Goal: Task Accomplishment & Management: Manage account settings

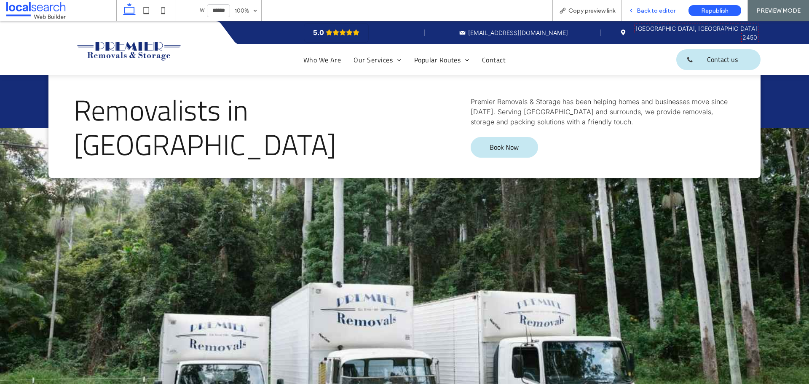
click at [657, 8] on span "Back to editor" at bounding box center [656, 10] width 39 height 7
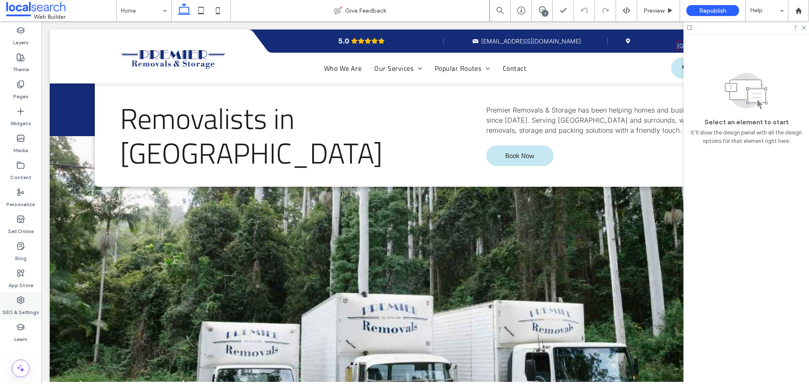
click at [25, 301] on div "SEO & Settings" at bounding box center [20, 305] width 41 height 27
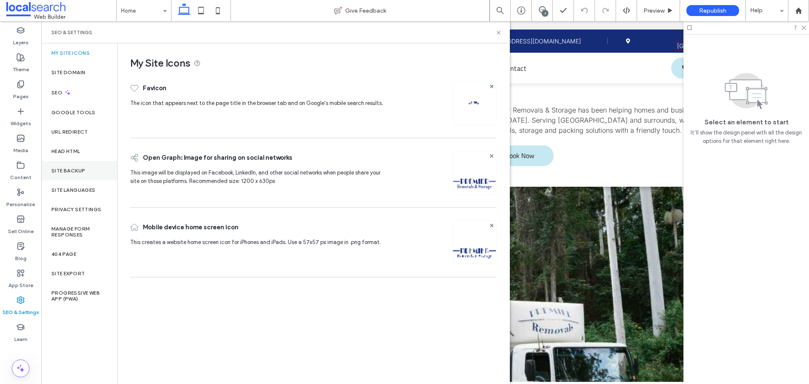
click at [77, 169] on label "Site Backup" at bounding box center [68, 171] width 34 height 6
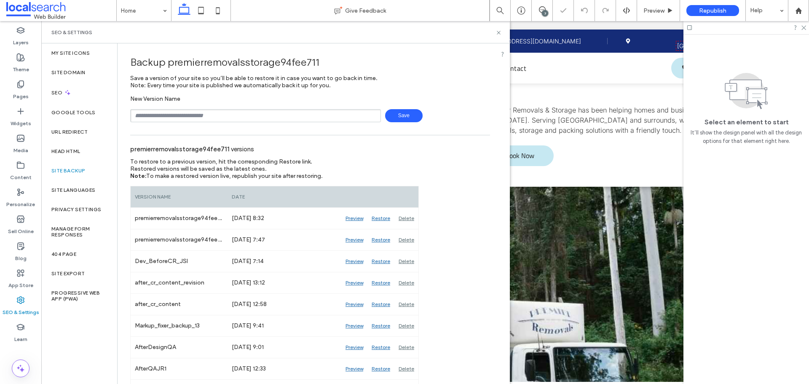
click at [198, 117] on input "text" at bounding box center [255, 115] width 251 height 13
drag, startPoint x: 184, startPoint y: 115, endPoint x: 163, endPoint y: 116, distance: 21.1
click at [163, 116] on input "**********" at bounding box center [255, 115] width 251 height 13
type input "**********"
click at [401, 115] on span "Save" at bounding box center [404, 115] width 38 height 13
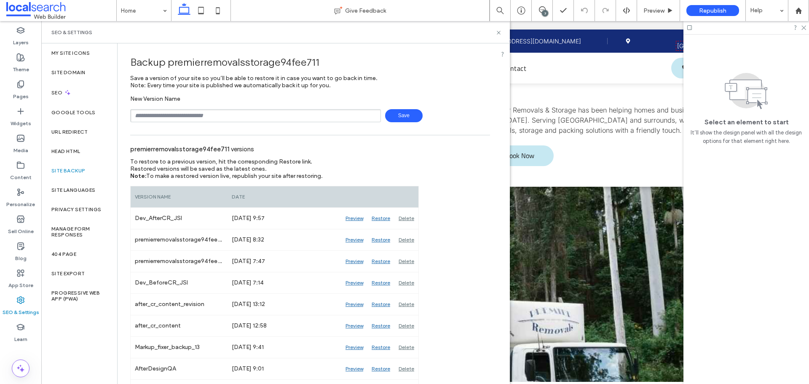
click at [464, 35] on div "SEO & Settings" at bounding box center [275, 32] width 448 height 7
click at [498, 35] on icon at bounding box center [499, 32] width 6 height 6
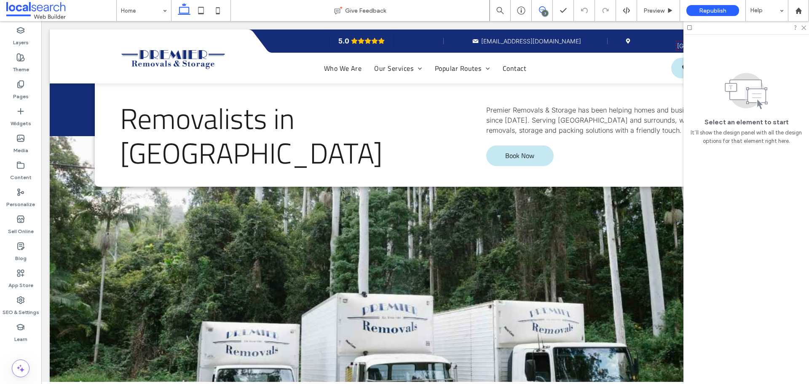
click at [543, 8] on icon at bounding box center [542, 9] width 7 height 7
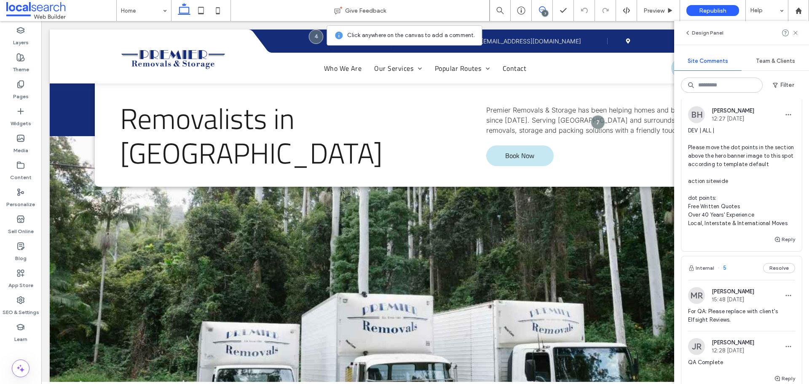
scroll to position [211, 0]
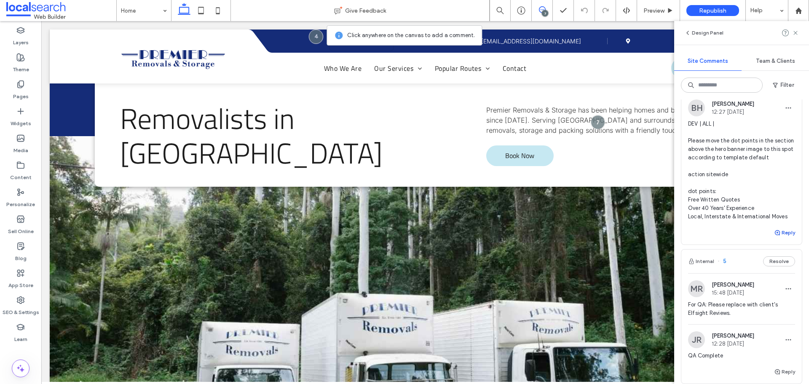
click at [774, 236] on icon "button" at bounding box center [777, 232] width 7 height 7
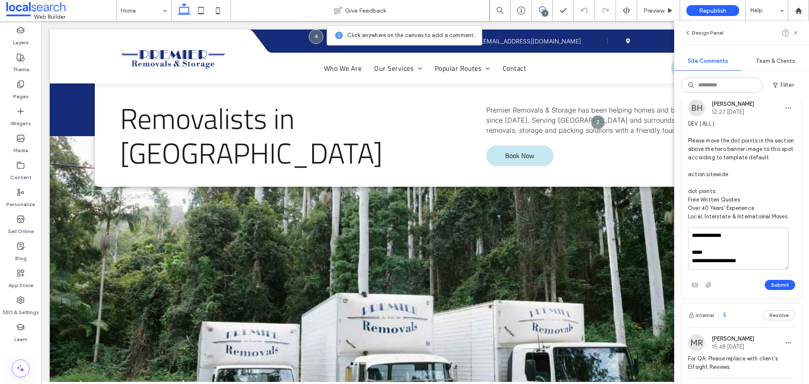
scroll to position [28, 0]
click at [706, 247] on textarea "**********" at bounding box center [738, 249] width 101 height 42
click at [705, 267] on textarea "**********" at bounding box center [738, 249] width 101 height 42
click at [716, 245] on textarea "**********" at bounding box center [738, 249] width 101 height 42
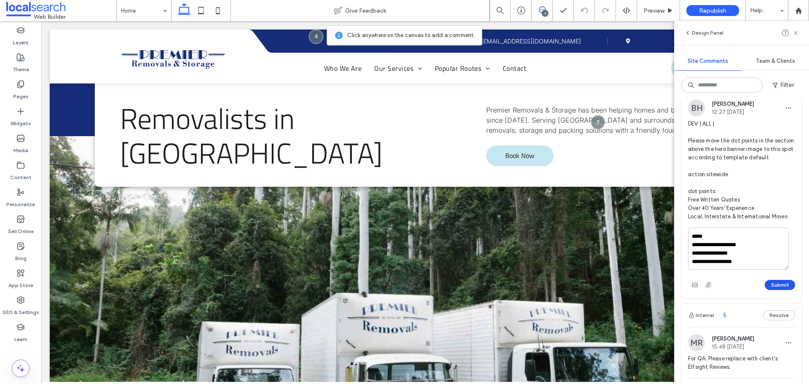
type textarea "**********"
click at [769, 290] on button "Submit" at bounding box center [780, 285] width 30 height 10
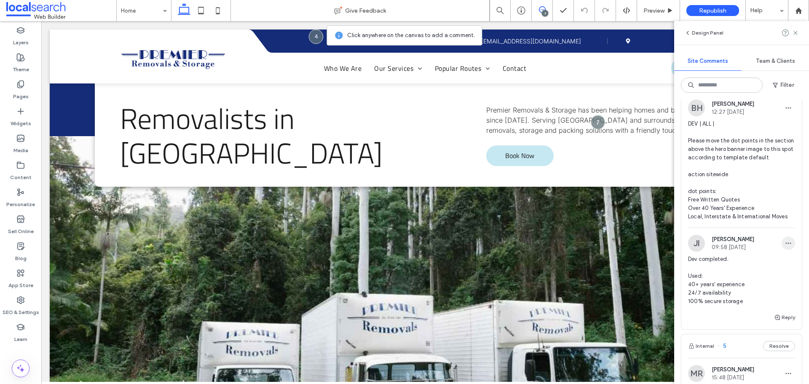
click at [786, 244] on use "button" at bounding box center [788, 243] width 5 height 1
click at [742, 268] on div "Edit" at bounding box center [750, 273] width 75 height 16
click at [720, 293] on textarea "**********" at bounding box center [738, 285] width 101 height 42
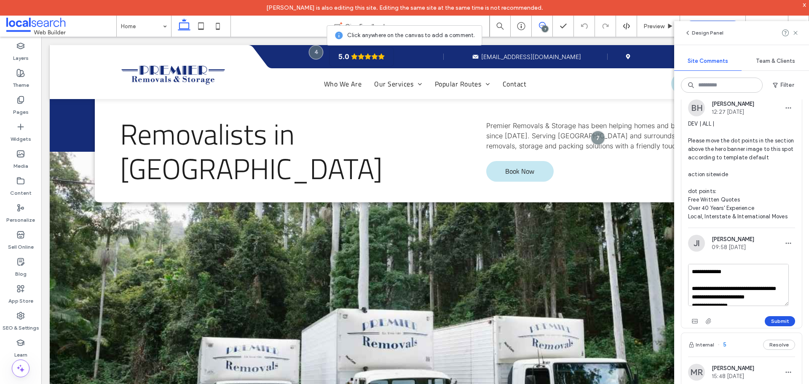
type textarea "**********"
click at [777, 326] on button "Submit" at bounding box center [780, 321] width 30 height 10
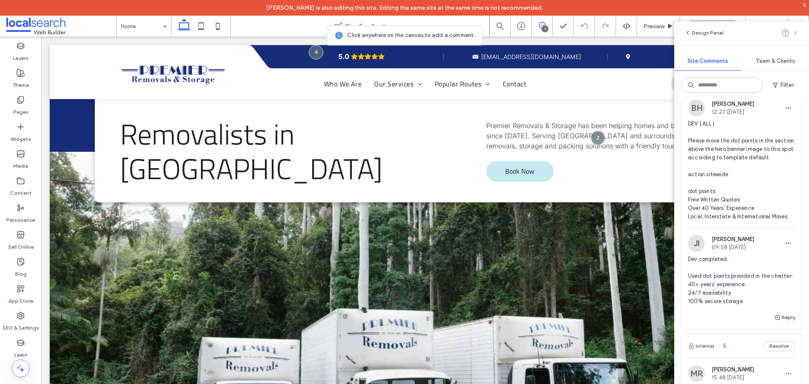
click at [794, 34] on icon at bounding box center [795, 32] width 7 height 7
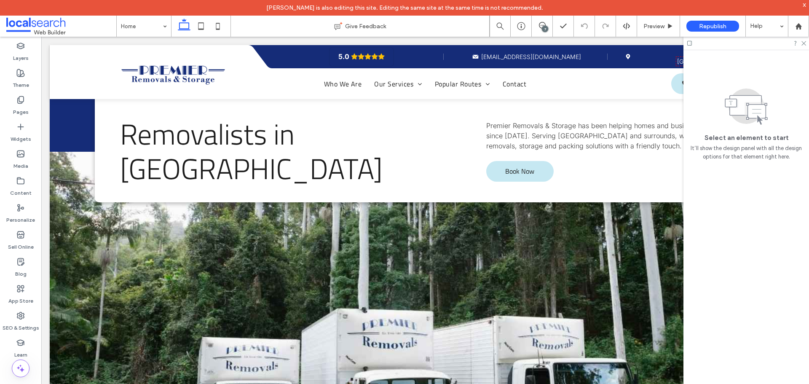
scroll to position [0, 0]
click at [802, 43] on icon at bounding box center [803, 42] width 5 height 5
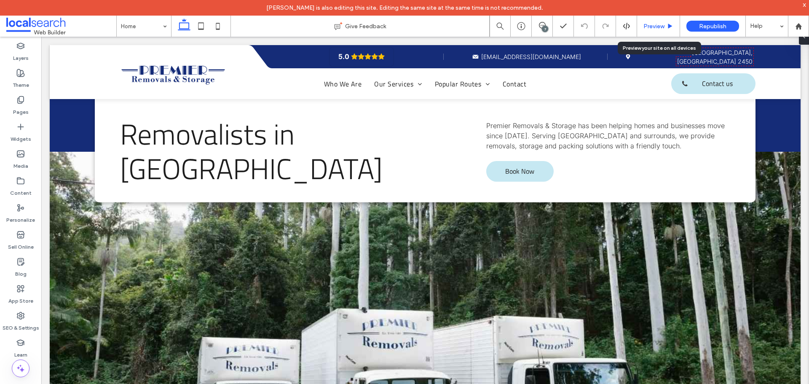
click at [660, 27] on span "Preview" at bounding box center [653, 26] width 21 height 7
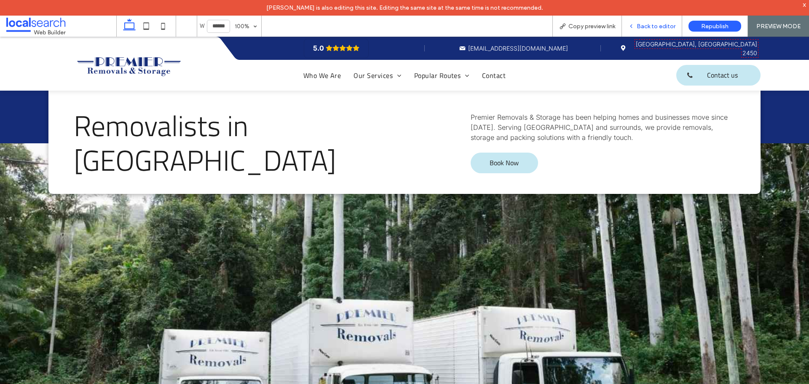
click at [638, 26] on div "Back to editor" at bounding box center [652, 26] width 60 height 7
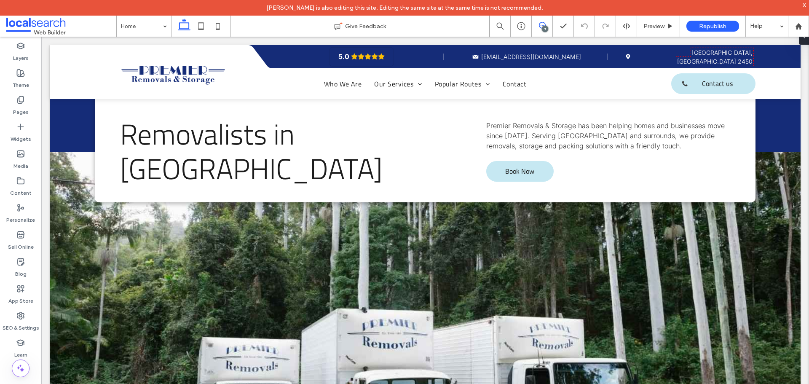
click at [546, 24] on span at bounding box center [542, 25] width 21 height 7
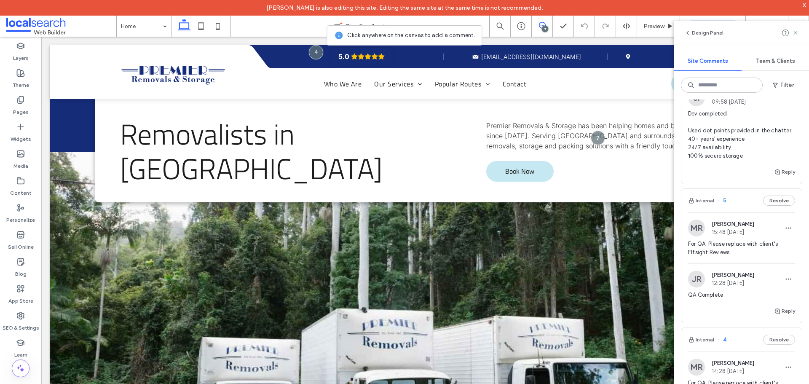
scroll to position [337, 0]
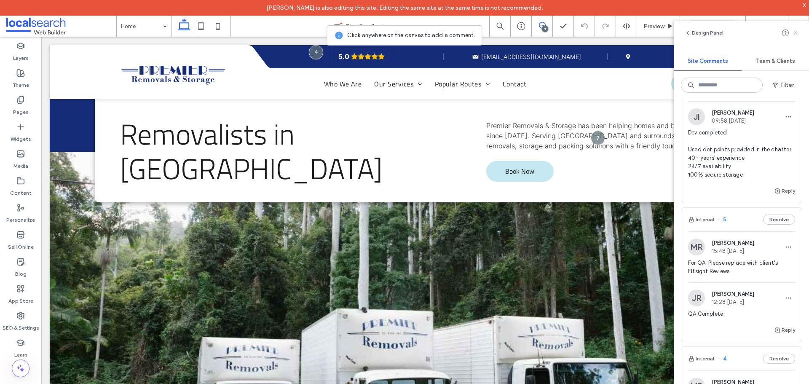
click at [798, 32] on icon at bounding box center [795, 32] width 7 height 7
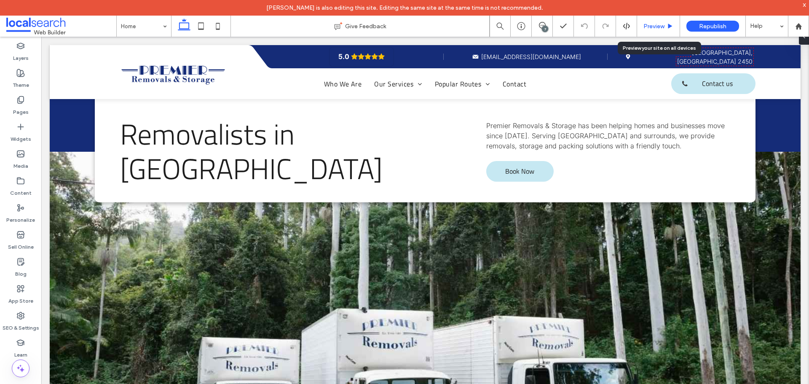
click at [657, 24] on span "Preview" at bounding box center [653, 26] width 21 height 7
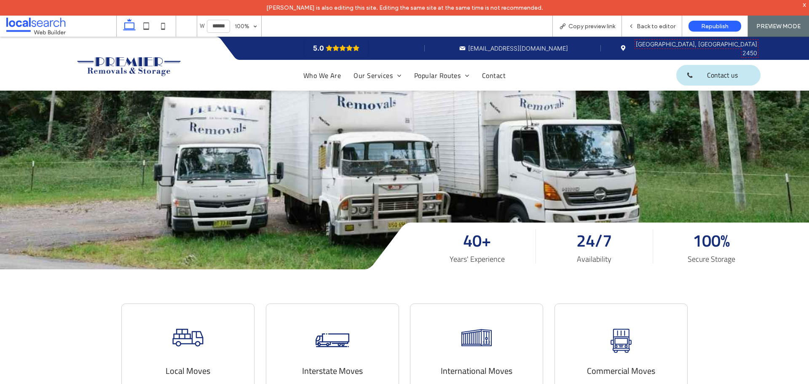
scroll to position [313, 0]
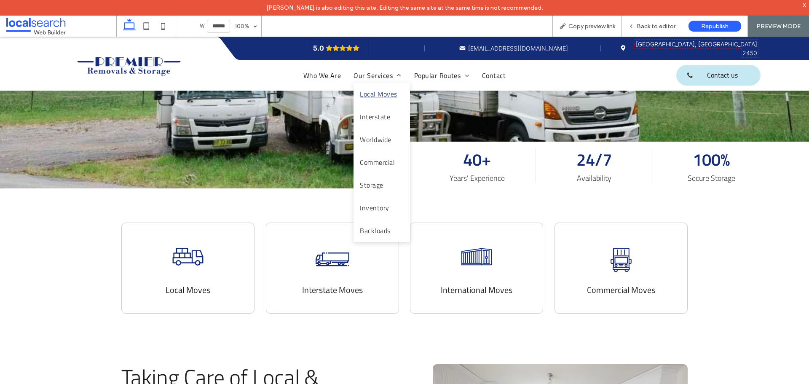
click at [368, 96] on span "Local Moves" at bounding box center [378, 94] width 37 height 10
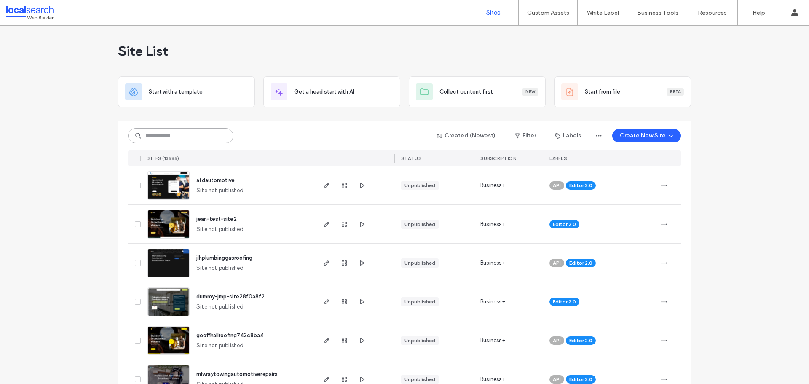
click at [162, 134] on input at bounding box center [180, 135] width 105 height 15
paste input "********"
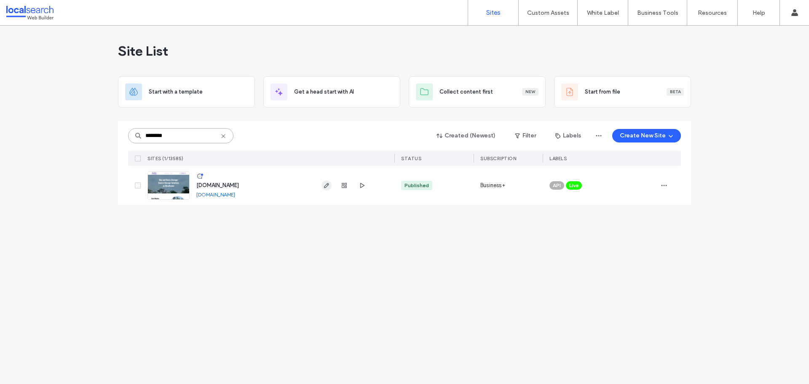
type input "********"
click at [322, 186] on span "button" at bounding box center [327, 185] width 10 height 10
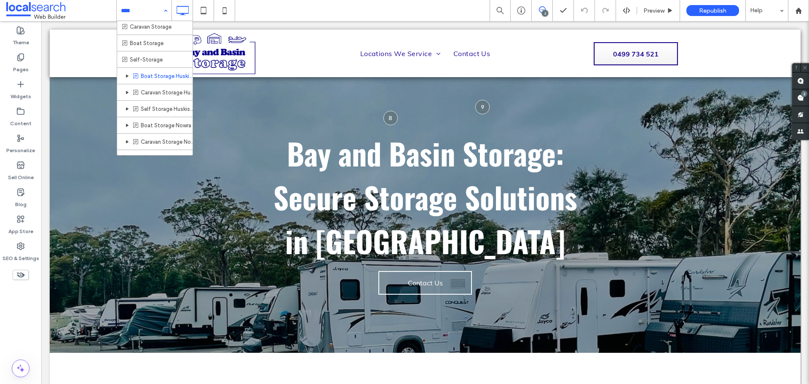
scroll to position [28, 0]
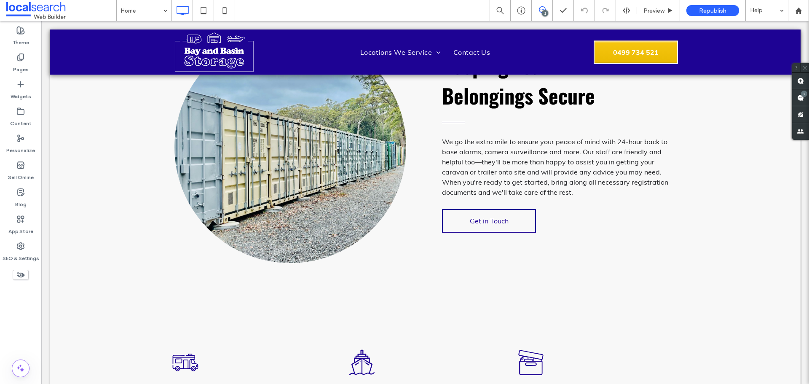
scroll to position [801, 0]
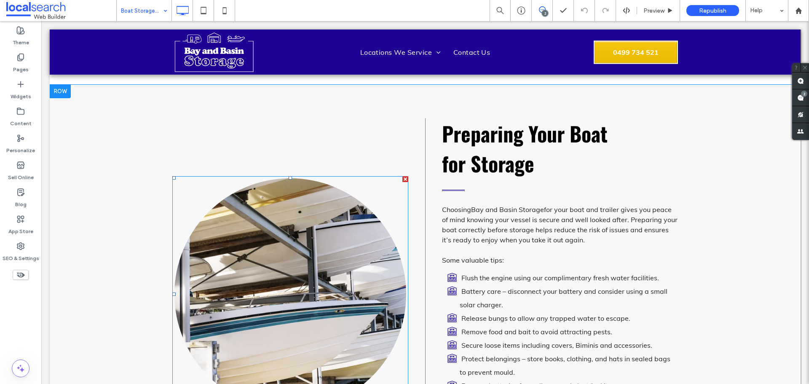
scroll to position [590, 0]
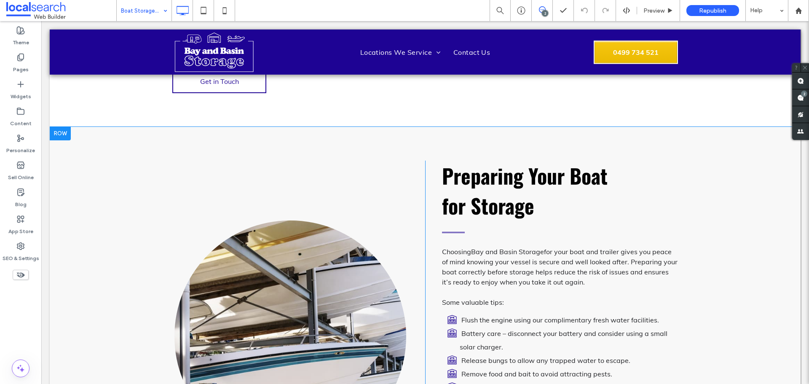
click at [379, 161] on div "Click To Paste" at bounding box center [298, 336] width 253 height 351
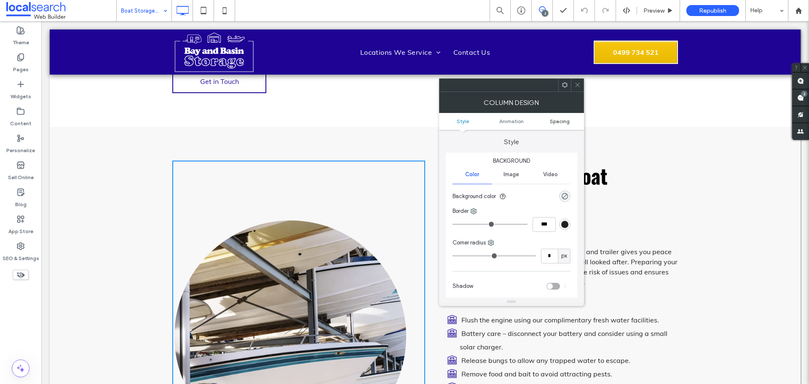
click at [566, 120] on span "Spacing" at bounding box center [560, 121] width 20 height 6
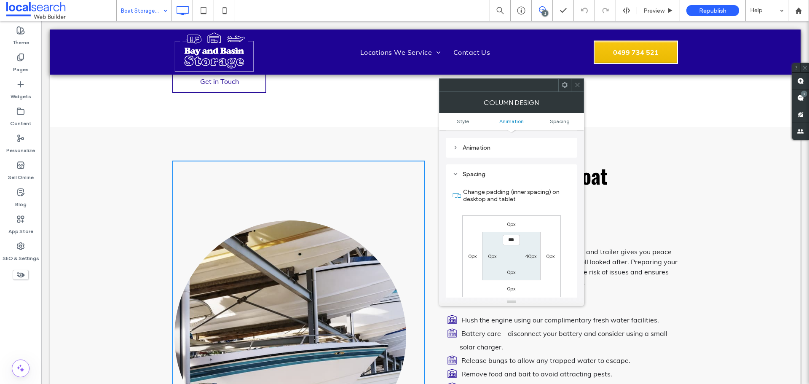
scroll to position [198, 0]
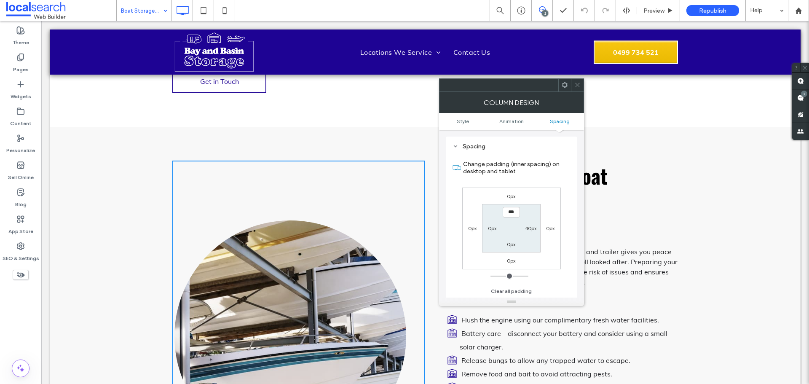
click at [576, 84] on icon at bounding box center [577, 85] width 6 height 6
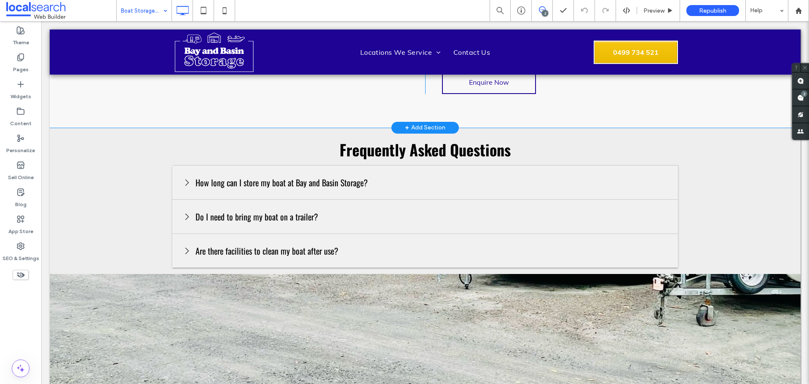
scroll to position [1011, 0]
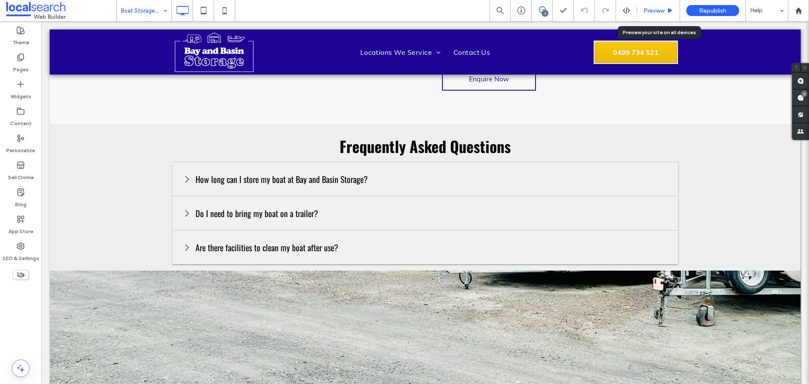
click at [664, 8] on span "Preview" at bounding box center [653, 10] width 21 height 7
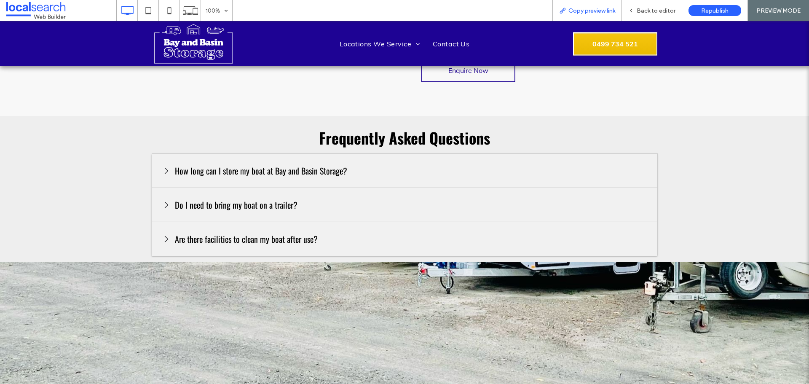
click at [588, 12] on span "Copy preview link" at bounding box center [591, 10] width 47 height 7
click at [654, 11] on span "Back to editor" at bounding box center [656, 10] width 39 height 7
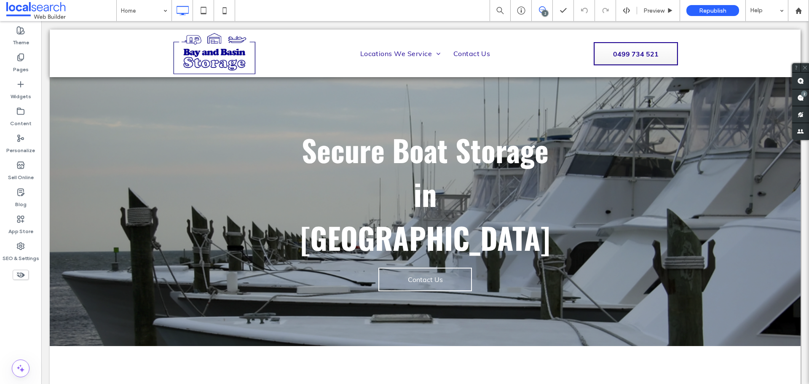
click at [20, 252] on div at bounding box center [404, 192] width 809 height 384
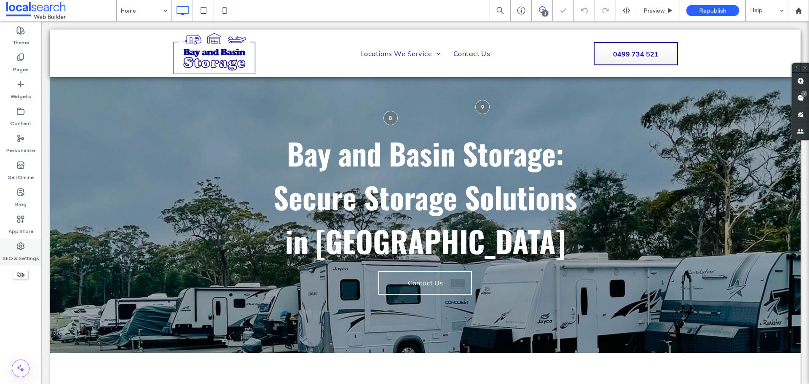
click at [23, 248] on icon at bounding box center [20, 246] width 8 height 8
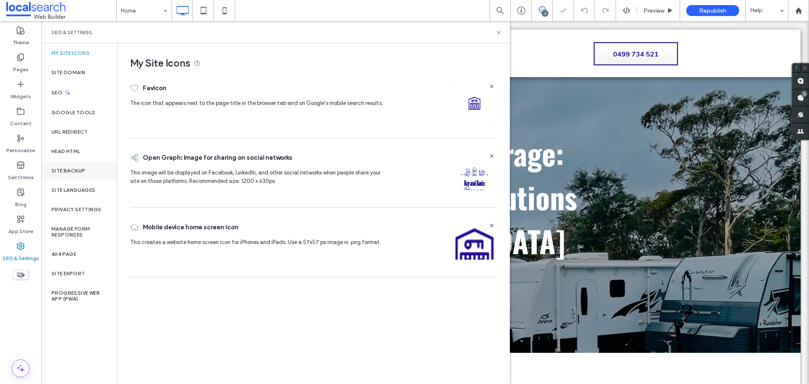
click at [78, 171] on label "Site Backup" at bounding box center [68, 171] width 34 height 6
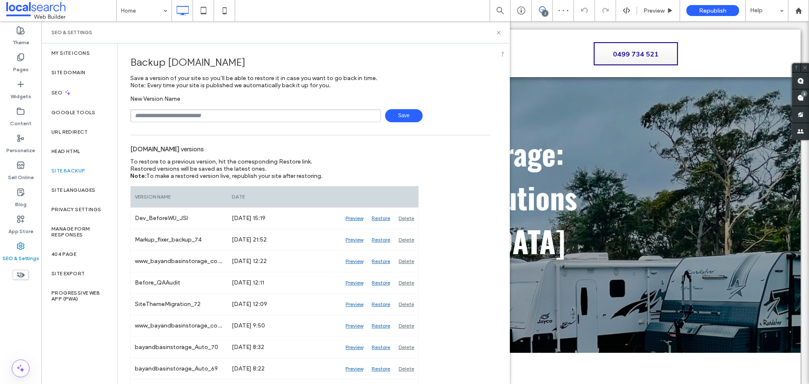
click at [271, 113] on input "text" at bounding box center [255, 115] width 251 height 13
click at [384, 140] on div "www.bayandbasinstorage.com.au versions" at bounding box center [310, 148] width 360 height 19
click at [497, 33] on icon at bounding box center [499, 32] width 6 height 6
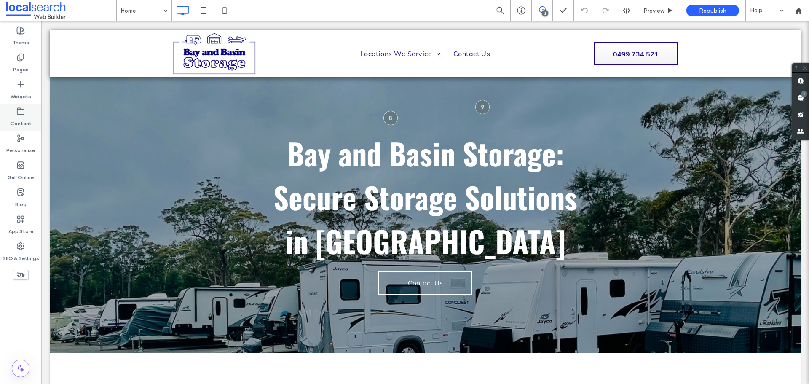
click at [15, 123] on label "Content" at bounding box center [20, 121] width 21 height 12
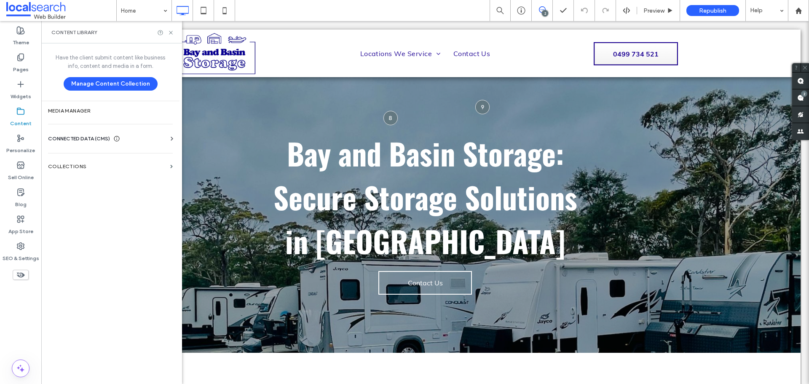
click at [149, 139] on div "CONNECTED DATA (CMS)" at bounding box center [112, 138] width 128 height 8
click at [142, 158] on label "Business Info" at bounding box center [112, 159] width 115 height 6
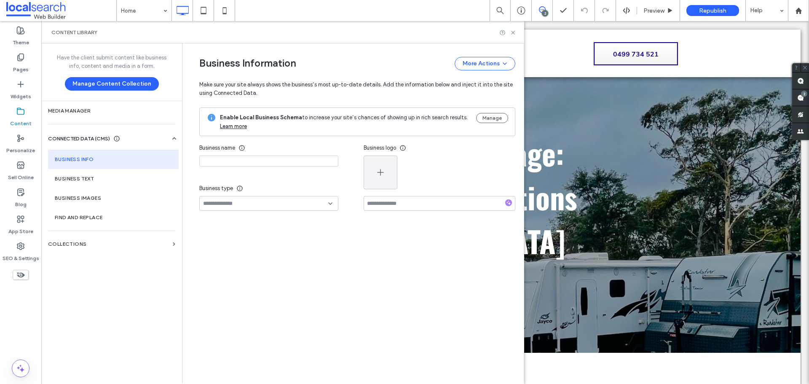
type input "**********"
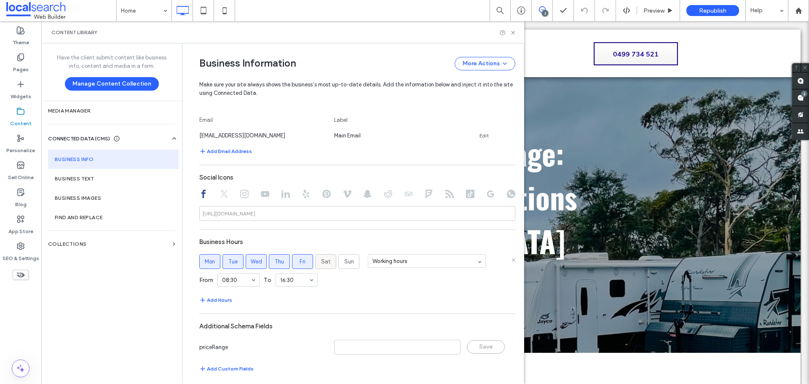
scroll to position [354, 0]
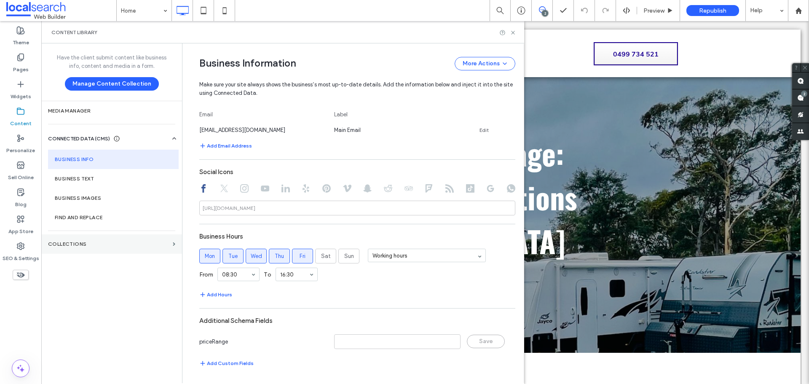
click at [138, 247] on label "Collections" at bounding box center [108, 244] width 121 height 6
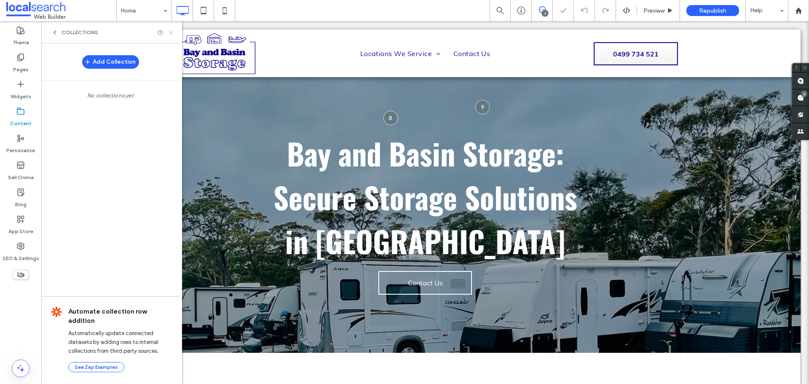
click at [171, 32] on icon at bounding box center [171, 32] width 6 height 6
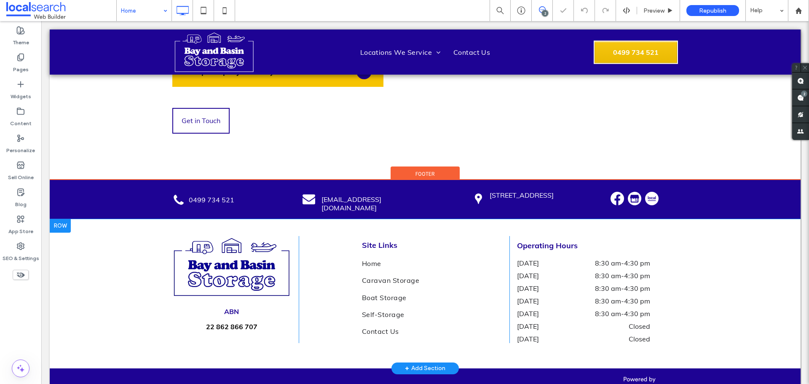
scroll to position [2524, 0]
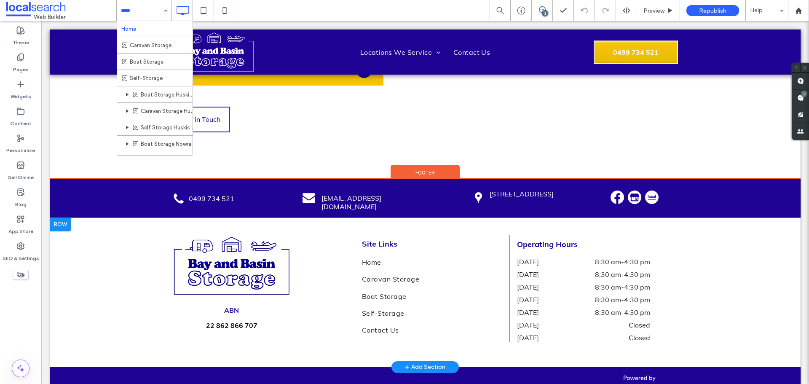
click at [489, 241] on div "Site Links Home Caravan Storage Boat Storage Self-Storage Contact Us Click To P…" at bounding box center [404, 288] width 211 height 107
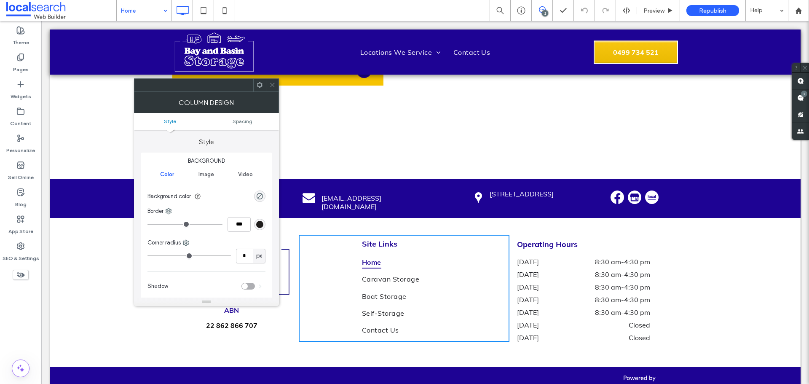
click at [471, 254] on link "Home" at bounding box center [421, 262] width 119 height 17
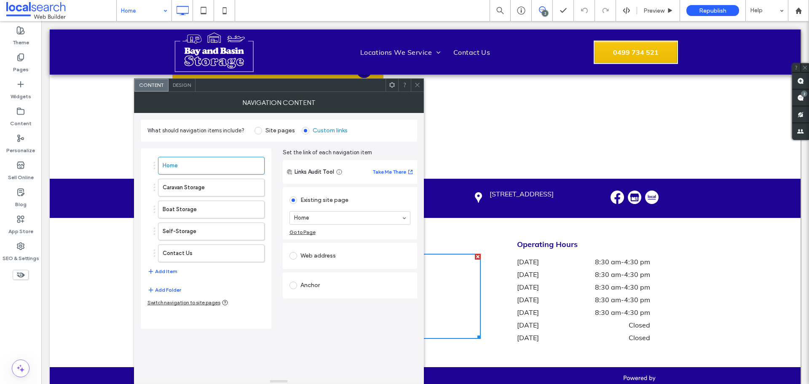
click at [414, 87] on icon at bounding box center [417, 85] width 6 height 6
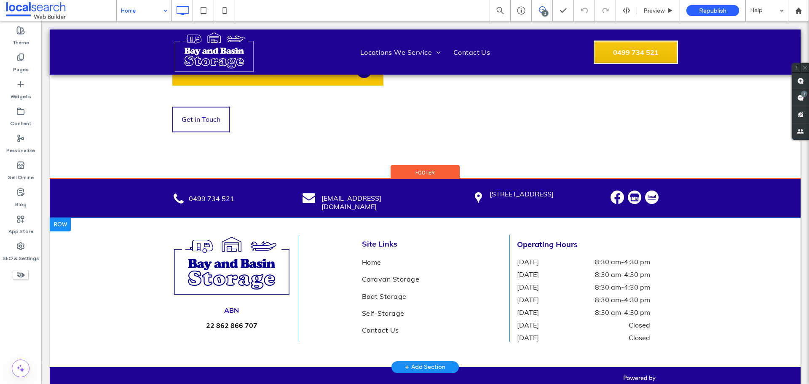
click at [501, 238] on div "Site Links Home Caravan Storage Boat Storage Self-Storage Contact Us Click To P…" at bounding box center [404, 288] width 211 height 107
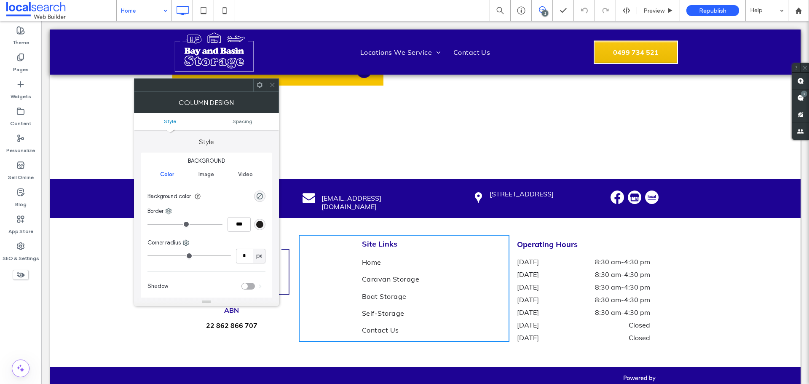
click at [269, 83] on icon at bounding box center [272, 85] width 6 height 6
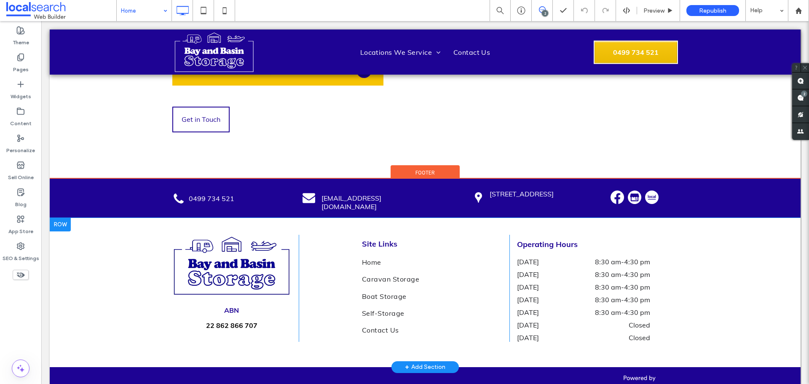
click at [54, 218] on div "ABN 22 862 866 707 Click To Paste Site Links Home Caravan Storage Boat Storage …" at bounding box center [425, 292] width 751 height 149
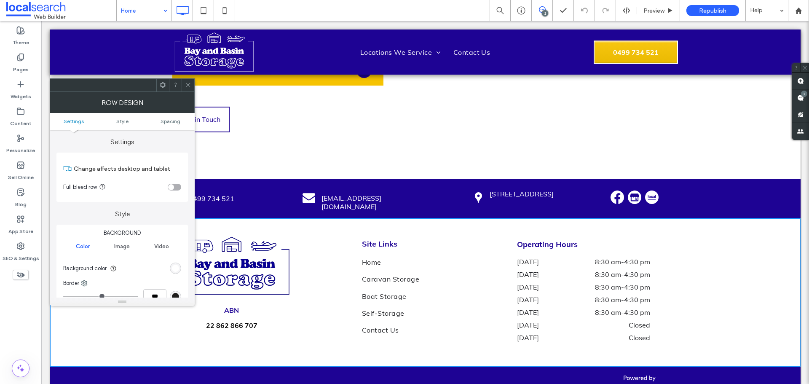
click at [188, 86] on icon at bounding box center [188, 85] width 6 height 6
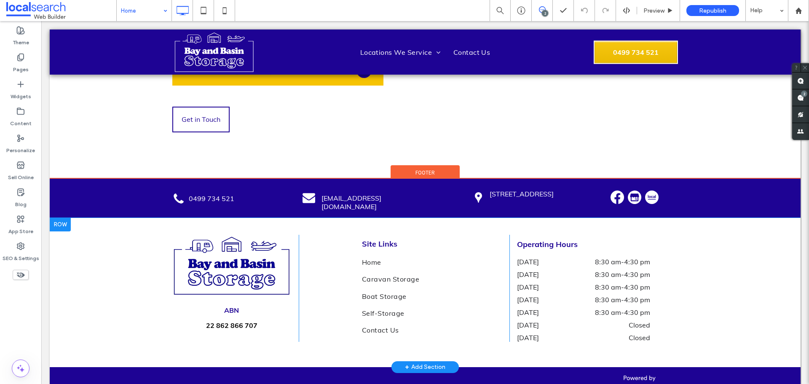
click at [484, 235] on div "Site Links Home Caravan Storage Boat Storage Self-Storage Contact Us Click To P…" at bounding box center [404, 288] width 211 height 107
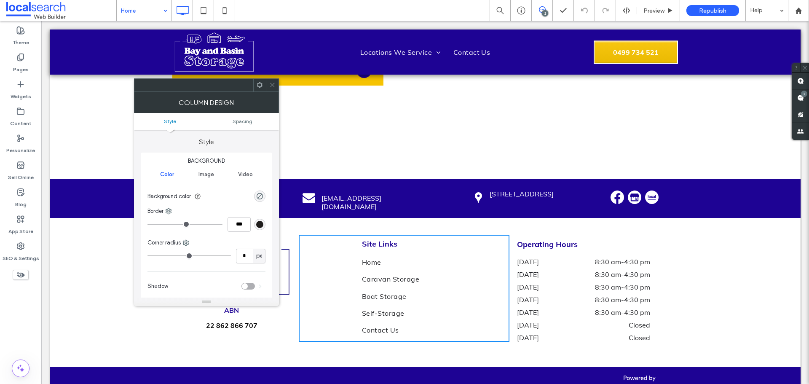
click at [271, 84] on icon at bounding box center [272, 85] width 6 height 6
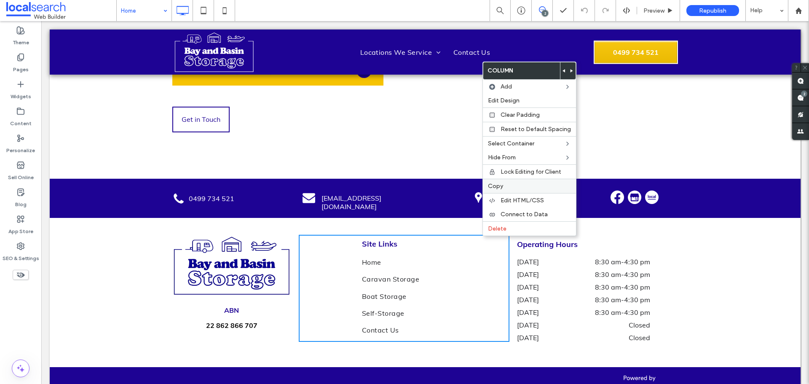
click at [536, 183] on label "Copy" at bounding box center [529, 185] width 83 height 7
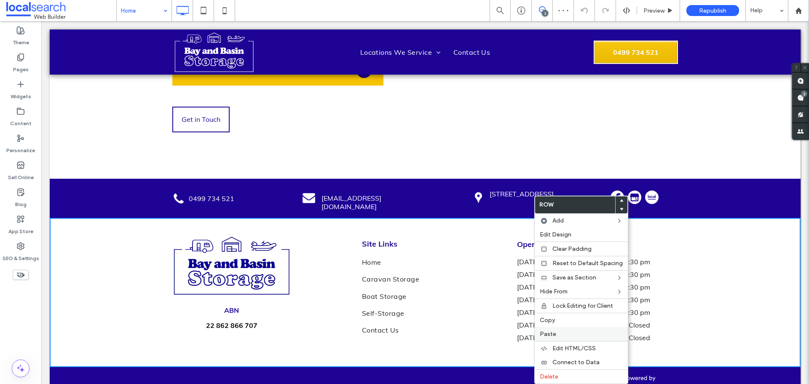
click at [574, 330] on label "Paste" at bounding box center [581, 333] width 83 height 7
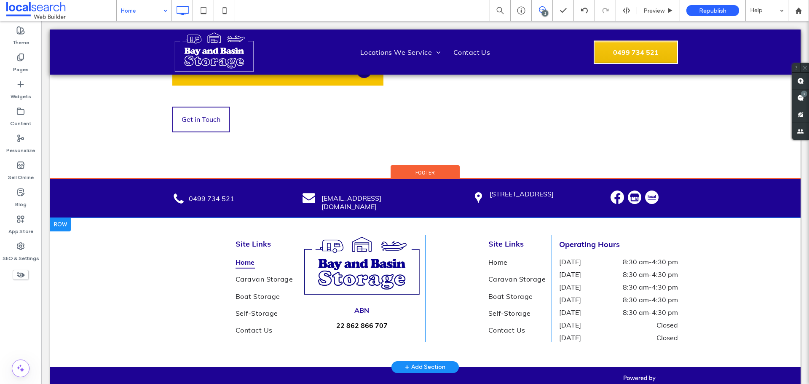
click at [289, 218] on div "Site Links Home Caravan Storage Boat Storage Self-Storage Contact Us Click To P…" at bounding box center [425, 292] width 751 height 149
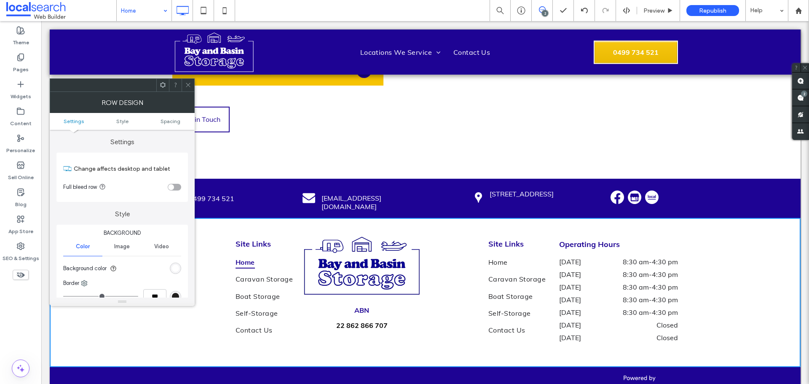
click at [183, 81] on div at bounding box center [188, 85] width 13 height 13
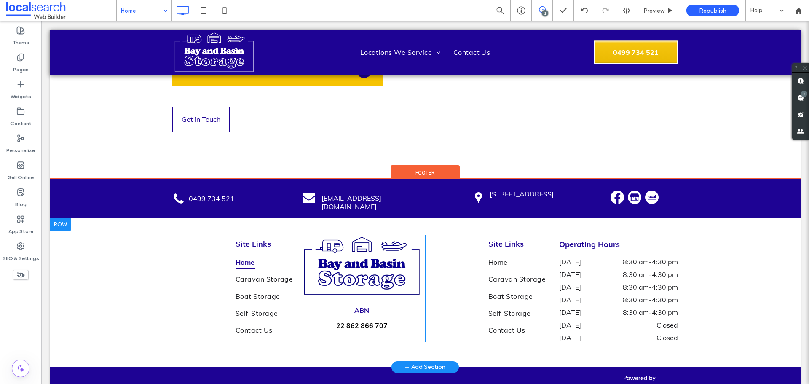
click at [200, 240] on div "Site Links Home Caravan Storage Boat Storage Self-Storage Contact Us Click To P…" at bounding box center [235, 288] width 126 height 107
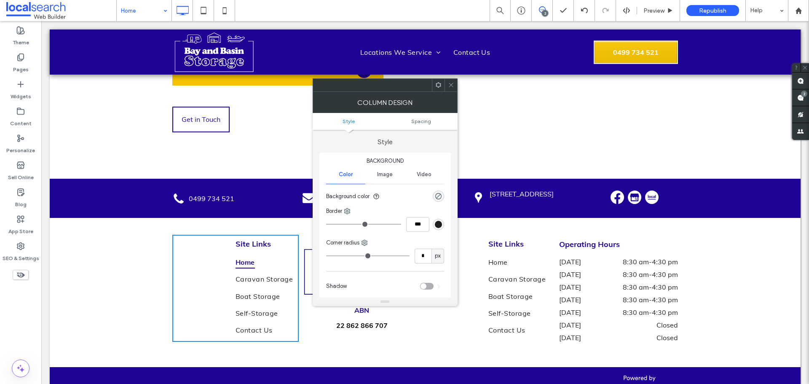
click at [455, 83] on div at bounding box center [451, 85] width 13 height 13
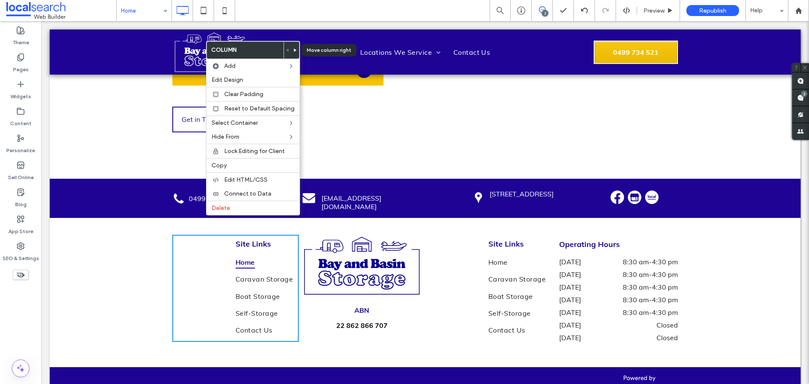
click at [294, 51] on icon at bounding box center [295, 49] width 3 height 3
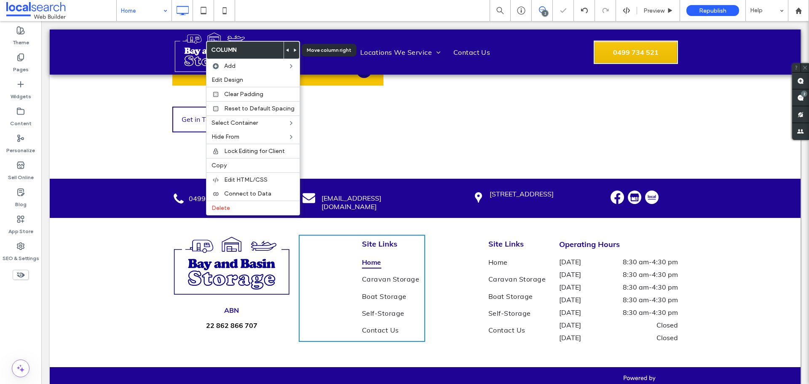
click at [294, 51] on icon at bounding box center [295, 49] width 3 height 3
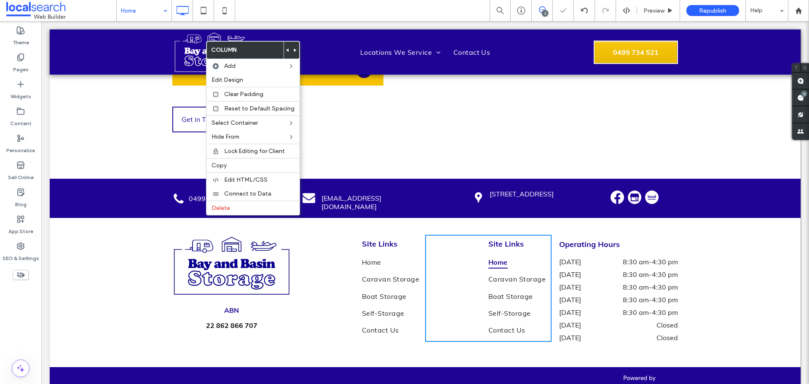
click at [447, 239] on div "Site Links Home Caravan Storage Boat Storage Self-Storage Contact Us Click To P…" at bounding box center [488, 288] width 126 height 107
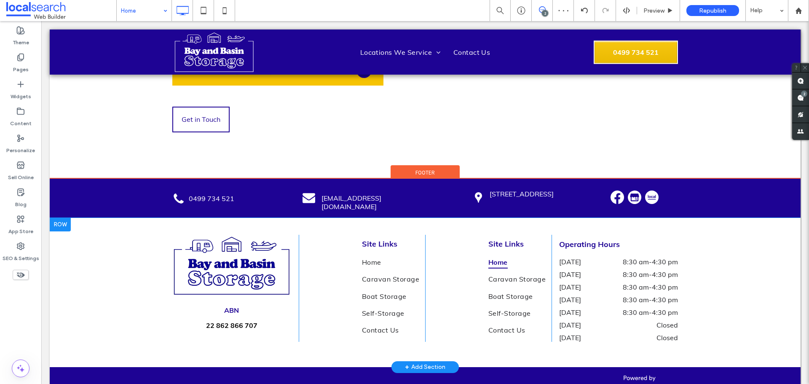
click at [450, 239] on div "Site Links Home Caravan Storage Boat Storage Self-Storage Contact Us Click To P…" at bounding box center [488, 288] width 126 height 107
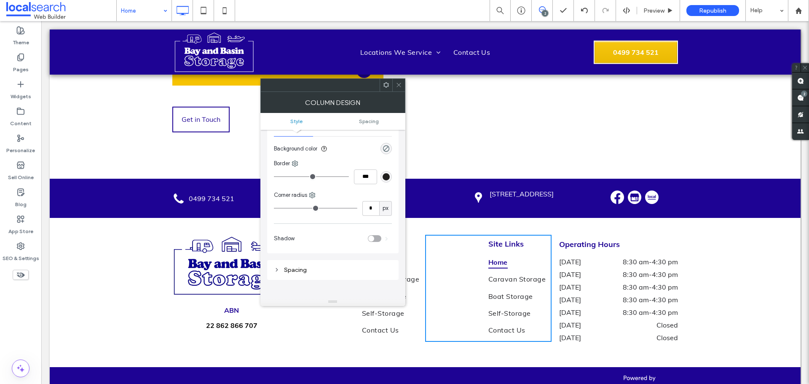
scroll to position [0, 0]
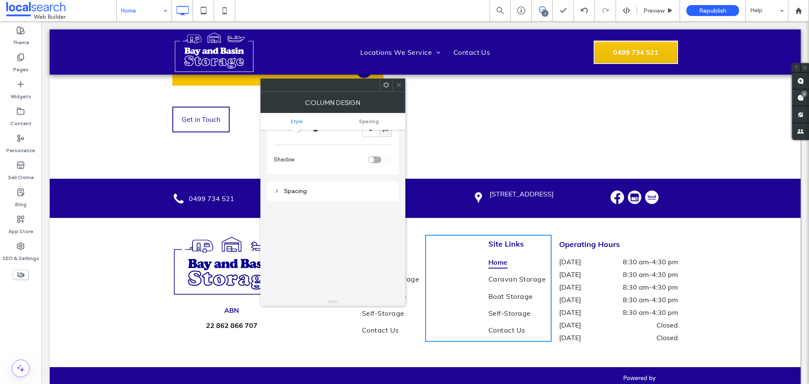
click at [338, 193] on div "Spacing" at bounding box center [333, 191] width 118 height 7
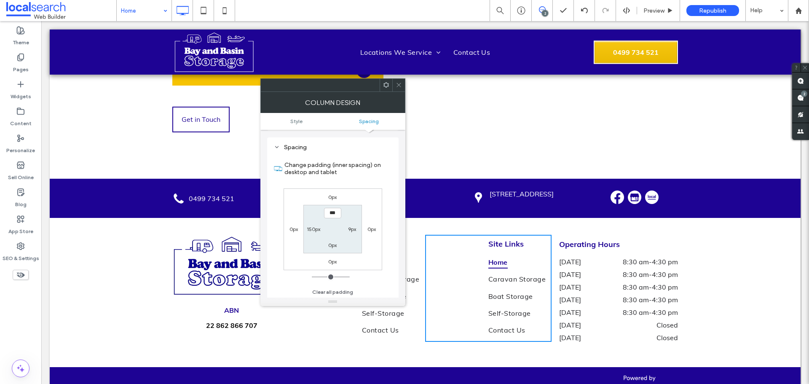
scroll to position [211, 0]
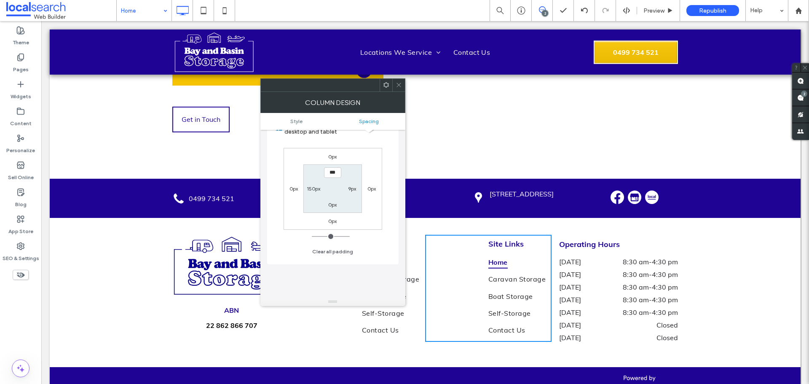
click at [308, 188] on label "150px" at bounding box center [313, 188] width 13 height 6
type input "***"
type input "****"
type input "**"
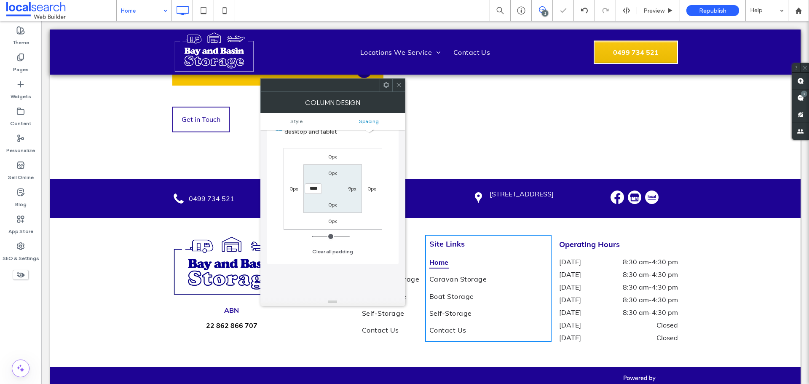
click at [311, 187] on input "****" at bounding box center [313, 188] width 17 height 11
type input "**"
click at [305, 189] on input "****" at bounding box center [313, 188] width 17 height 11
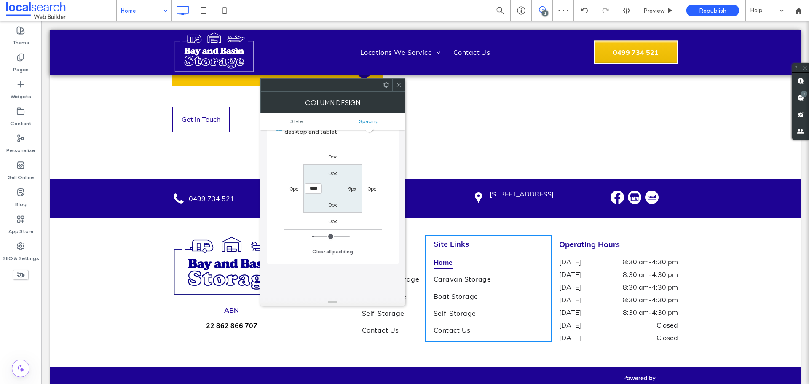
click at [305, 189] on input "****" at bounding box center [313, 188] width 17 height 11
type input "**"
type input "****"
click at [398, 88] on span at bounding box center [399, 85] width 6 height 13
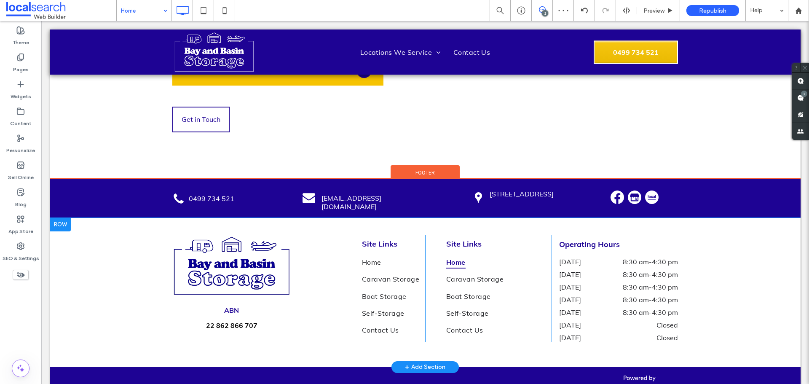
click at [733, 224] on div "ABN 22 862 866 707 Click To Paste Site Links Home Caravan Storage Boat Storage …" at bounding box center [425, 292] width 751 height 149
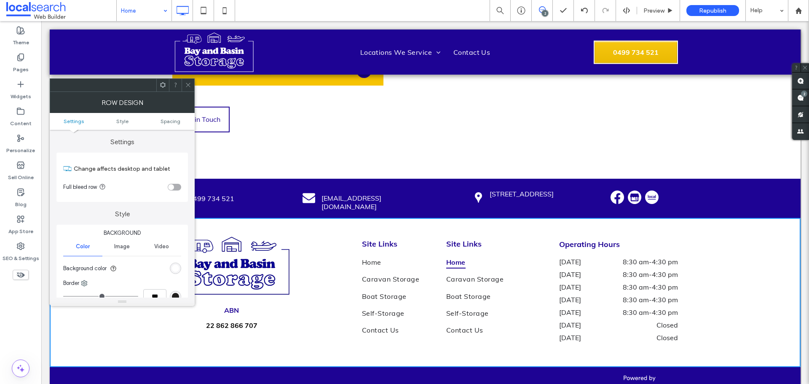
click at [339, 238] on div "Site Links Home Caravan Storage Boat Storage Self-Storage Contact Us Click To P…" at bounding box center [362, 288] width 126 height 107
drag, startPoint x: 182, startPoint y: 83, endPoint x: 192, endPoint y: 86, distance: 10.3
click at [182, 83] on div at bounding box center [188, 85] width 13 height 13
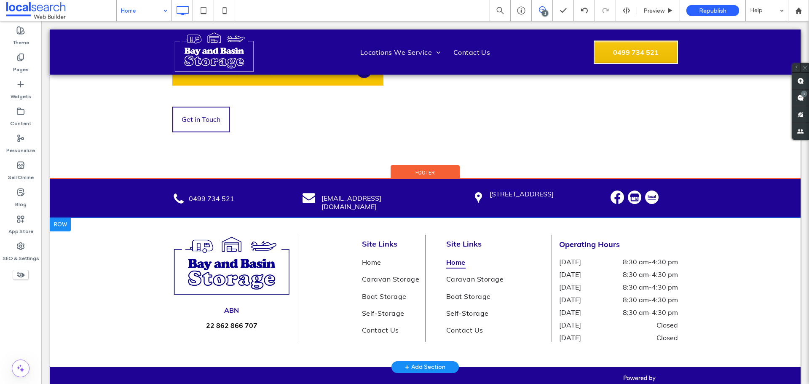
click at [431, 239] on div "Site Links Home Caravan Storage Boat Storage Self-Storage Contact Us Click To P…" at bounding box center [488, 288] width 126 height 107
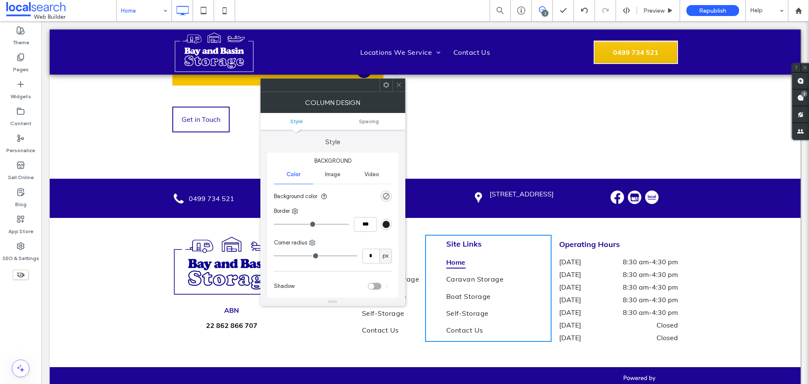
click at [397, 80] on span at bounding box center [399, 85] width 6 height 13
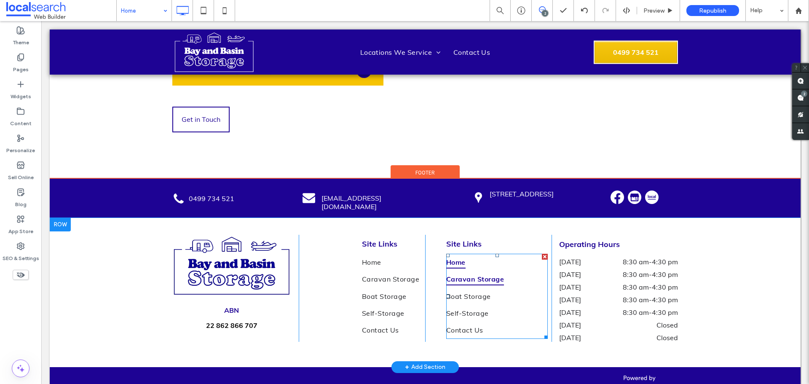
click at [516, 271] on link "Caravan Storage" at bounding box center [497, 279] width 102 height 17
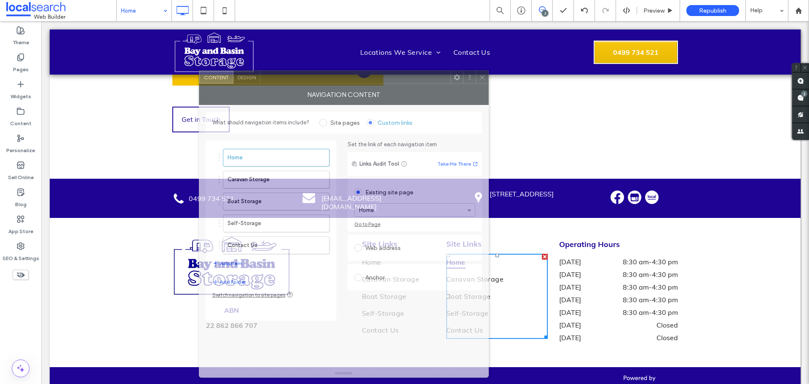
drag, startPoint x: 506, startPoint y: 45, endPoint x: 465, endPoint y: 39, distance: 41.4
click at [450, 71] on div at bounding box center [355, 77] width 190 height 13
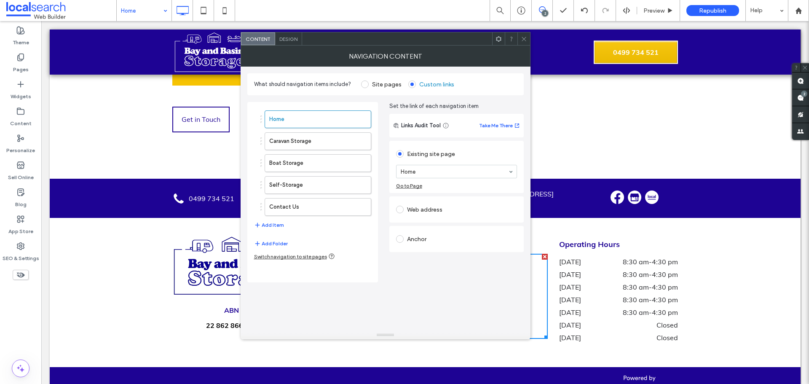
click at [525, 38] on icon at bounding box center [524, 39] width 6 height 6
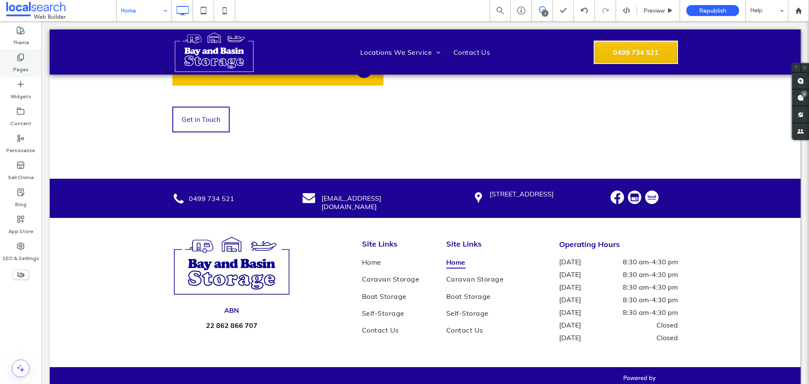
click at [27, 60] on div "Pages" at bounding box center [20, 63] width 41 height 27
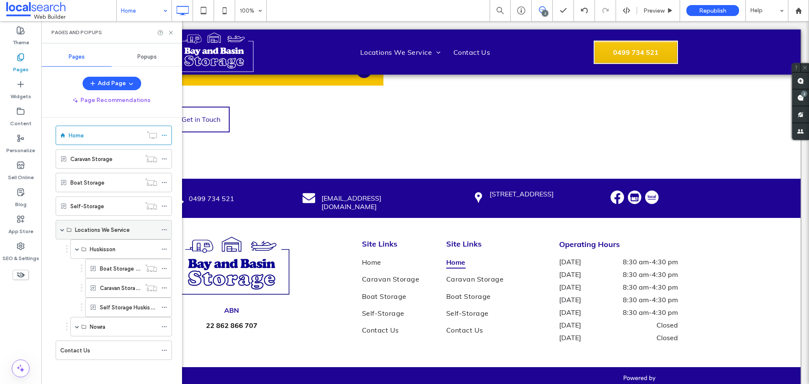
scroll to position [8, 0]
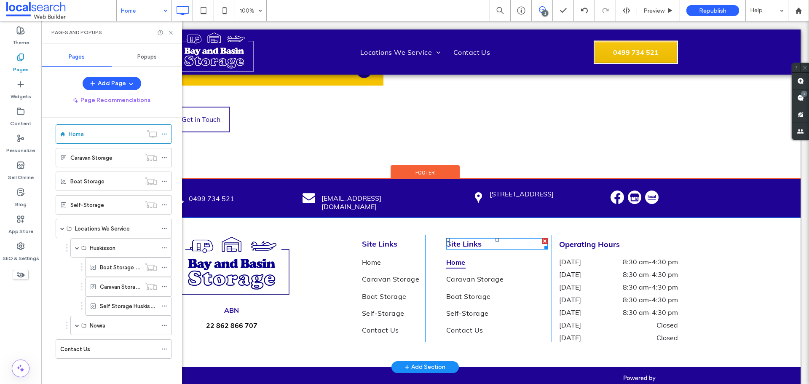
click at [473, 239] on span "Site Links" at bounding box center [463, 244] width 35 height 10
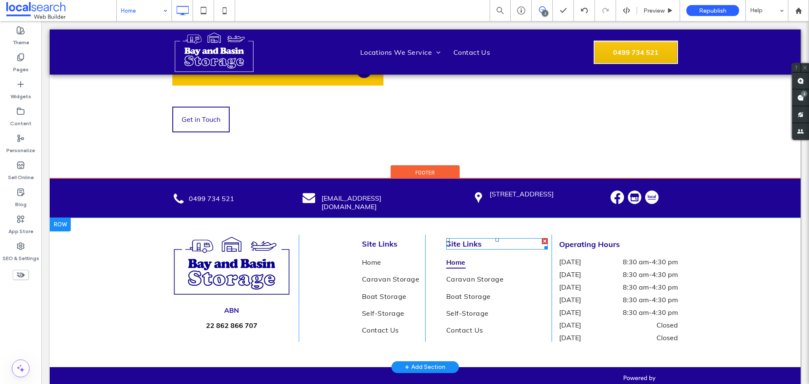
click at [473, 239] on span "Site Links" at bounding box center [463, 244] width 35 height 10
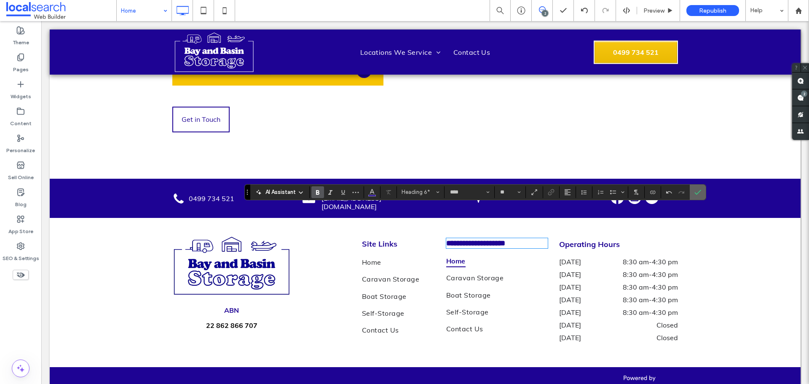
click at [697, 189] on icon "Confirm" at bounding box center [697, 192] width 7 height 7
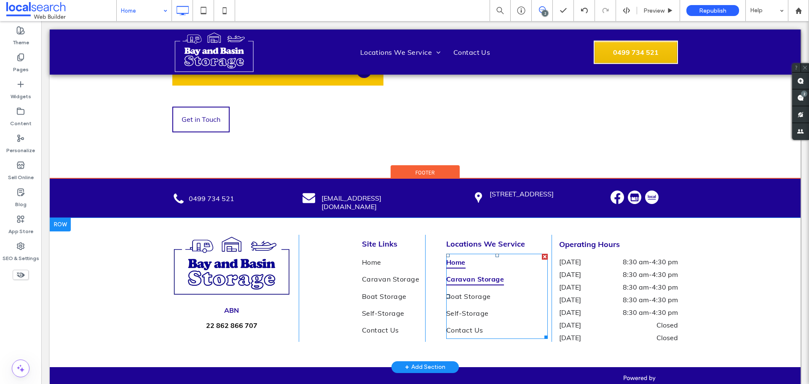
click at [500, 273] on span "Caravan Storage" at bounding box center [475, 279] width 58 height 13
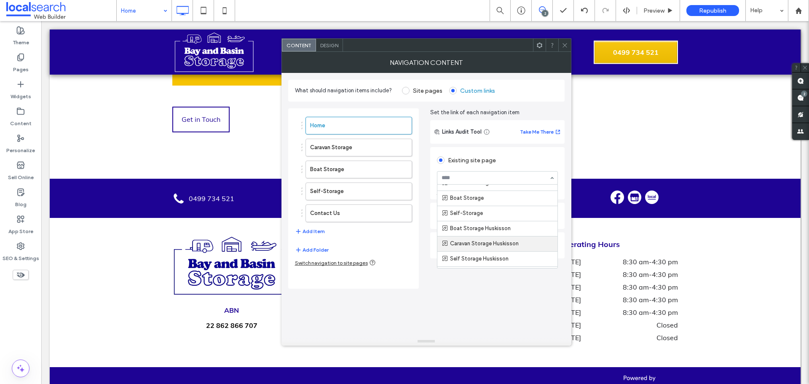
scroll to position [0, 0]
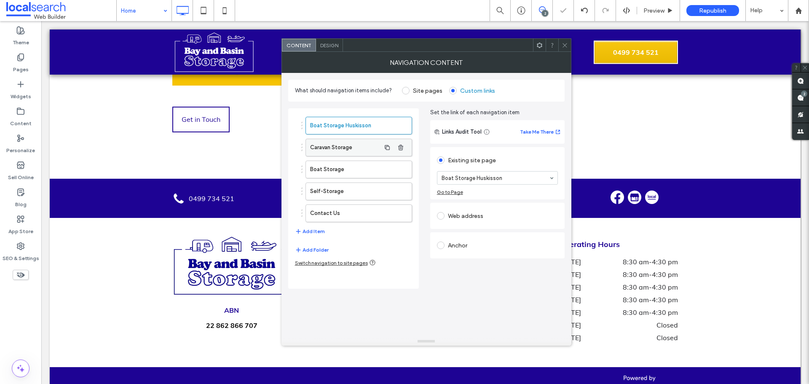
click at [354, 144] on label "Caravan Storage" at bounding box center [345, 147] width 70 height 17
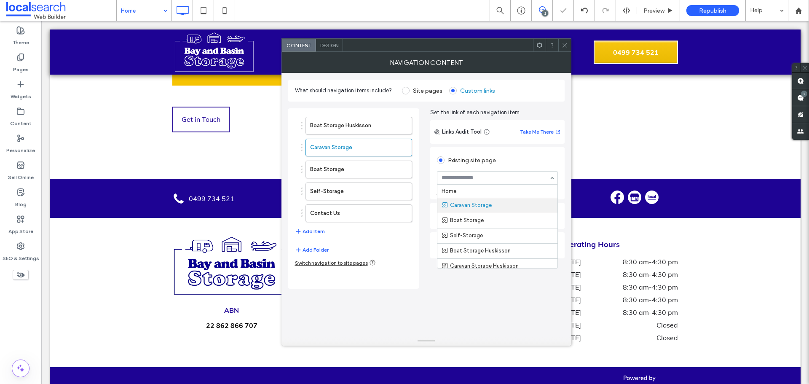
scroll to position [13, 0]
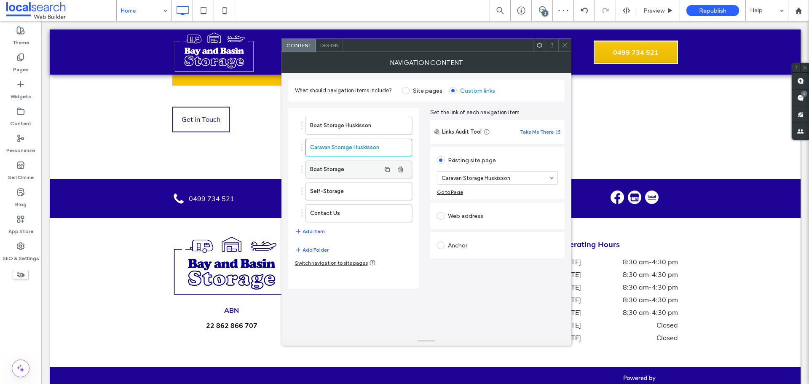
click at [348, 165] on label "Boat Storage" at bounding box center [345, 169] width 70 height 17
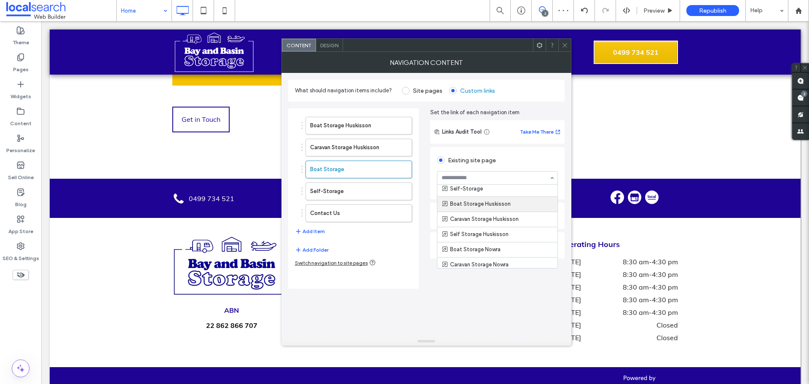
scroll to position [64, 0]
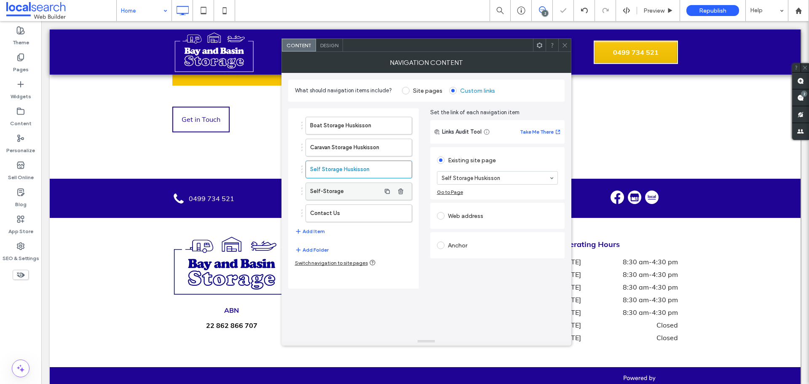
click at [323, 188] on label "Self-Storage" at bounding box center [345, 191] width 70 height 17
click at [336, 207] on label "Contact Us" at bounding box center [345, 213] width 70 height 17
click at [506, 58] on div "NAVIGATION CONTENT" at bounding box center [426, 62] width 290 height 21
click at [564, 38] on div "Content Design" at bounding box center [426, 44] width 290 height 13
click at [404, 194] on icon "button" at bounding box center [400, 191] width 7 height 7
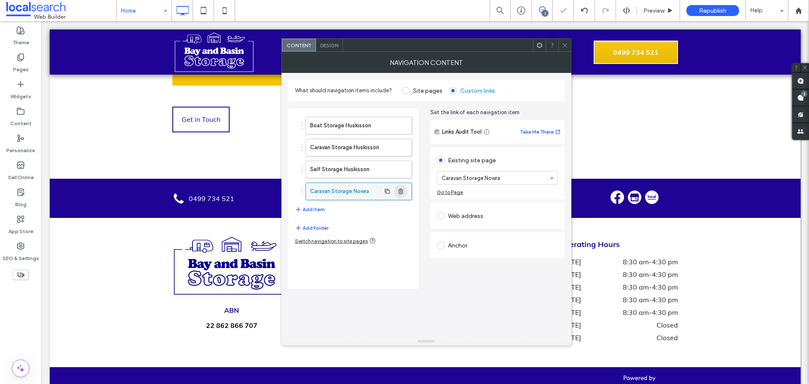
click at [402, 193] on icon "button" at bounding box center [400, 191] width 7 height 7
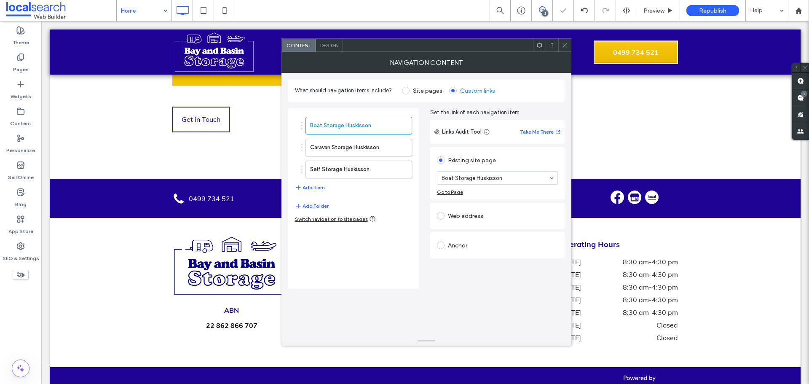
click at [565, 42] on icon at bounding box center [565, 45] width 6 height 6
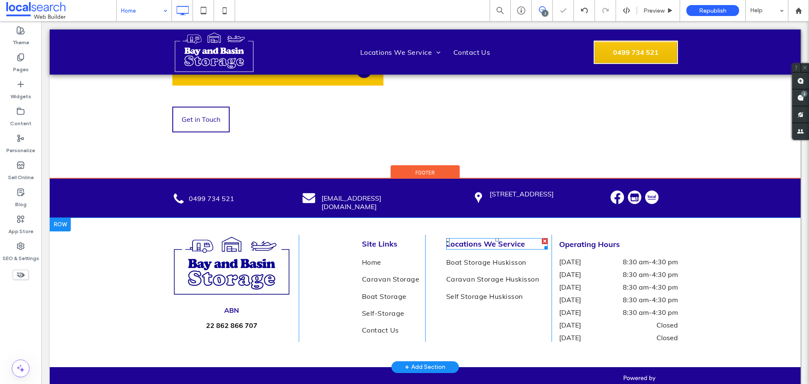
click at [477, 239] on span "Locations We Service" at bounding box center [485, 244] width 79 height 10
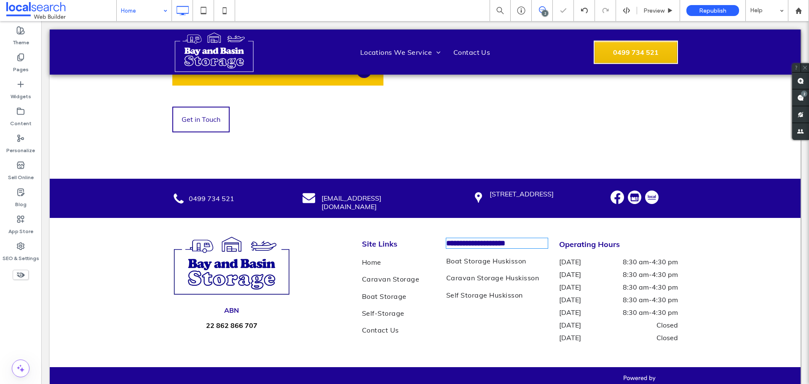
type input "****"
type input "**"
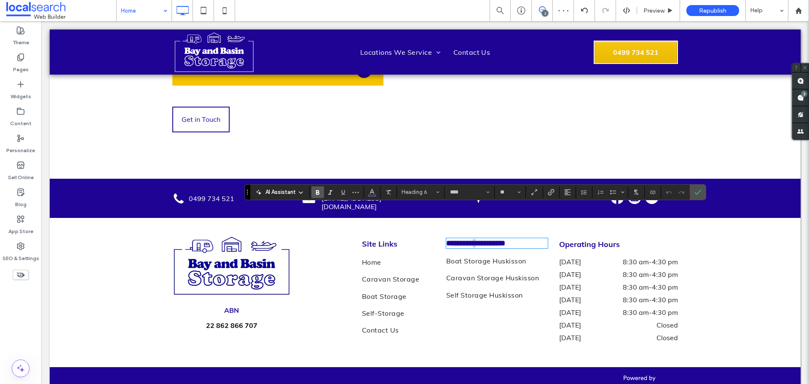
click at [477, 239] on span "**********" at bounding box center [475, 243] width 59 height 8
click at [699, 190] on icon "Confirm" at bounding box center [697, 192] width 7 height 7
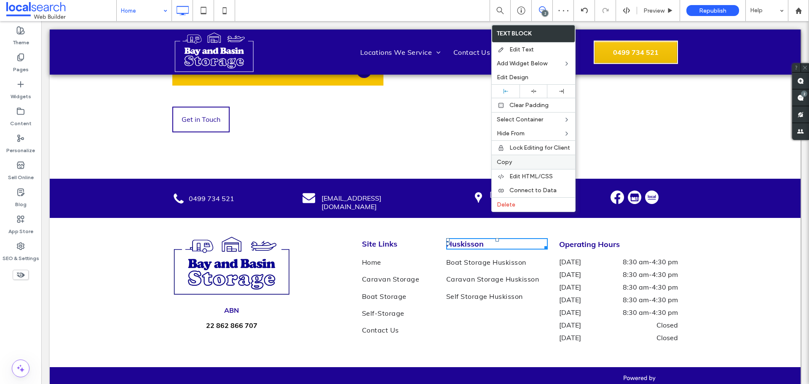
click at [522, 156] on div "Copy" at bounding box center [533, 162] width 83 height 14
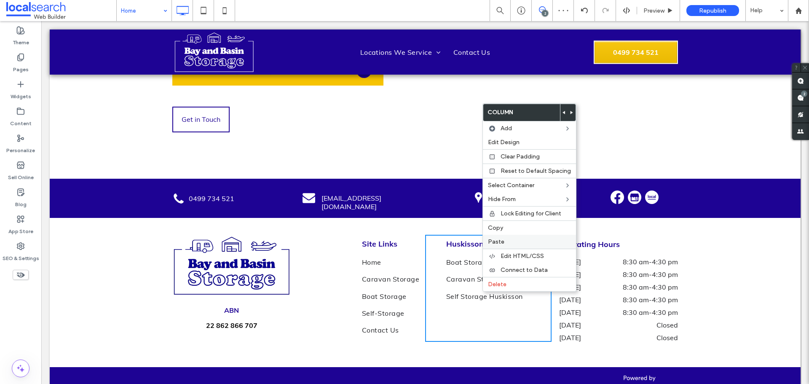
click at [501, 242] on span "Paste" at bounding box center [496, 241] width 16 height 7
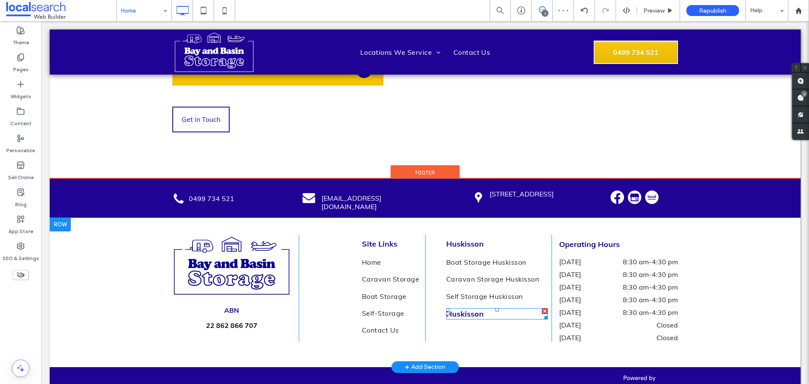
click at [472, 309] on span "Huskisson" at bounding box center [465, 314] width 38 height 10
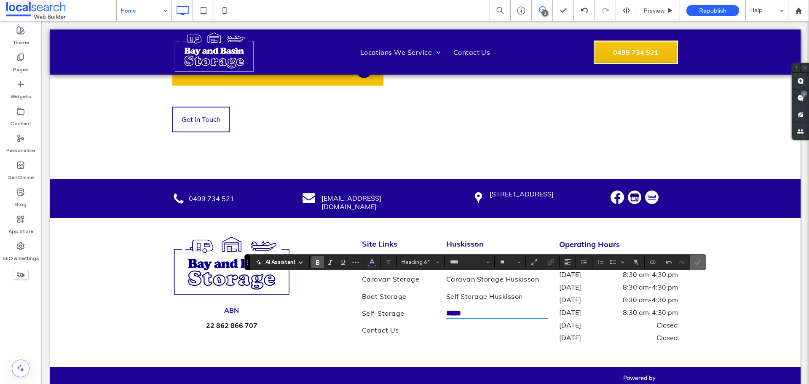
click at [701, 256] on label "Confirm" at bounding box center [698, 262] width 13 height 15
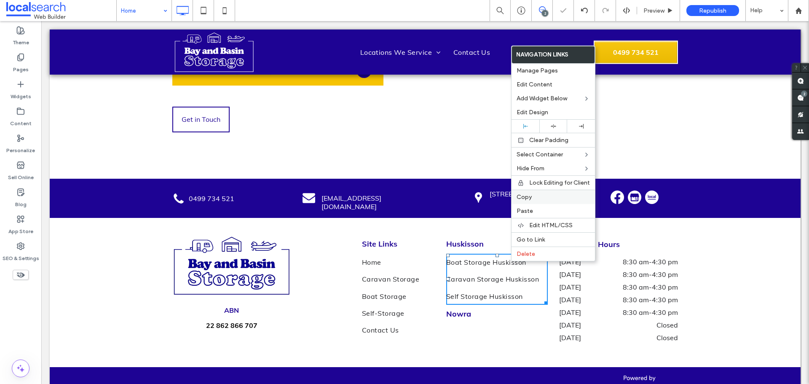
click at [529, 196] on span "Copy" at bounding box center [524, 196] width 15 height 7
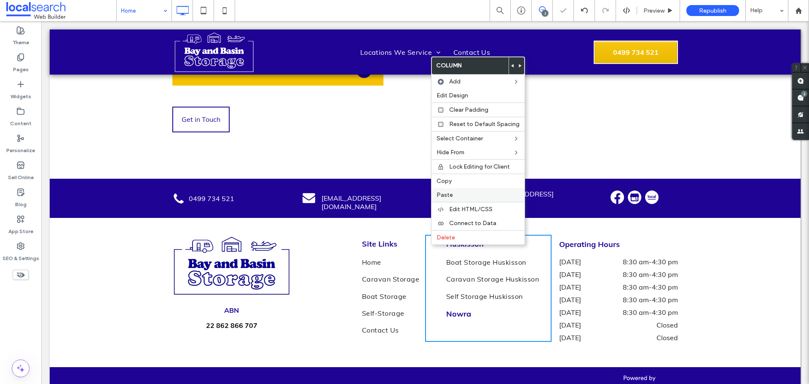
click at [452, 193] on label "Paste" at bounding box center [478, 194] width 83 height 7
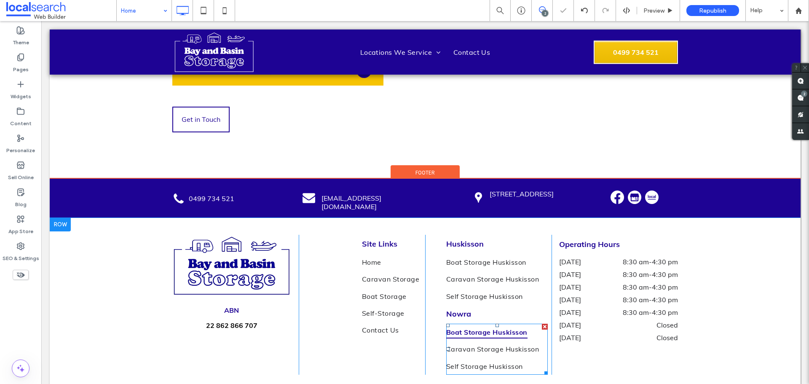
click at [486, 326] on span "Boat Storage Huskisson" at bounding box center [486, 332] width 81 height 13
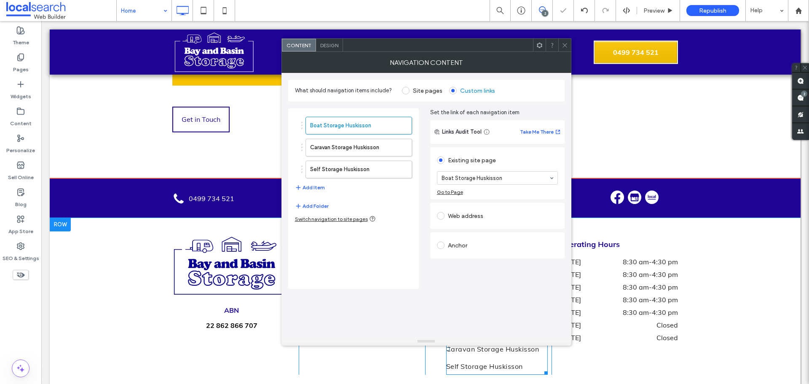
click at [486, 304] on div "What should navigation items include? Site pages Custom links Boat Storage Husk…" at bounding box center [426, 205] width 276 height 264
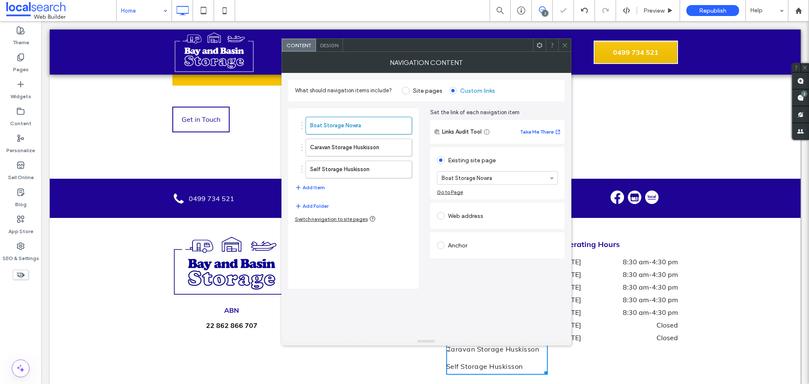
drag, startPoint x: 493, startPoint y: 234, endPoint x: 397, endPoint y: 212, distance: 98.5
click at [343, 150] on label "Caravan Storage Huskisson" at bounding box center [345, 147] width 70 height 17
click at [400, 173] on span "button" at bounding box center [400, 169] width 13 height 13
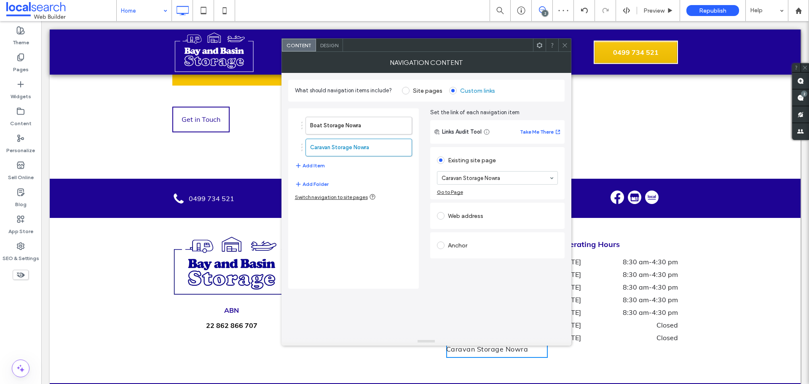
click at [560, 45] on div at bounding box center [564, 45] width 13 height 13
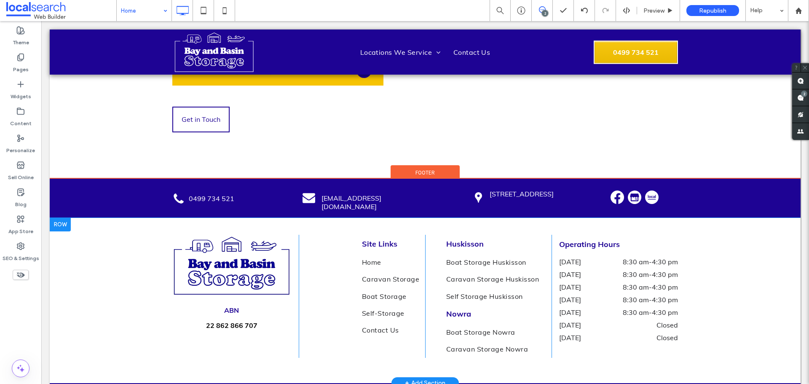
click at [759, 237] on div "ABN 22 862 866 707 Click To Paste Site Links Home Caravan Storage Boat Storage …" at bounding box center [425, 300] width 751 height 165
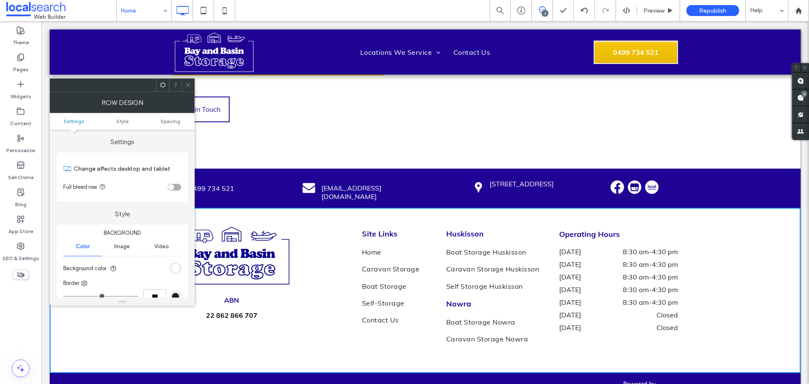
scroll to position [2540, 0]
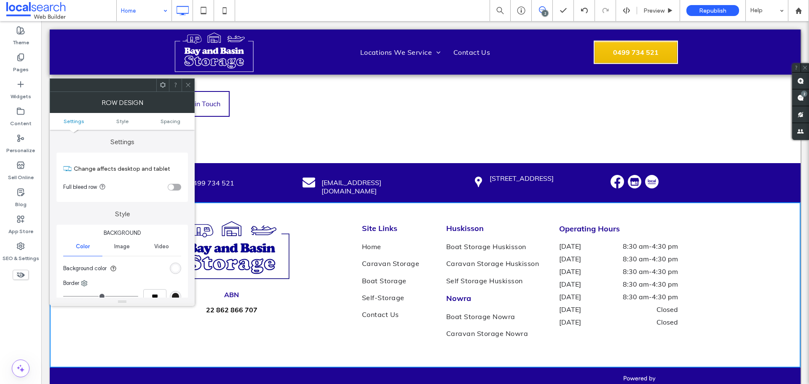
click at [185, 85] on icon at bounding box center [188, 85] width 6 height 6
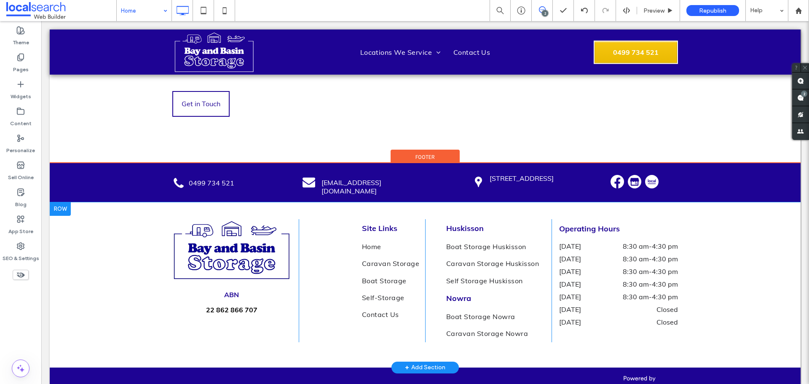
click at [712, 213] on div "ABN 22 862 866 707 Click To Paste Site Links Home Caravan Storage Boat Storage …" at bounding box center [425, 284] width 751 height 165
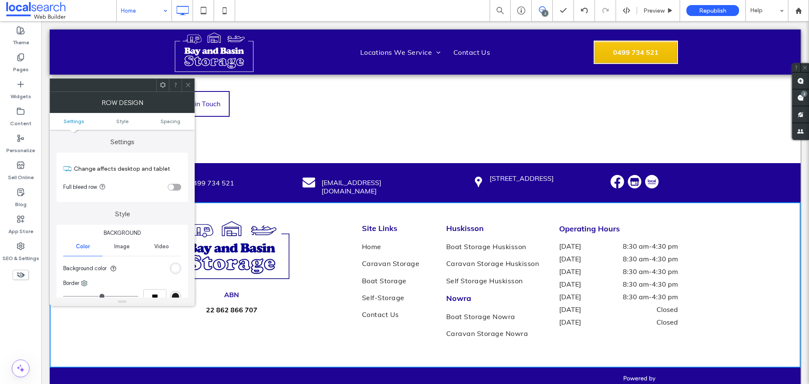
click at [188, 86] on icon at bounding box center [188, 85] width 6 height 6
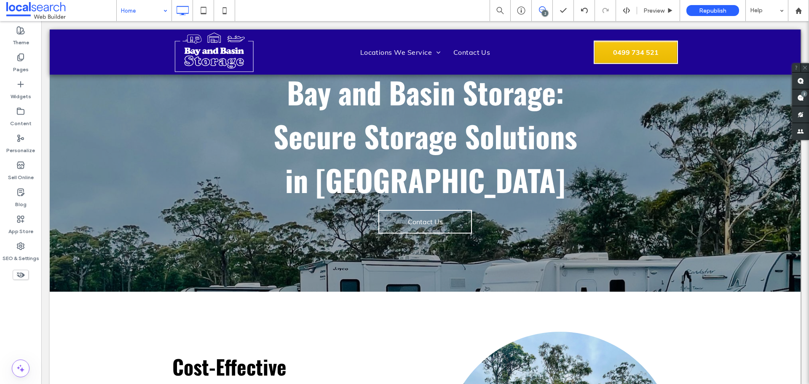
scroll to position [0, 0]
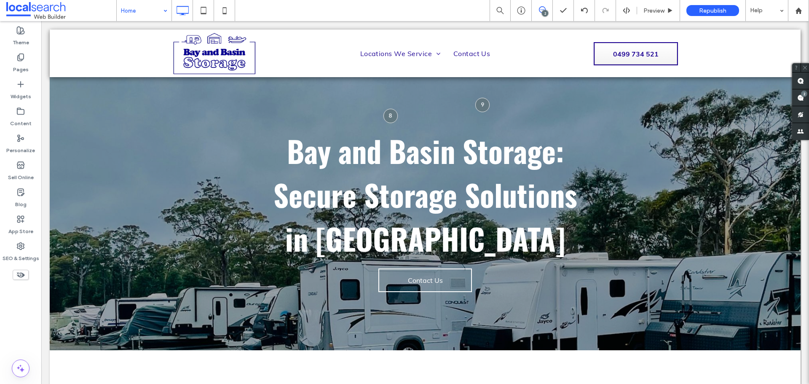
click at [543, 10] on icon at bounding box center [542, 9] width 7 height 7
click at [539, 6] on div "2" at bounding box center [542, 10] width 21 height 21
click at [542, 9] on icon at bounding box center [542, 9] width 7 height 7
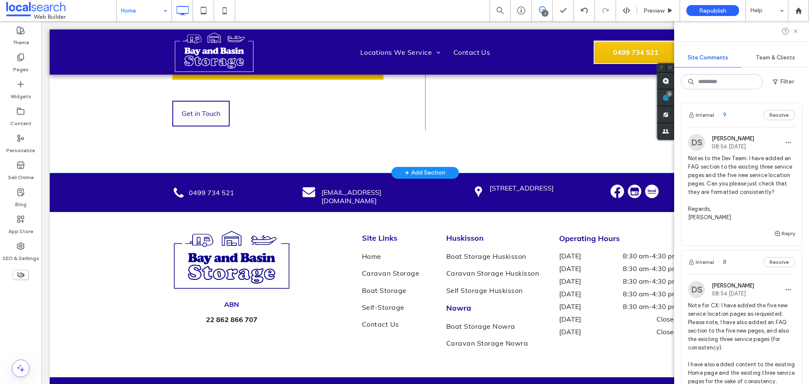
scroll to position [2540, 0]
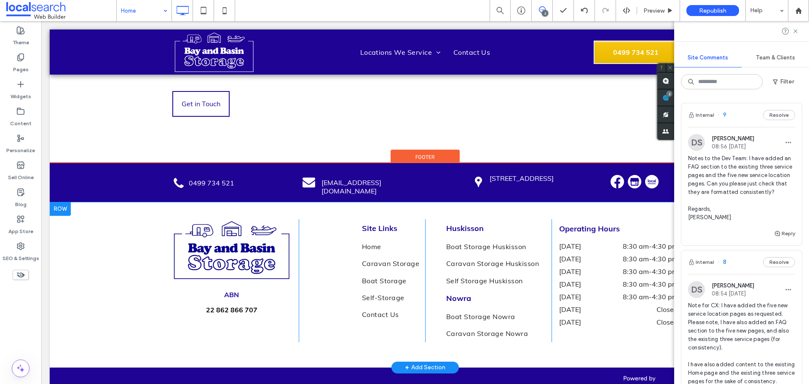
click at [432, 268] on div "Huskisson Boat Storage Huskisson Caravan Storage Huskisson Self Storage Huskiss…" at bounding box center [488, 280] width 126 height 123
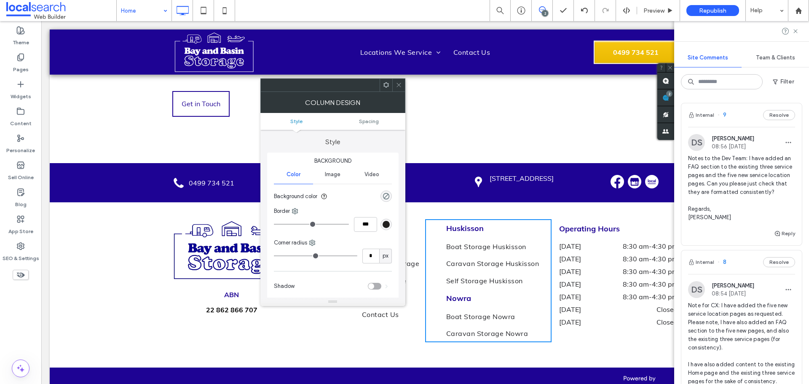
click at [393, 83] on div at bounding box center [398, 85] width 13 height 13
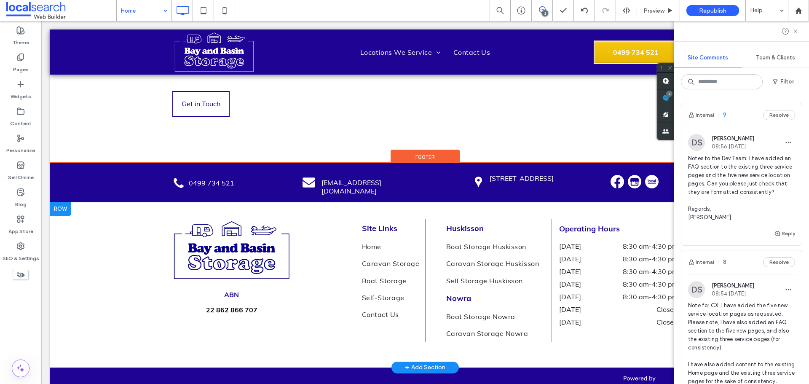
click at [314, 234] on div "Site Links Home Caravan Storage Boat Storage Self-Storage Contact Us Click To P…" at bounding box center [362, 280] width 126 height 123
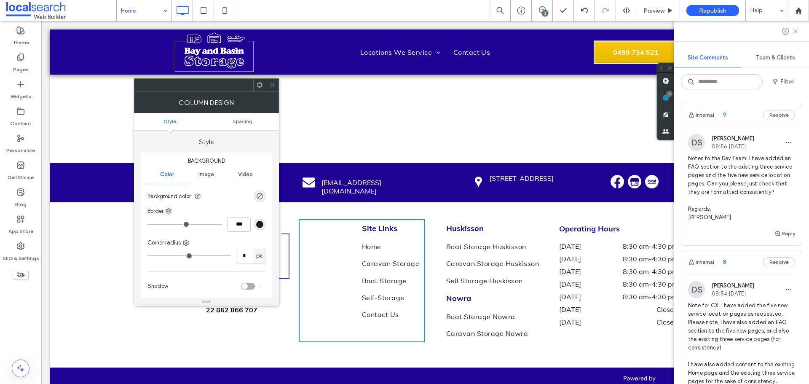
click at [269, 84] on icon at bounding box center [272, 85] width 6 height 6
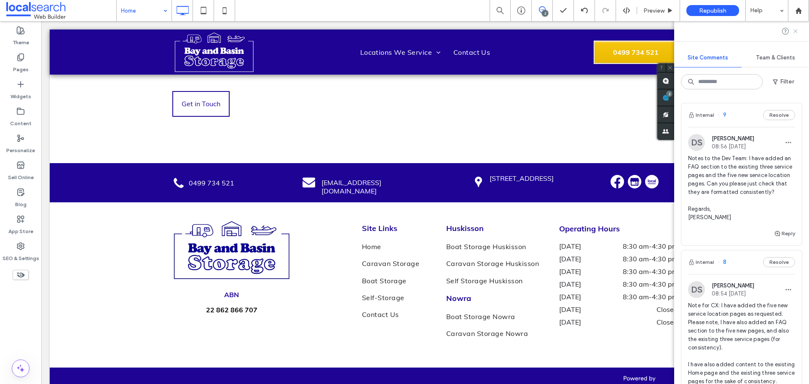
click at [793, 31] on icon at bounding box center [795, 31] width 7 height 7
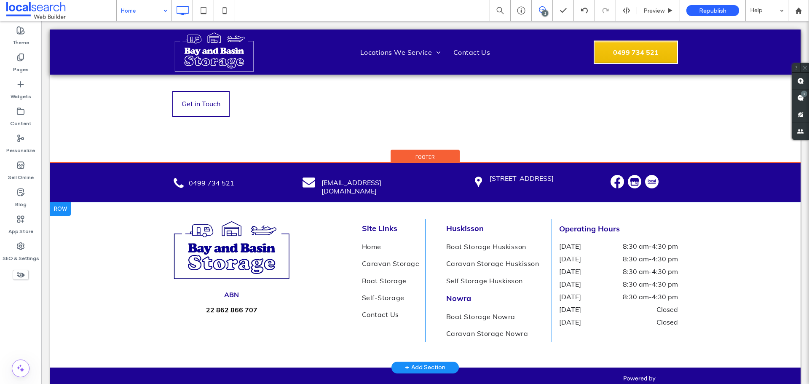
click at [775, 202] on div "ABN 22 862 866 707 Click To Paste Site Links Home Caravan Storage Boat Storage …" at bounding box center [425, 284] width 751 height 165
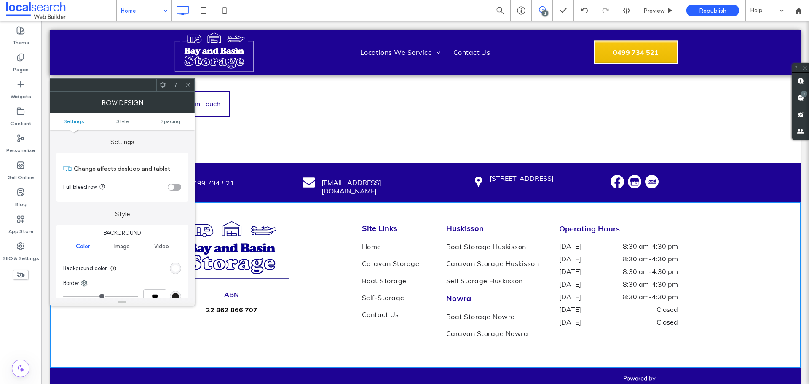
click at [191, 82] on div at bounding box center [188, 85] width 13 height 13
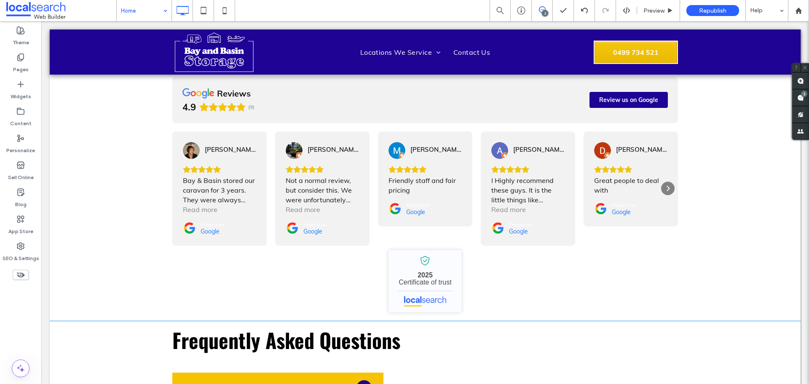
scroll to position [1781, 0]
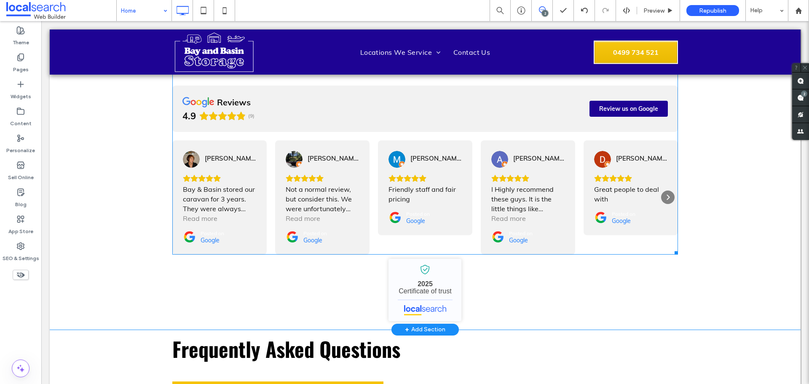
click at [456, 217] on span at bounding box center [425, 154] width 506 height 199
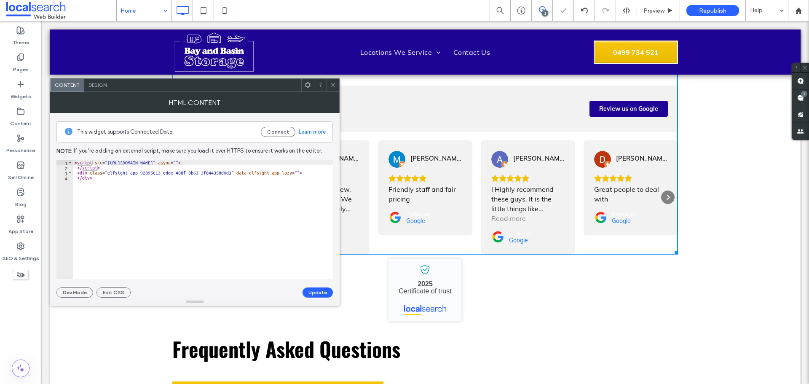
click at [336, 82] on icon at bounding box center [333, 85] width 6 height 6
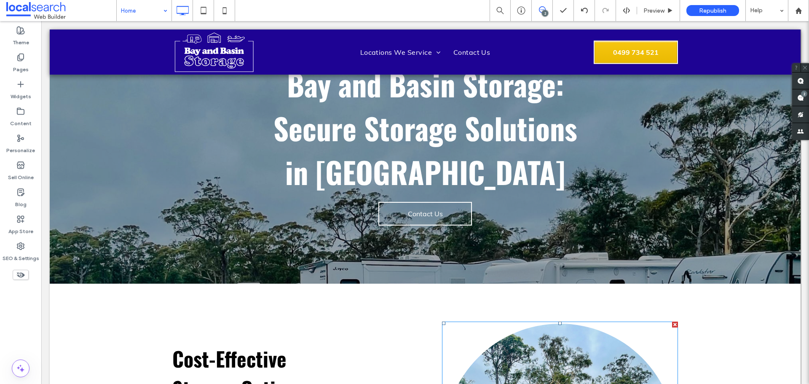
scroll to position [42, 0]
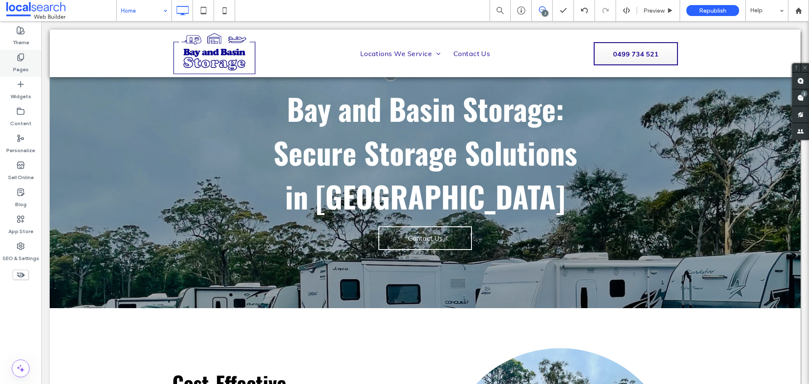
click at [7, 62] on div "Pages" at bounding box center [20, 63] width 41 height 27
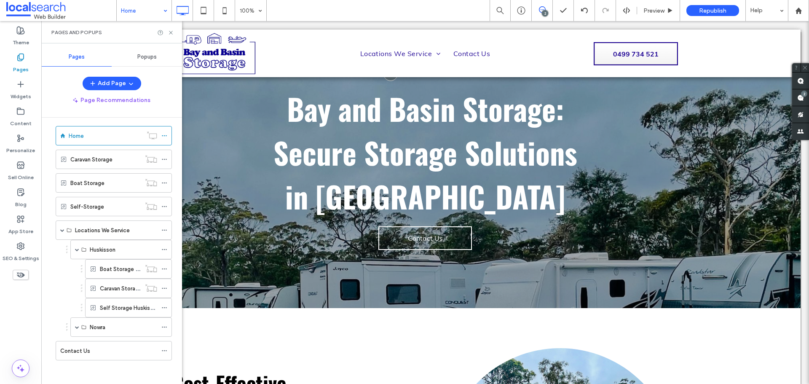
scroll to position [8, 0]
click at [173, 33] on icon at bounding box center [171, 32] width 6 height 6
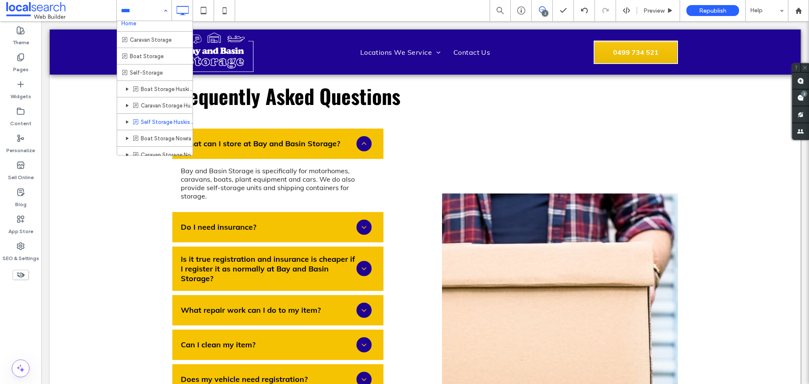
scroll to position [0, 0]
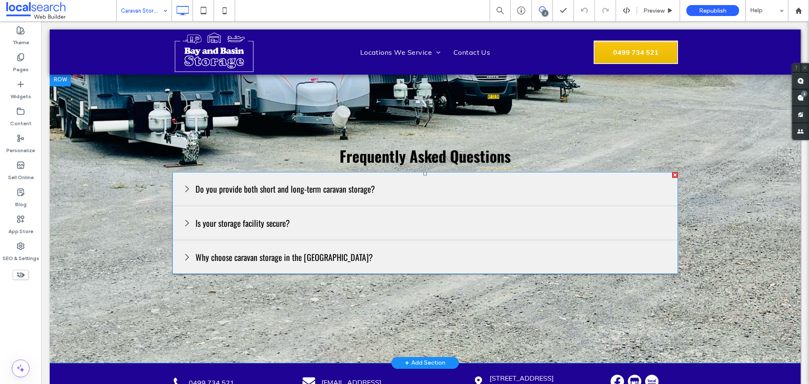
scroll to position [1053, 0]
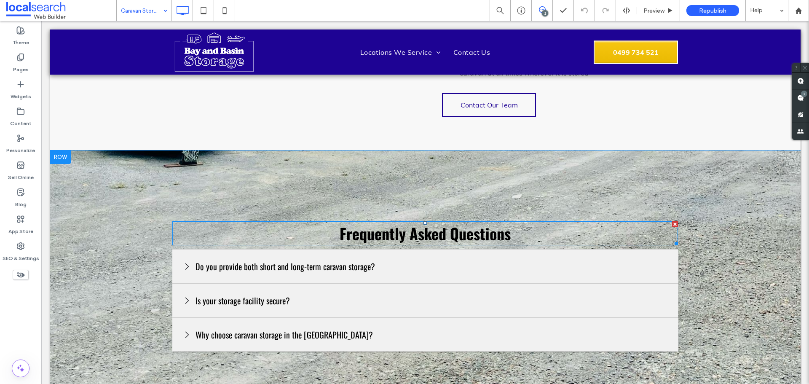
click at [413, 222] on span "Frequently Asked Questions" at bounding box center [425, 233] width 171 height 22
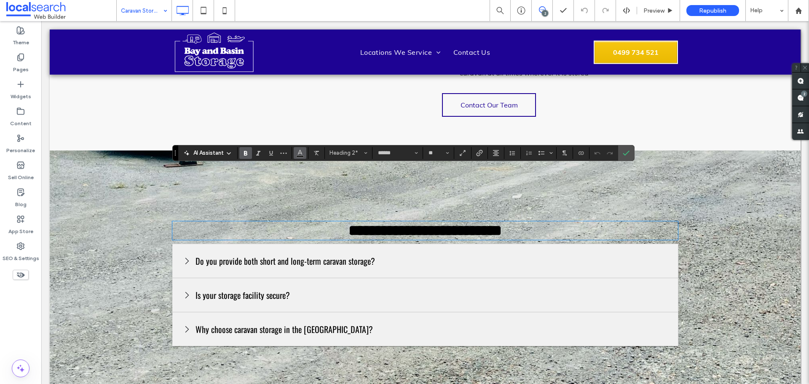
click at [301, 152] on use "Color" at bounding box center [300, 152] width 5 height 5
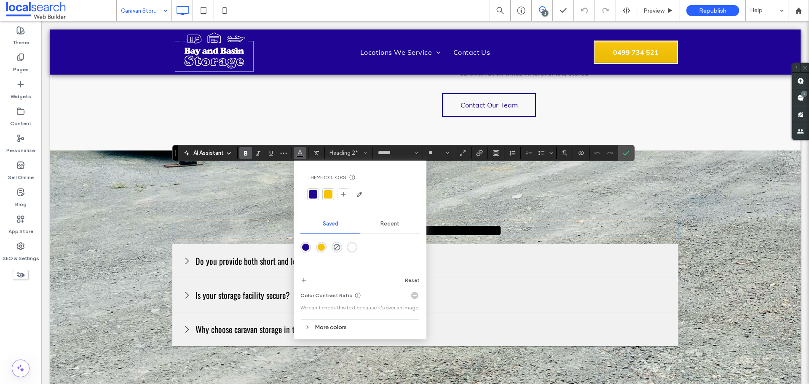
drag, startPoint x: 356, startPoint y: 248, endPoint x: 517, endPoint y: 146, distance: 190.9
click at [356, 248] on div "rgba(255,255,255,1)" at bounding box center [352, 247] width 11 height 11
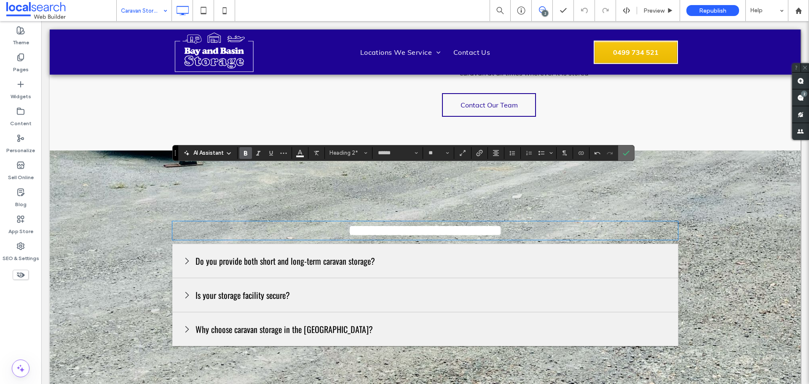
click at [623, 155] on icon "Confirm" at bounding box center [626, 153] width 7 height 7
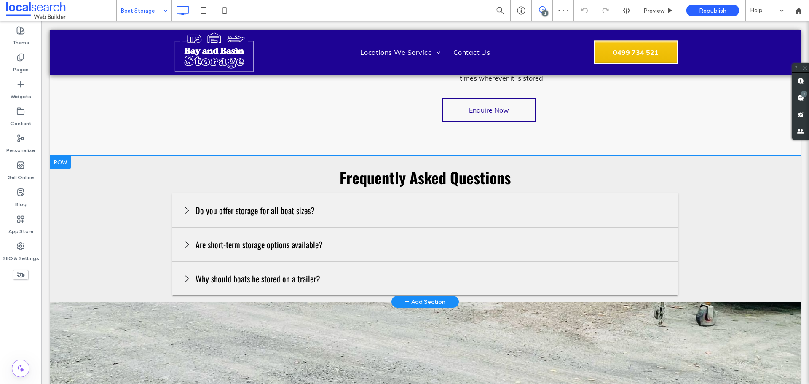
scroll to position [925, 0]
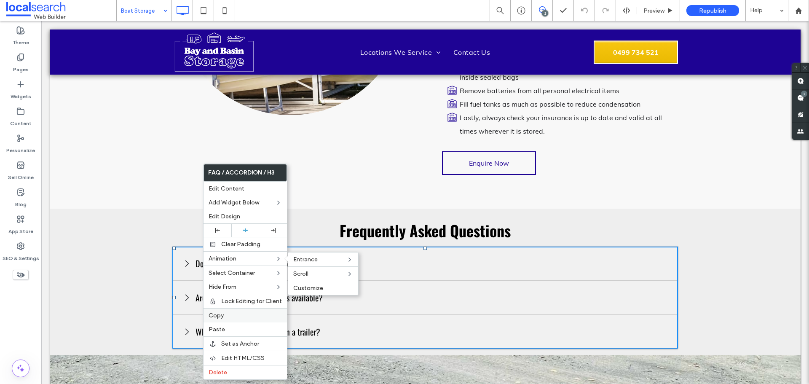
click at [232, 312] on label "Copy" at bounding box center [245, 315] width 73 height 7
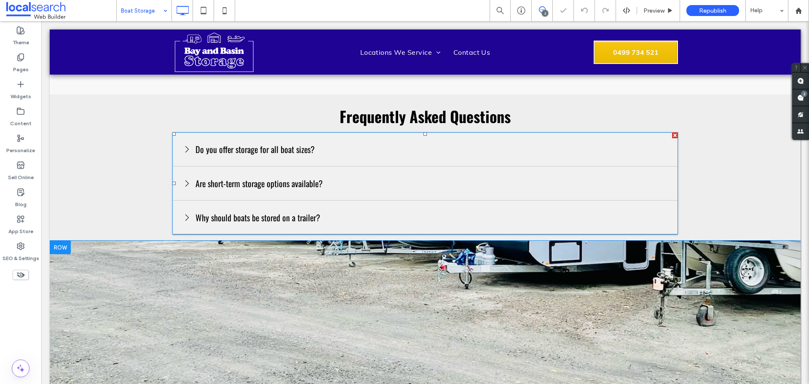
scroll to position [1051, 0]
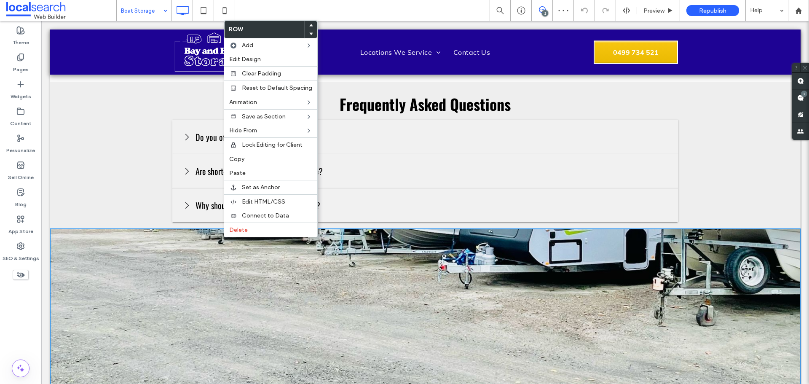
click at [149, 231] on section "Click To Paste Row + Add Section" at bounding box center [425, 306] width 751 height 156
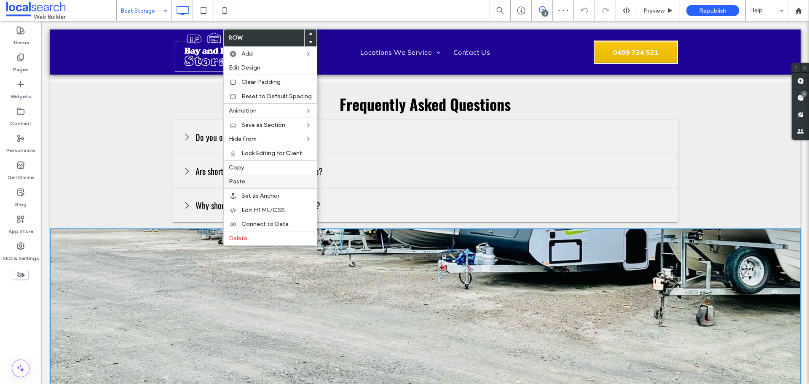
click at [261, 177] on div "Paste" at bounding box center [270, 181] width 93 height 14
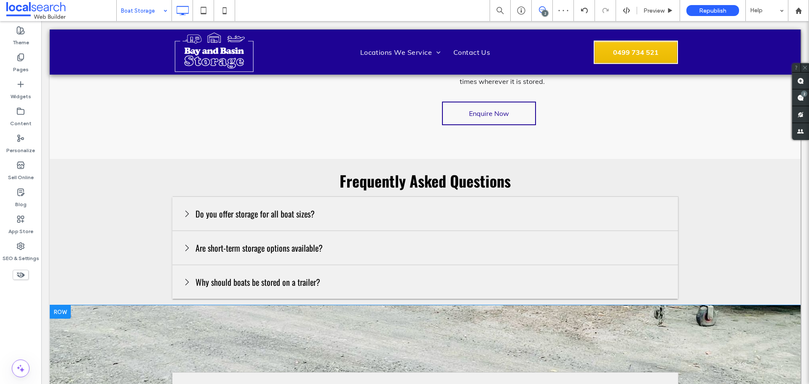
scroll to position [882, 0]
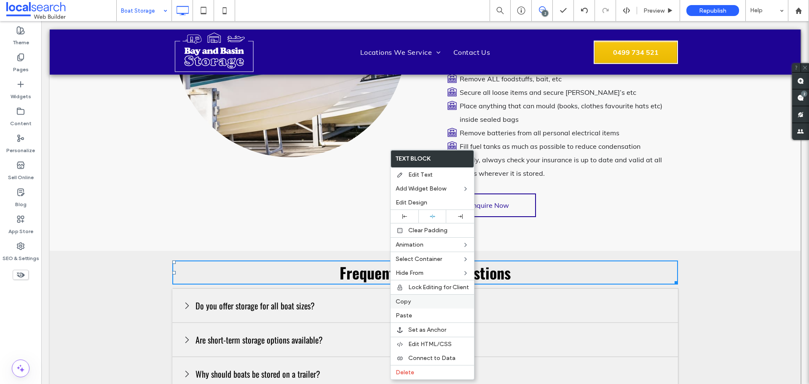
click at [423, 295] on div "Copy" at bounding box center [432, 301] width 83 height 14
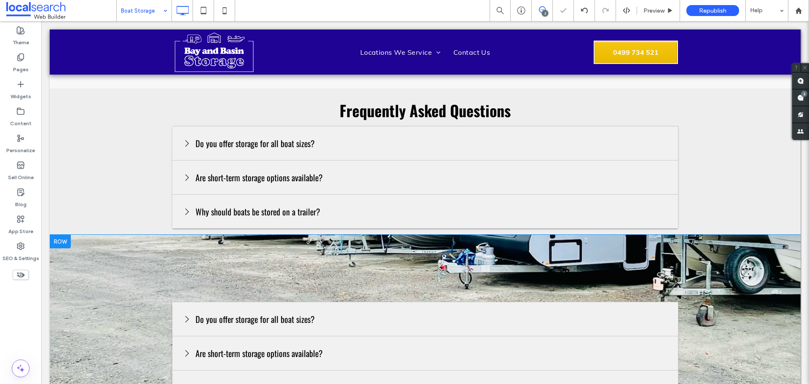
scroll to position [1135, 0]
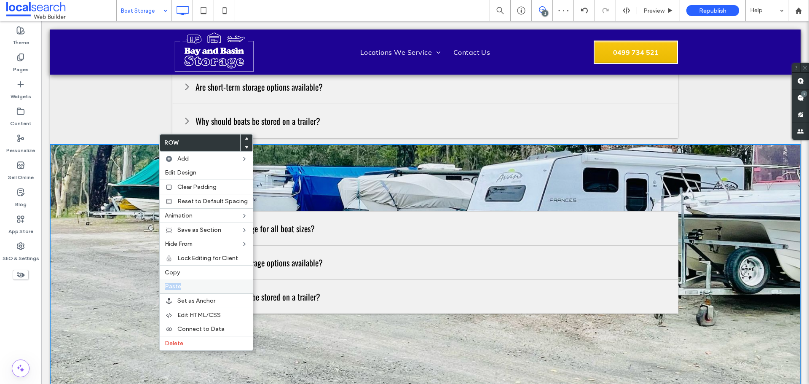
drag, startPoint x: 189, startPoint y: 269, endPoint x: 189, endPoint y: 288, distance: 19.0
click at [189, 288] on div "Row Add Edit Design Clear Padding Reset to Default Spacing Animation Save as Se…" at bounding box center [206, 242] width 94 height 217
click at [189, 288] on label "Paste" at bounding box center [206, 286] width 83 height 7
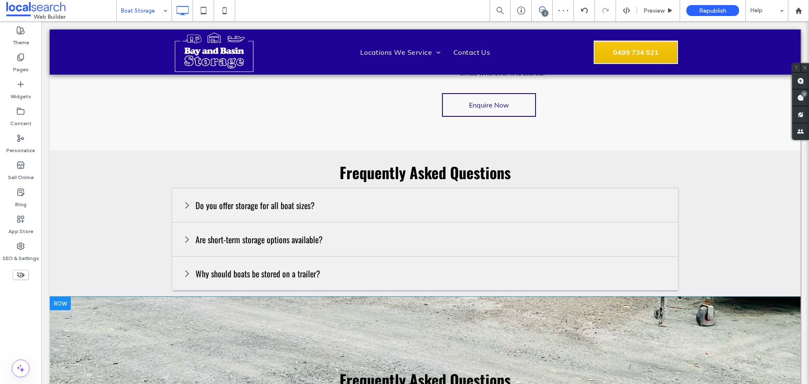
scroll to position [967, 0]
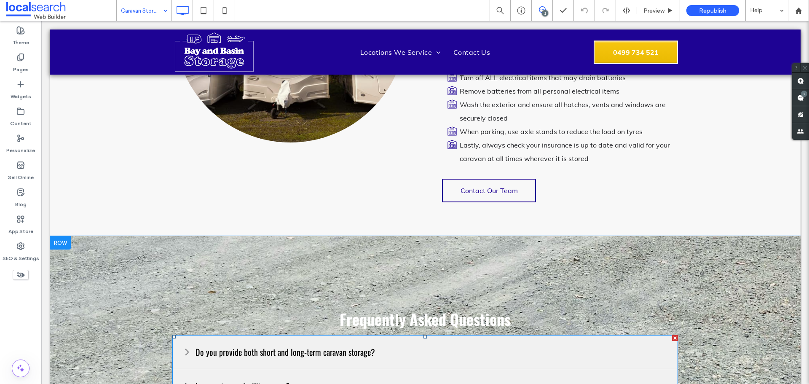
scroll to position [961, 0]
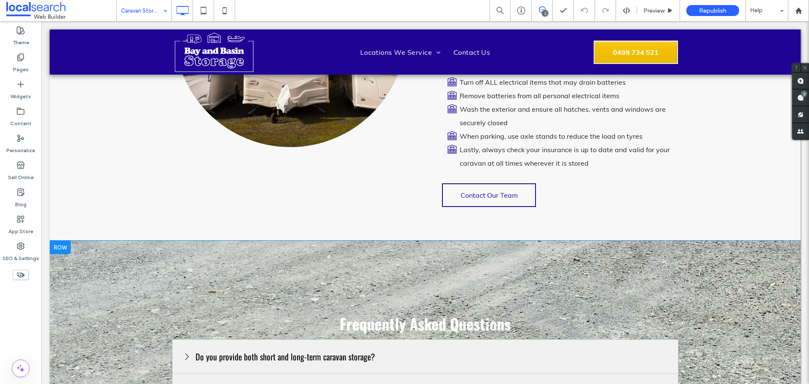
click at [408, 241] on section "Frequently Asked Questions Do you provide both short and long-term caravan stor…" at bounding box center [425, 386] width 751 height 290
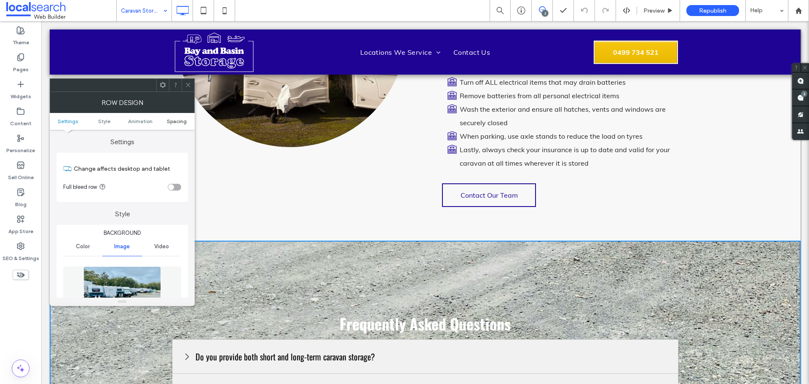
click at [177, 122] on span "Spacing" at bounding box center [177, 121] width 20 height 6
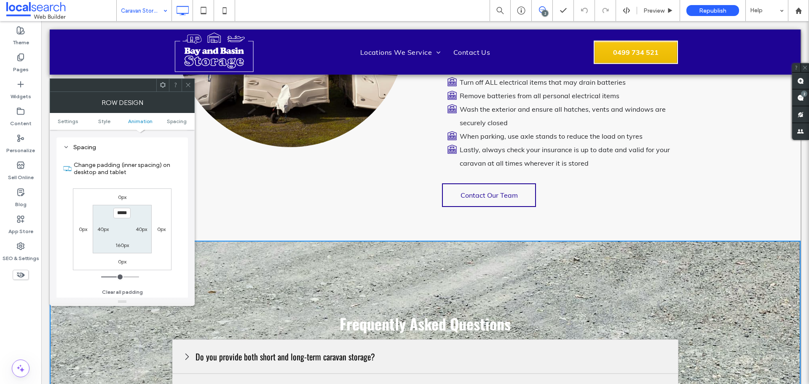
scroll to position [506, 0]
click at [188, 80] on span at bounding box center [188, 85] width 6 height 13
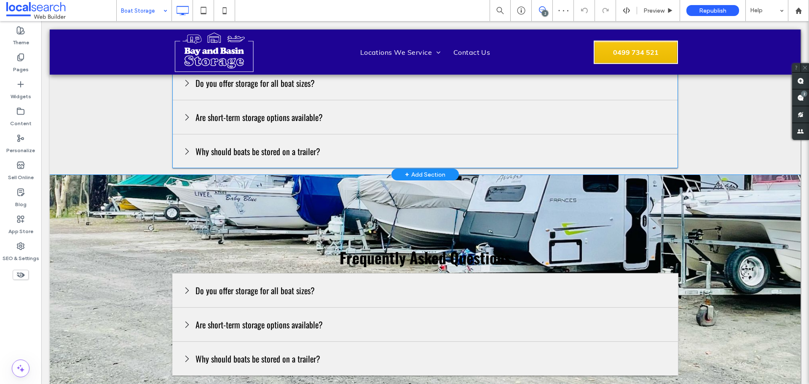
scroll to position [1138, 0]
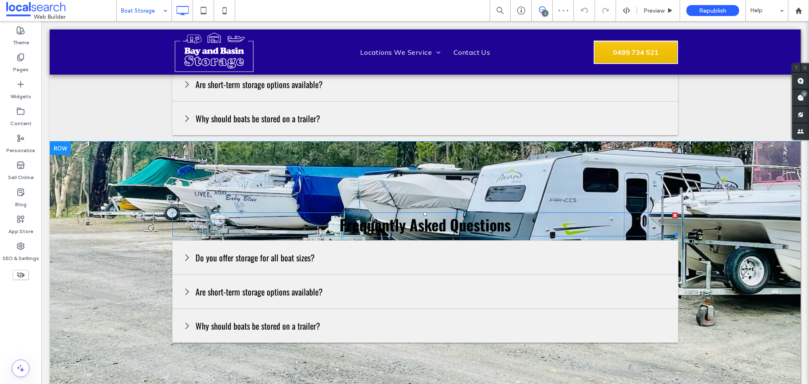
click at [396, 213] on span "Frequently Asked Questions" at bounding box center [425, 224] width 171 height 22
type input "******"
type input "**"
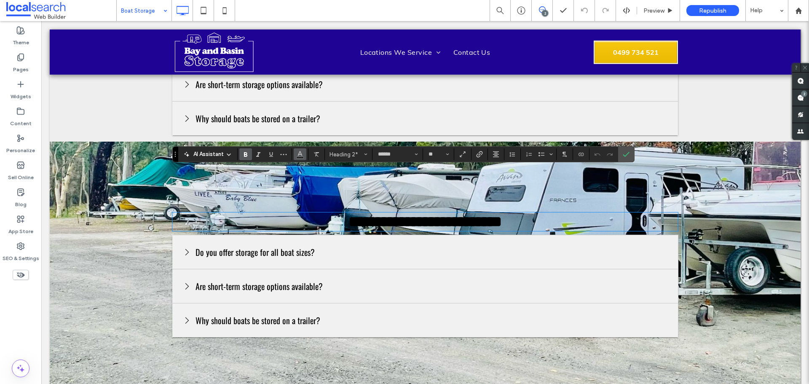
click at [302, 155] on use "Color" at bounding box center [300, 153] width 5 height 5
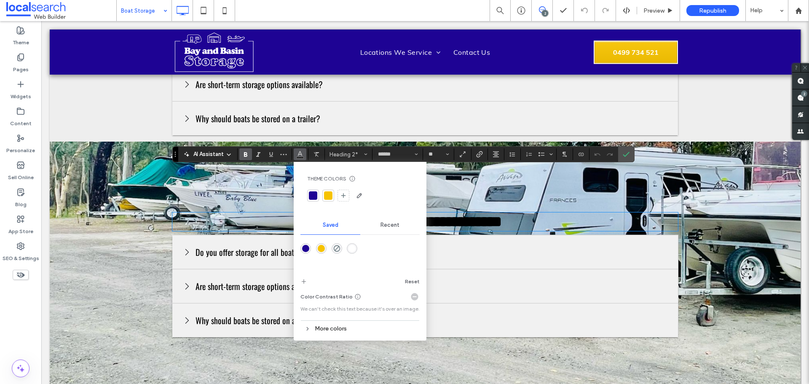
click at [351, 246] on div "rgba(255,255,255,1)" at bounding box center [351, 248] width 7 height 7
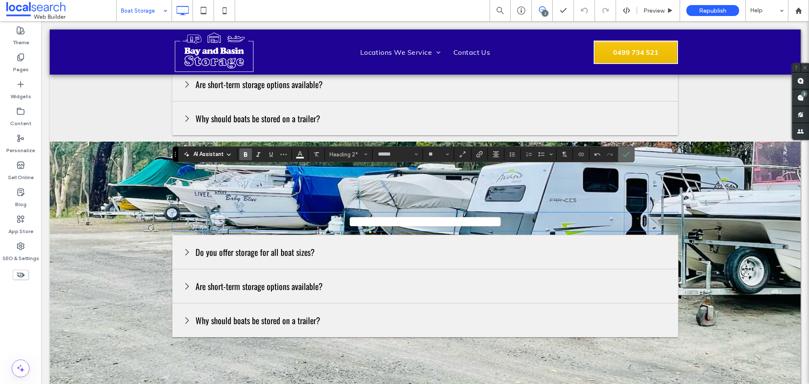
click at [623, 156] on icon "Confirm" at bounding box center [626, 154] width 7 height 7
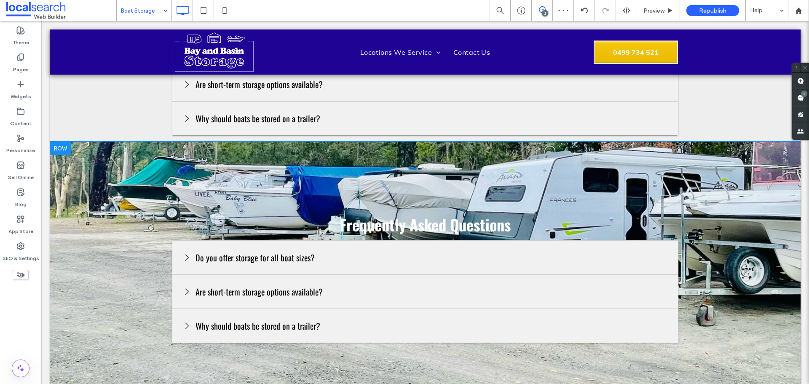
click at [646, 142] on section "Frequently Asked Questions Do you offer storage for all boat sizes? Absolutely.…" at bounding box center [425, 287] width 751 height 290
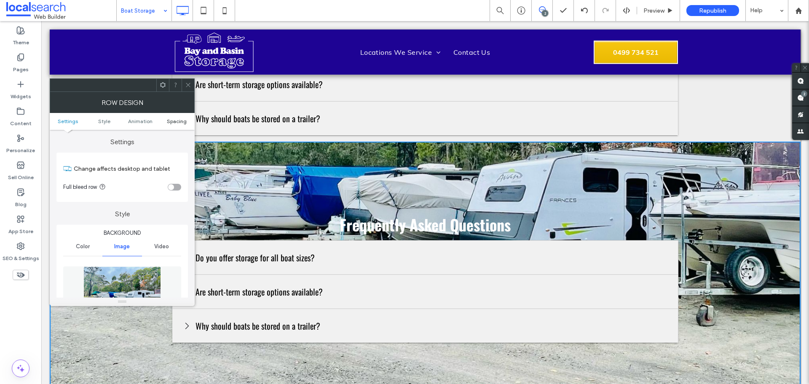
click at [181, 121] on span "Spacing" at bounding box center [177, 121] width 20 height 6
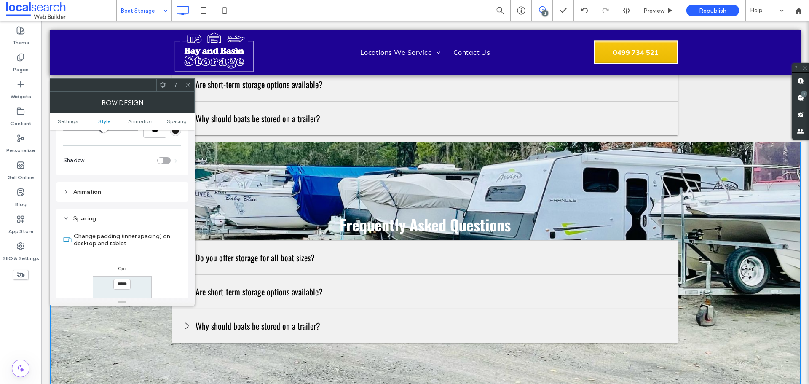
scroll to position [506, 0]
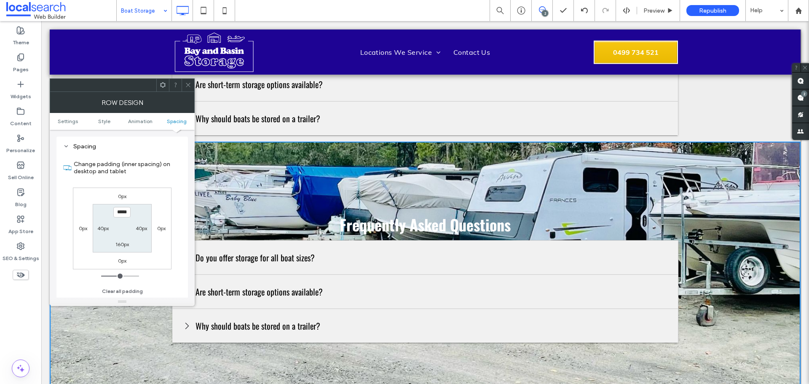
click at [186, 82] on icon at bounding box center [188, 85] width 6 height 6
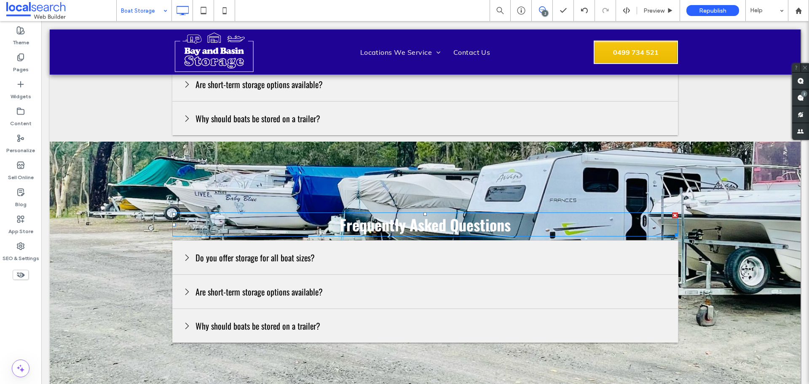
click at [553, 213] on h2 "Frequently Asked Questions" at bounding box center [425, 224] width 506 height 22
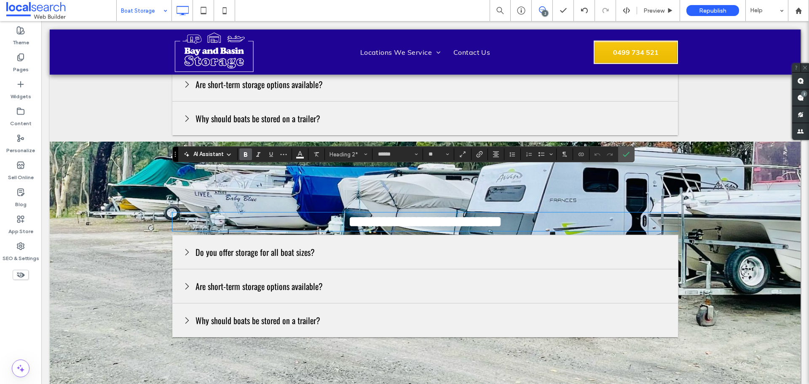
click at [426, 142] on section "**********" at bounding box center [425, 284] width 751 height 284
click at [696, 142] on section "**********" at bounding box center [425, 284] width 751 height 284
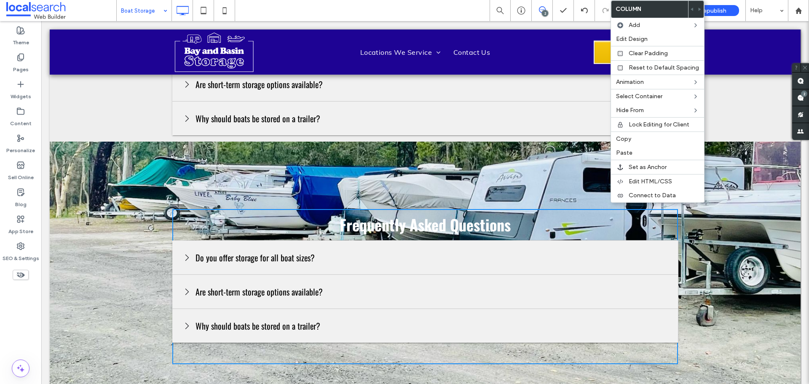
click at [300, 343] on div at bounding box center [425, 353] width 405 height 21
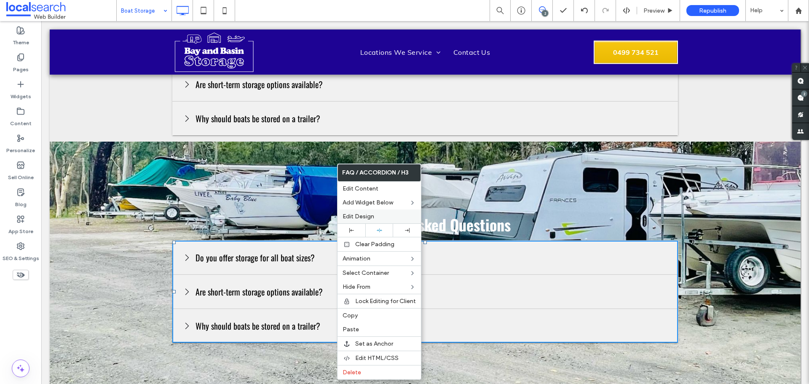
click at [346, 211] on div "Edit Design" at bounding box center [379, 216] width 83 height 14
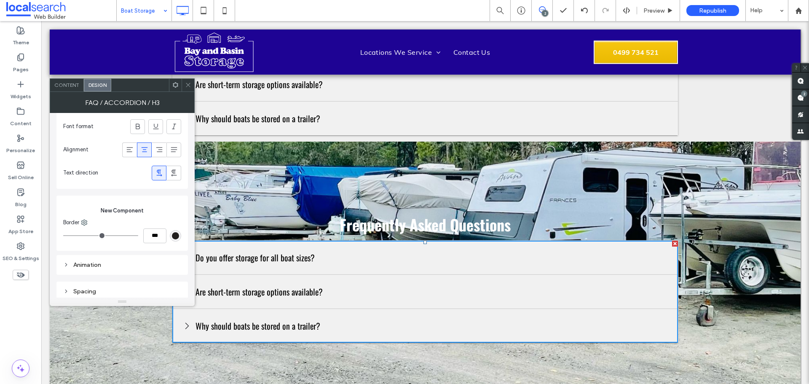
scroll to position [627, 0]
click at [110, 291] on div "Spacing" at bounding box center [122, 287] width 118 height 7
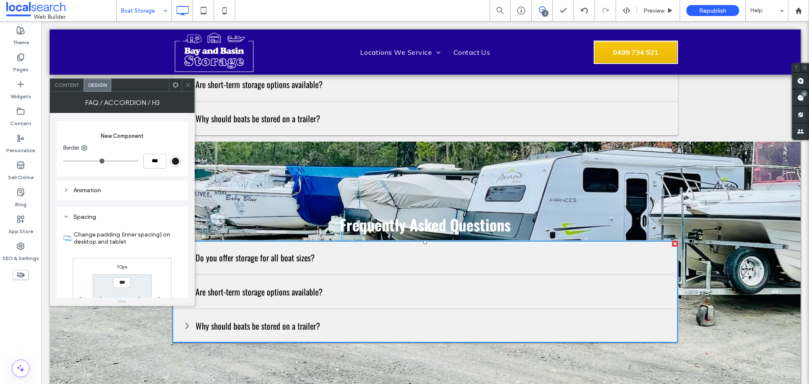
scroll to position [775, 0]
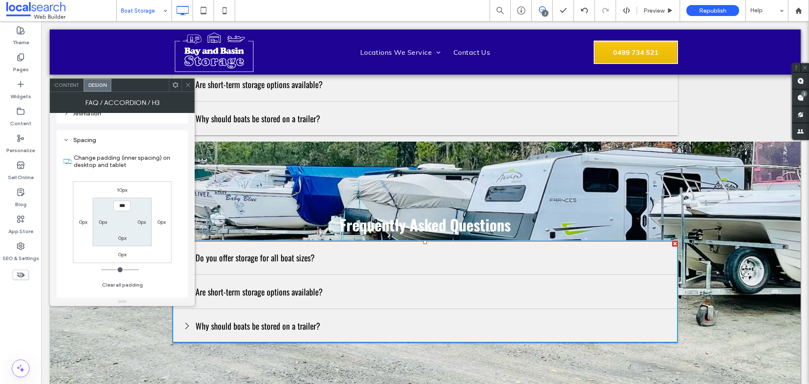
click at [123, 188] on label "10px" at bounding box center [122, 190] width 11 height 6
type input "**"
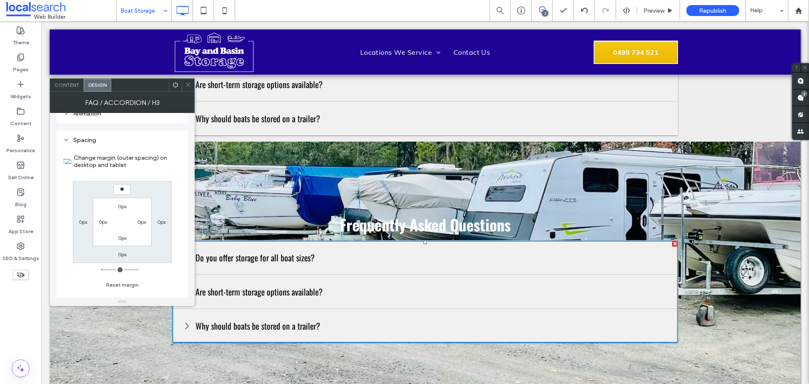
type input "**"
type input "****"
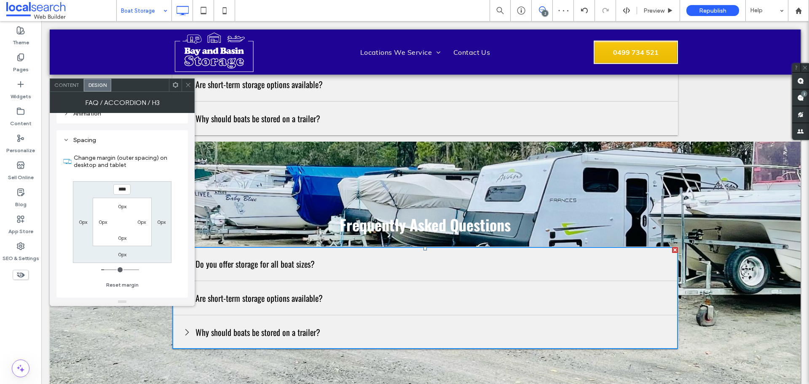
click at [190, 83] on icon at bounding box center [188, 85] width 6 height 6
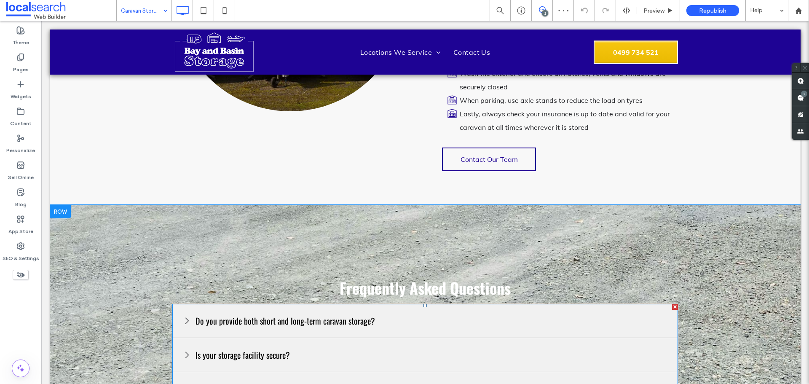
scroll to position [1011, 0]
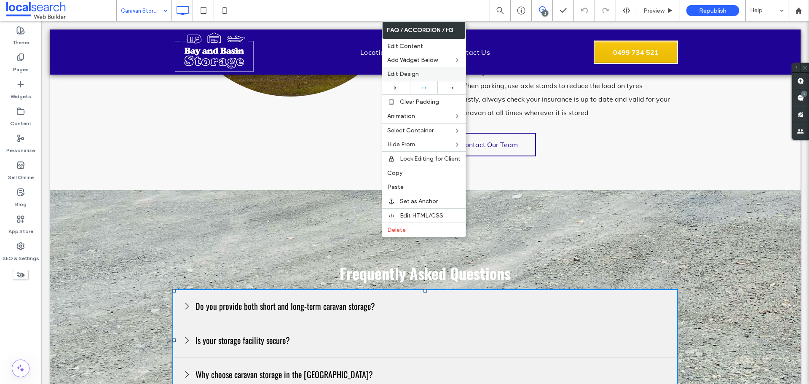
click at [420, 69] on div "Edit Design" at bounding box center [423, 74] width 83 height 14
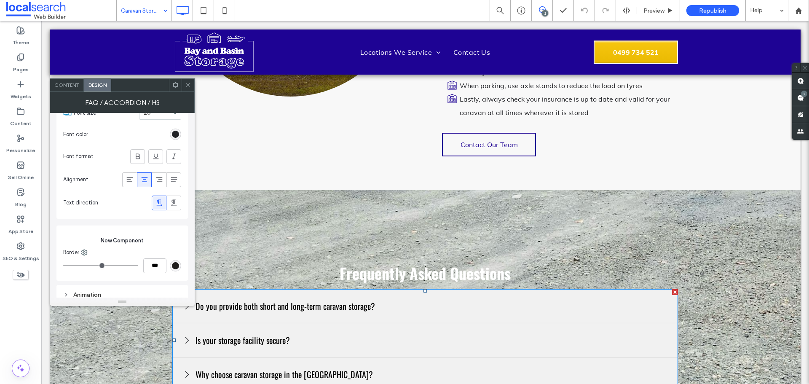
scroll to position [627, 0]
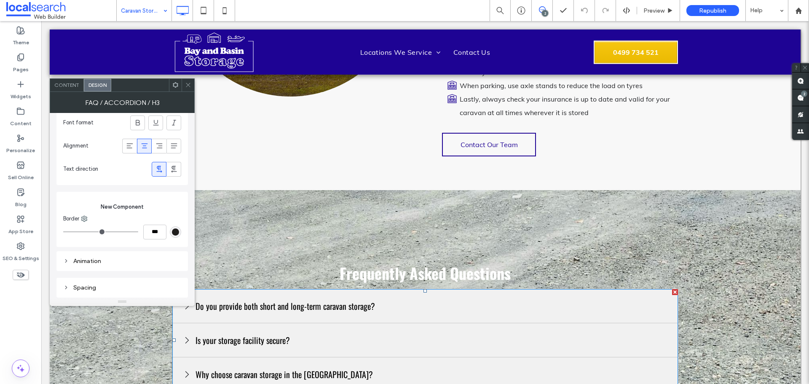
drag, startPoint x: 113, startPoint y: 287, endPoint x: 119, endPoint y: 273, distance: 14.7
click at [114, 287] on div "Spacing" at bounding box center [122, 287] width 118 height 7
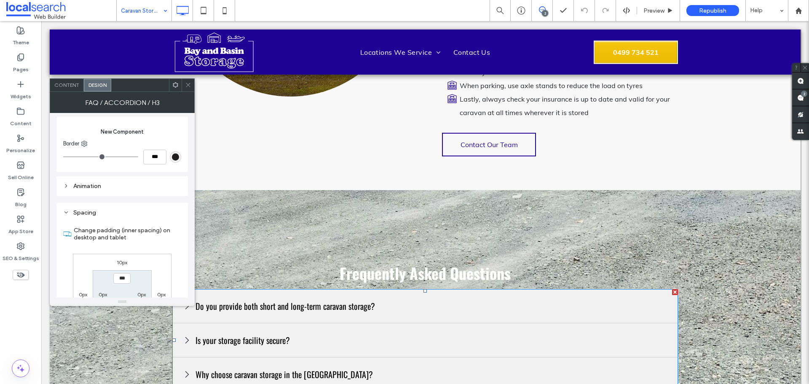
scroll to position [775, 0]
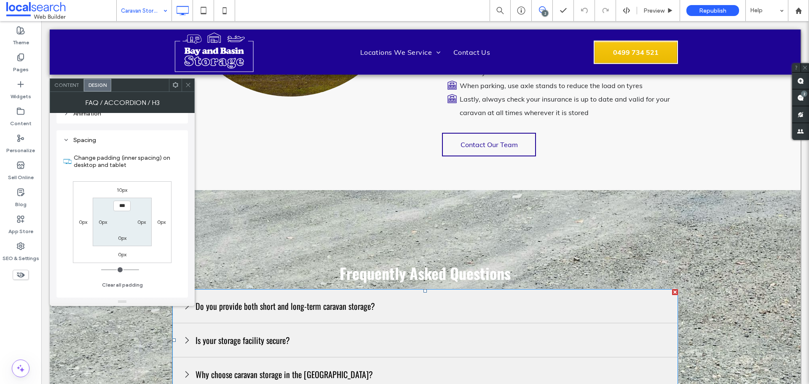
click at [125, 190] on label "10px" at bounding box center [122, 190] width 11 height 6
type input "**"
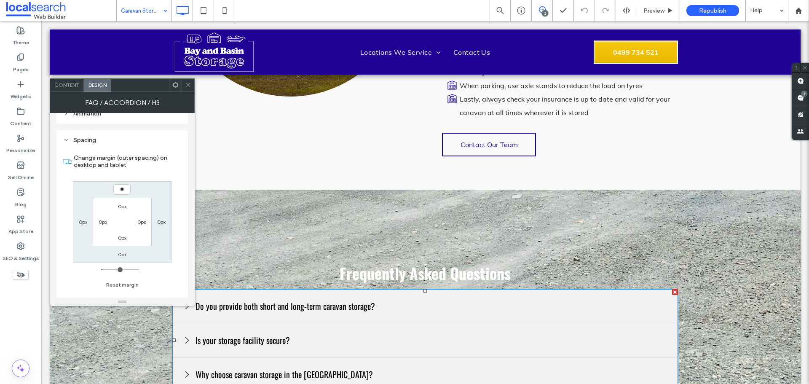
type input "**"
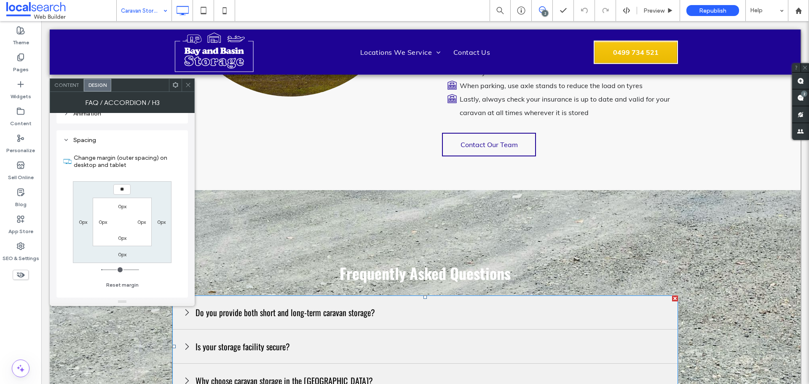
type input "**"
type input "****"
click at [189, 86] on icon at bounding box center [188, 85] width 6 height 6
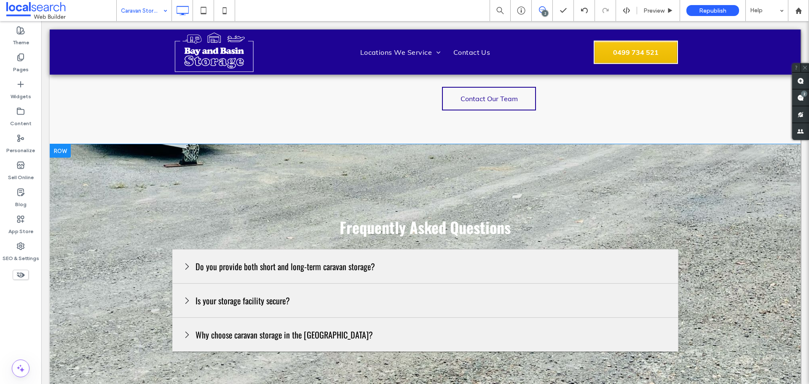
scroll to position [1053, 0]
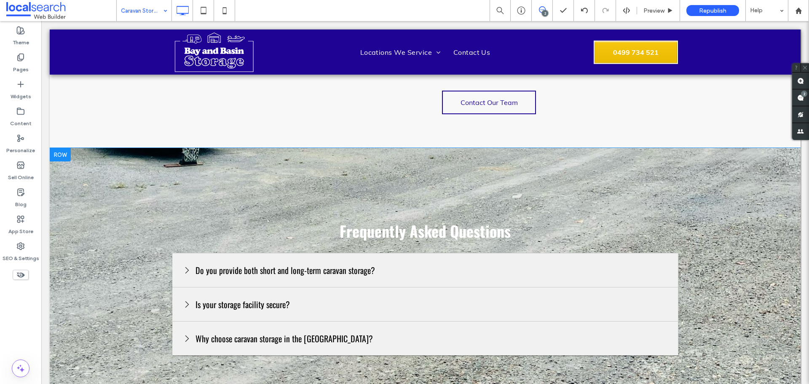
click at [119, 148] on section "Frequently Asked Questions Do you provide both short and long-term caravan stor…" at bounding box center [425, 296] width 751 height 296
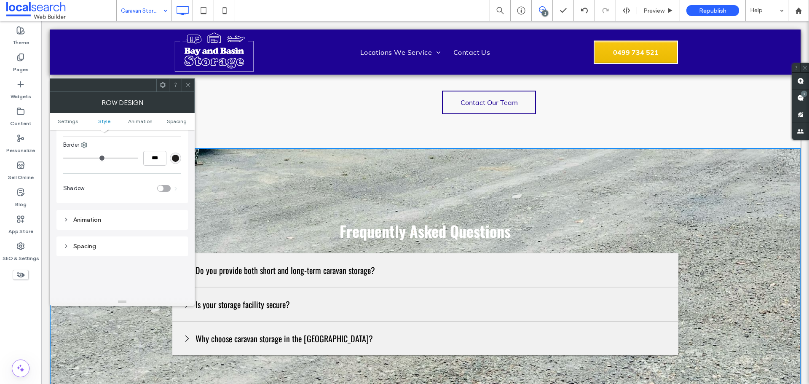
scroll to position [421, 0]
click at [134, 229] on div "Spacing" at bounding box center [122, 231] width 118 height 7
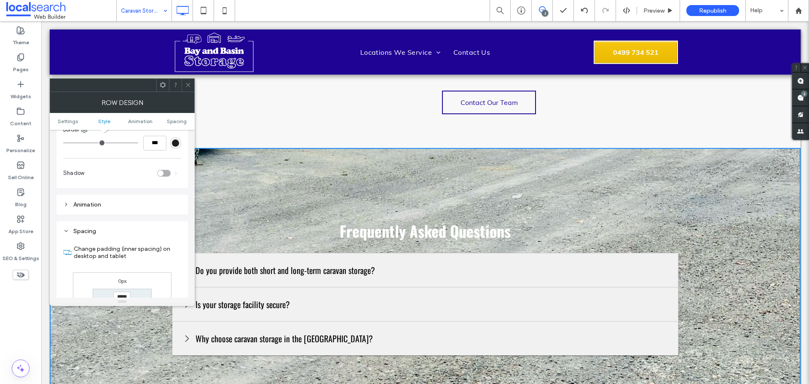
click at [134, 229] on div "Spacing" at bounding box center [122, 231] width 118 height 7
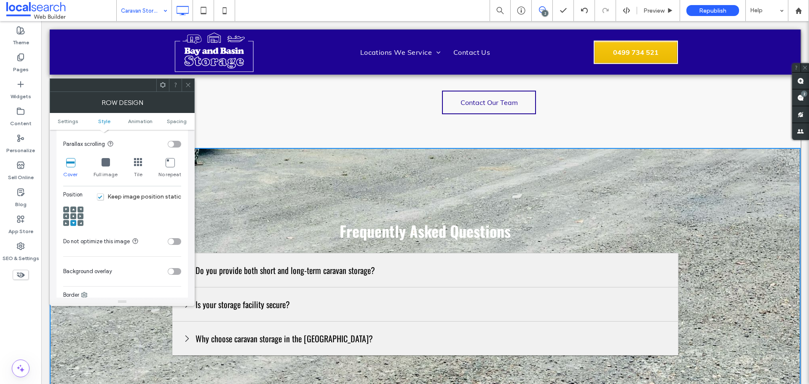
scroll to position [253, 0]
click at [176, 271] on div "toggle" at bounding box center [174, 274] width 13 height 7
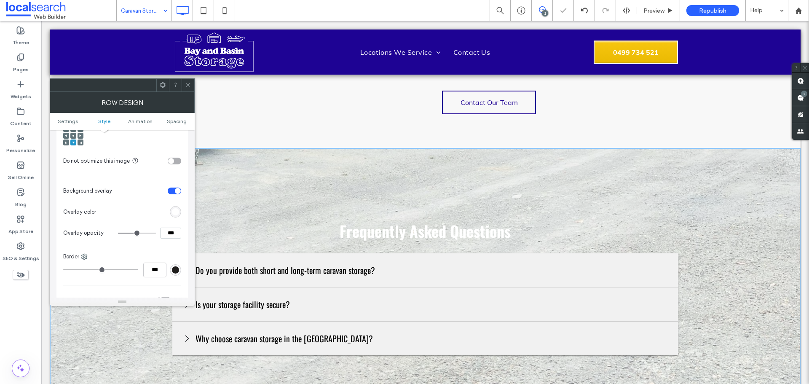
scroll to position [337, 0]
click at [175, 212] on div "rgb(255,255,255)" at bounding box center [175, 211] width 7 height 7
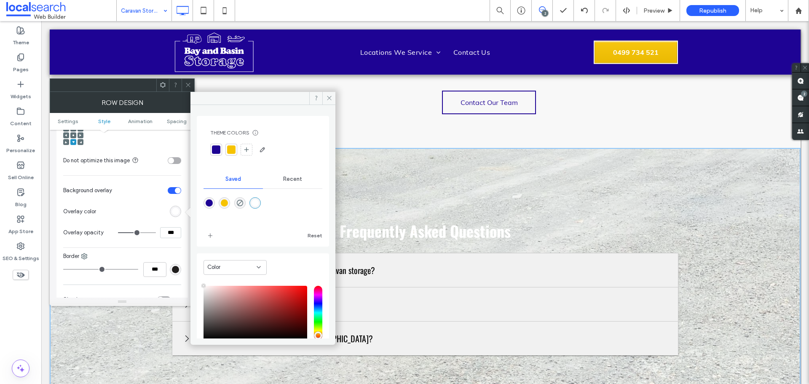
scroll to position [33, 0]
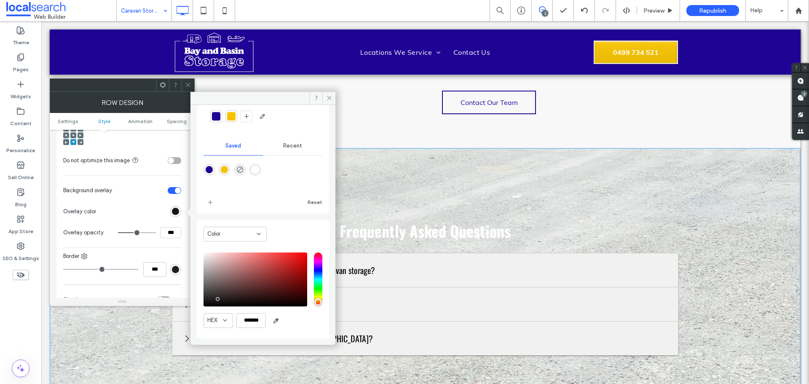
type input "*******"
drag, startPoint x: 240, startPoint y: 287, endPoint x: 196, endPoint y: 307, distance: 47.7
click at [196, 307] on div "Theme Colors Save time with Theme Colors Create a color palette to instantly ad…" at bounding box center [262, 221] width 145 height 233
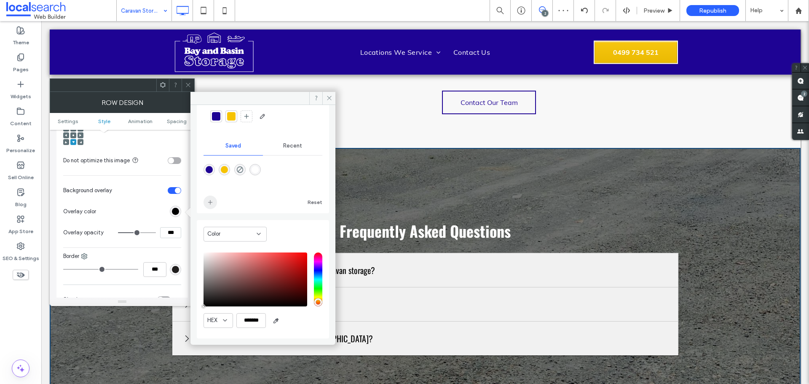
click at [209, 204] on icon "add color" at bounding box center [210, 202] width 7 height 7
drag, startPoint x: 191, startPoint y: 83, endPoint x: 644, endPoint y: 202, distance: 467.8
click at [191, 83] on div at bounding box center [188, 85] width 13 height 13
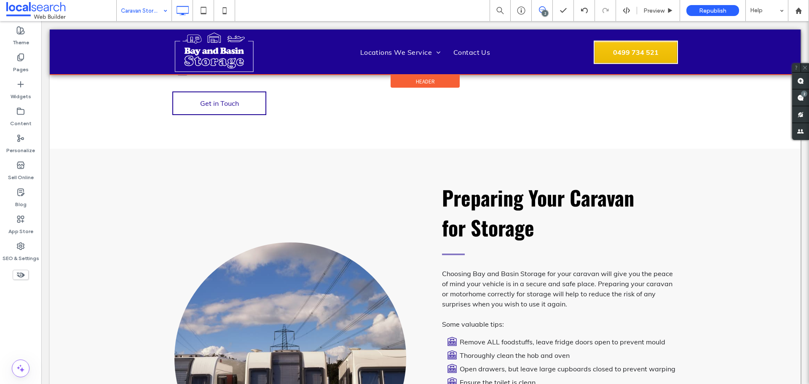
scroll to position [590, 0]
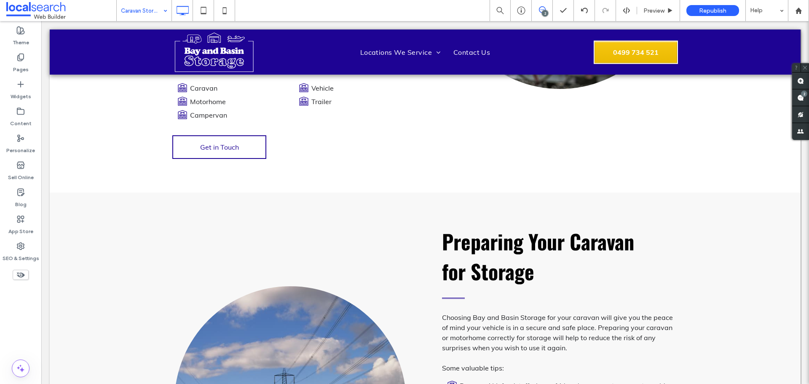
drag, startPoint x: 150, startPoint y: 3, endPoint x: 151, endPoint y: 20, distance: 17.7
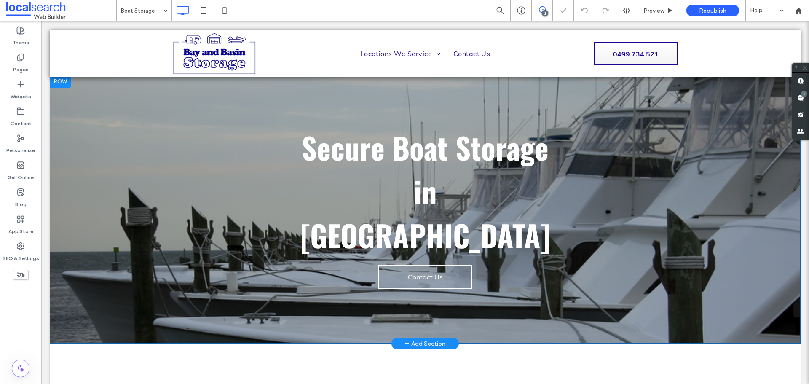
click at [108, 181] on section "Secure Boat Storage in Shoalhaven Contact Us Click To Paste Row + Add Section" at bounding box center [425, 209] width 751 height 269
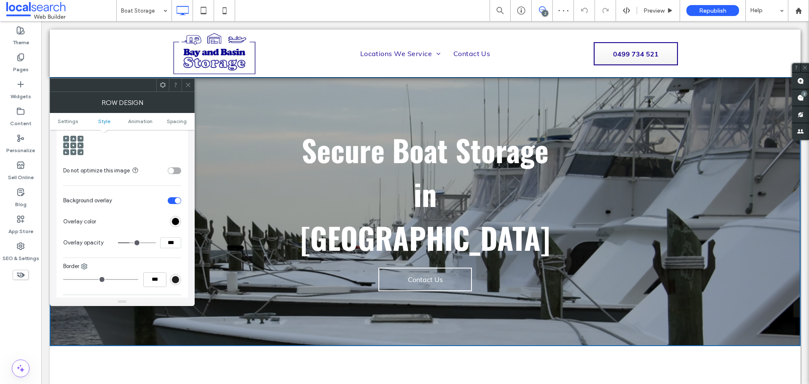
scroll to position [379, 0]
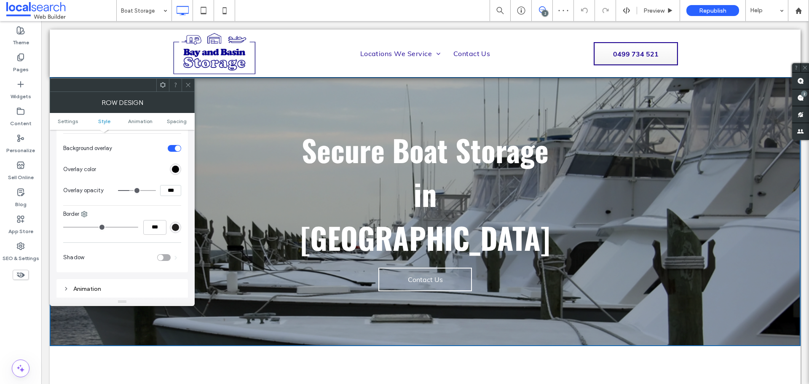
click at [188, 85] on use at bounding box center [188, 85] width 4 height 4
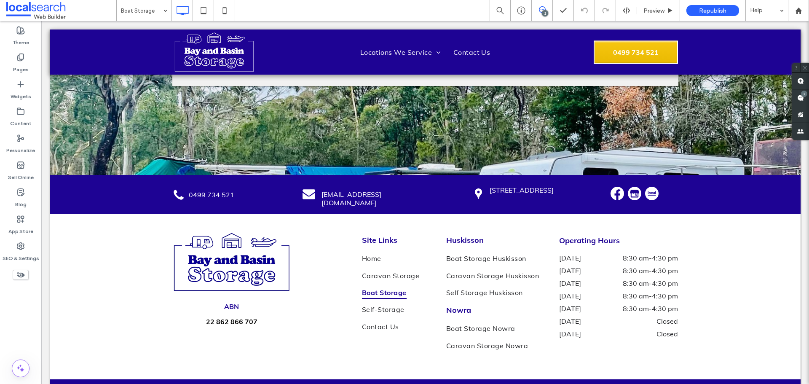
scroll to position [1193, 0]
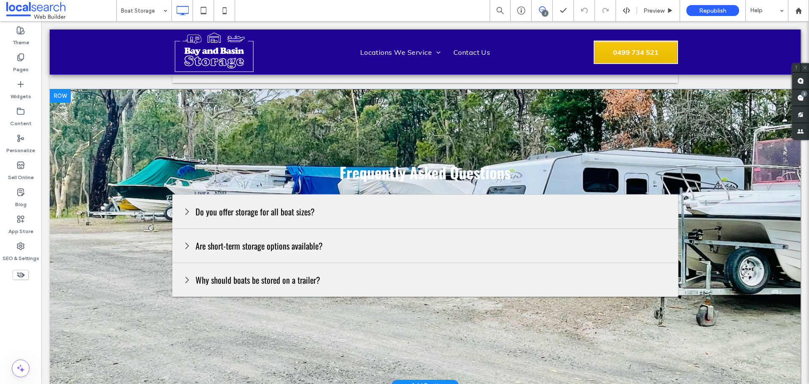
click at [132, 112] on section "Frequently Asked Questions Do you offer storage for all boat sizes? Absolutely.…" at bounding box center [425, 237] width 751 height 296
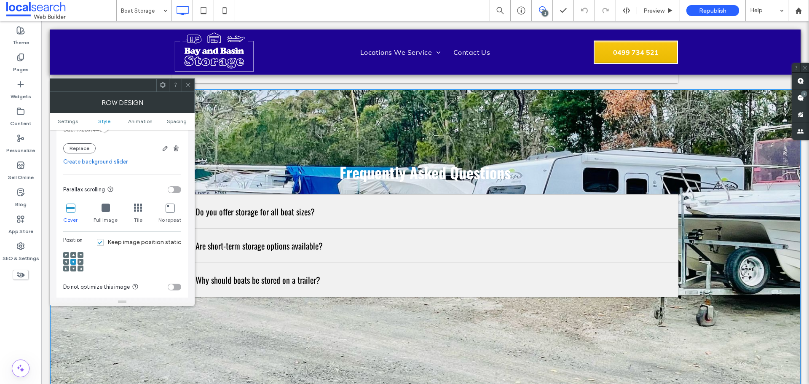
scroll to position [337, 0]
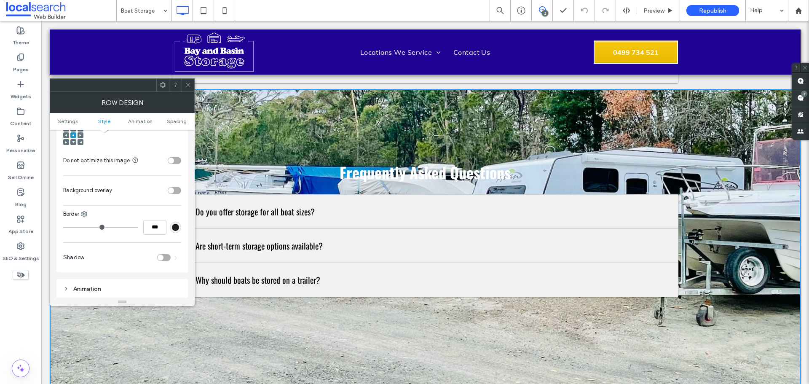
click at [178, 188] on div "toggle" at bounding box center [174, 190] width 13 height 7
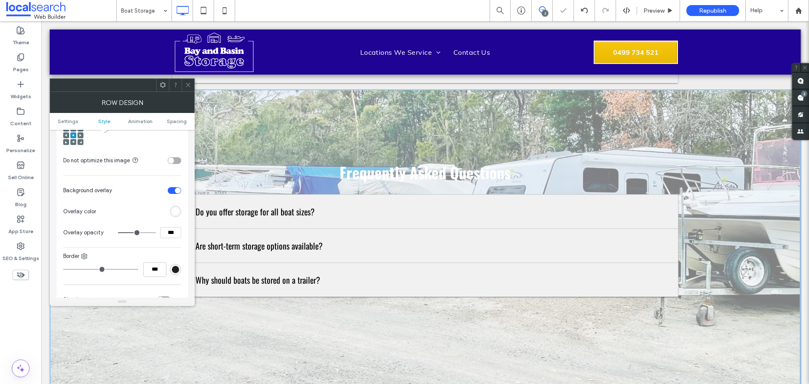
click at [176, 210] on div "rgb(255,255,255)" at bounding box center [175, 211] width 7 height 7
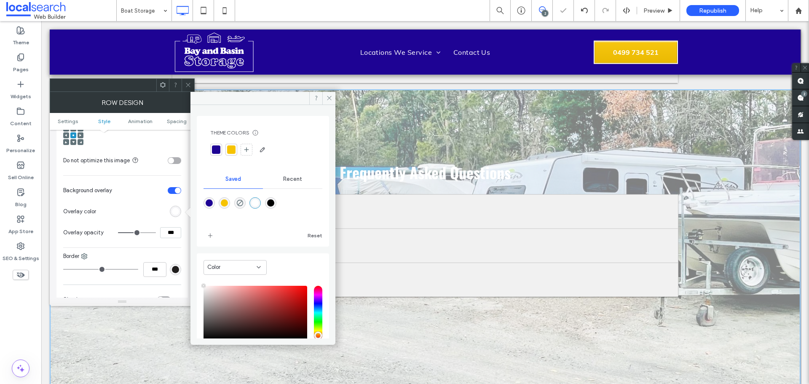
click at [274, 201] on div "rgba(0,0,0,1)" at bounding box center [270, 202] width 7 height 7
type input "*******"
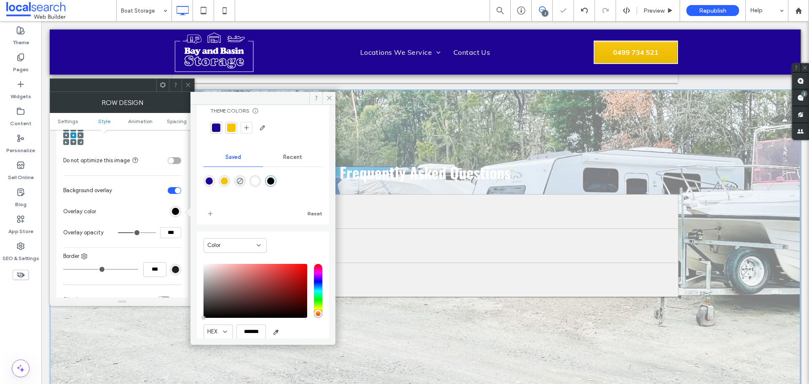
scroll to position [33, 0]
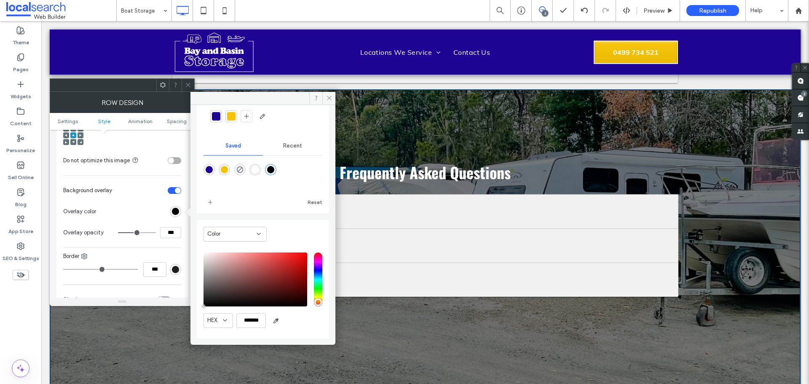
click at [165, 231] on input "***" at bounding box center [170, 232] width 21 height 11
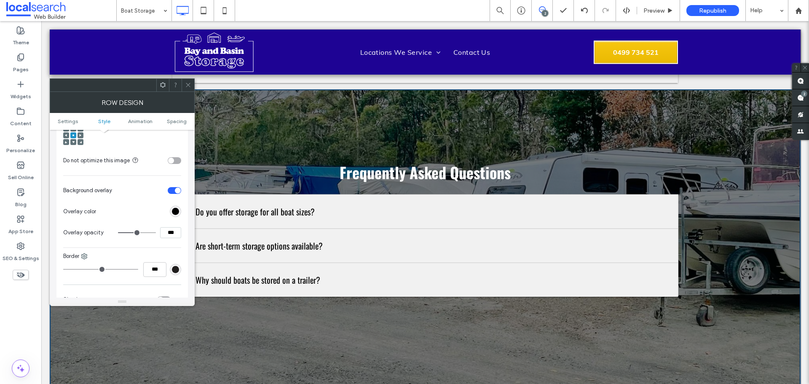
click at [166, 231] on input "***" at bounding box center [170, 232] width 21 height 11
type input "***"
type input "**"
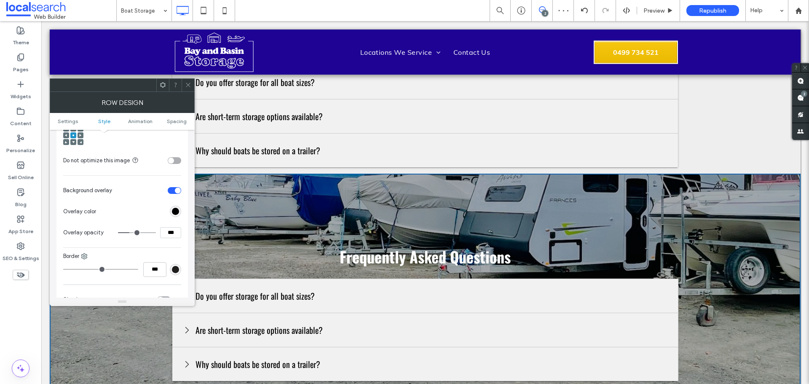
scroll to position [1150, 0]
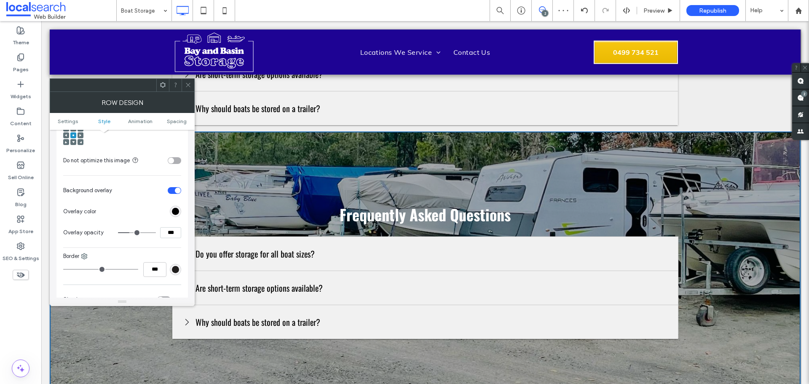
click at [190, 84] on icon at bounding box center [188, 85] width 6 height 6
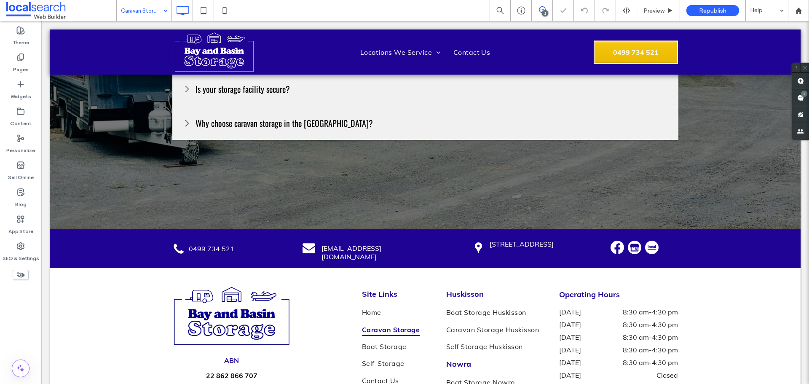
scroll to position [1096, 0]
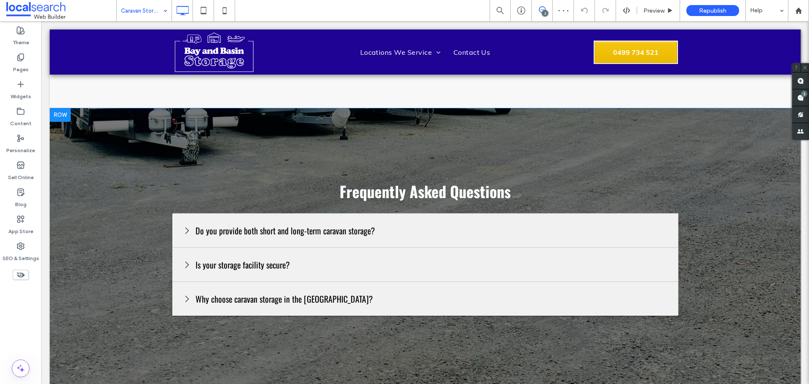
click at [217, 108] on section "Frequently Asked Questions Do you provide both short and long-term caravan stor…" at bounding box center [425, 256] width 751 height 296
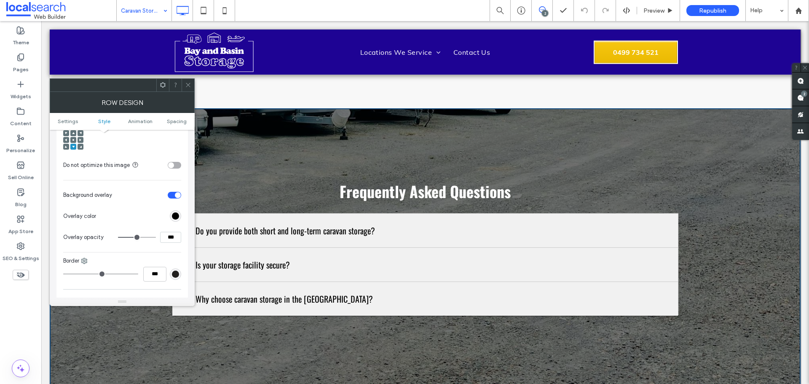
scroll to position [421, 0]
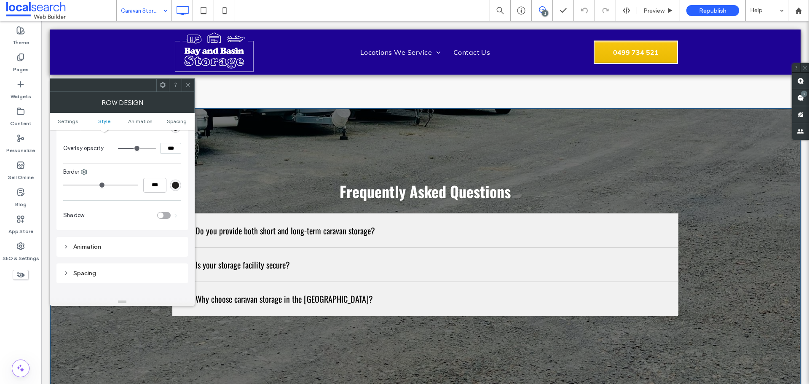
click at [171, 151] on input "***" at bounding box center [170, 148] width 21 height 11
type input "***"
type input "**"
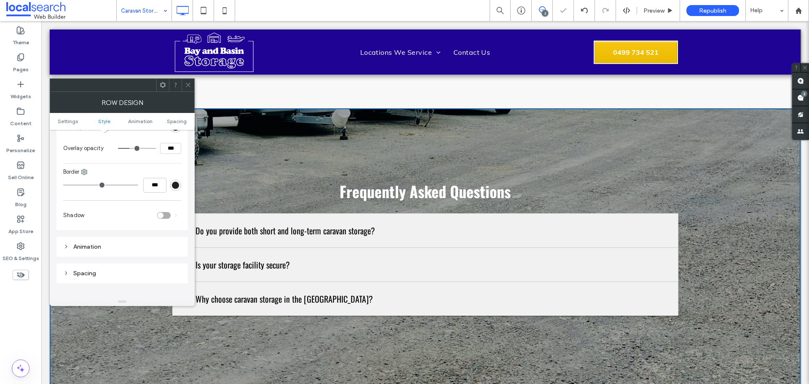
click at [187, 80] on span at bounding box center [188, 85] width 6 height 13
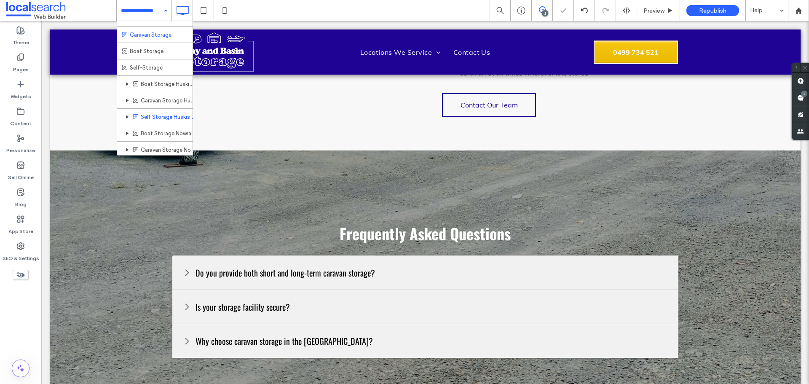
scroll to position [28, 0]
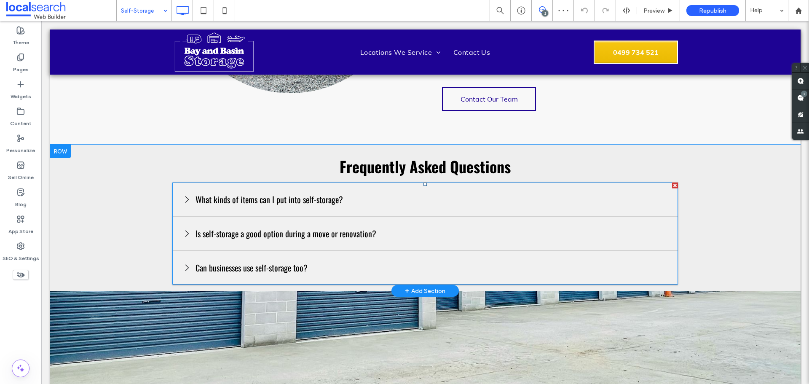
scroll to position [1099, 0]
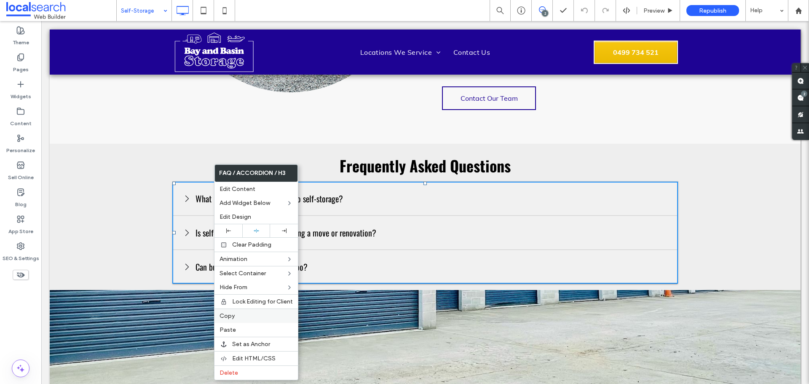
click at [247, 313] on label "Copy" at bounding box center [256, 315] width 73 height 7
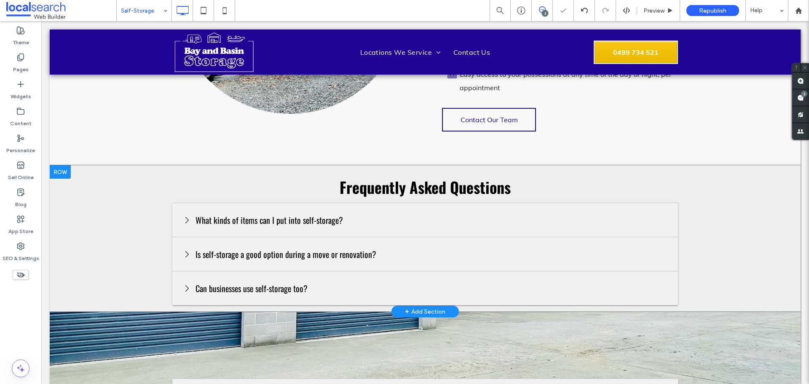
scroll to position [1056, 0]
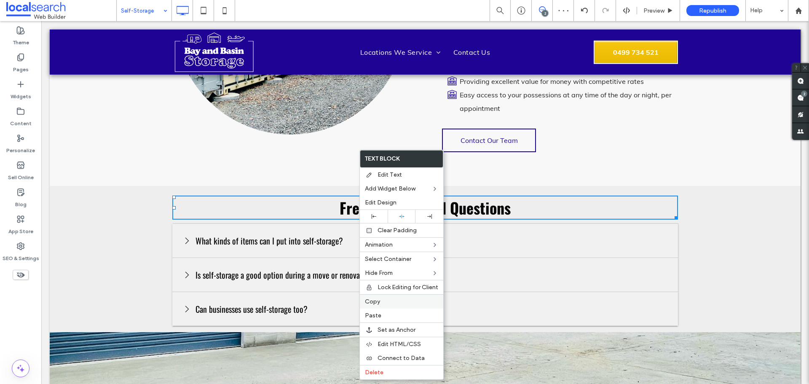
click at [387, 297] on div "Copy" at bounding box center [401, 301] width 83 height 14
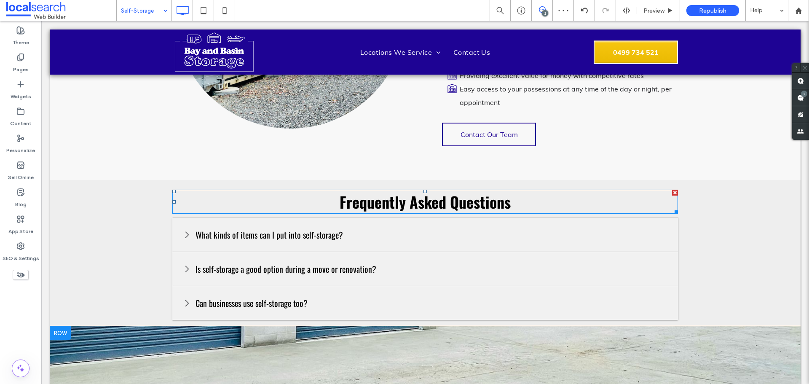
scroll to position [1183, 0]
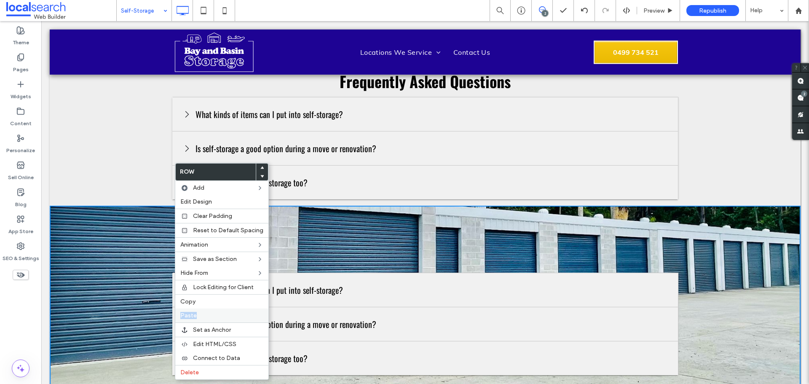
drag, startPoint x: 223, startPoint y: 307, endPoint x: 224, endPoint y: 313, distance: 6.0
click at [224, 313] on div "Row Add Edit Design Clear Padding Reset to Default Spacing Animation Save as Se…" at bounding box center [222, 271] width 94 height 217
click at [222, 311] on div "Paste" at bounding box center [221, 315] width 93 height 14
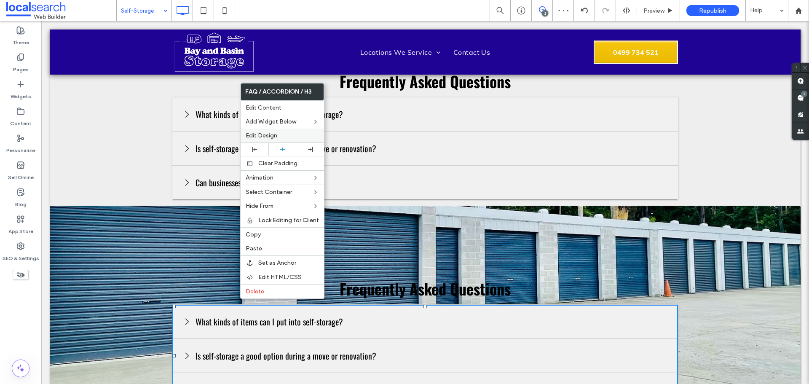
click at [284, 137] on label "Edit Design" at bounding box center [282, 135] width 73 height 7
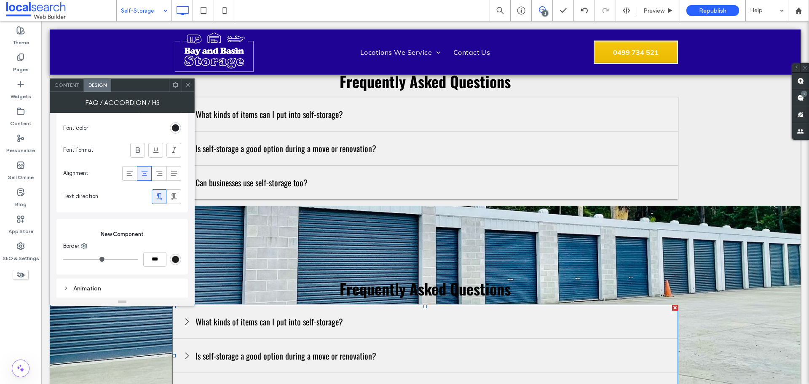
scroll to position [627, 0]
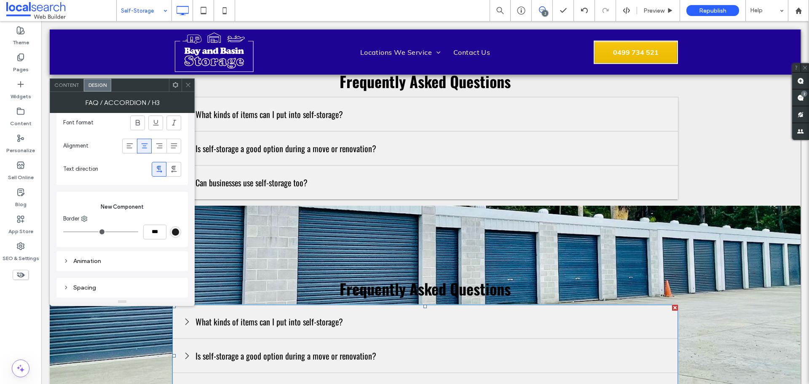
click at [120, 279] on div "Spacing" at bounding box center [121, 288] width 131 height 20
click at [121, 284] on div "Spacing" at bounding box center [122, 287] width 118 height 7
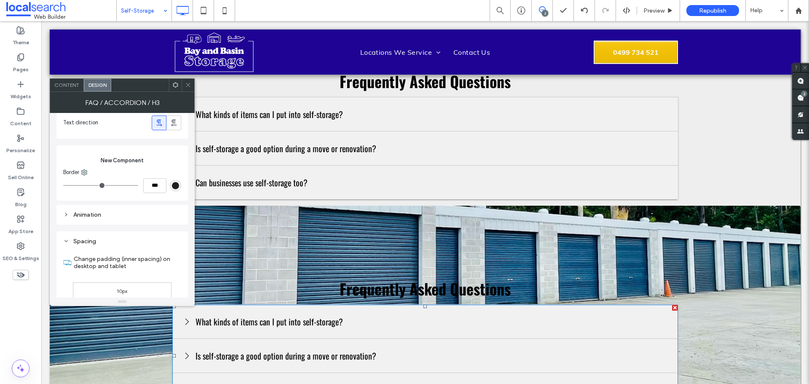
scroll to position [775, 0]
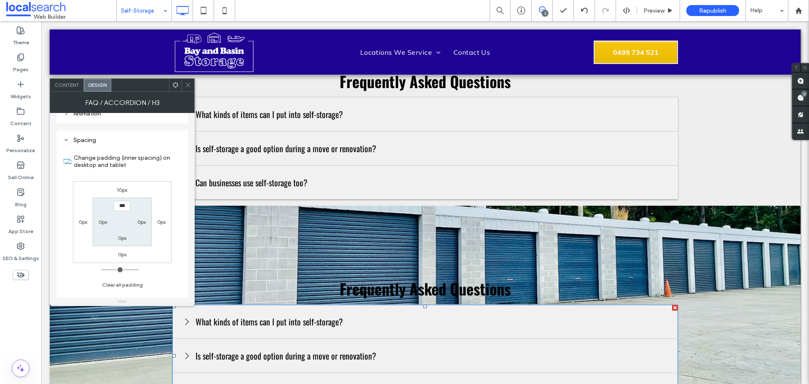
click at [121, 186] on div "10px" at bounding box center [122, 189] width 11 height 8
click at [122, 187] on label "10px" at bounding box center [122, 190] width 11 height 6
type input "**"
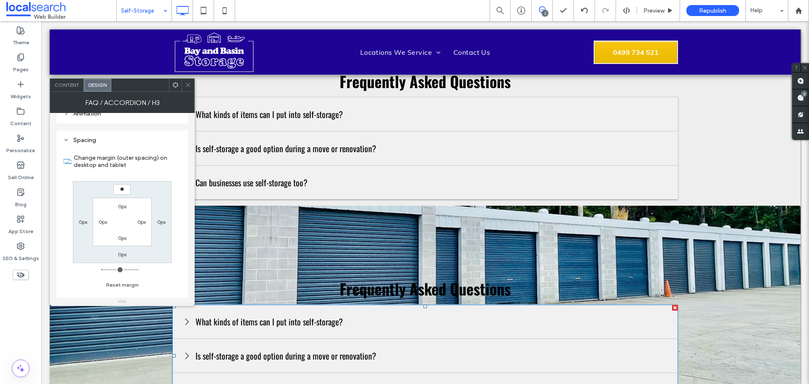
type input "**"
type input "****"
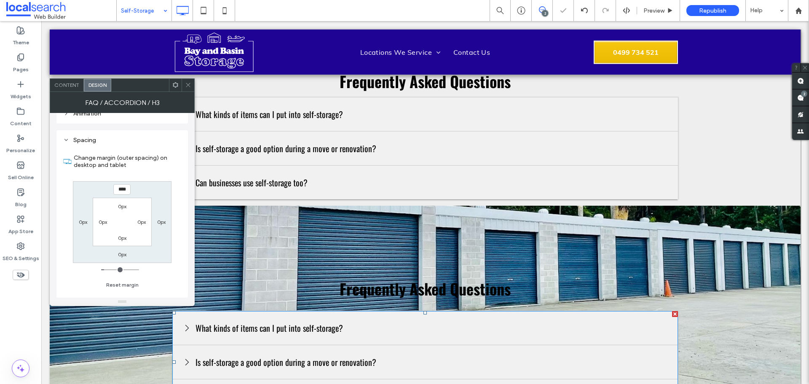
click at [187, 82] on icon at bounding box center [188, 85] width 6 height 6
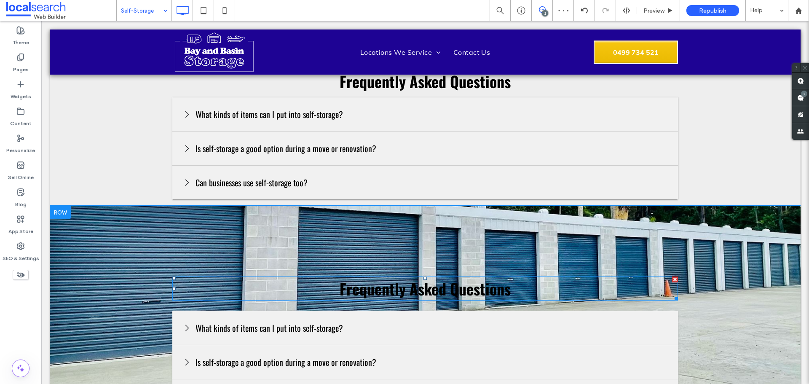
click at [407, 277] on span "Frequently Asked Questions" at bounding box center [425, 288] width 171 height 22
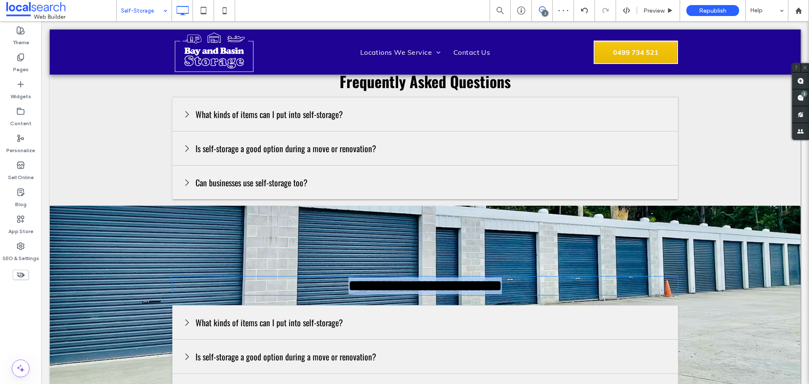
click at [407, 278] on span "**********" at bounding box center [424, 285] width 153 height 15
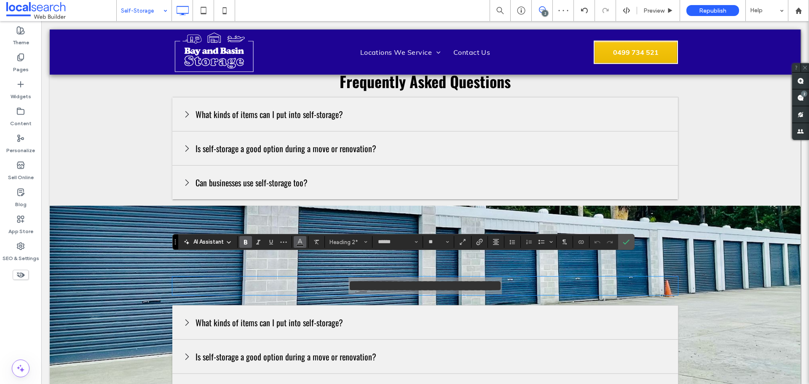
click at [300, 242] on use "Color" at bounding box center [300, 241] width 5 height 5
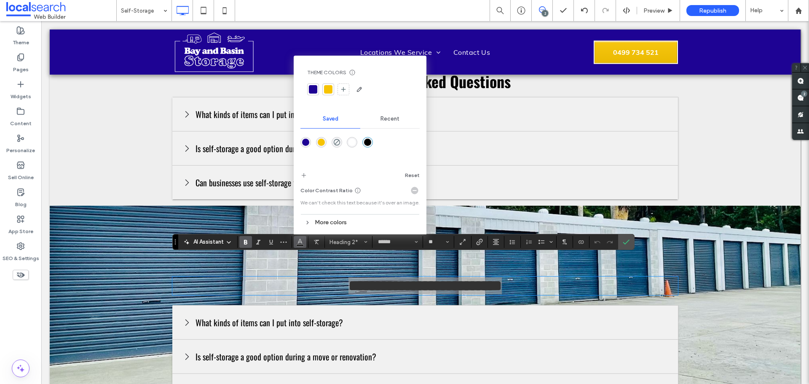
drag, startPoint x: 349, startPoint y: 142, endPoint x: 308, endPoint y: 121, distance: 46.2
click at [349, 142] on div "rgba(255,255,255,1)" at bounding box center [351, 142] width 7 height 7
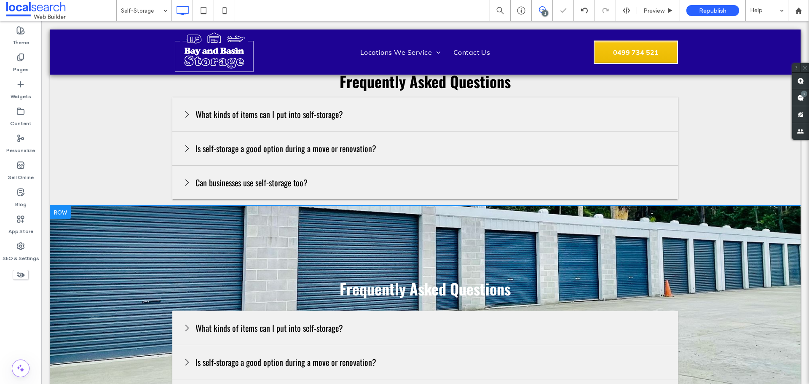
click at [207, 213] on section "Frequently Asked Questions What kinds of items can I put into self-storage? You…" at bounding box center [425, 354] width 751 height 296
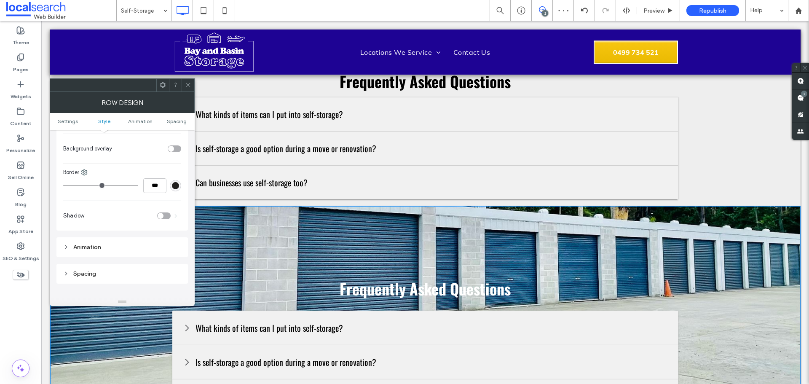
scroll to position [379, 0]
click at [174, 144] on section "Background overlay" at bounding box center [122, 148] width 118 height 21
click at [175, 150] on div "toggle" at bounding box center [174, 148] width 13 height 7
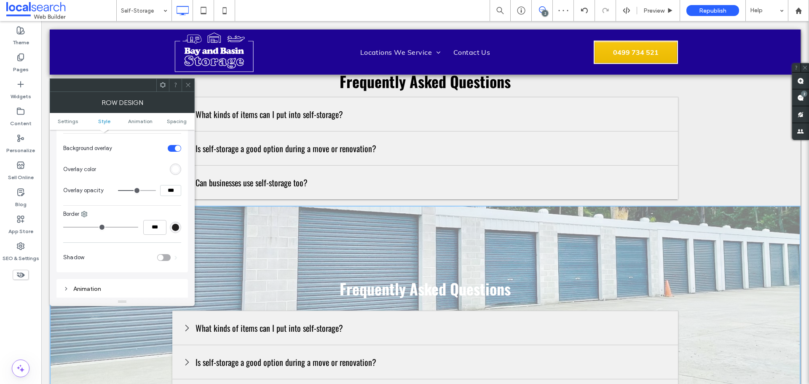
click at [171, 192] on input "***" at bounding box center [170, 190] width 21 height 11
type input "***"
type input "**"
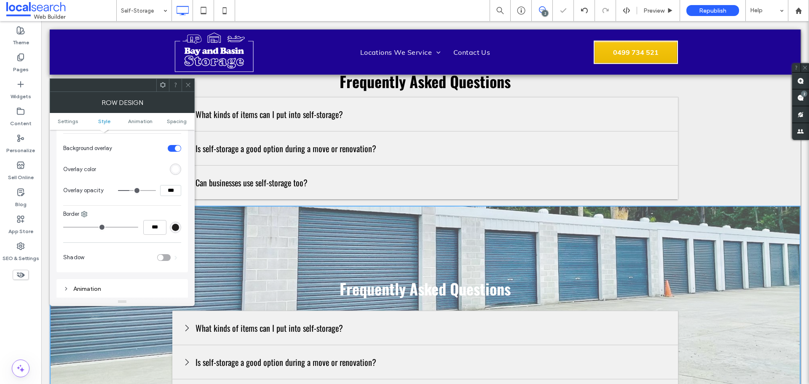
click at [173, 168] on div "rgb(255,255,255)" at bounding box center [175, 169] width 7 height 7
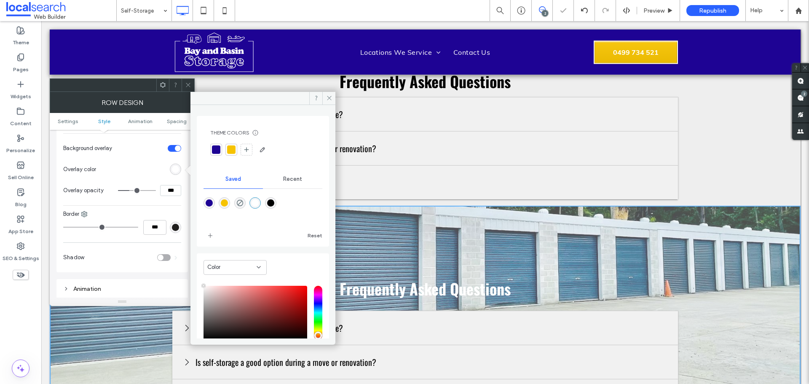
click at [274, 203] on div "rgba(0,0,0,1)" at bounding box center [270, 202] width 7 height 7
type input "*******"
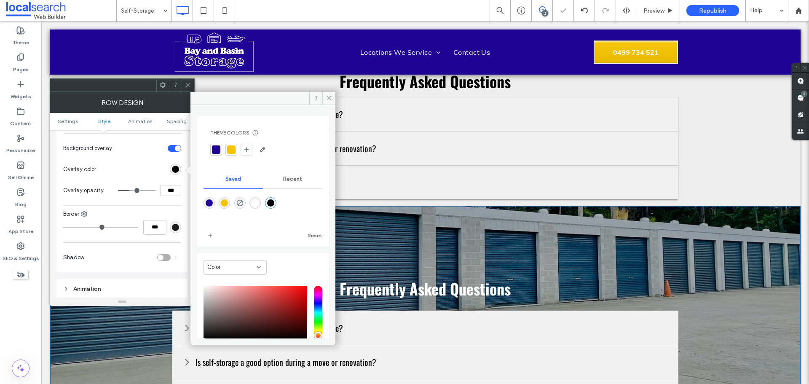
click at [190, 80] on span at bounding box center [188, 85] width 6 height 13
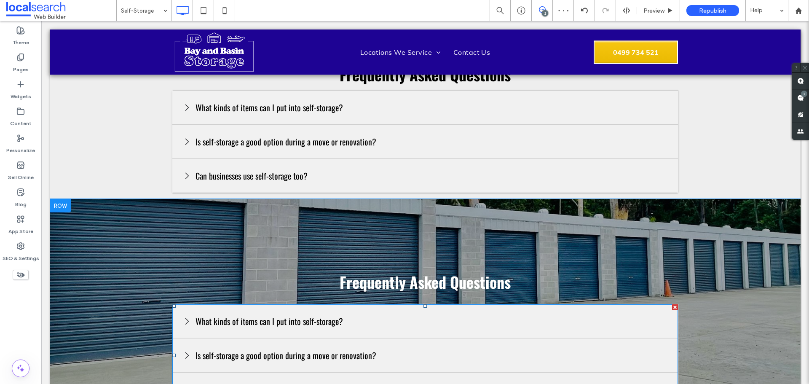
scroll to position [1183, 0]
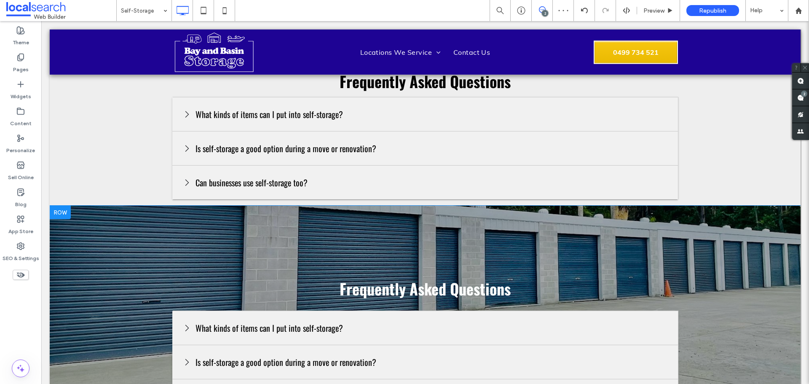
click at [193, 224] on section "Frequently Asked Questions What kinds of items can I put into self-storage? You…" at bounding box center [425, 354] width 751 height 296
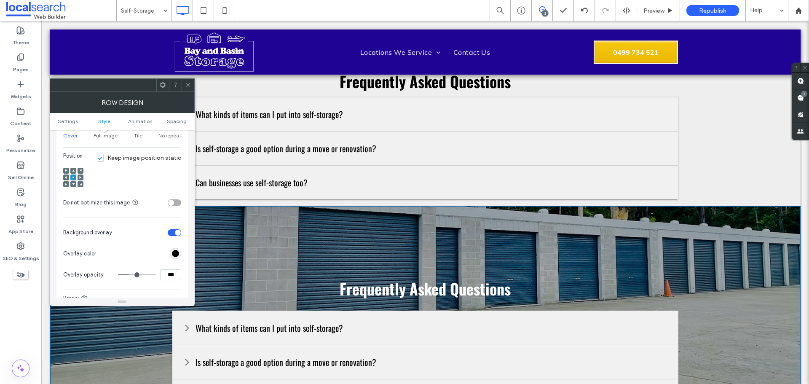
scroll to position [337, 0]
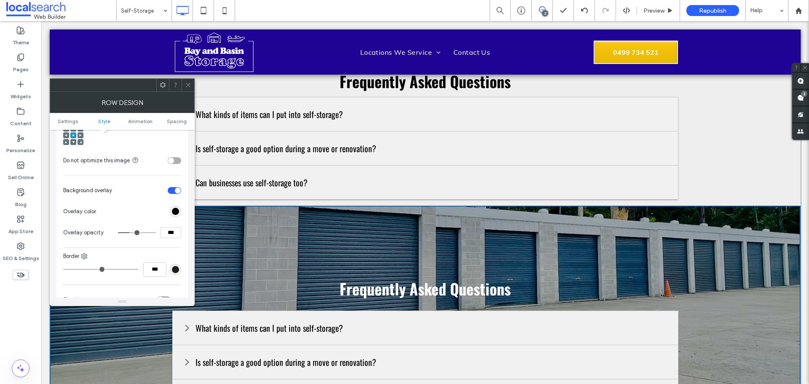
click at [188, 84] on icon at bounding box center [188, 85] width 6 height 6
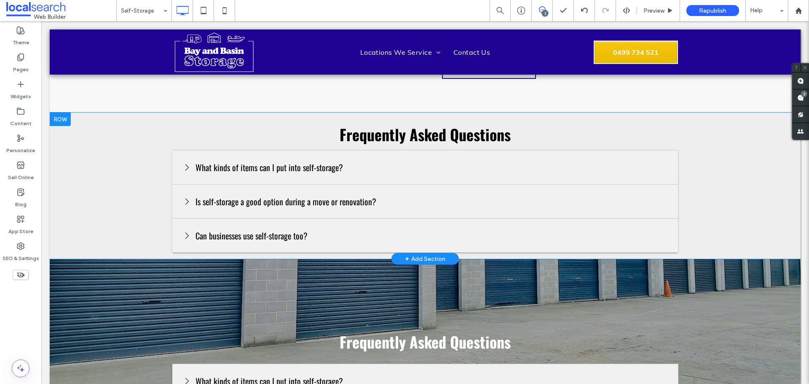
scroll to position [1099, 0]
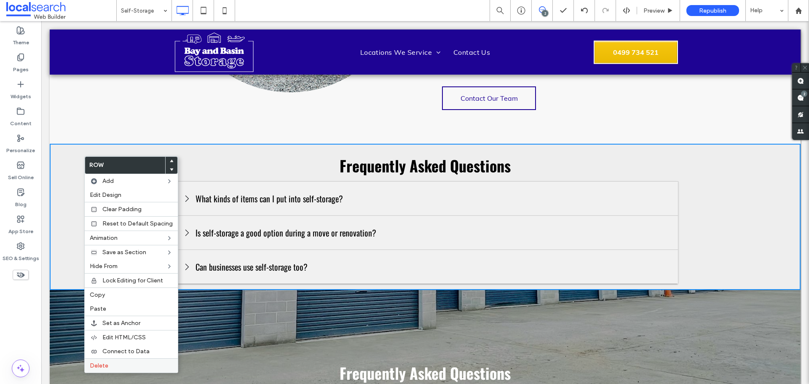
click at [131, 365] on label "Delete" at bounding box center [131, 365] width 83 height 7
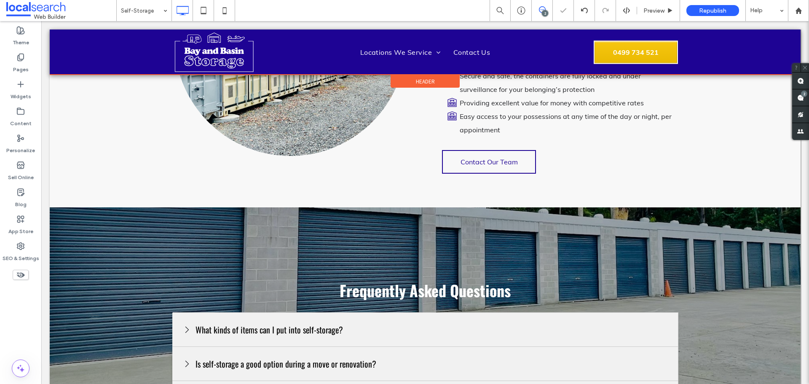
scroll to position [888, 0]
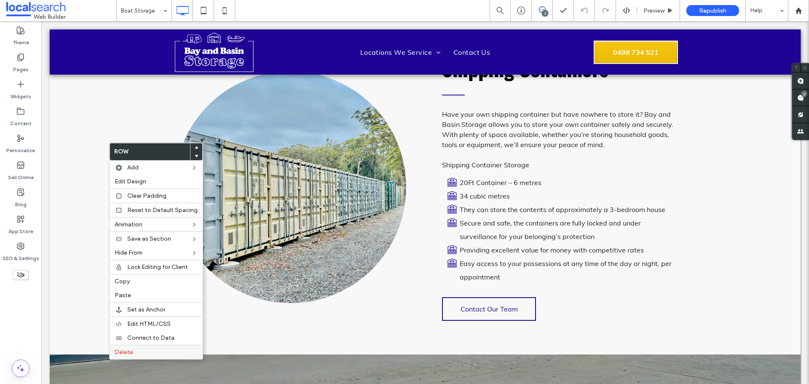
click at [147, 354] on label "Delete" at bounding box center [156, 351] width 83 height 7
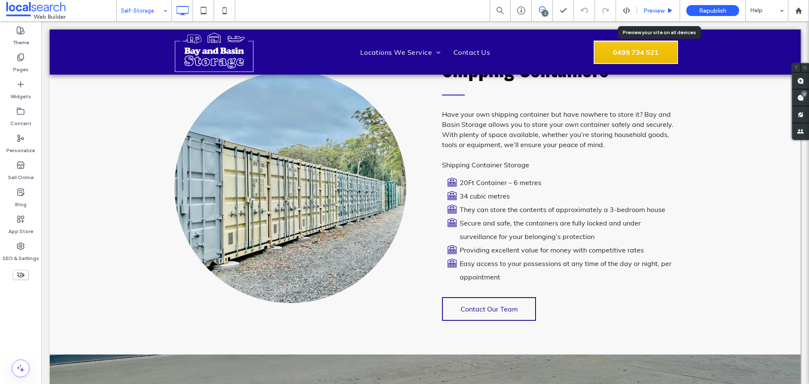
click at [657, 6] on div "Preview" at bounding box center [658, 10] width 43 height 21
click at [654, 5] on div "Preview" at bounding box center [658, 10] width 43 height 21
click at [650, 13] on span "Preview" at bounding box center [653, 10] width 21 height 7
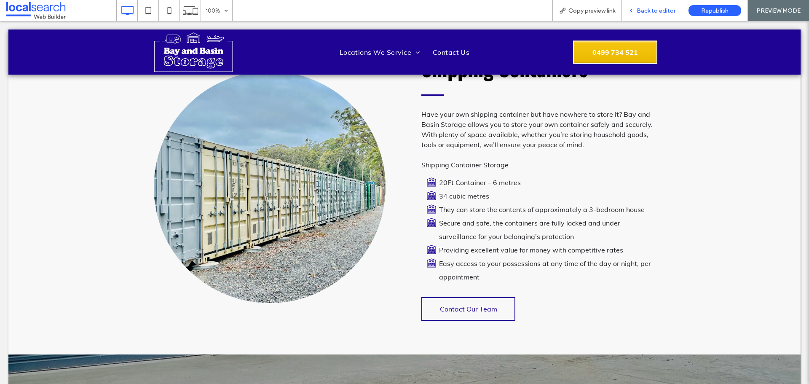
click at [664, 12] on span "Back to editor" at bounding box center [656, 10] width 39 height 7
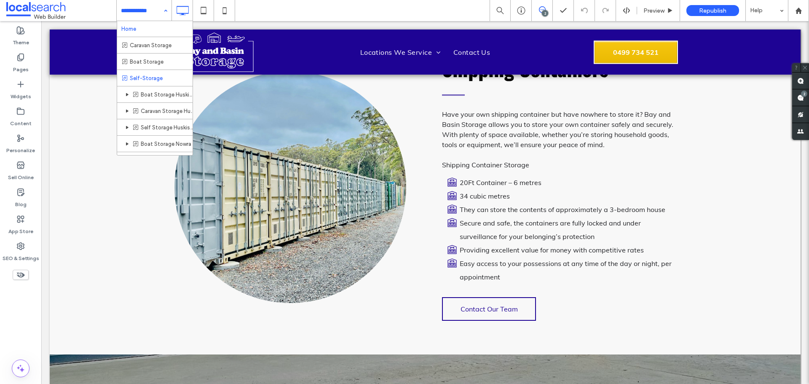
drag, startPoint x: 137, startPoint y: 8, endPoint x: 134, endPoint y: 32, distance: 23.3
click at [143, 15] on input at bounding box center [142, 10] width 42 height 21
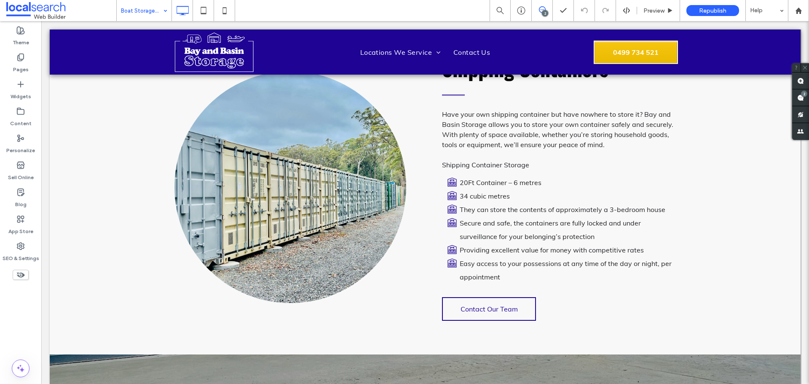
click at [141, 10] on input at bounding box center [142, 10] width 42 height 21
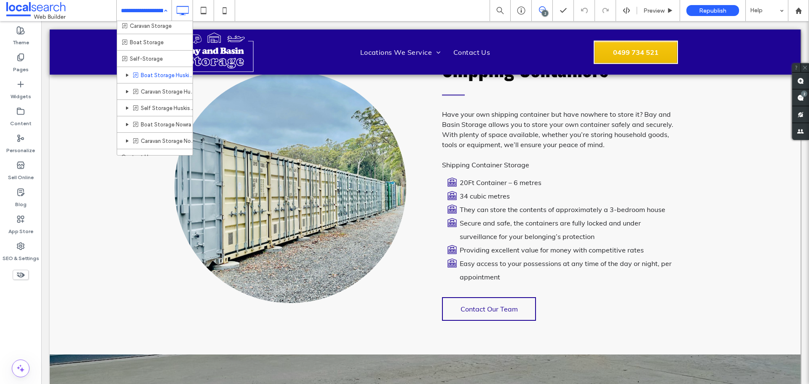
scroll to position [28, 0]
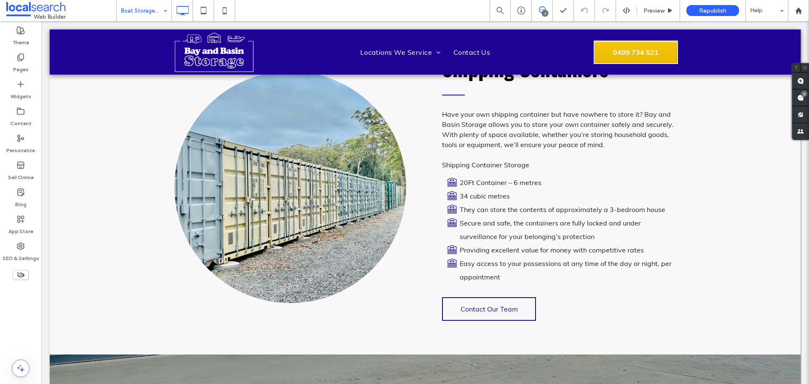
click at [139, 1] on input at bounding box center [142, 10] width 42 height 21
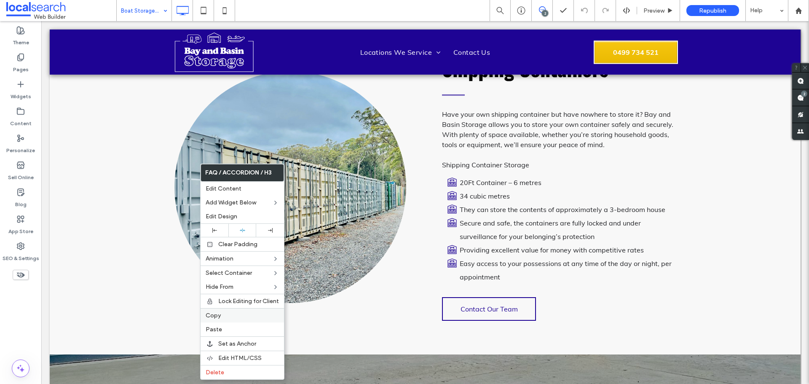
click at [233, 309] on div "Copy" at bounding box center [242, 315] width 83 height 14
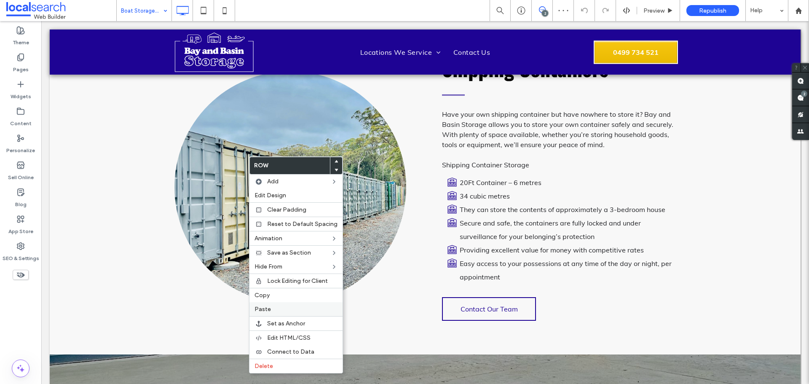
click at [284, 308] on label "Paste" at bounding box center [296, 309] width 83 height 7
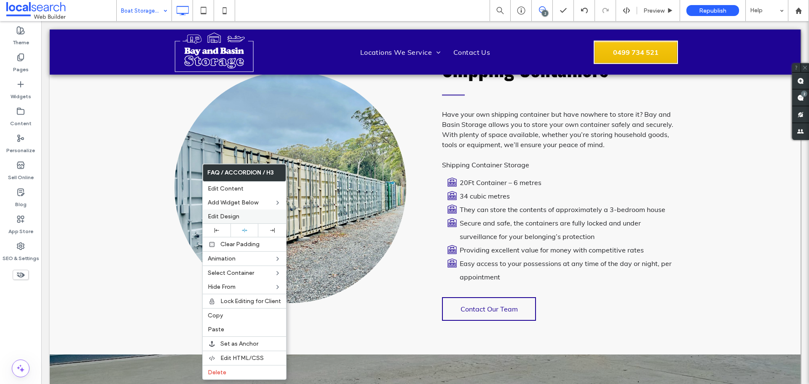
click at [233, 220] on div "Edit Design" at bounding box center [244, 216] width 83 height 14
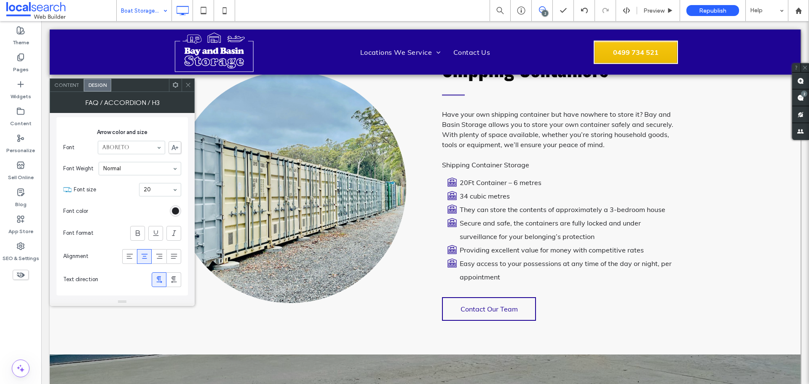
scroll to position [627, 0]
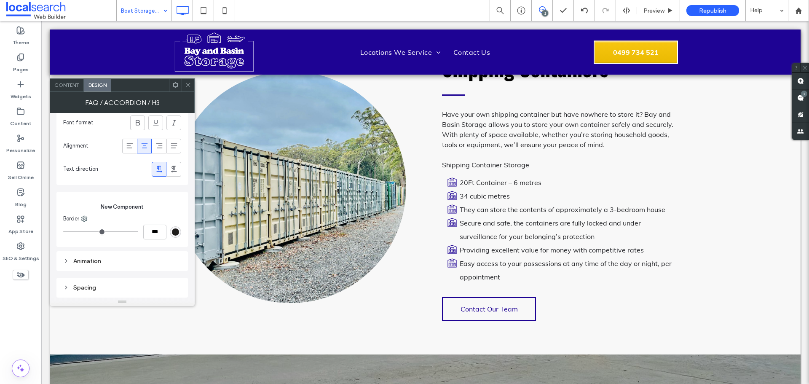
drag, startPoint x: 107, startPoint y: 283, endPoint x: 110, endPoint y: 271, distance: 13.0
click at [108, 282] on div "Spacing" at bounding box center [122, 287] width 118 height 11
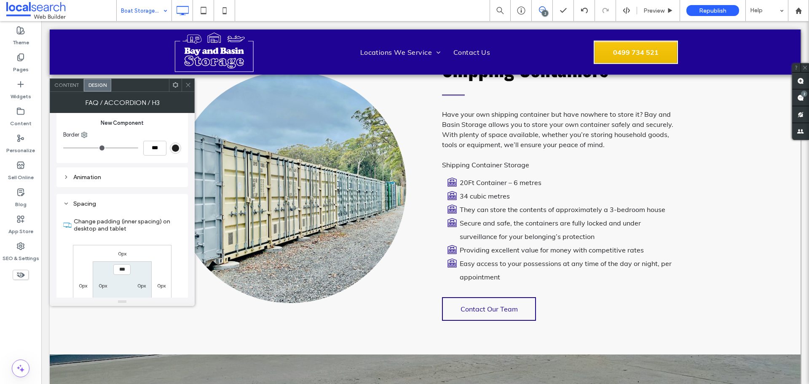
scroll to position [775, 0]
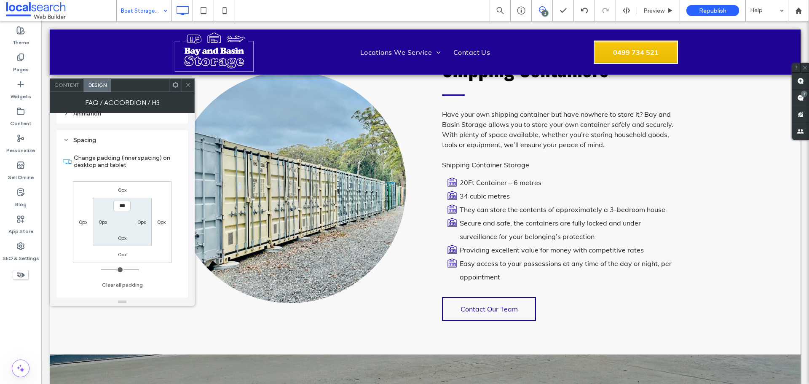
click at [123, 188] on label "0px" at bounding box center [122, 190] width 8 height 6
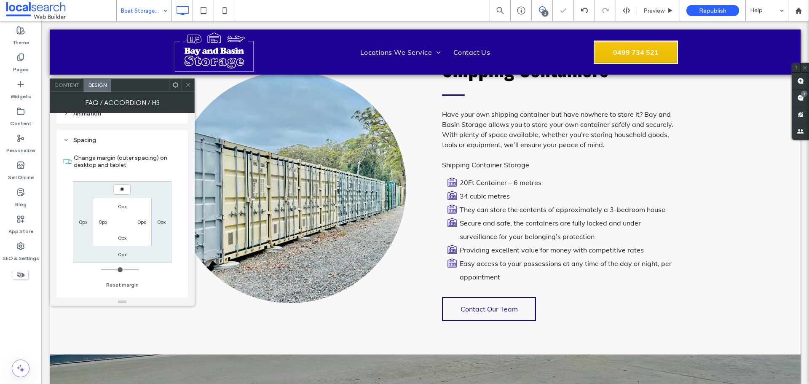
type input "**"
type input "****"
click at [187, 80] on span at bounding box center [188, 85] width 6 height 13
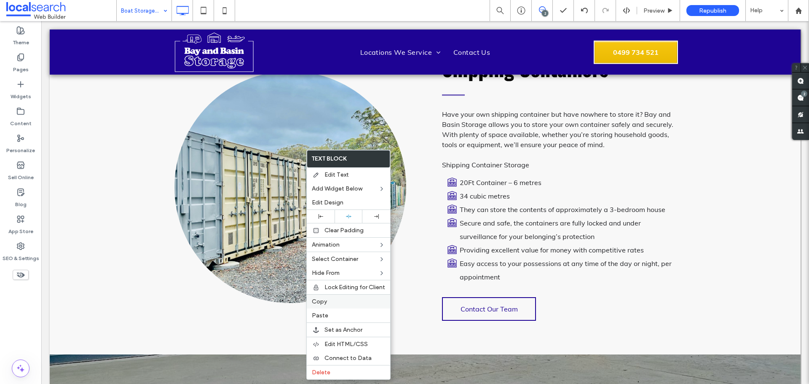
click at [324, 304] on span "Copy" at bounding box center [319, 301] width 15 height 7
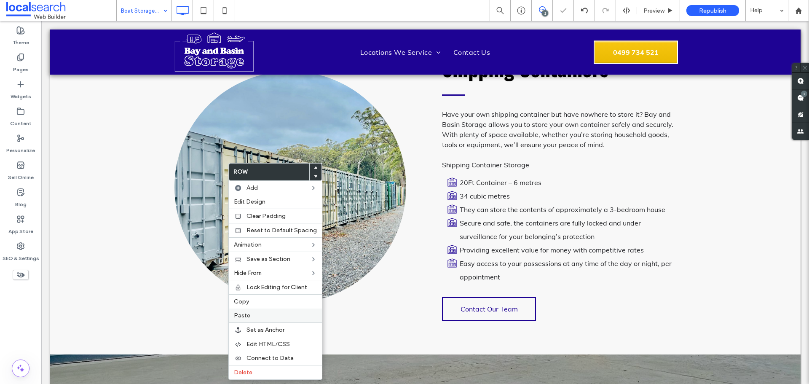
click at [263, 319] on div "Paste" at bounding box center [275, 315] width 93 height 14
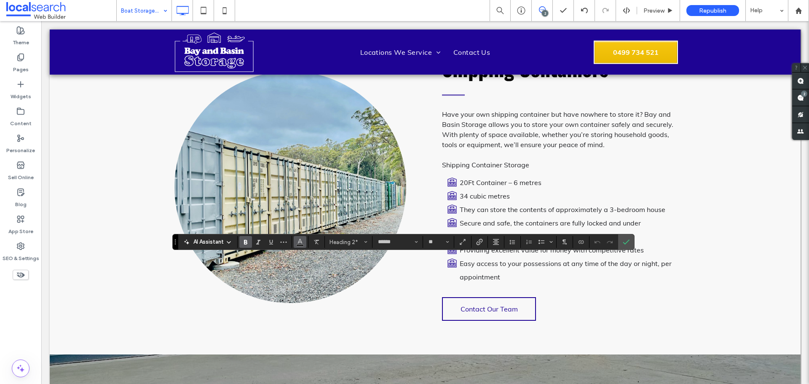
click at [302, 239] on icon "Color" at bounding box center [300, 241] width 7 height 7
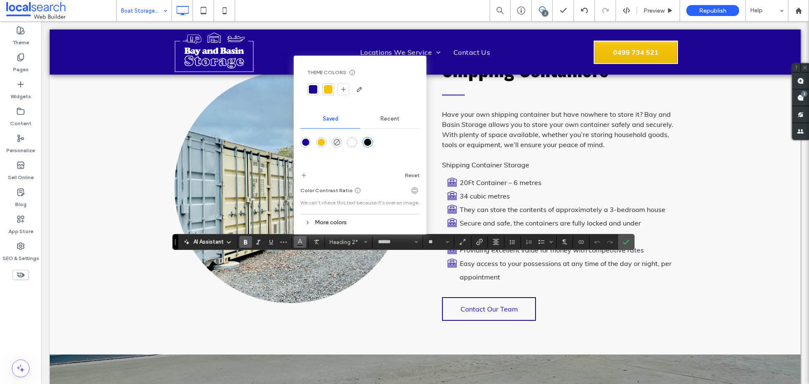
click at [354, 139] on div "rgba(255,255,255,1)" at bounding box center [351, 142] width 7 height 7
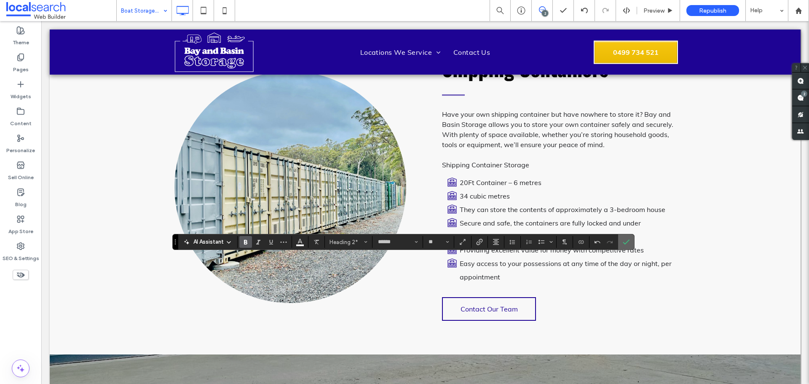
click at [629, 239] on icon "Confirm" at bounding box center [626, 242] width 7 height 7
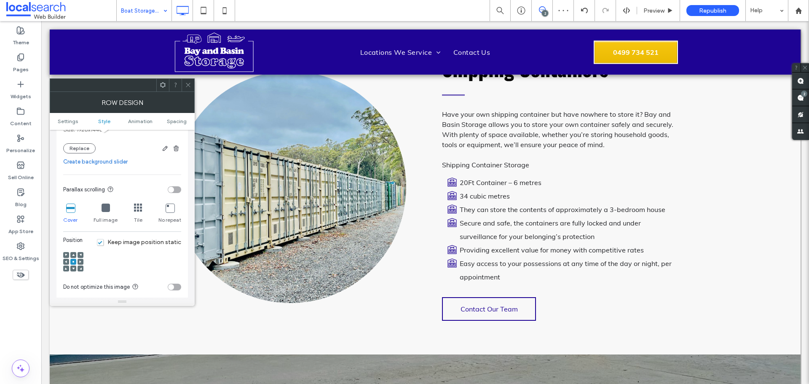
scroll to position [337, 0]
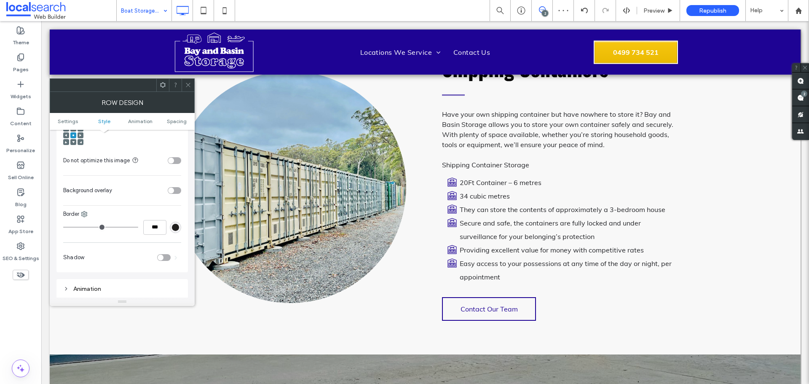
click at [178, 187] on section "Background overlay" at bounding box center [122, 190] width 118 height 21
click at [176, 187] on div "toggle" at bounding box center [174, 190] width 13 height 7
click at [174, 213] on div "rgb(255,255,255)" at bounding box center [175, 211] width 7 height 7
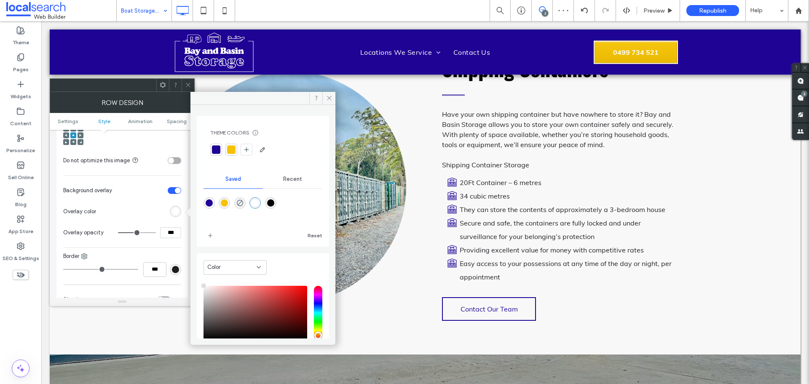
click at [274, 201] on div "rgba(0,0,0,1)" at bounding box center [270, 202] width 7 height 7
type input "*******"
click at [165, 228] on input "***" at bounding box center [170, 232] width 21 height 11
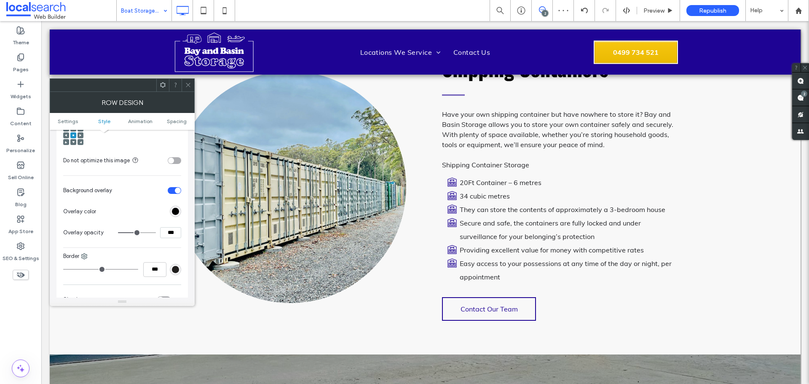
click at [168, 230] on input "***" at bounding box center [170, 232] width 21 height 11
type input "***"
type input "**"
click at [189, 86] on icon at bounding box center [188, 85] width 6 height 6
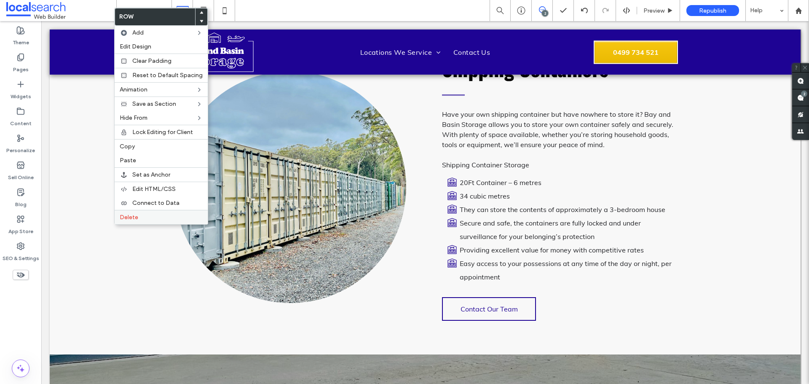
click at [149, 213] on div "Delete" at bounding box center [161, 217] width 93 height 14
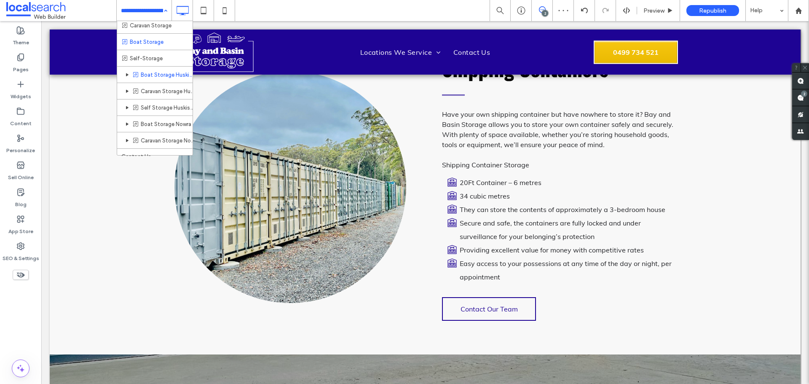
scroll to position [28, 0]
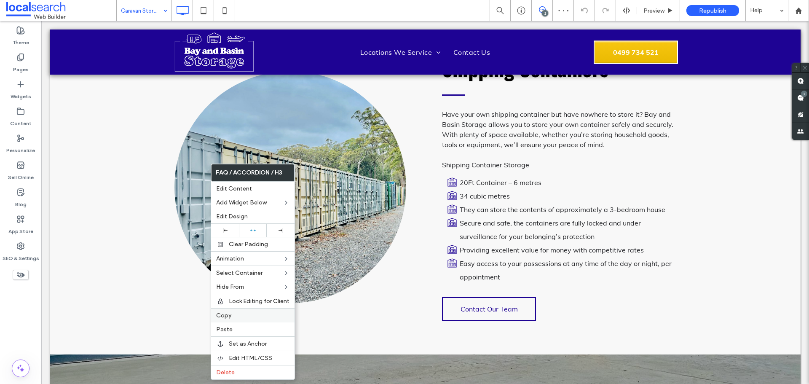
click at [252, 320] on div "Copy" at bounding box center [252, 315] width 83 height 14
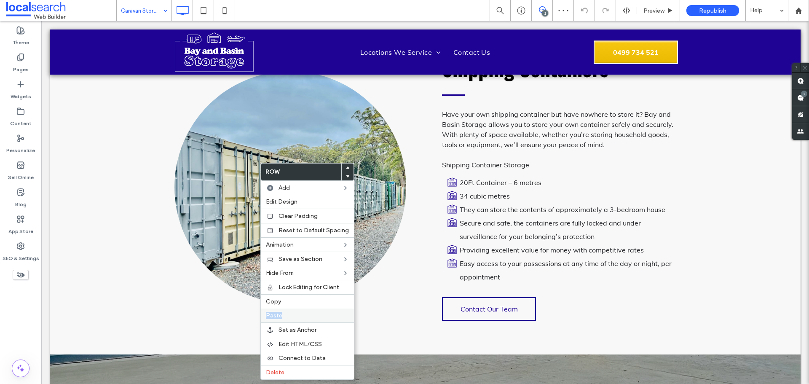
click at [298, 311] on div "Row Add Edit Design Clear Padding Reset to Default Spacing Animation Save as Se…" at bounding box center [307, 271] width 94 height 217
click at [298, 311] on div "Paste" at bounding box center [307, 315] width 93 height 14
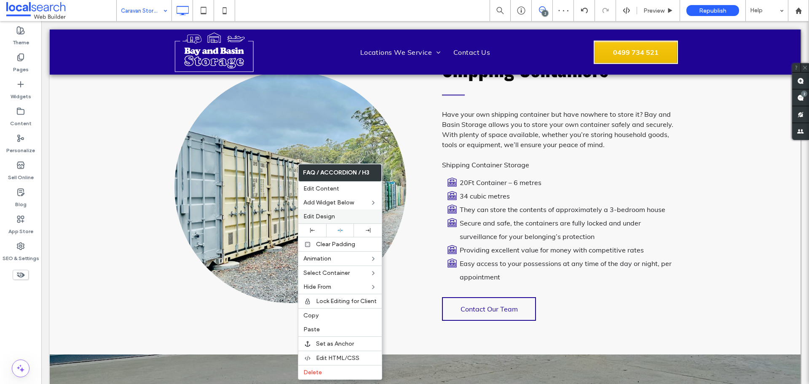
click at [322, 219] on span "Edit Design" at bounding box center [319, 216] width 32 height 7
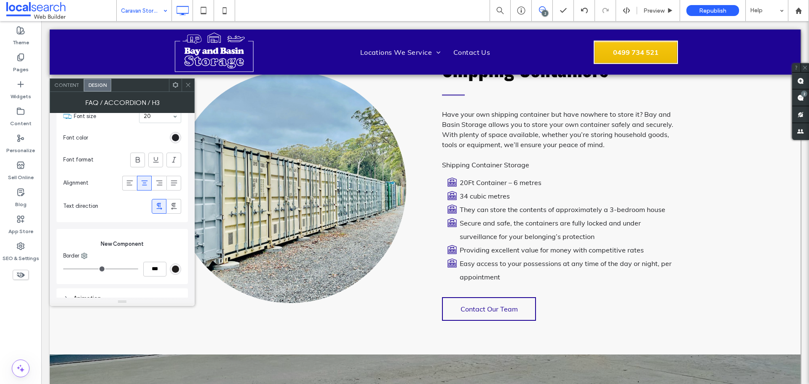
scroll to position [627, 0]
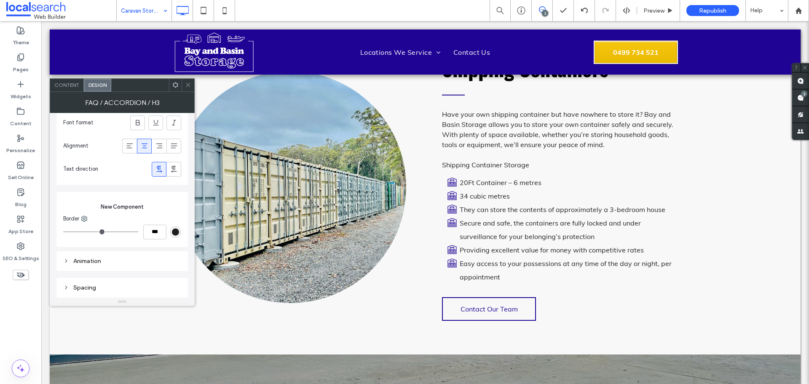
click at [119, 270] on div "Animation" at bounding box center [121, 261] width 131 height 20
click at [119, 282] on div "Spacing" at bounding box center [122, 287] width 118 height 11
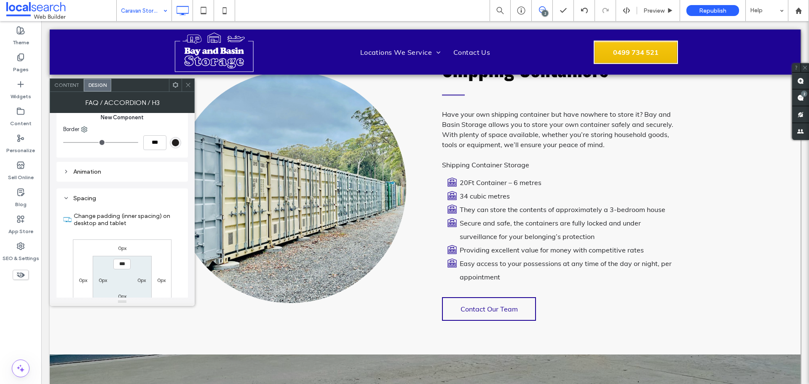
scroll to position [775, 0]
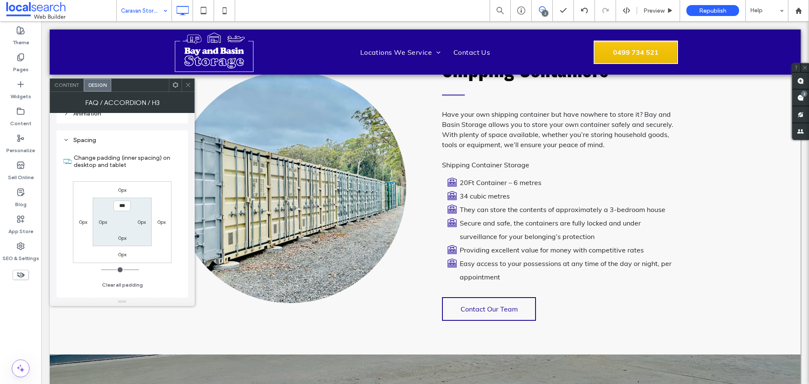
click at [124, 185] on div "0px" at bounding box center [122, 189] width 8 height 8
click at [123, 187] on label "0px" at bounding box center [122, 190] width 8 height 6
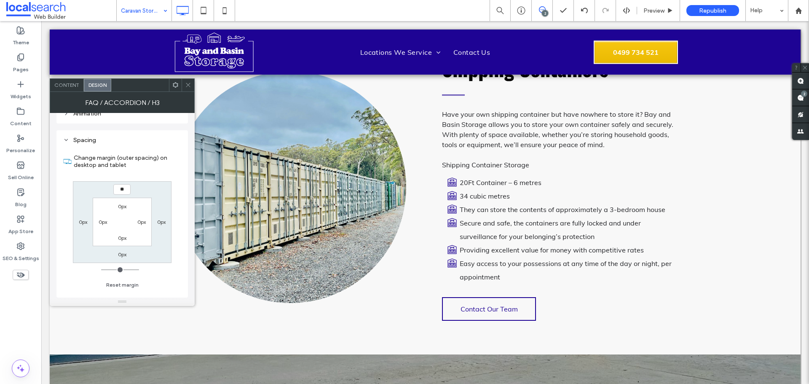
type input "**"
type input "****"
click at [188, 87] on icon at bounding box center [188, 85] width 6 height 6
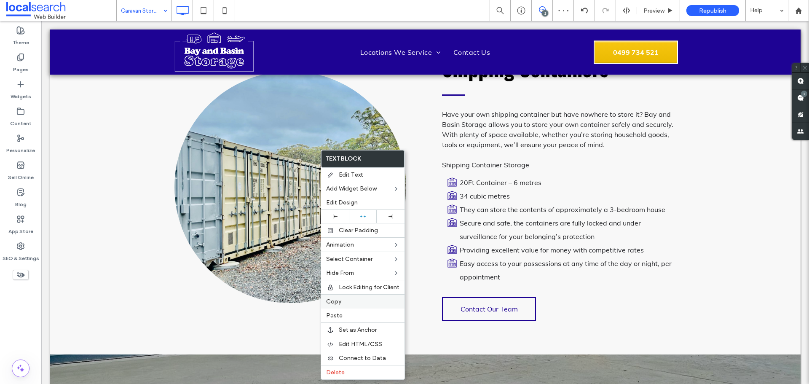
click at [340, 303] on span "Copy" at bounding box center [333, 301] width 15 height 7
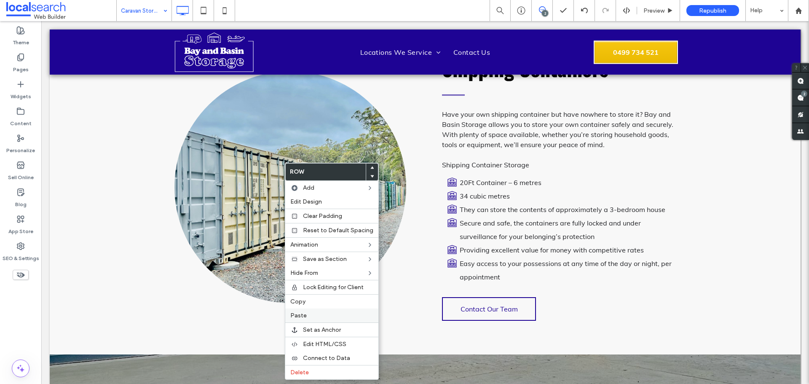
click at [311, 316] on label "Paste" at bounding box center [331, 315] width 83 height 7
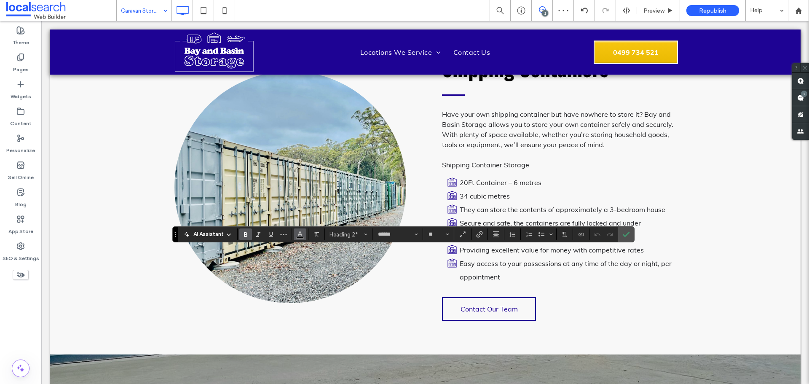
click at [297, 235] on icon "Color" at bounding box center [300, 233] width 7 height 7
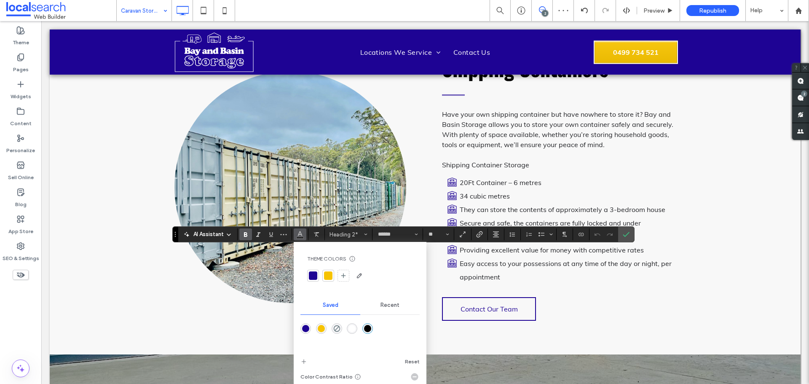
click at [354, 325] on div "rgba(255,255,255,1)" at bounding box center [351, 328] width 7 height 7
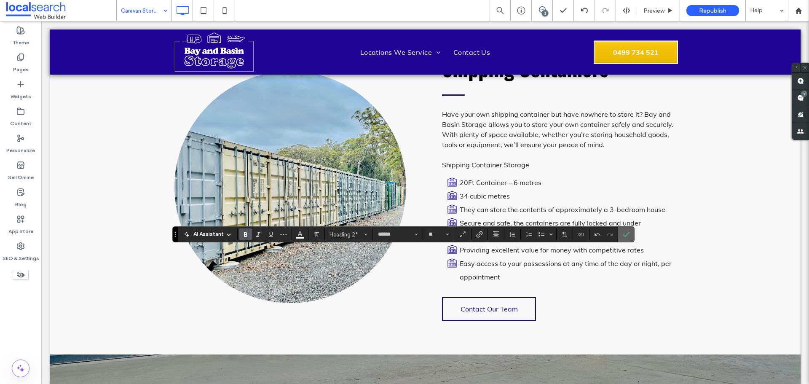
click at [627, 228] on span "Confirm" at bounding box center [626, 234] width 7 height 14
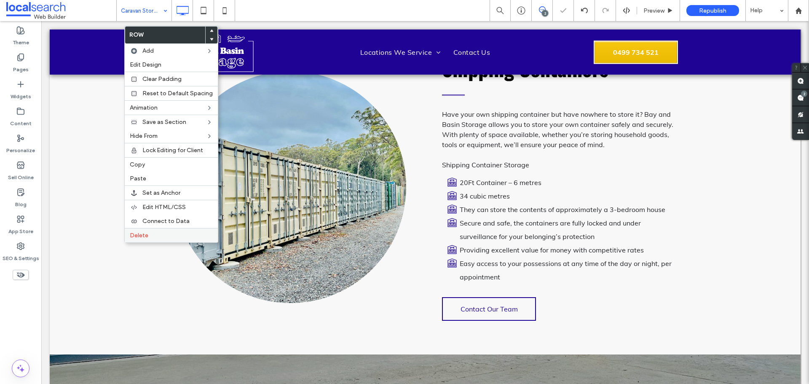
click at [172, 235] on label "Delete" at bounding box center [171, 235] width 83 height 7
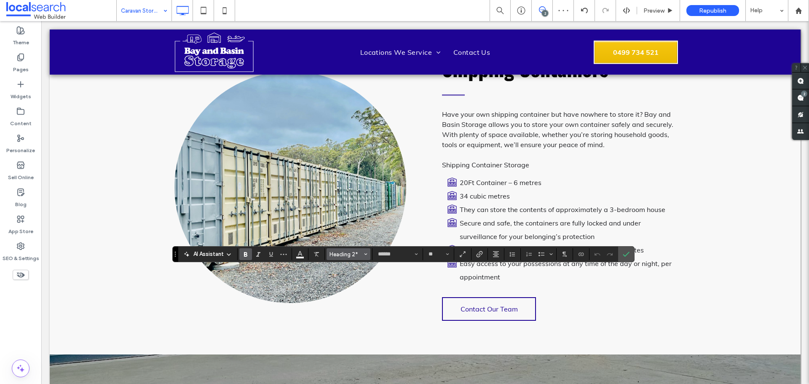
click at [352, 254] on span "Heading 2*" at bounding box center [346, 254] width 33 height 6
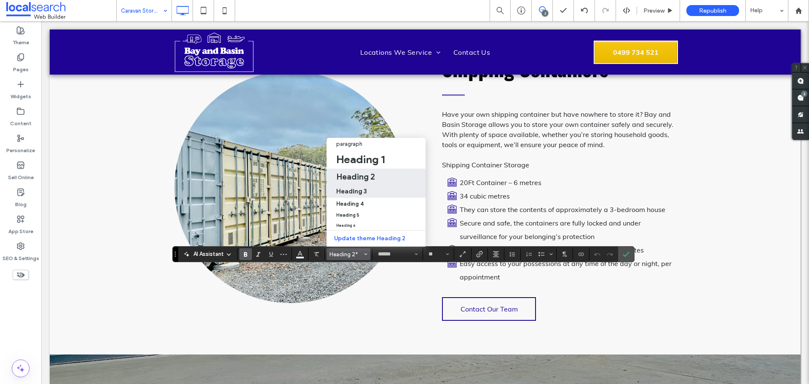
click at [376, 187] on div "Heading 3" at bounding box center [376, 191] width 80 height 8
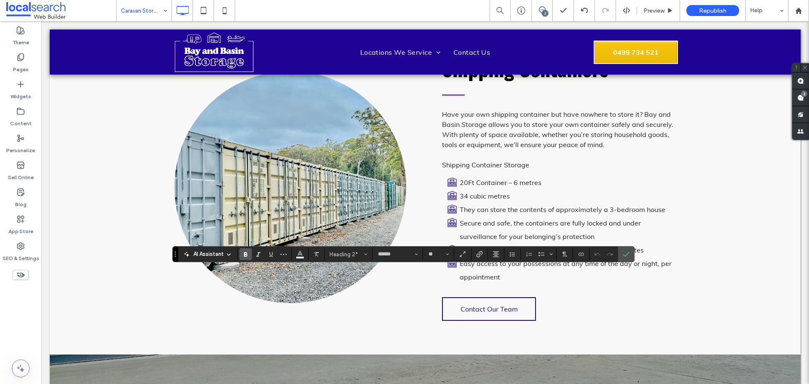
type input "**"
click at [493, 252] on icon "Alignment" at bounding box center [496, 254] width 7 height 7
click at [507, 210] on label "ui.textEditor.alignment.center" at bounding box center [504, 216] width 29 height 12
click at [624, 251] on icon "Confirm" at bounding box center [626, 254] width 7 height 7
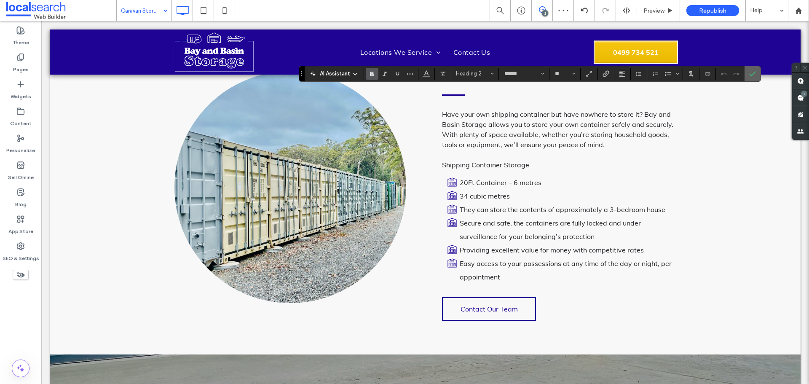
click at [753, 70] on span "Confirm" at bounding box center [752, 74] width 7 height 14
click at [203, 8] on icon at bounding box center [203, 10] width 17 height 17
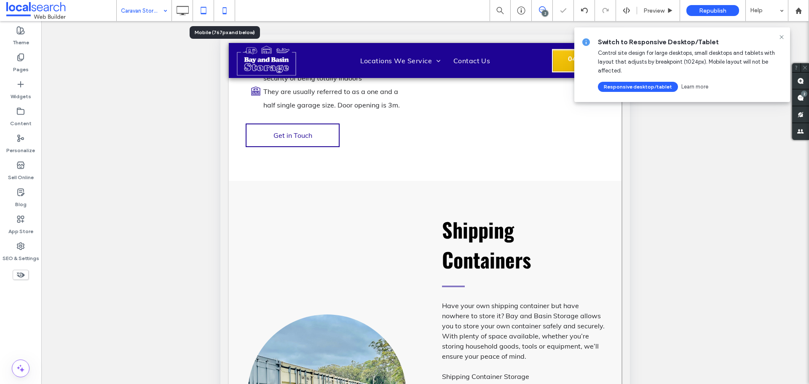
click at [223, 15] on icon at bounding box center [224, 10] width 17 height 17
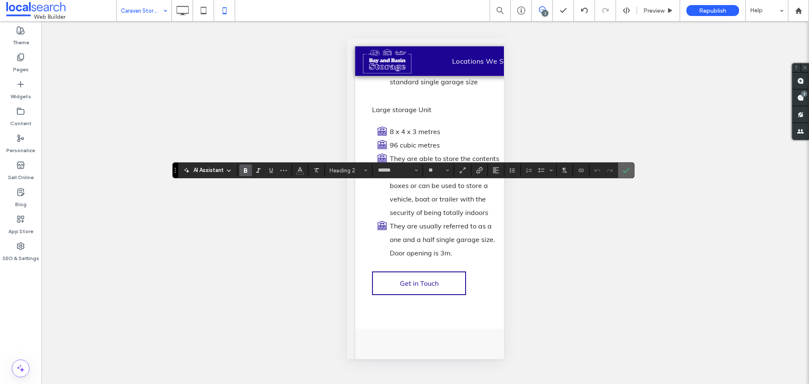
click at [623, 173] on icon "Confirm" at bounding box center [626, 170] width 7 height 7
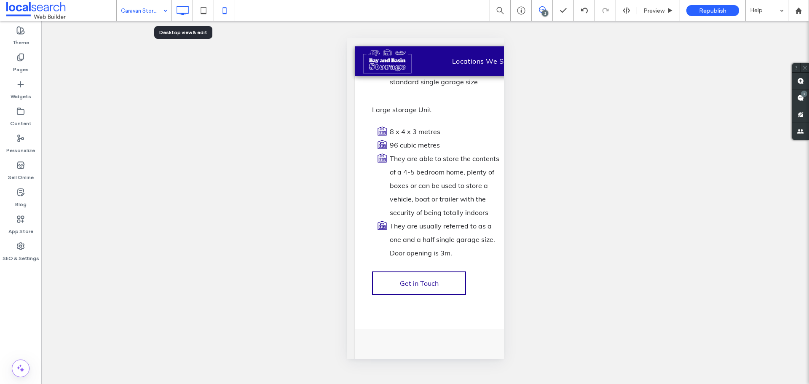
click at [176, 11] on icon at bounding box center [182, 10] width 17 height 17
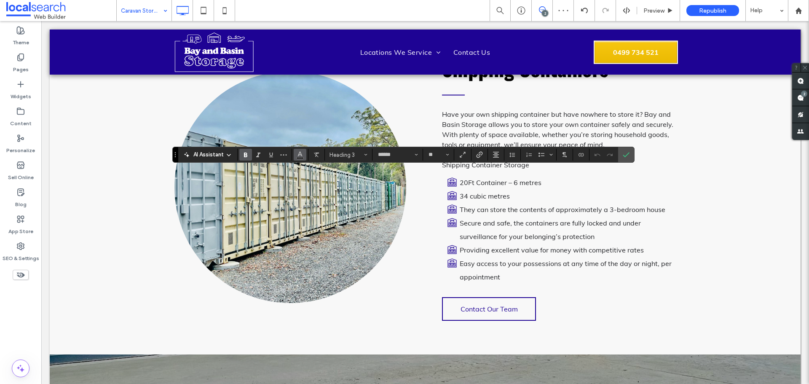
click at [300, 152] on use "Color" at bounding box center [300, 154] width 5 height 5
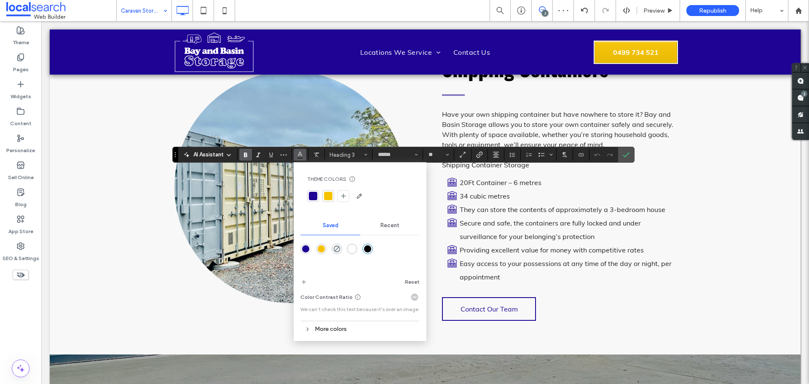
click at [349, 248] on div "rgba(255,255,255,1)" at bounding box center [351, 248] width 7 height 7
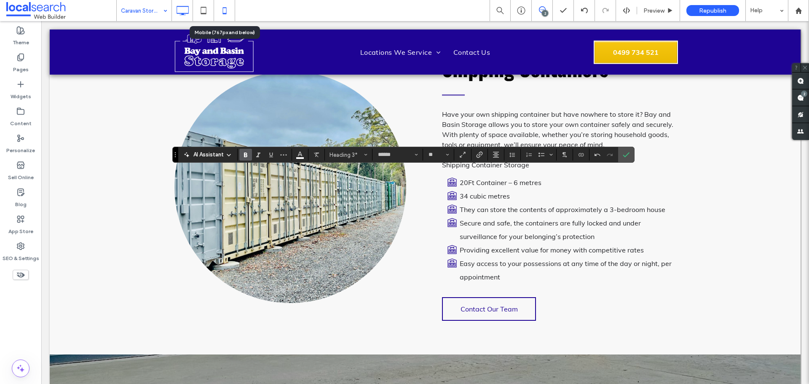
click at [219, 8] on icon at bounding box center [224, 10] width 17 height 17
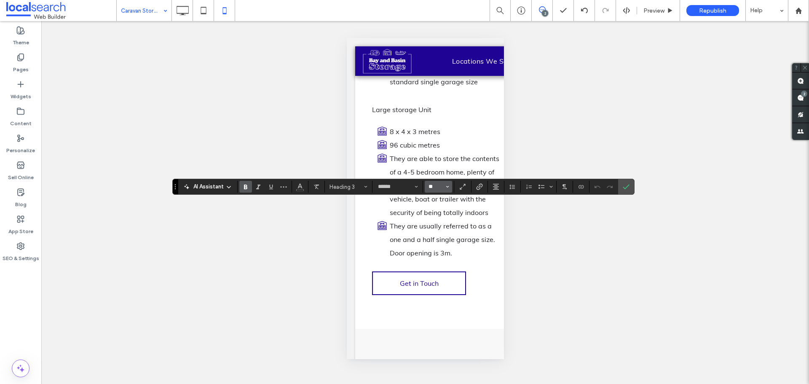
click at [436, 183] on input "**" at bounding box center [436, 186] width 16 height 7
type input "*"
click at [434, 184] on input "*" at bounding box center [436, 186] width 16 height 7
click at [434, 184] on input "Size-input" at bounding box center [436, 186] width 16 height 7
type input "**"
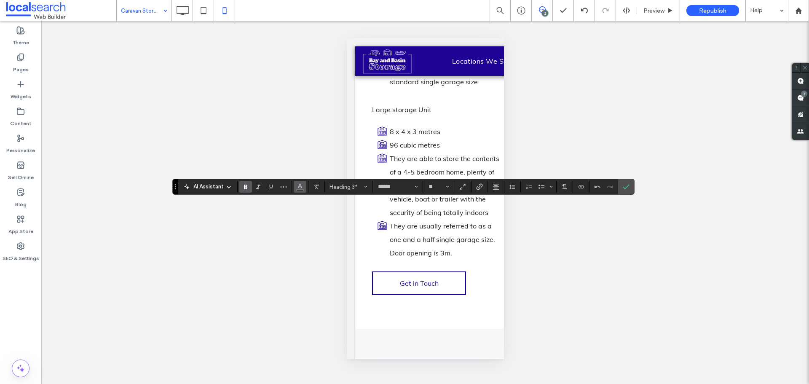
click at [300, 186] on icon "Color" at bounding box center [300, 185] width 7 height 7
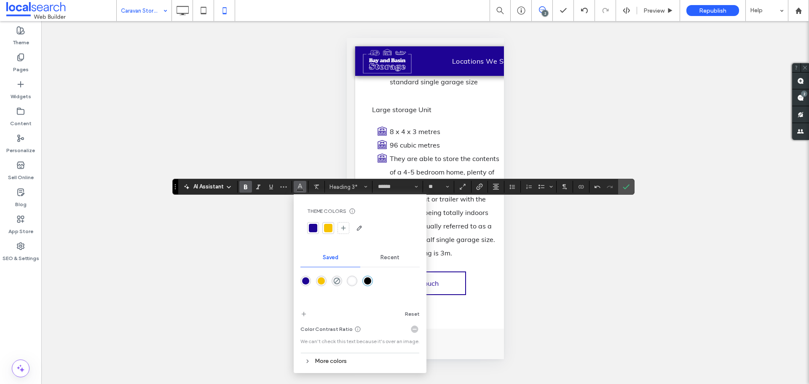
click at [352, 281] on div "rgba(255,255,255,1)" at bounding box center [351, 280] width 7 height 7
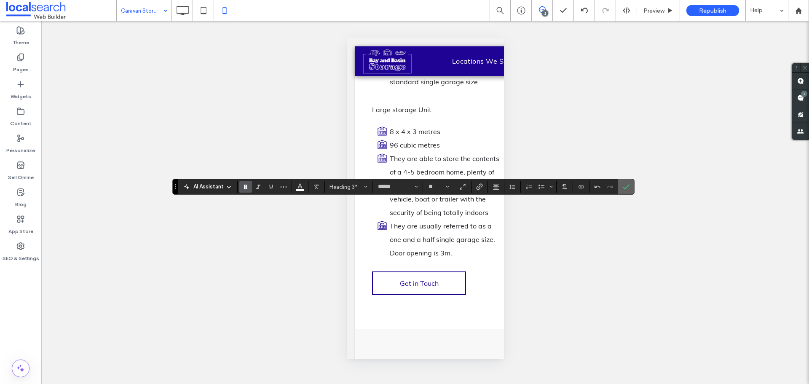
click at [624, 183] on span "Confirm" at bounding box center [625, 186] width 4 height 15
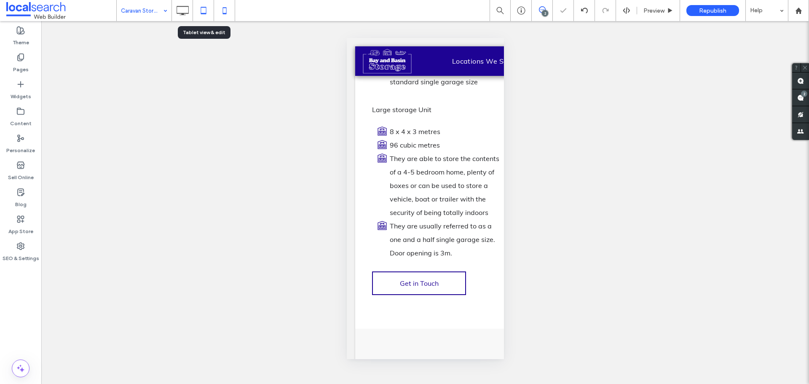
click at [206, 10] on icon at bounding box center [203, 10] width 17 height 17
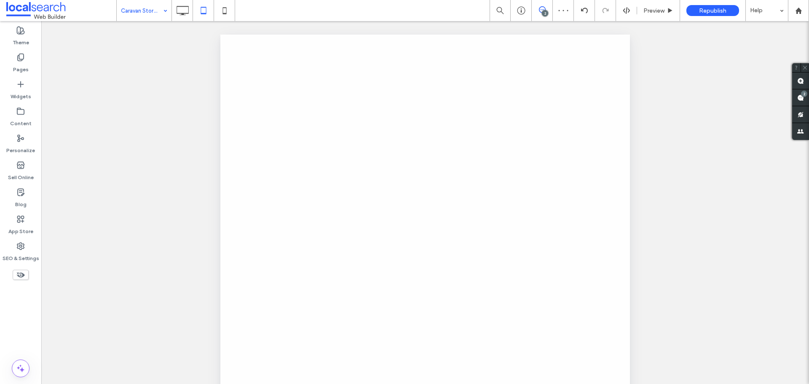
click at [182, 13] on div at bounding box center [404, 192] width 809 height 384
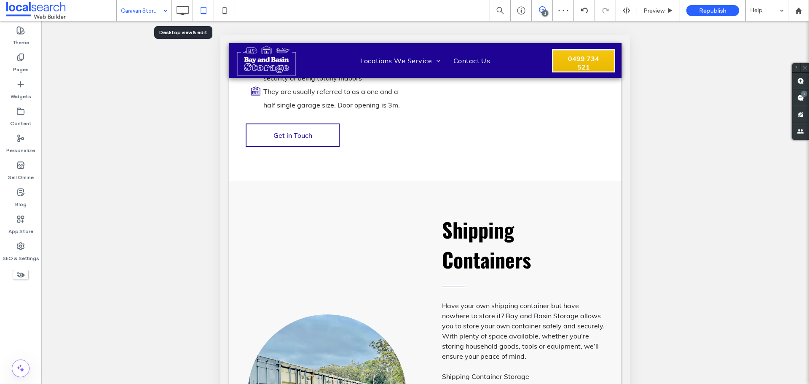
click at [182, 13] on use at bounding box center [183, 10] width 12 height 9
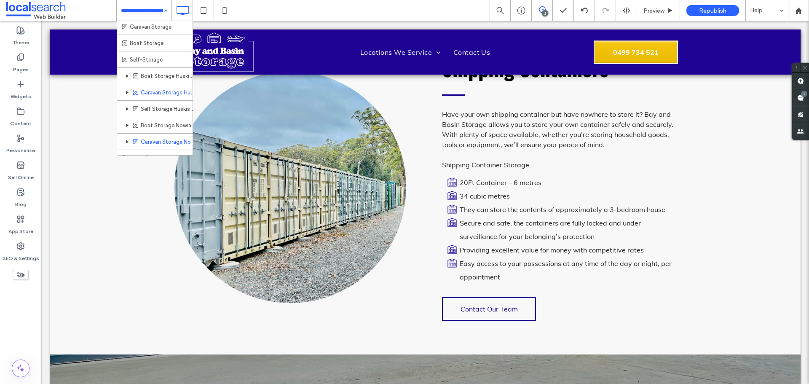
scroll to position [28, 0]
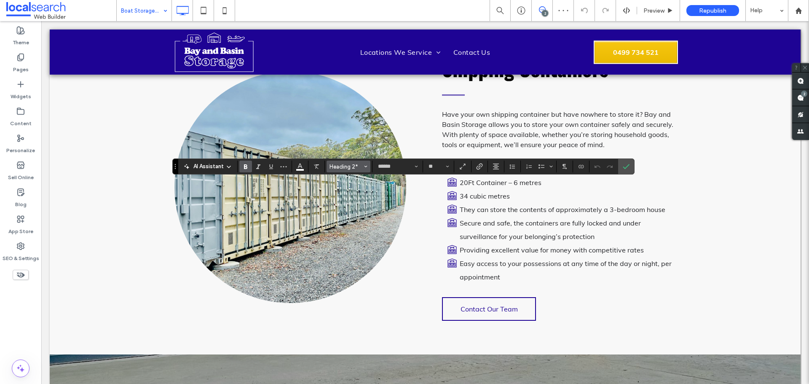
click at [342, 164] on span "Heading 2*" at bounding box center [346, 167] width 33 height 6
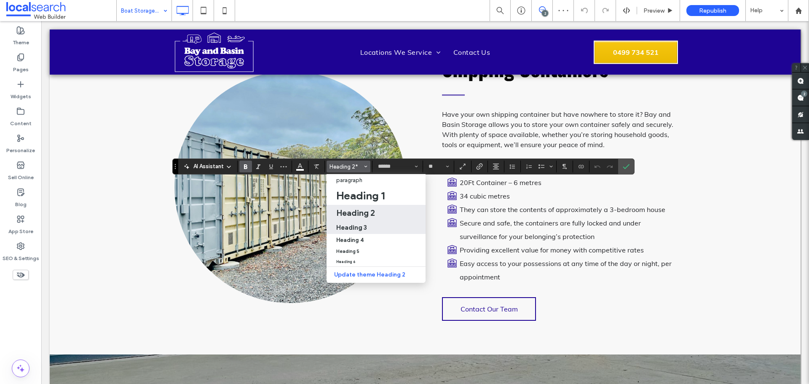
click at [357, 221] on label "Heading 3" at bounding box center [376, 226] width 99 height 13
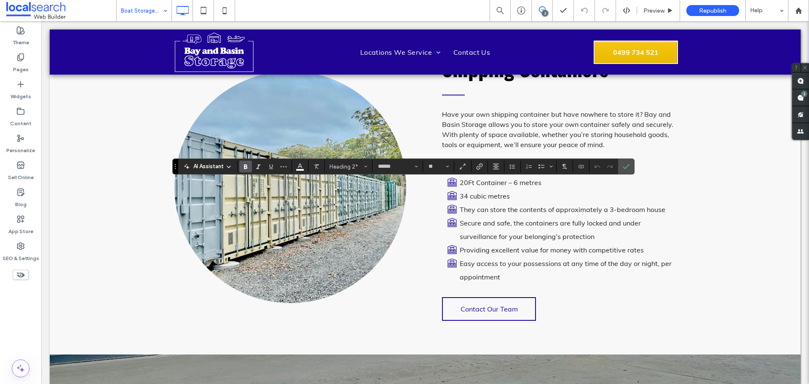
type input "**"
click at [499, 163] on button "Alignment" at bounding box center [496, 167] width 13 height 12
click at [504, 186] on label "ui.textEditor.alignment.center" at bounding box center [504, 192] width 29 height 12
click at [227, 12] on icon at bounding box center [224, 10] width 17 height 17
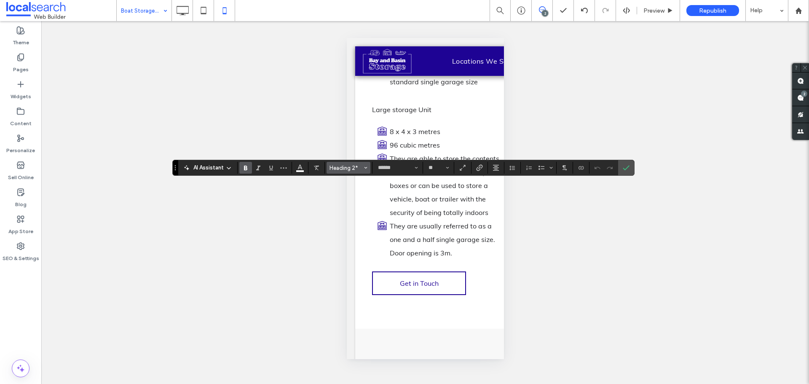
click at [351, 165] on span "Heading 2*" at bounding box center [346, 168] width 33 height 6
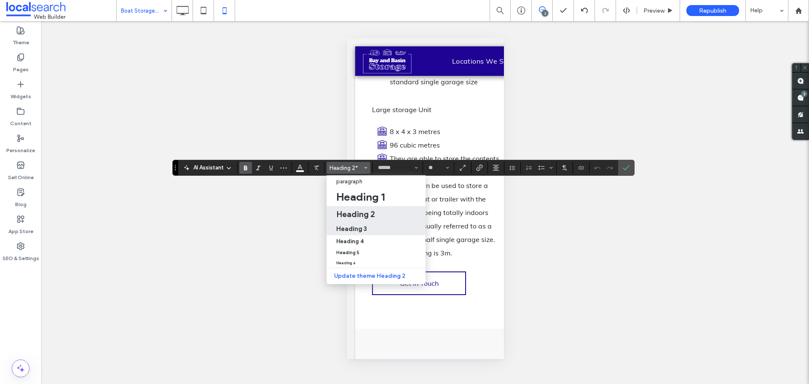
click at [370, 225] on div "Heading 3" at bounding box center [376, 229] width 80 height 8
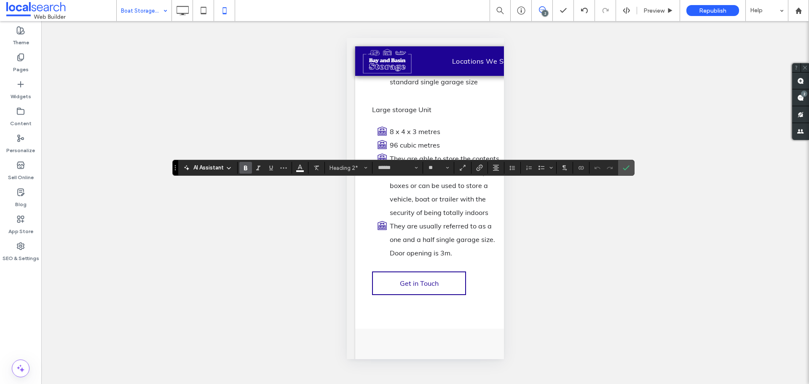
type input "**"
click at [431, 164] on input "**" at bounding box center [436, 167] width 16 height 7
type input "**"
click at [491, 166] on button "Alignment" at bounding box center [496, 168] width 13 height 12
click at [498, 191] on label "ui.textEditor.alignment.center" at bounding box center [504, 194] width 29 height 12
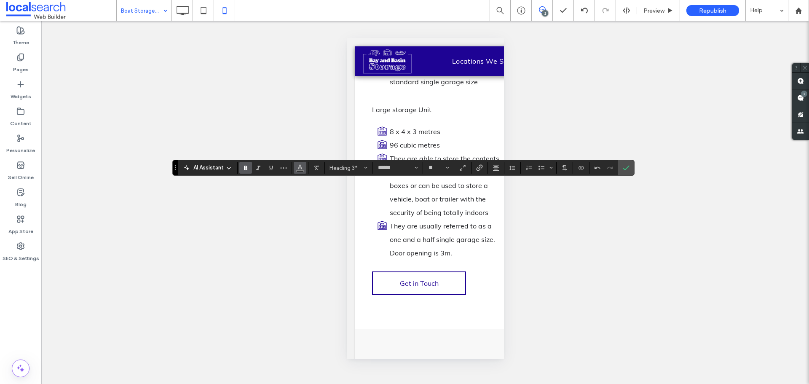
click at [301, 163] on span "Color" at bounding box center [300, 166] width 7 height 11
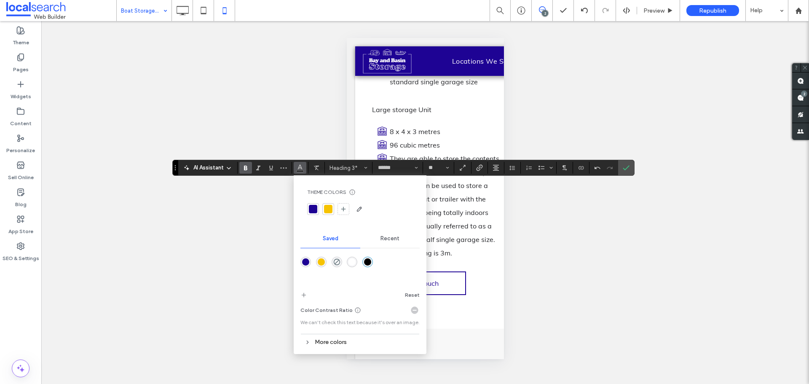
click at [354, 260] on div "rgba(255,255,255,1)" at bounding box center [351, 261] width 7 height 7
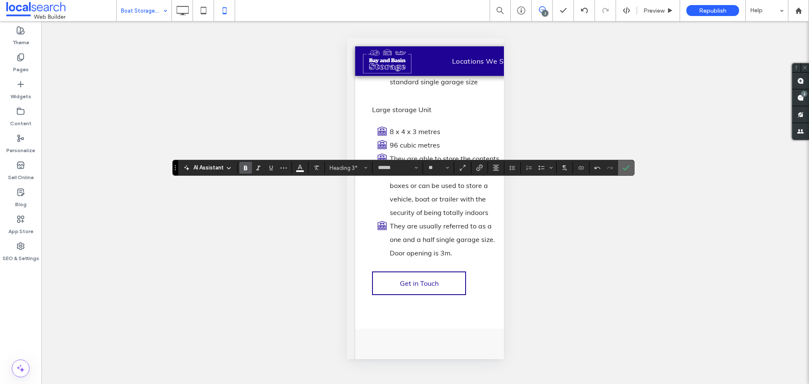
click at [625, 161] on span "Confirm" at bounding box center [625, 167] width 4 height 15
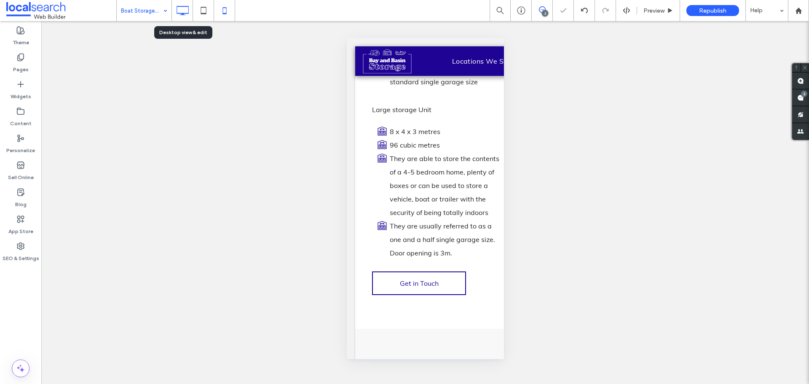
click at [191, 15] on div at bounding box center [182, 10] width 21 height 17
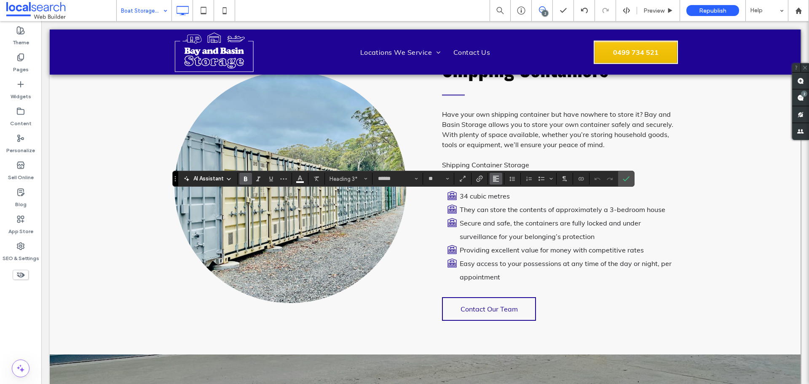
click at [499, 182] on use "Alignment" at bounding box center [496, 179] width 6 height 6
drag, startPoint x: 501, startPoint y: 205, endPoint x: 623, endPoint y: 182, distance: 124.3
click at [501, 204] on use "ui.textEditor.alignment.center" at bounding box center [502, 205] width 6 height 6
click at [627, 178] on use "Confirm" at bounding box center [626, 178] width 7 height 5
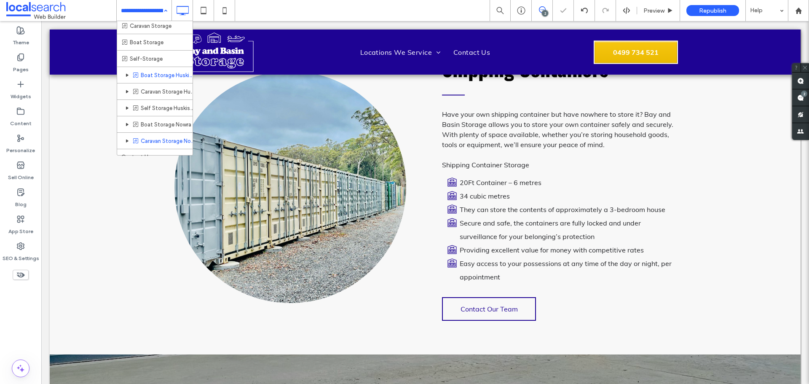
scroll to position [28, 0]
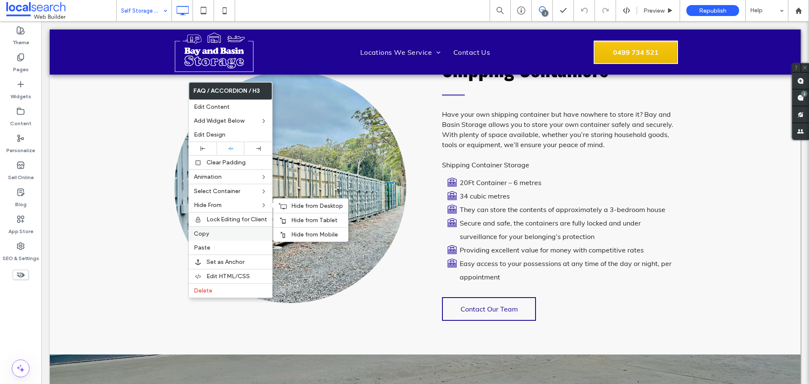
click at [221, 238] on div "Copy" at bounding box center [230, 233] width 83 height 14
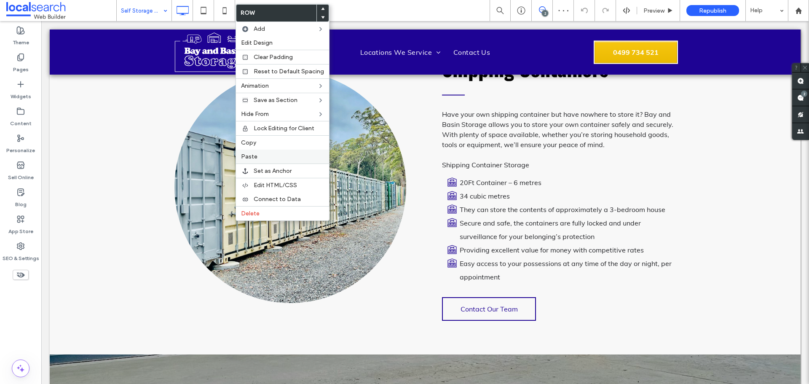
click at [262, 156] on label "Paste" at bounding box center [282, 156] width 83 height 7
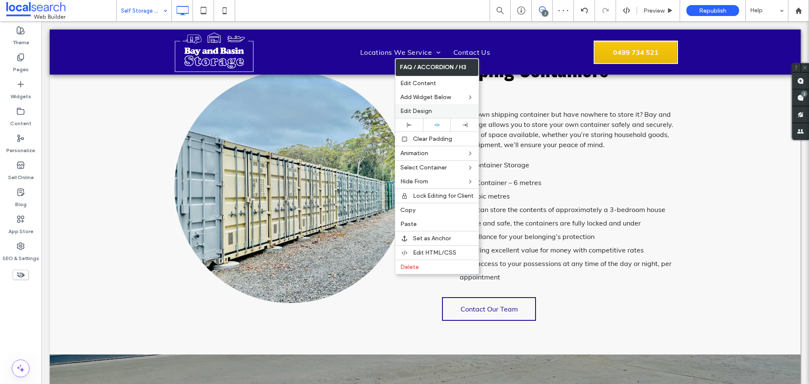
click at [420, 110] on span "Edit Design" at bounding box center [416, 110] width 32 height 7
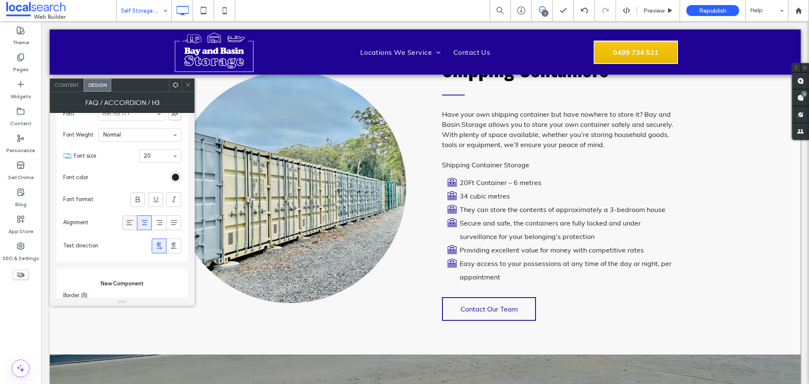
scroll to position [627, 0]
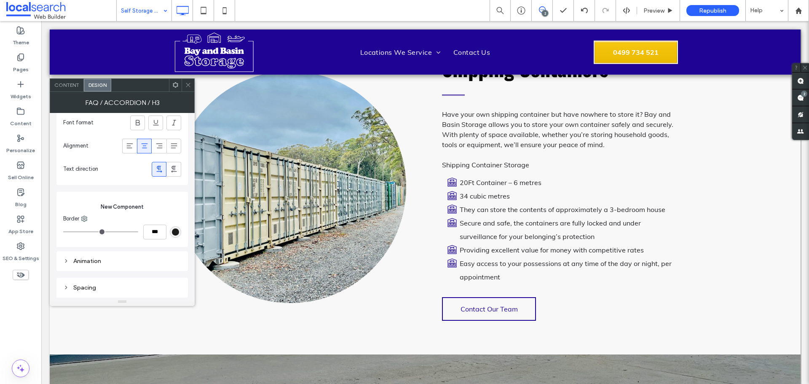
click at [129, 281] on div "Spacing" at bounding box center [121, 288] width 131 height 20
click at [125, 284] on div "Spacing" at bounding box center [122, 287] width 118 height 7
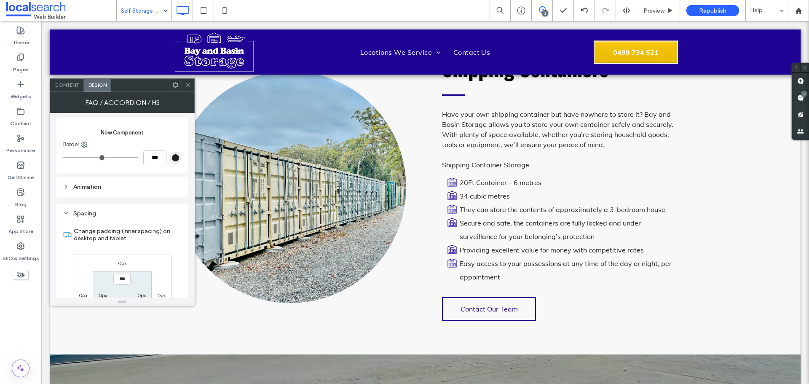
scroll to position [775, 0]
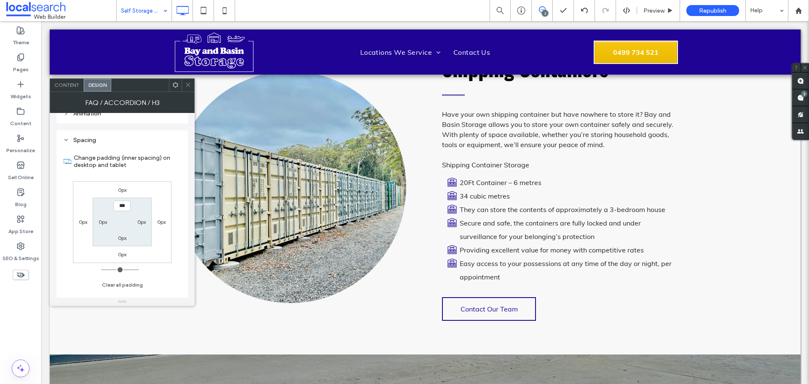
click at [121, 189] on label "0px" at bounding box center [122, 190] width 8 height 6
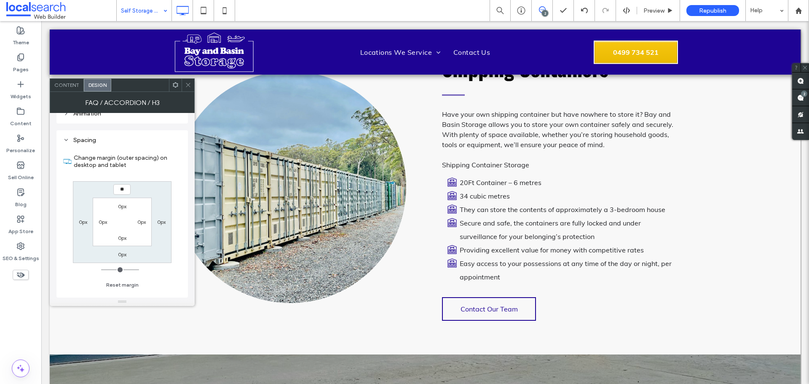
type input "**"
type input "****"
click at [186, 84] on icon at bounding box center [188, 85] width 6 height 6
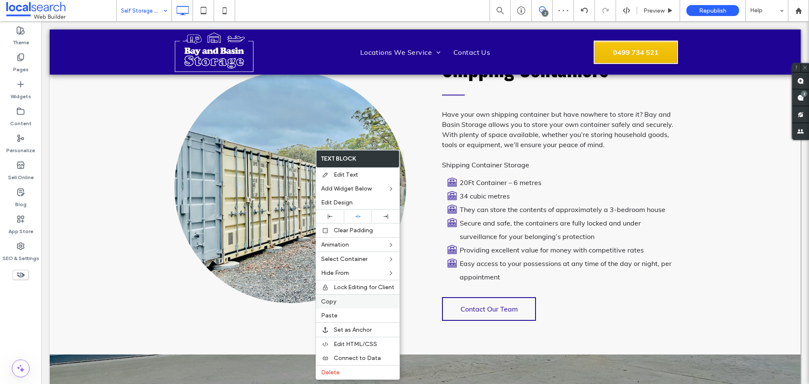
click at [350, 300] on label "Copy" at bounding box center [357, 301] width 73 height 7
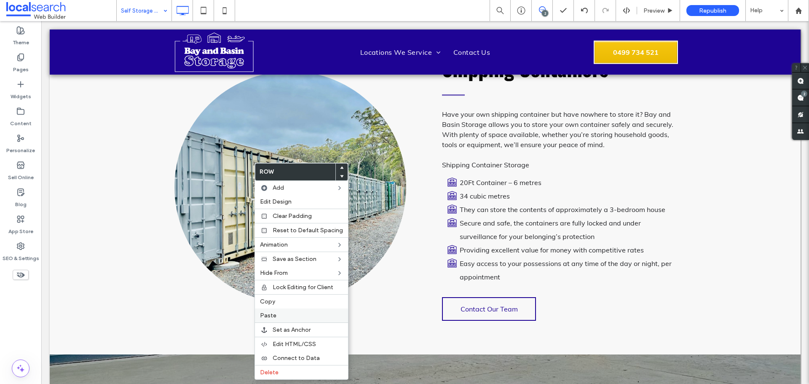
click at [298, 312] on label "Paste" at bounding box center [301, 315] width 83 height 7
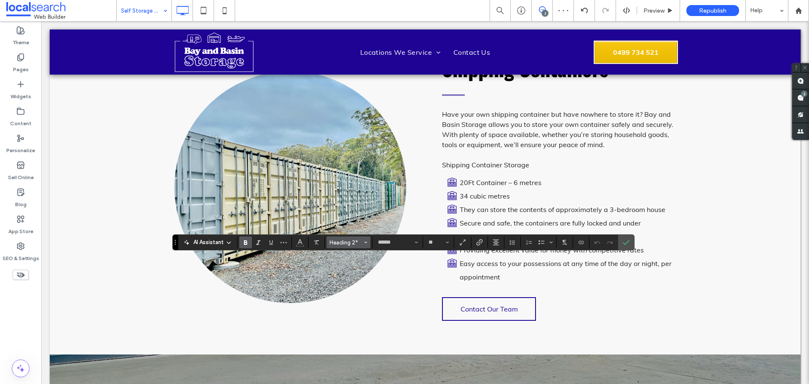
click at [343, 241] on span "Heading 2*" at bounding box center [346, 242] width 33 height 6
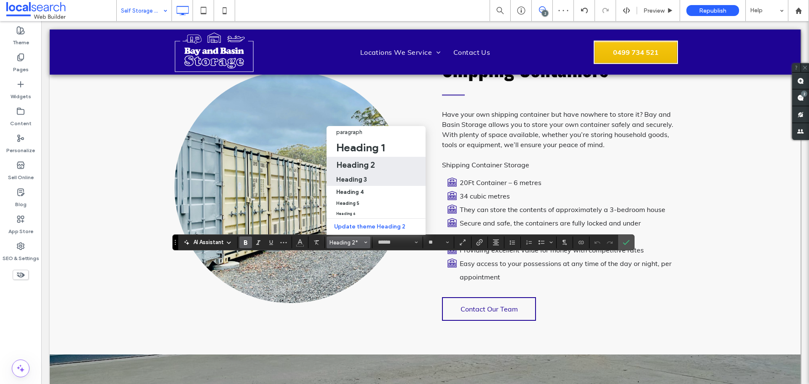
click at [364, 175] on h3 "Heading 3" at bounding box center [351, 179] width 31 height 8
type input "**"
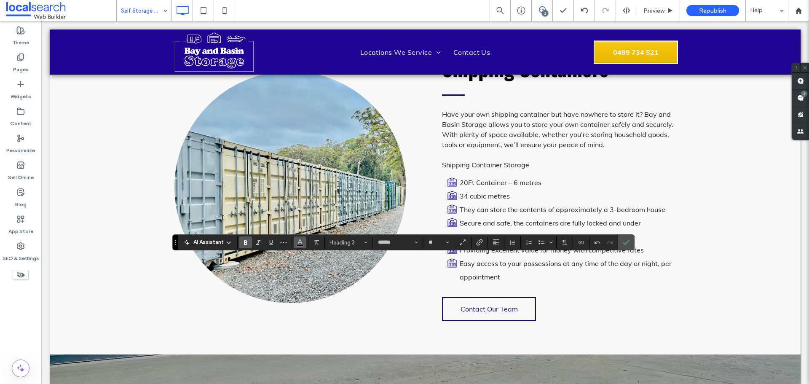
click at [296, 243] on button "Color" at bounding box center [300, 242] width 13 height 12
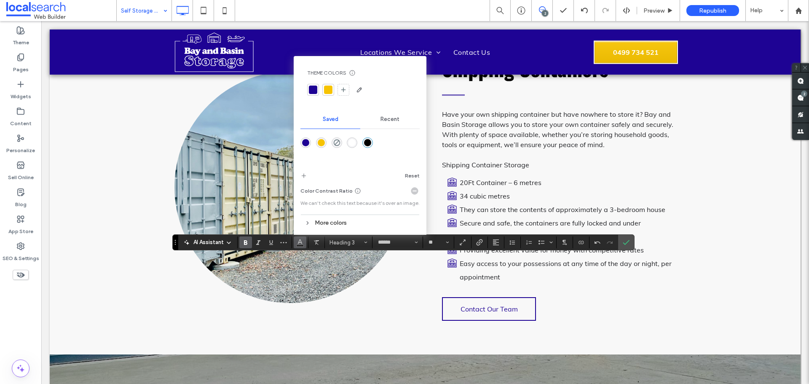
click at [351, 144] on div "rgba(255,255,255,1)" at bounding box center [351, 142] width 7 height 7
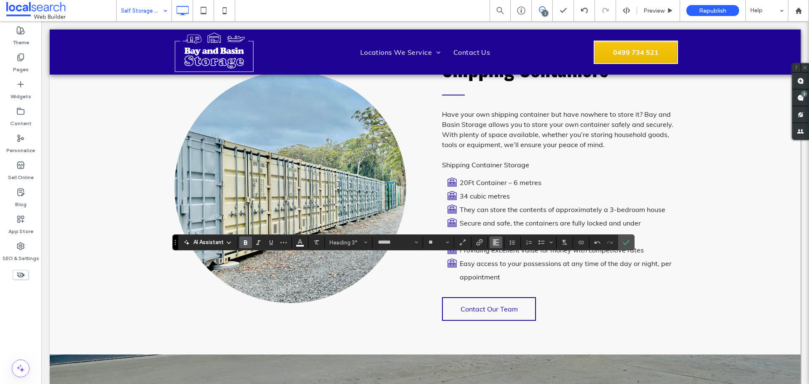
click at [496, 239] on icon "Alignment" at bounding box center [496, 242] width 7 height 7
click at [506, 201] on div "ui.textEditor.alignment.center" at bounding box center [504, 204] width 11 height 7
click at [622, 242] on label "Confirm" at bounding box center [626, 242] width 13 height 15
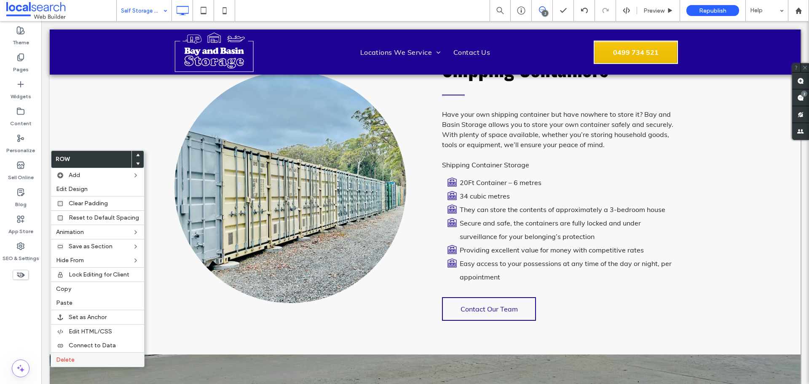
click at [74, 357] on label "Delete" at bounding box center [97, 359] width 83 height 7
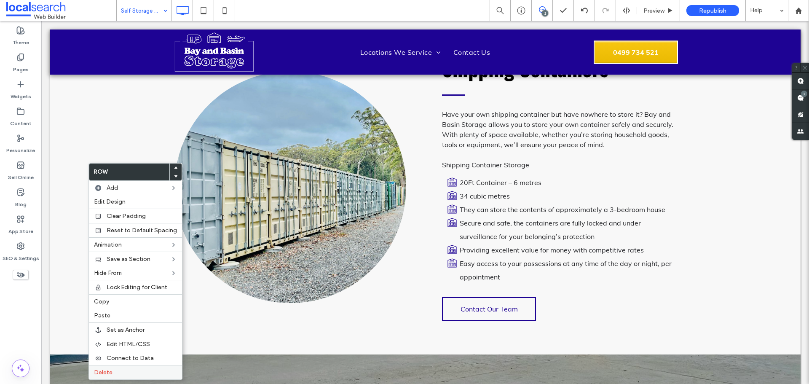
click at [115, 374] on label "Delete" at bounding box center [135, 372] width 83 height 7
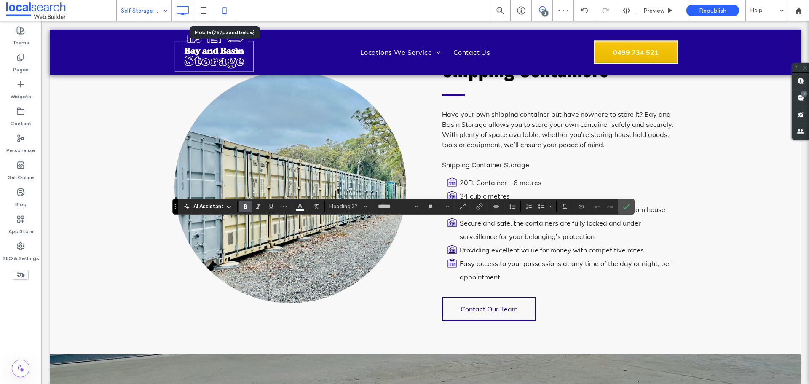
drag, startPoint x: 222, startPoint y: 8, endPoint x: 227, endPoint y: 9, distance: 5.1
click at [222, 8] on icon at bounding box center [224, 10] width 17 height 17
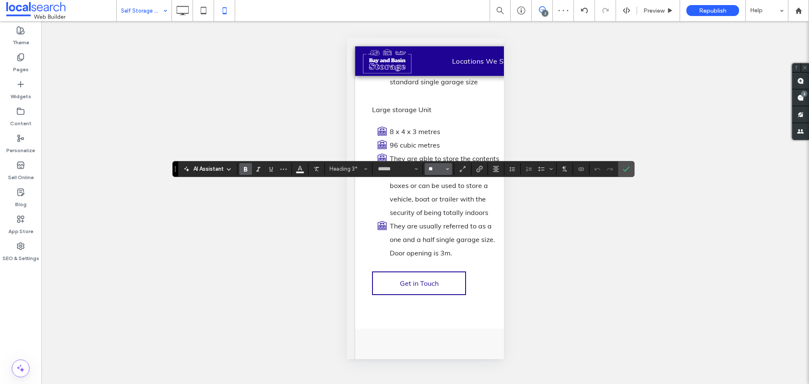
click at [437, 167] on input "**" at bounding box center [436, 169] width 16 height 7
type input "**"
click at [628, 170] on icon "Confirm" at bounding box center [626, 169] width 7 height 7
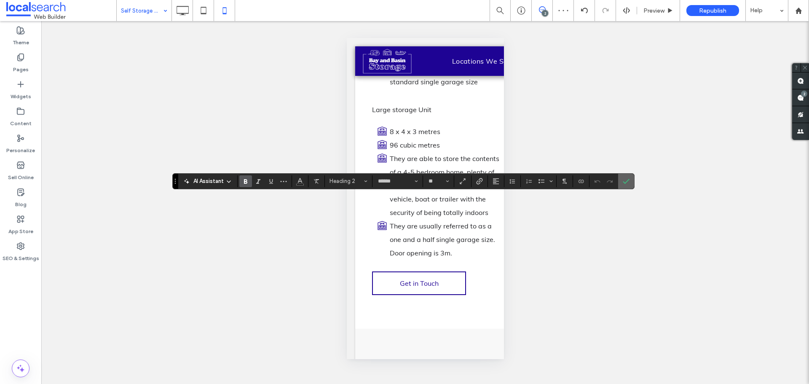
click at [625, 180] on icon "Confirm" at bounding box center [626, 181] width 7 height 7
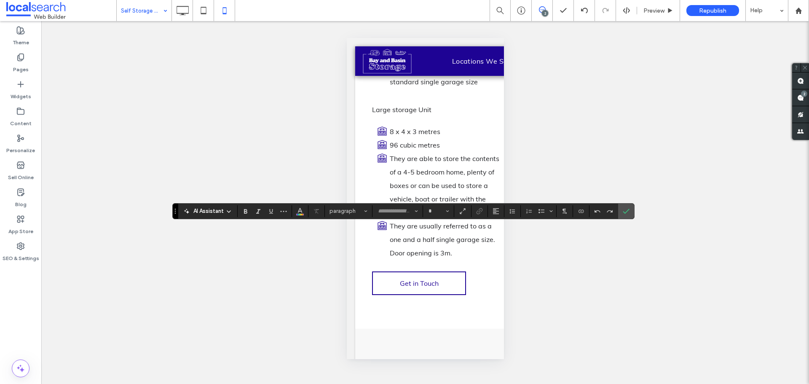
type input "******"
type input "**"
click at [439, 208] on input "**" at bounding box center [436, 211] width 16 height 7
type input "**"
click at [630, 208] on label "Confirm" at bounding box center [626, 211] width 13 height 15
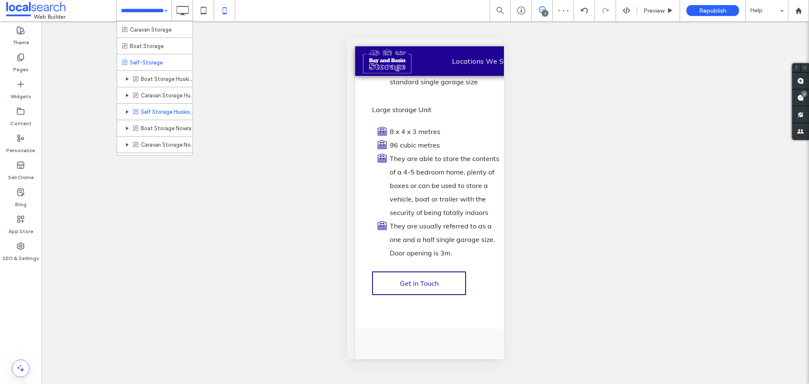
scroll to position [28, 0]
click at [183, 9] on icon at bounding box center [182, 10] width 17 height 17
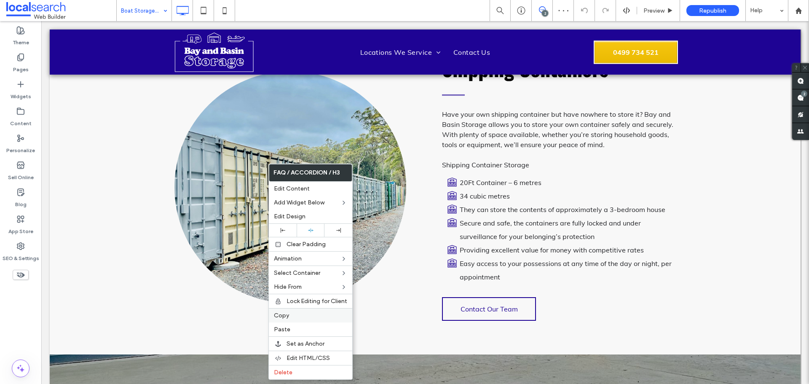
click at [301, 311] on div "Copy" at bounding box center [310, 315] width 83 height 14
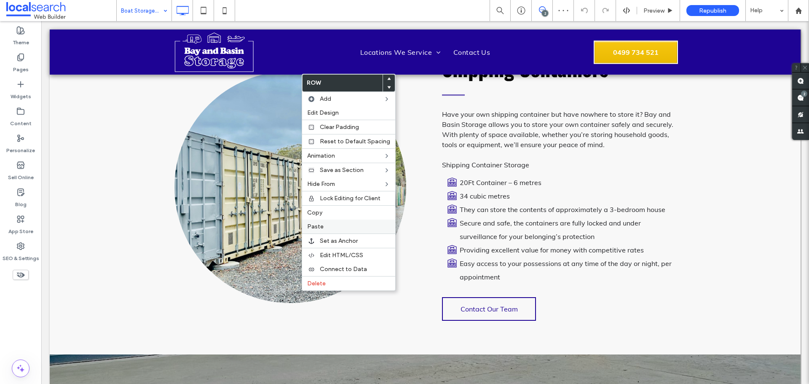
click at [341, 225] on label "Paste" at bounding box center [348, 226] width 83 height 7
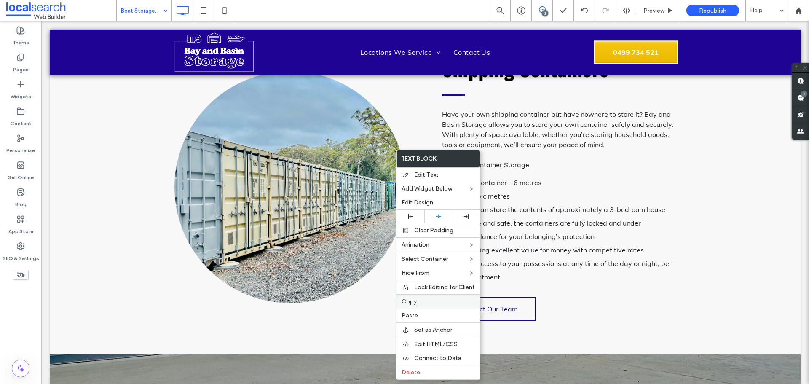
click at [424, 302] on label "Copy" at bounding box center [438, 301] width 73 height 7
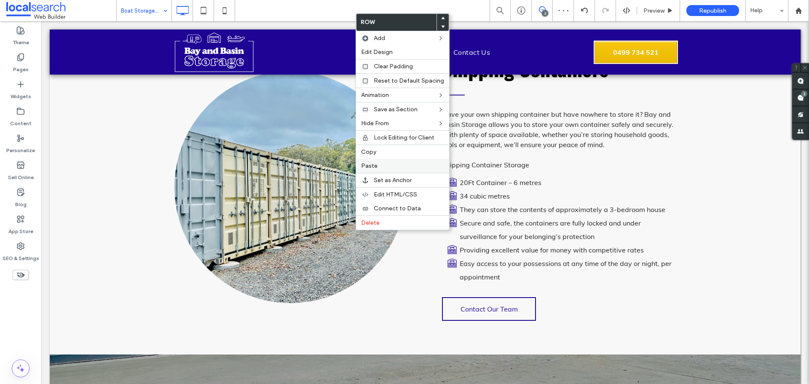
click at [407, 160] on div "Paste" at bounding box center [402, 166] width 93 height 14
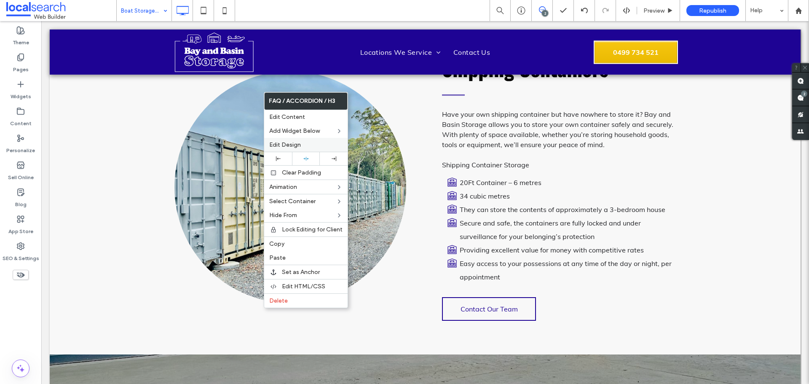
click at [306, 145] on label "Edit Design" at bounding box center [305, 144] width 73 height 7
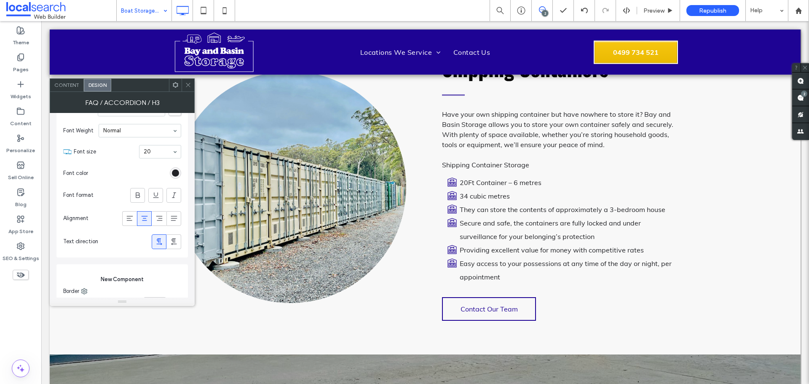
scroll to position [627, 0]
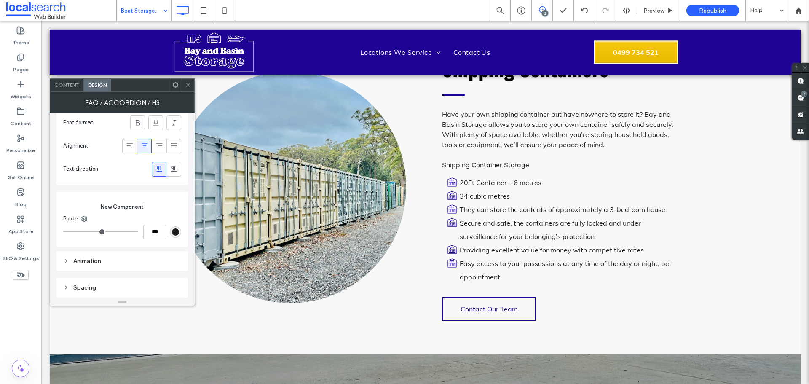
click at [125, 283] on div "Spacing" at bounding box center [122, 287] width 118 height 11
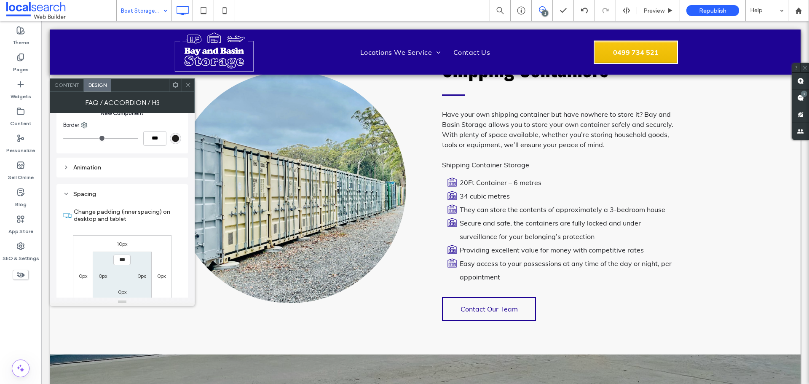
scroll to position [775, 0]
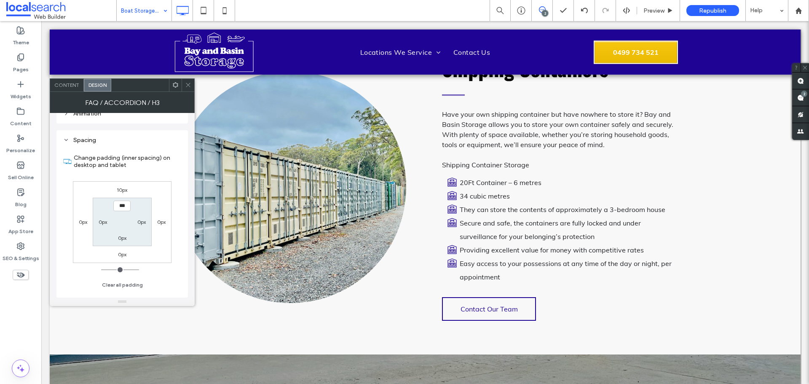
click at [123, 188] on label "10px" at bounding box center [122, 190] width 11 height 6
type input "**"
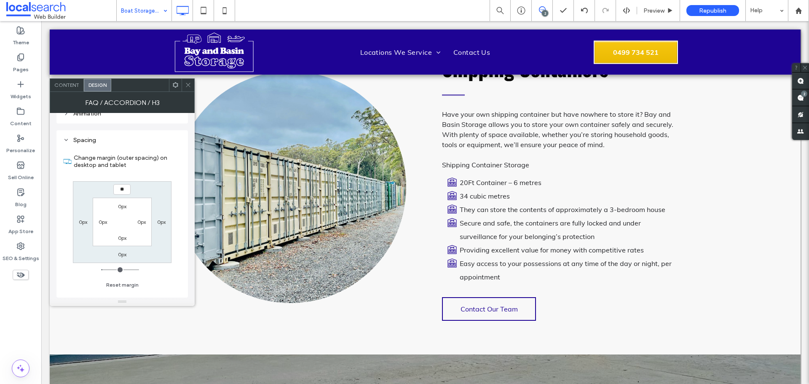
type input "**"
type input "****"
click at [187, 86] on icon at bounding box center [188, 85] width 6 height 6
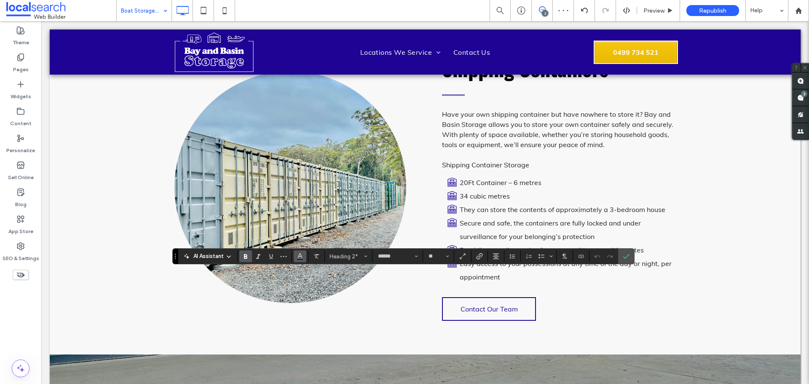
click at [302, 257] on use "Color" at bounding box center [300, 255] width 5 height 5
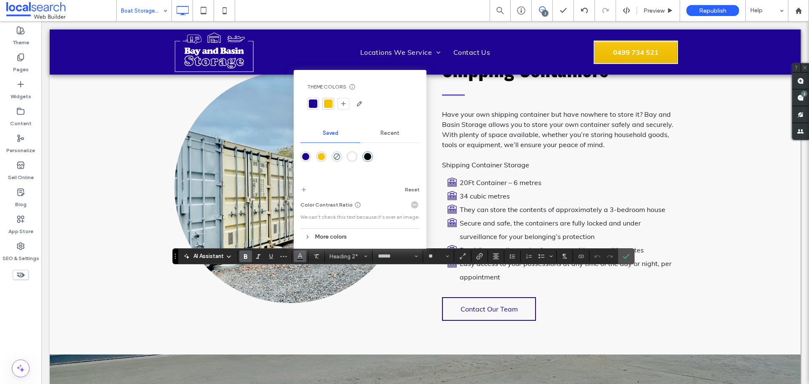
click at [351, 155] on div "rgba(255,255,255,1)" at bounding box center [351, 156] width 7 height 7
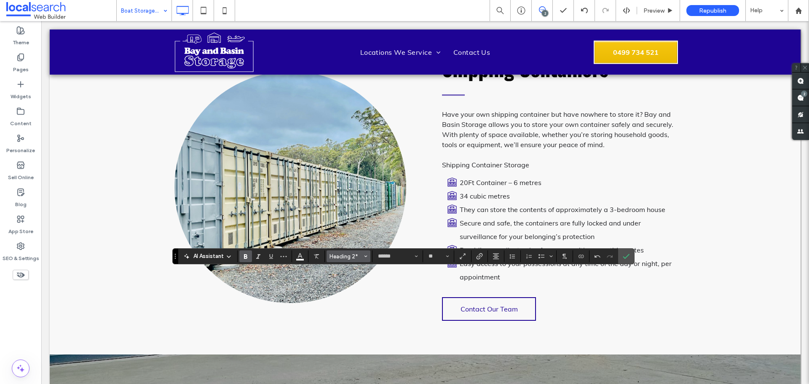
click at [345, 257] on span "Heading 2*" at bounding box center [346, 256] width 33 height 6
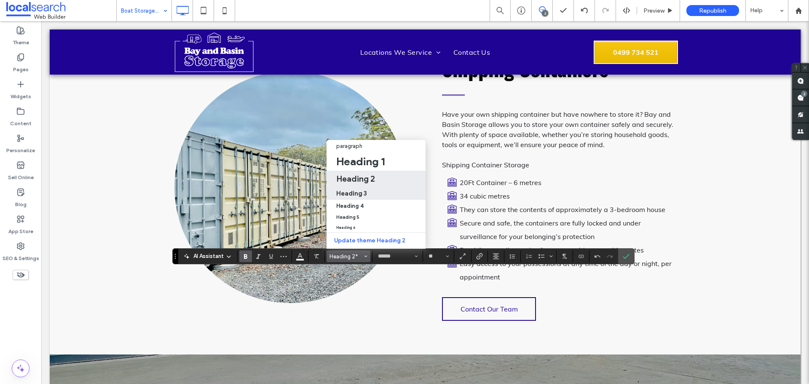
click at [367, 189] on div "Heading 3" at bounding box center [376, 193] width 80 height 8
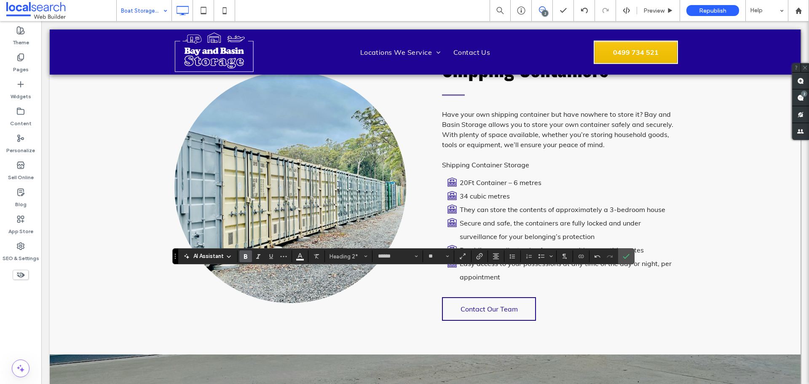
type input "**"
click at [299, 257] on icon "Color" at bounding box center [300, 255] width 7 height 7
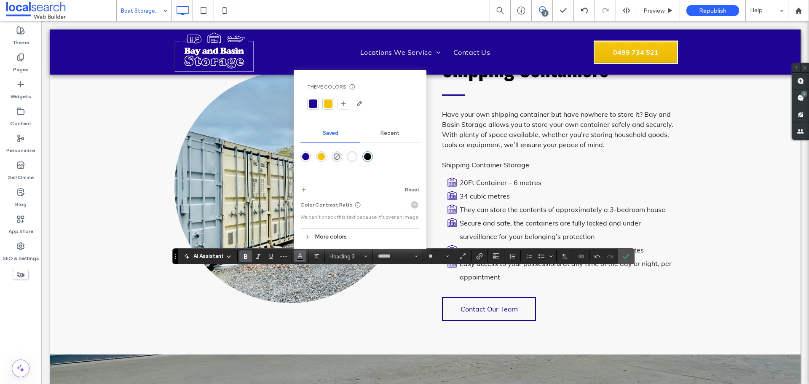
click at [349, 155] on div "rgba(255,255,255,1)" at bounding box center [351, 156] width 7 height 7
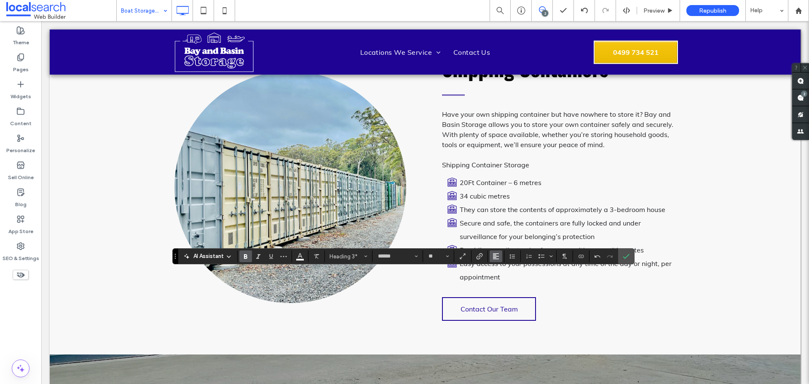
click at [495, 255] on icon "Alignment" at bounding box center [496, 256] width 7 height 7
click at [506, 215] on div "ui.textEditor.alignment.center" at bounding box center [504, 218] width 11 height 7
click at [624, 257] on icon "Confirm" at bounding box center [626, 256] width 7 height 7
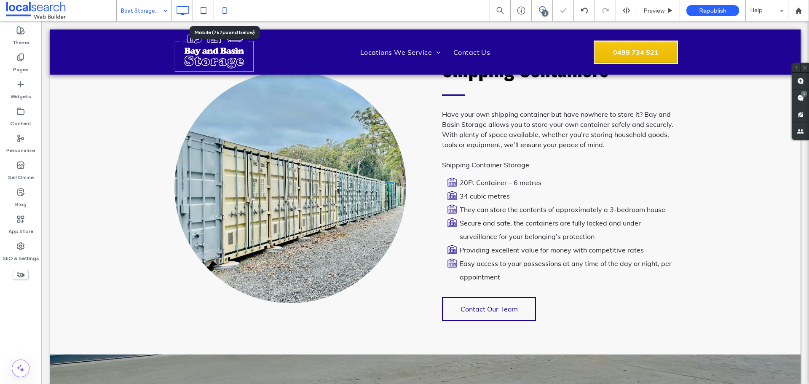
click at [224, 10] on icon at bounding box center [224, 10] width 17 height 17
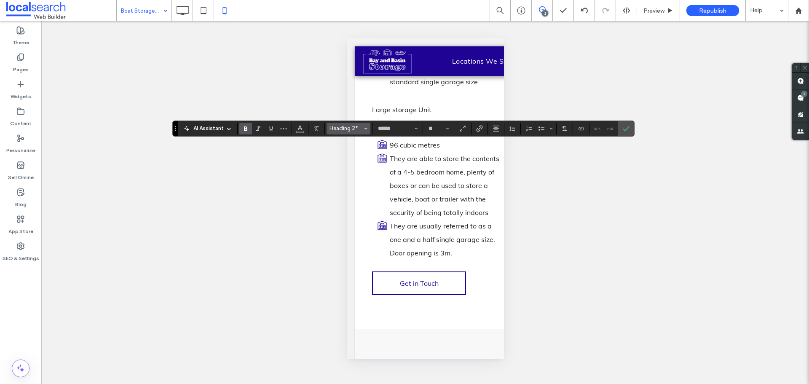
click at [347, 132] on button "Heading 2*" at bounding box center [349, 129] width 44 height 12
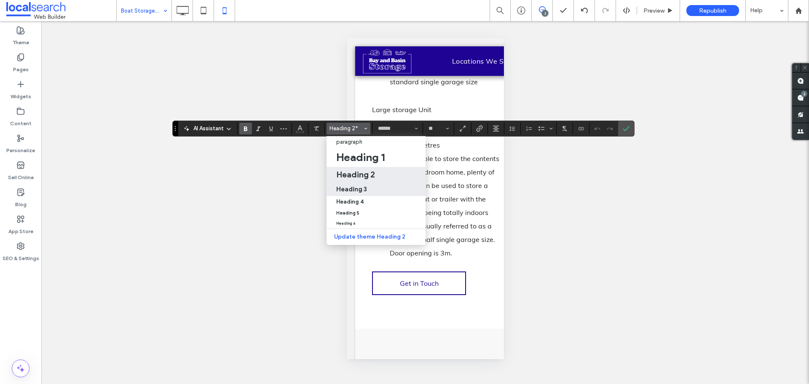
click at [360, 192] on h3 "Heading 3" at bounding box center [351, 189] width 31 height 8
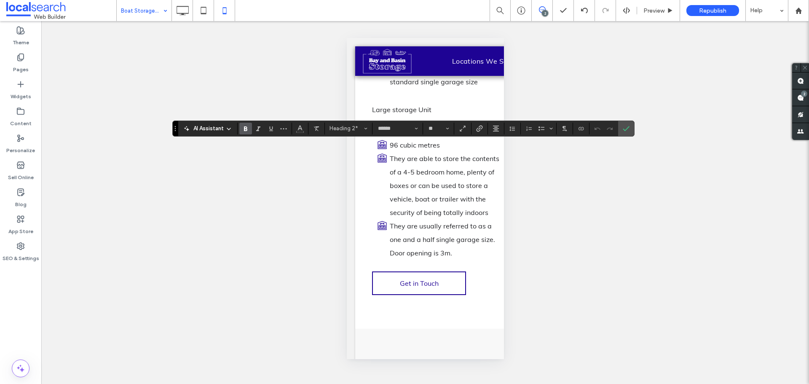
type input "**"
click at [432, 126] on input "**" at bounding box center [436, 128] width 16 height 7
type input "**"
click at [497, 126] on use "Alignment" at bounding box center [496, 129] width 6 height 6
click at [501, 155] on use "ui.textEditor.alignment.center" at bounding box center [502, 154] width 6 height 6
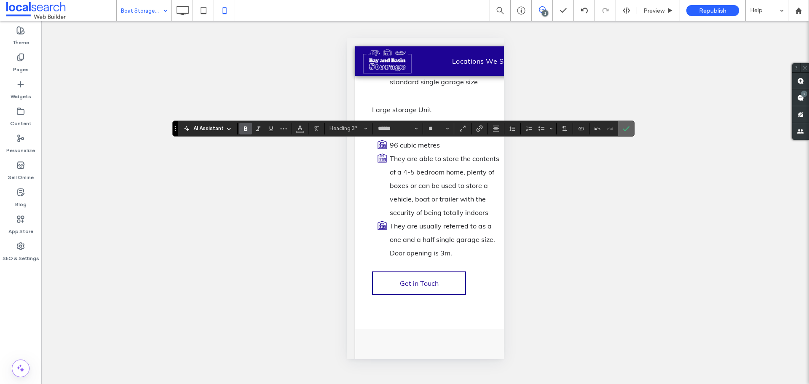
click at [621, 127] on label "Confirm" at bounding box center [626, 128] width 13 height 15
click at [300, 123] on span "Color" at bounding box center [300, 127] width 7 height 11
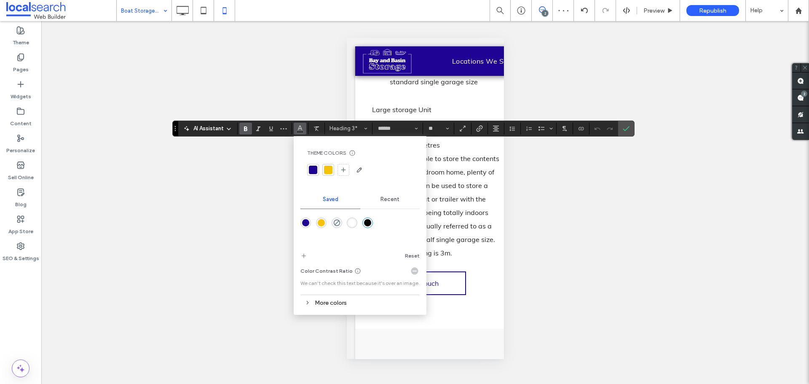
click at [353, 224] on div "rgba(255,255,255,1)" at bounding box center [351, 222] width 7 height 7
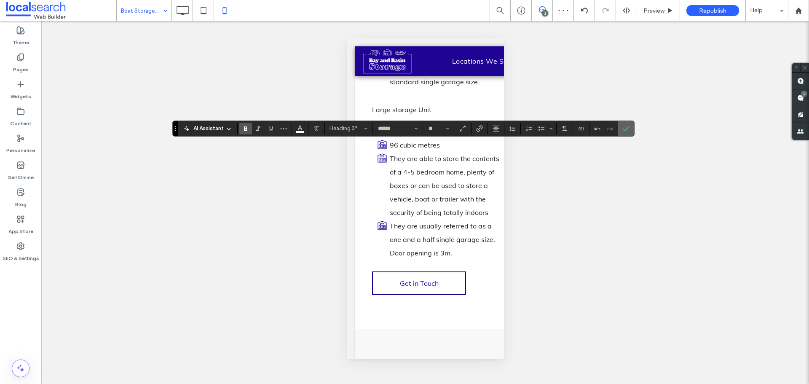
click at [628, 129] on icon "Confirm" at bounding box center [626, 128] width 7 height 7
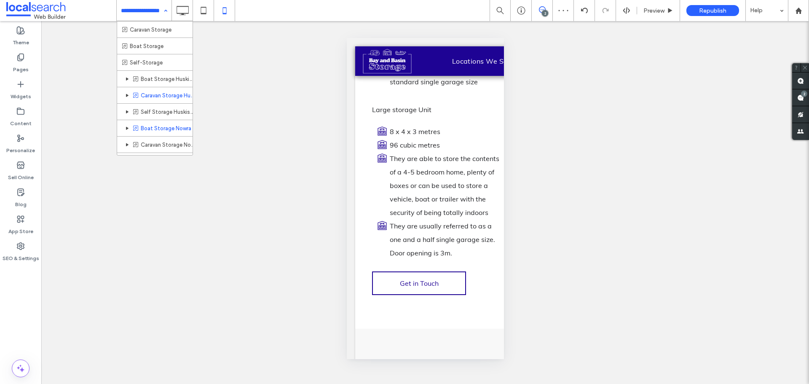
scroll to position [28, 0]
type input "******"
type input "**"
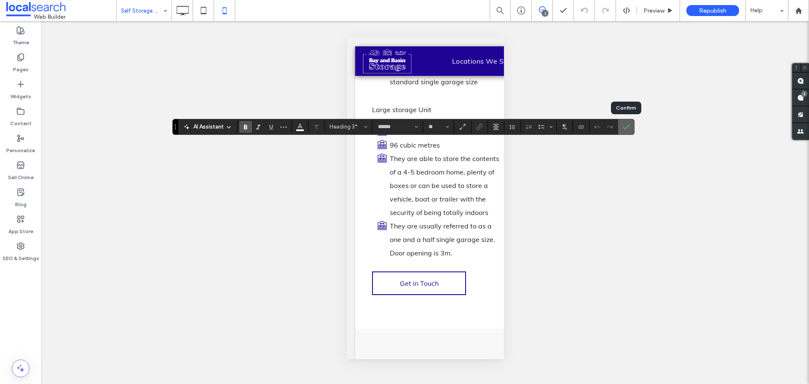
click at [627, 129] on icon "Confirm" at bounding box center [626, 126] width 7 height 7
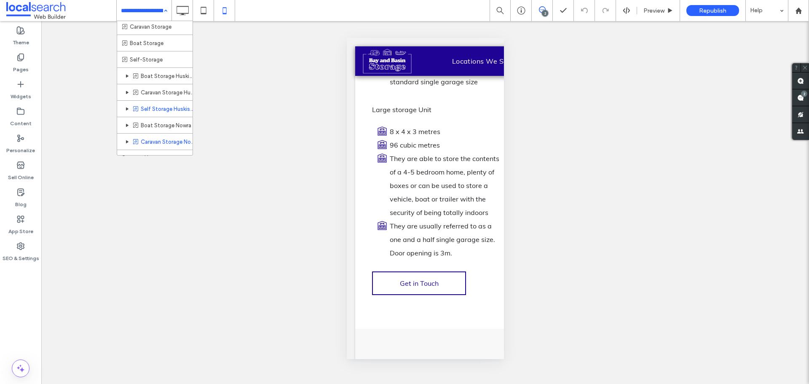
scroll to position [28, 0]
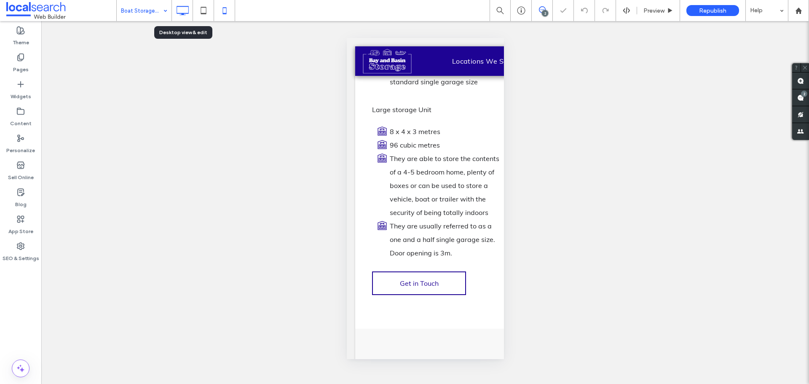
click at [182, 14] on use at bounding box center [183, 10] width 12 height 9
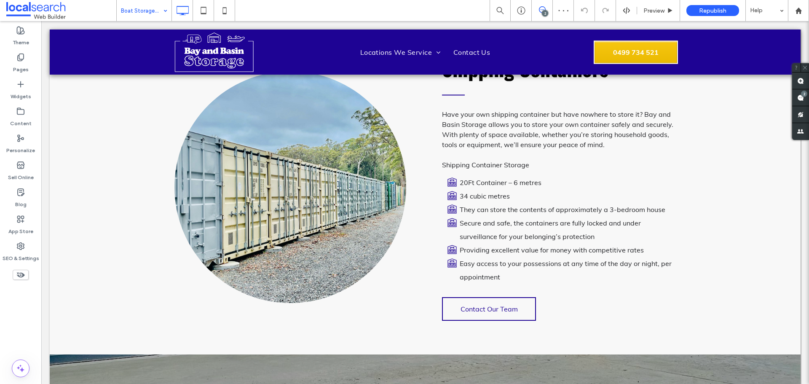
type input "******"
type input "**"
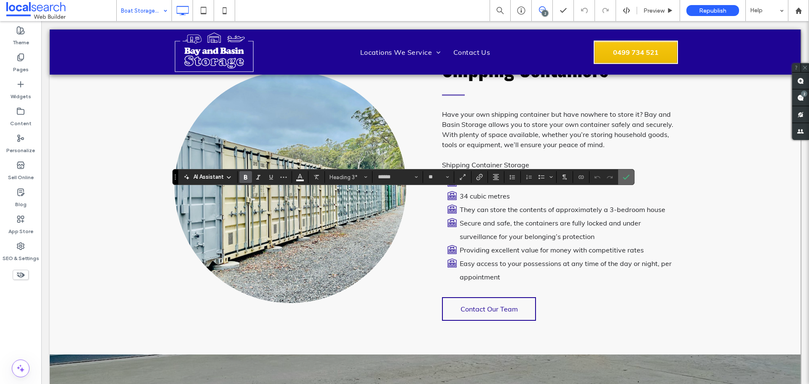
click at [623, 177] on icon "Confirm" at bounding box center [626, 177] width 7 height 7
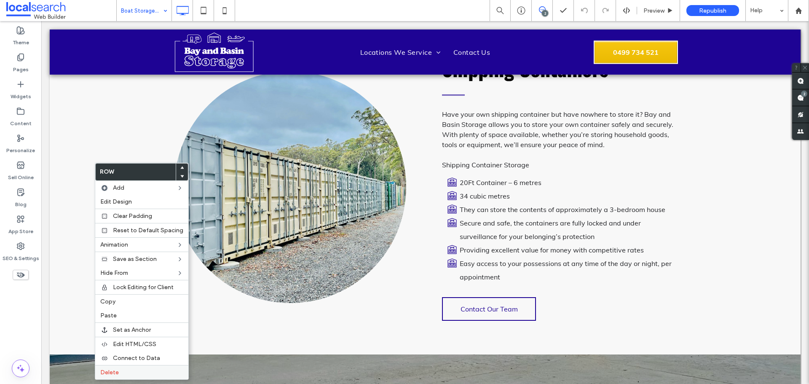
click at [142, 369] on label "Delete" at bounding box center [141, 372] width 83 height 7
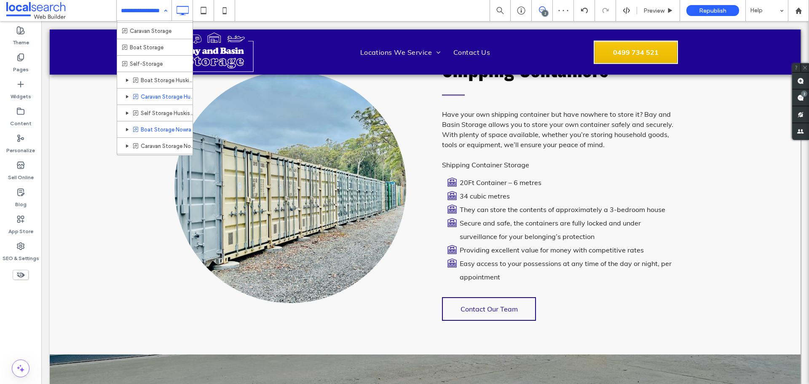
scroll to position [28, 0]
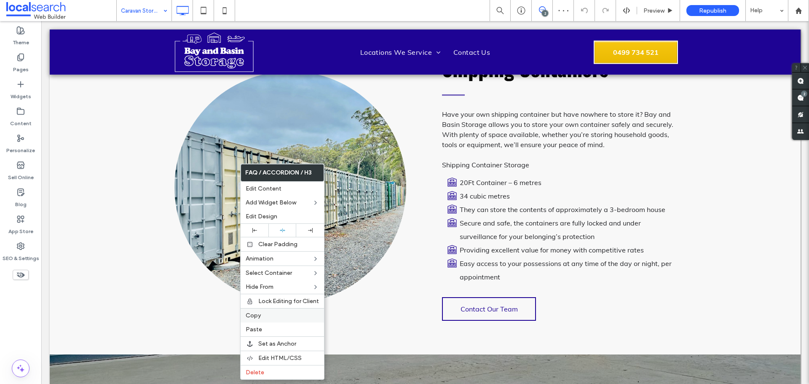
click at [253, 314] on span "Copy" at bounding box center [253, 315] width 15 height 7
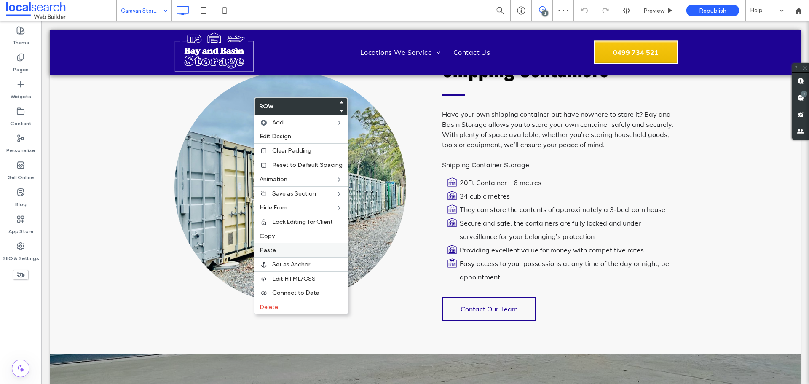
click at [297, 253] on label "Paste" at bounding box center [301, 250] width 83 height 7
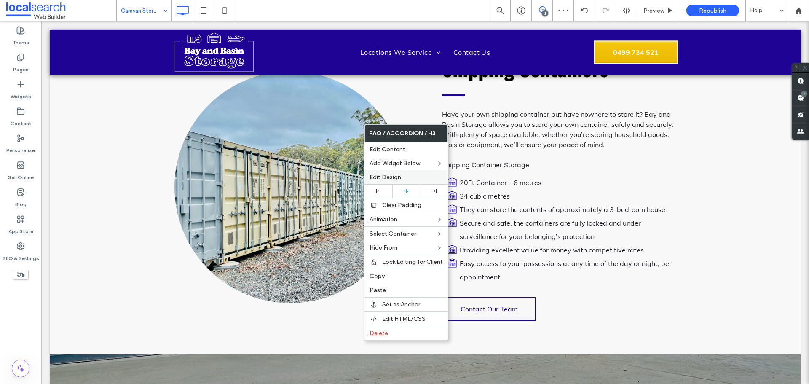
click at [399, 177] on span "Edit Design" at bounding box center [386, 177] width 32 height 7
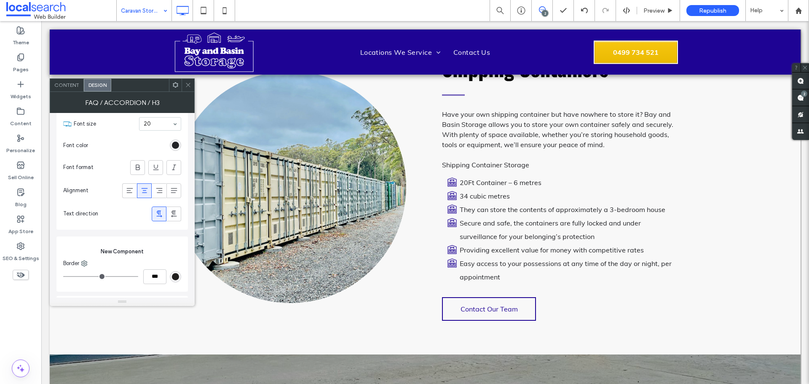
scroll to position [627, 0]
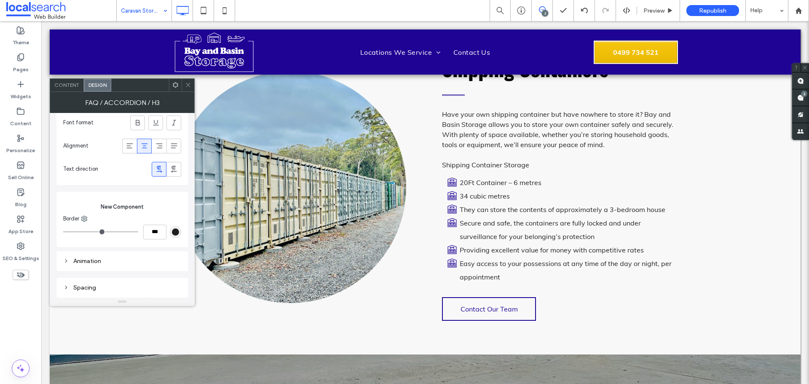
click at [103, 286] on div "Spacing" at bounding box center [122, 287] width 118 height 7
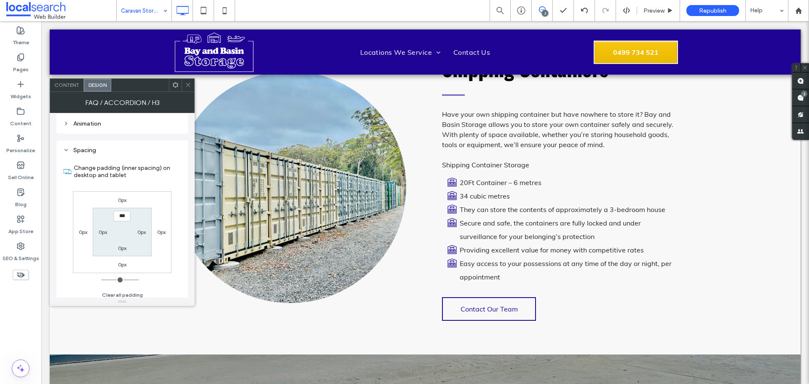
scroll to position [775, 0]
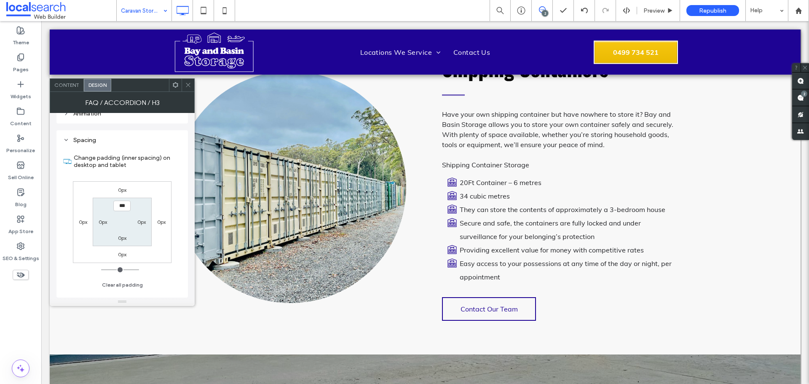
click at [120, 188] on label "0px" at bounding box center [122, 190] width 8 height 6
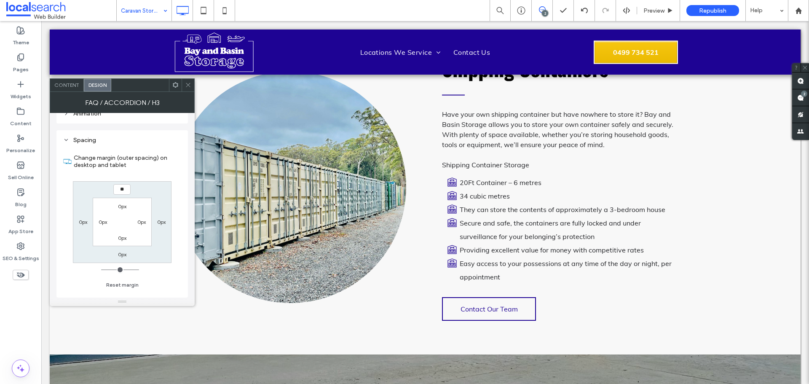
type input "**"
type input "****"
click at [185, 86] on icon at bounding box center [188, 85] width 6 height 6
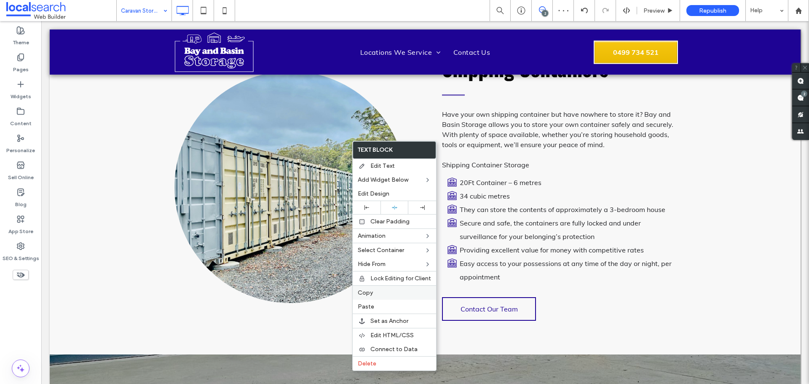
click at [385, 292] on label "Copy" at bounding box center [394, 292] width 73 height 7
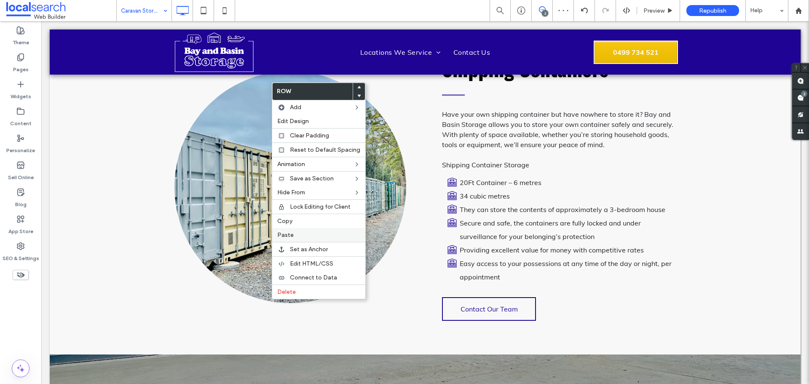
click at [310, 231] on div "Paste" at bounding box center [318, 235] width 93 height 14
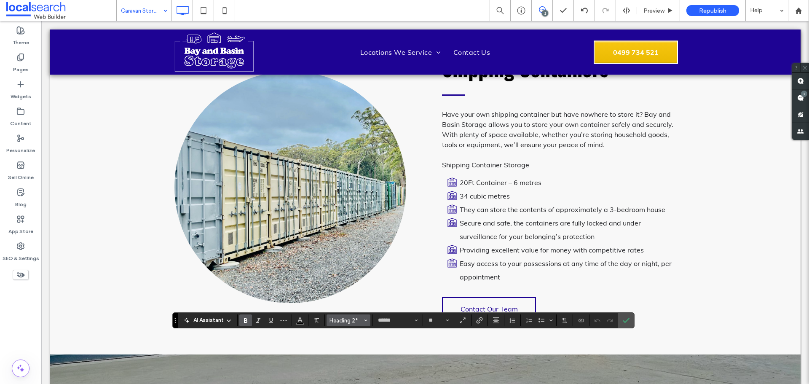
click at [345, 319] on span "Heading 2*" at bounding box center [346, 320] width 33 height 6
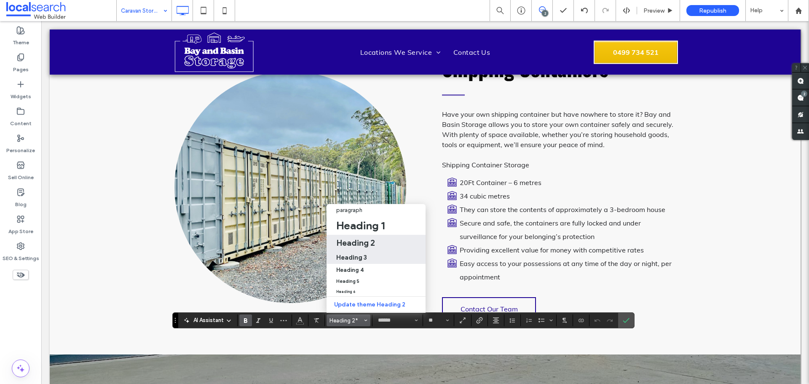
click at [372, 250] on label "Heading 3" at bounding box center [376, 256] width 99 height 13
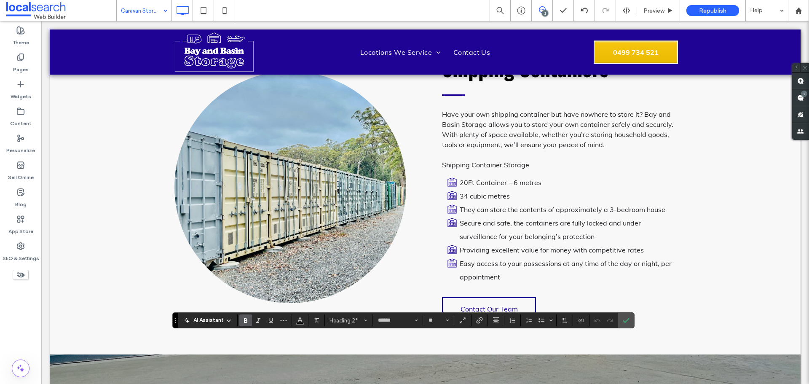
type input "**"
click at [303, 320] on icon "Color" at bounding box center [300, 319] width 7 height 7
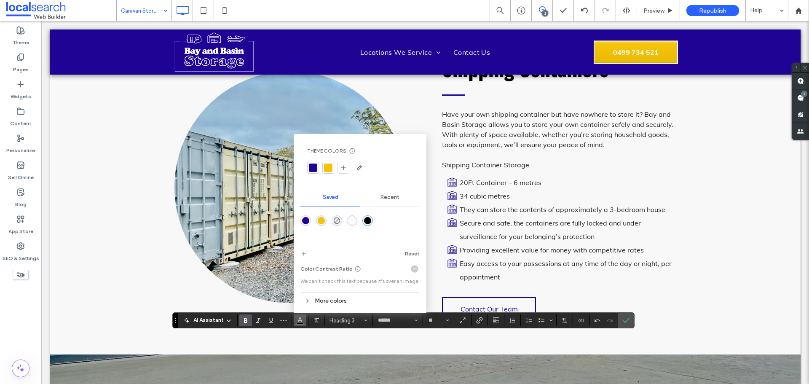
click at [350, 222] on div "rgba(255,255,255,1)" at bounding box center [351, 220] width 7 height 7
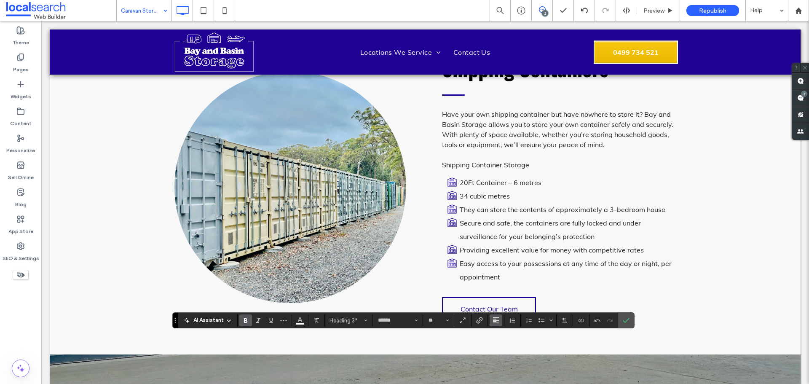
click at [495, 322] on use "Alignment" at bounding box center [496, 320] width 6 height 6
click at [507, 279] on div "ui.textEditor.alignment.center" at bounding box center [504, 282] width 11 height 7
click at [224, 8] on icon at bounding box center [224, 10] width 17 height 17
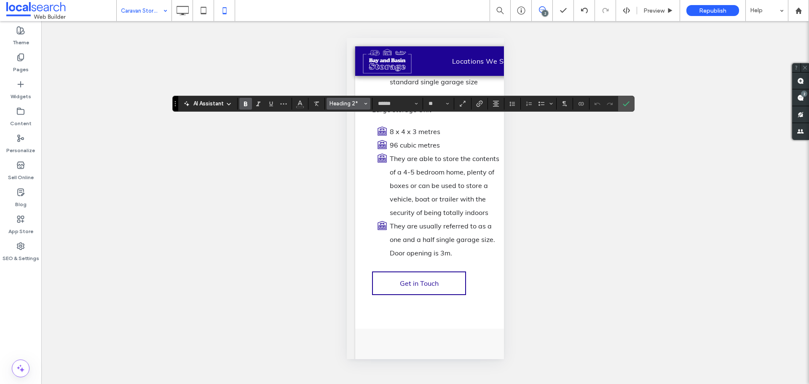
click at [360, 105] on span "Heading 2*" at bounding box center [346, 103] width 33 height 6
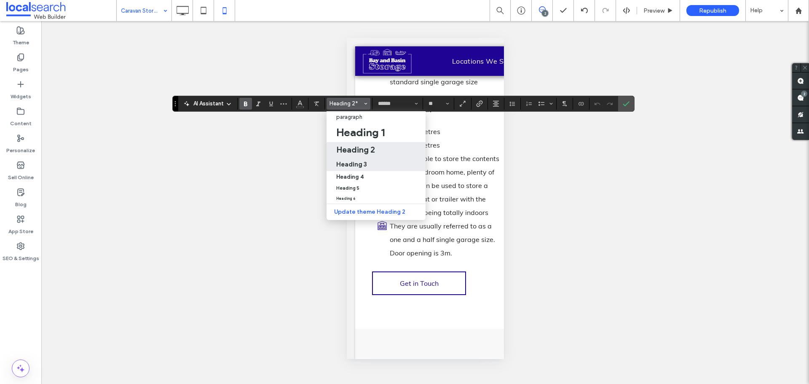
click at [361, 161] on h3 "Heading 3" at bounding box center [351, 164] width 31 height 8
type input "**"
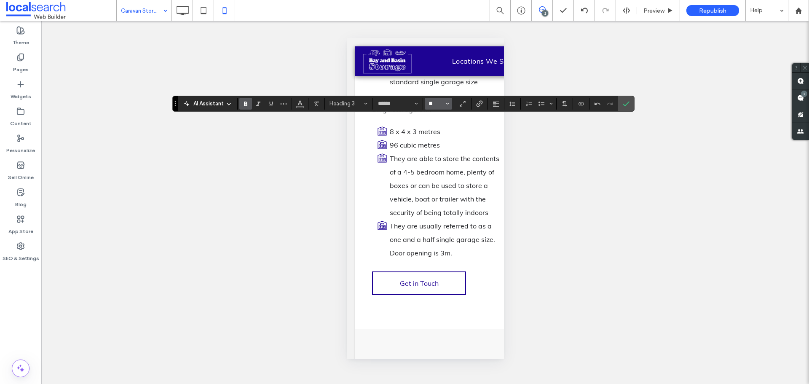
click at [433, 105] on input "**" at bounding box center [436, 103] width 16 height 7
type input "**"
click at [498, 100] on icon "Alignment" at bounding box center [496, 103] width 7 height 7
click at [509, 131] on div "ui.textEditor.alignment.center" at bounding box center [504, 129] width 11 height 7
click at [297, 101] on icon "Color" at bounding box center [300, 102] width 7 height 7
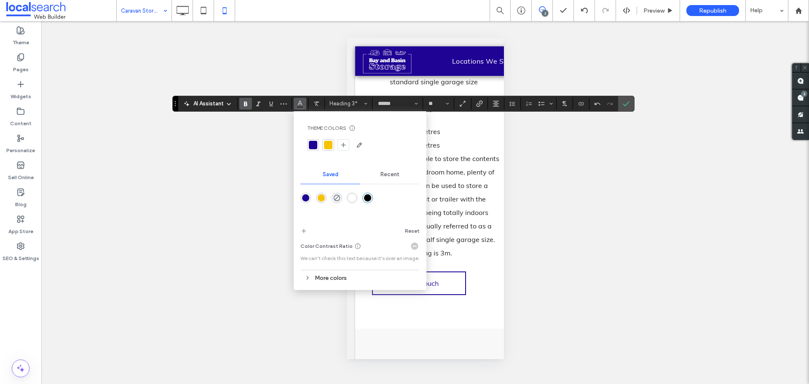
click at [351, 198] on div "rgba(255,255,255,1)" at bounding box center [351, 197] width 7 height 7
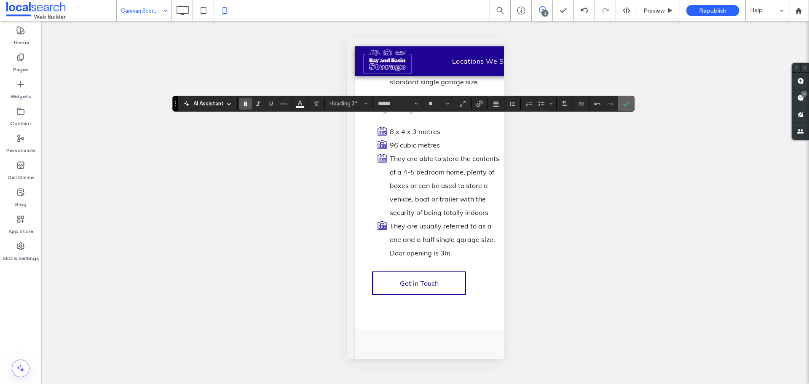
click at [626, 101] on icon "Confirm" at bounding box center [626, 103] width 7 height 7
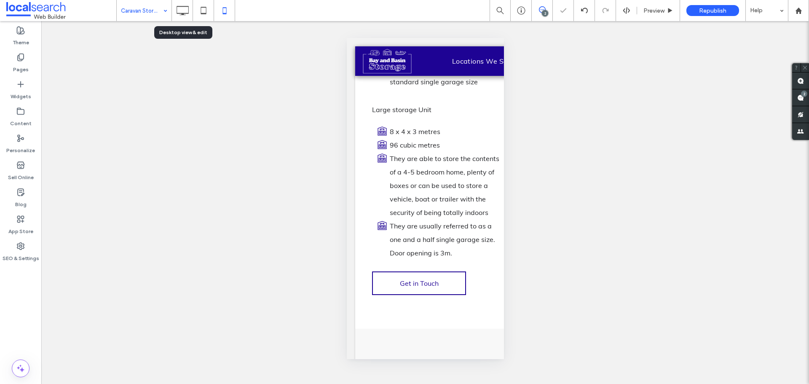
click at [187, 11] on icon at bounding box center [182, 10] width 17 height 17
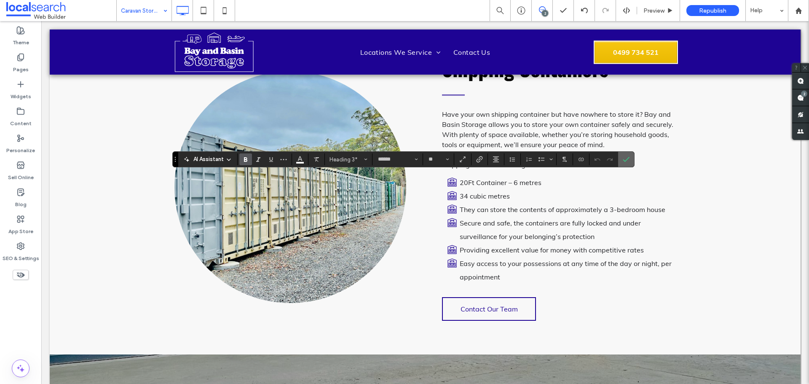
click at [625, 156] on icon "Confirm" at bounding box center [626, 159] width 7 height 7
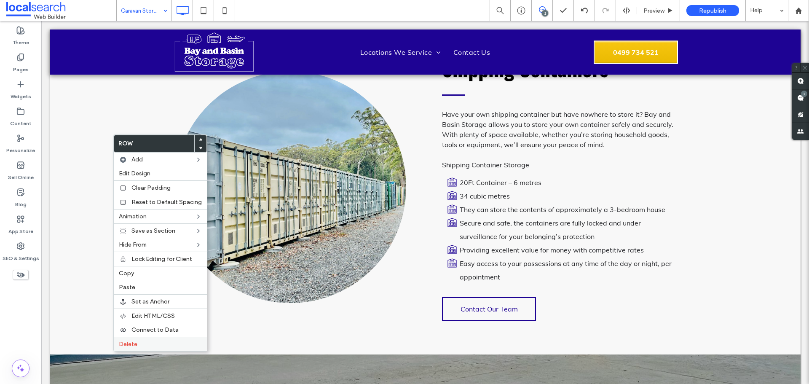
click at [144, 342] on label "Delete" at bounding box center [160, 343] width 83 height 7
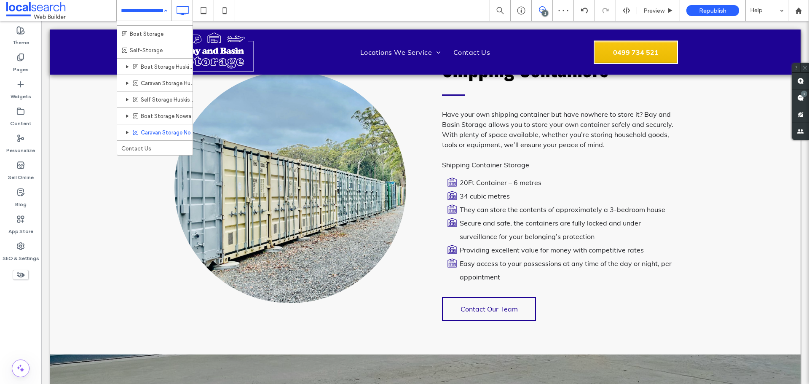
scroll to position [28, 0]
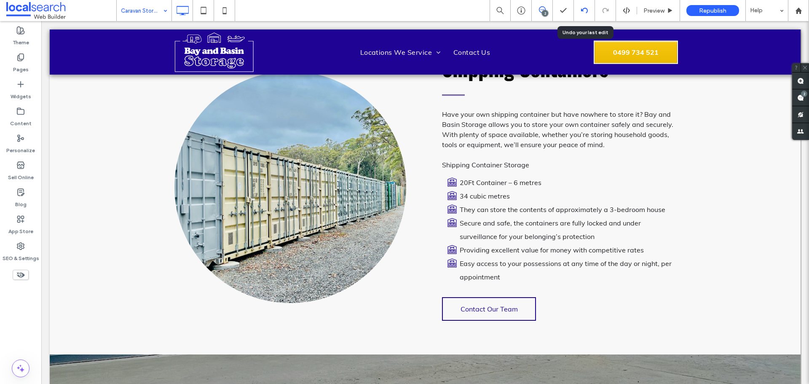
click at [583, 5] on div at bounding box center [584, 10] width 21 height 21
click at [145, 8] on input at bounding box center [142, 10] width 42 height 21
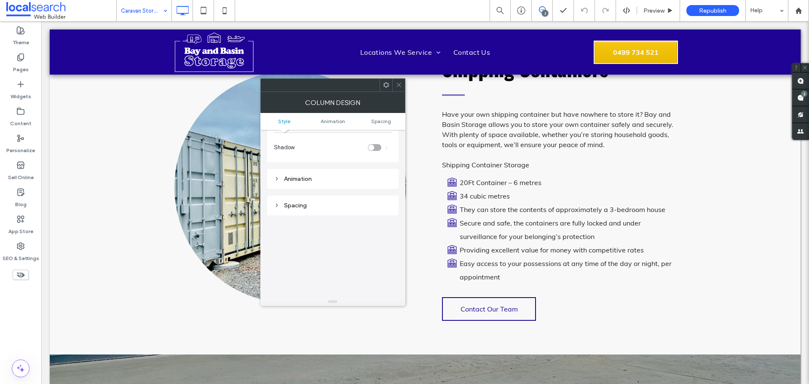
scroll to position [29, 0]
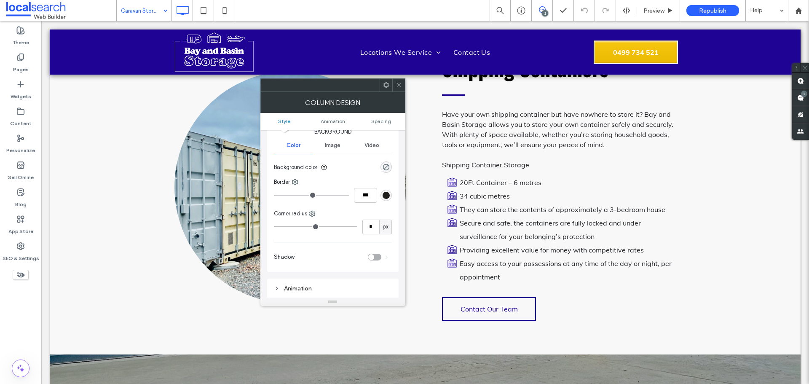
click at [394, 84] on div at bounding box center [398, 85] width 13 height 13
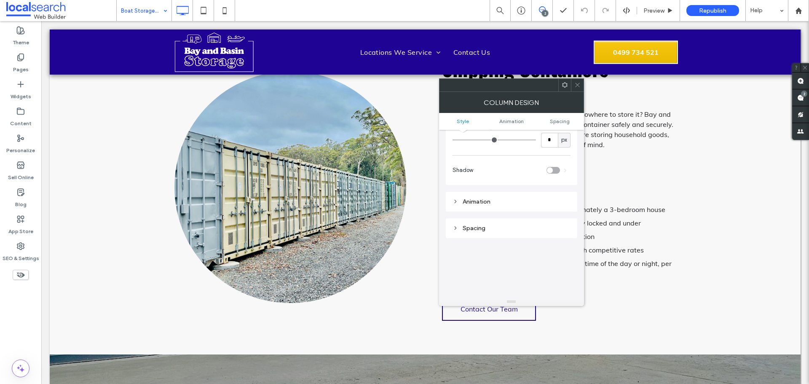
scroll to position [113, 0]
click at [457, 234] on div "Spacing" at bounding box center [512, 230] width 118 height 11
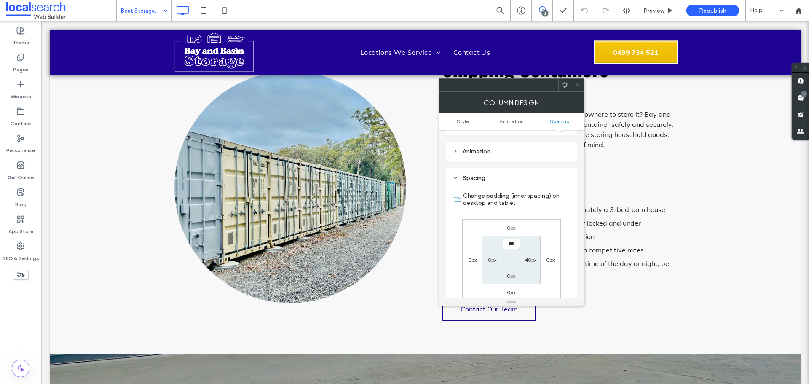
scroll to position [240, 0]
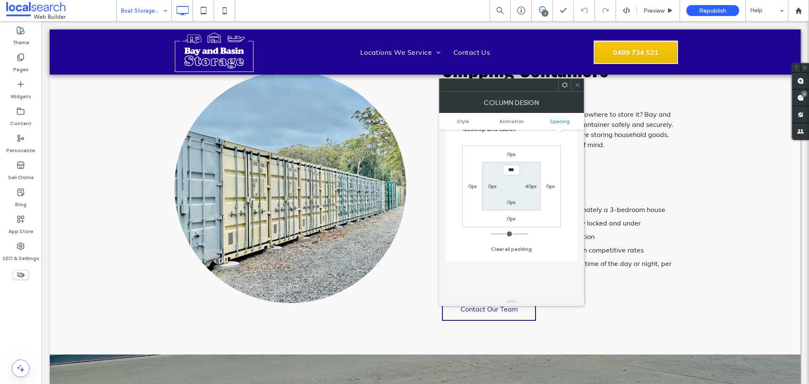
click at [579, 89] on span at bounding box center [577, 85] width 6 height 13
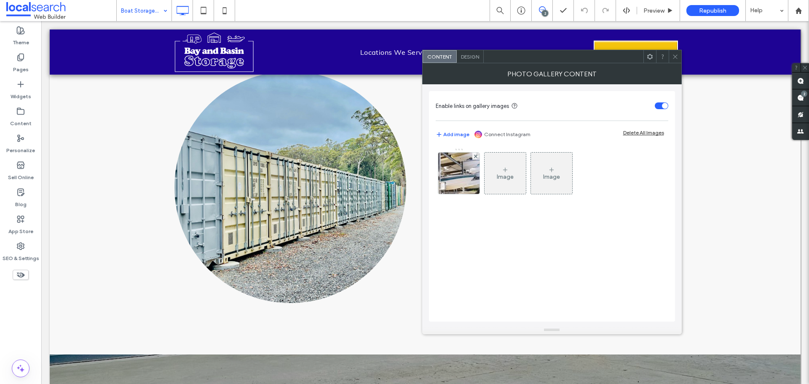
click at [474, 59] on span "Design" at bounding box center [470, 57] width 18 height 6
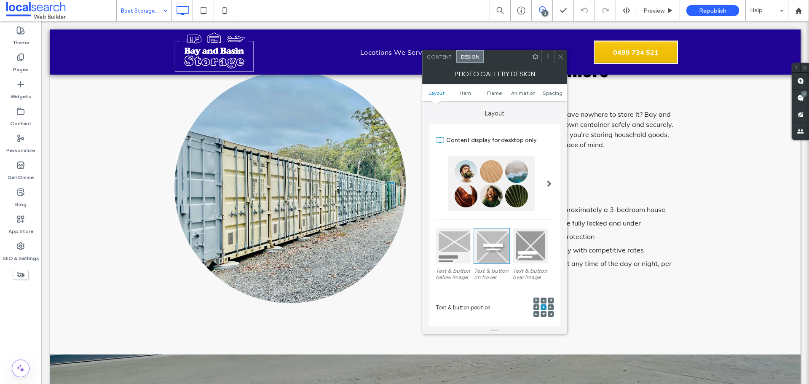
scroll to position [253, 0]
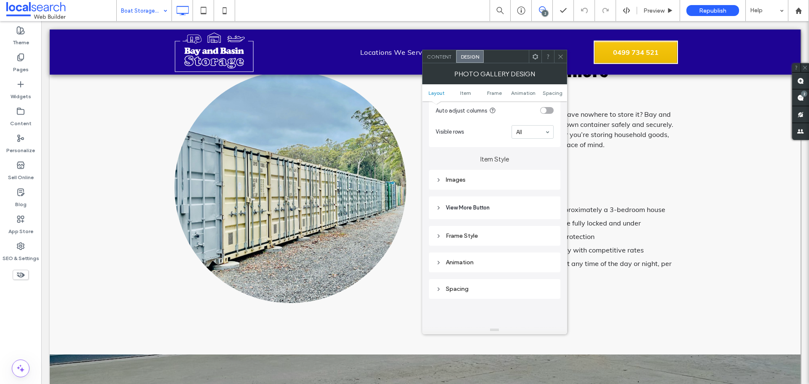
click at [457, 287] on div "Spacing" at bounding box center [495, 288] width 118 height 7
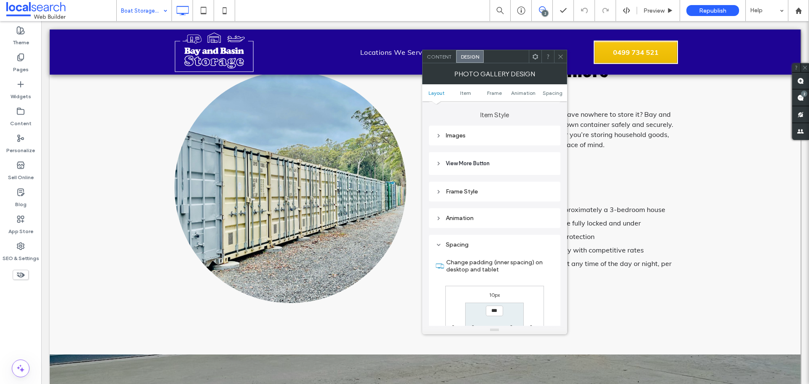
scroll to position [295, 0]
click at [471, 241] on div "Spacing Change padding (inner spacing) on desktop and tablet 10px 0px 10px 0px …" at bounding box center [494, 320] width 131 height 167
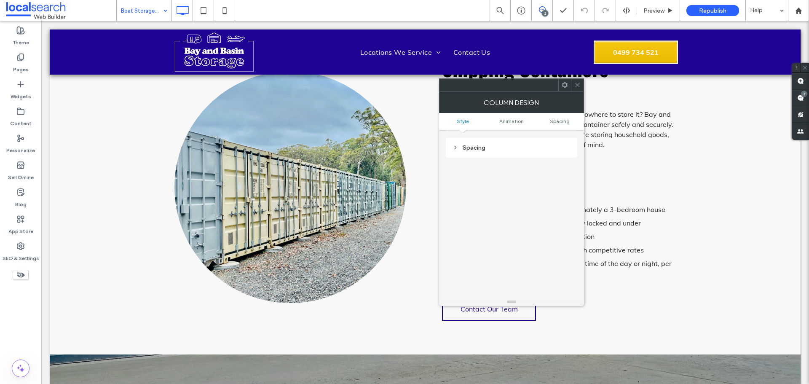
scroll to position [198, 0]
click at [516, 146] on div "Spacing" at bounding box center [512, 146] width 118 height 7
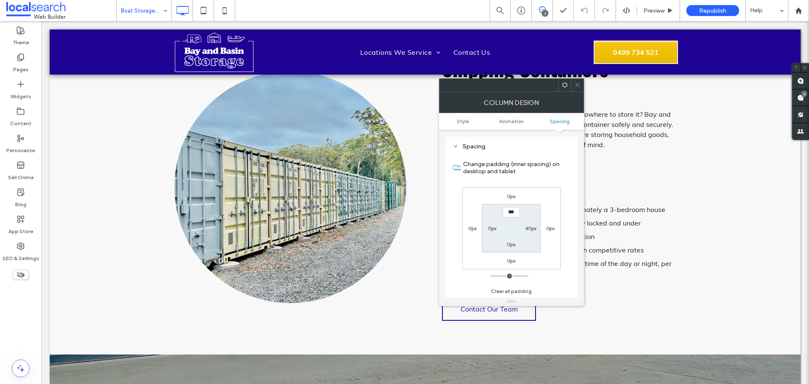
scroll to position [324, 0]
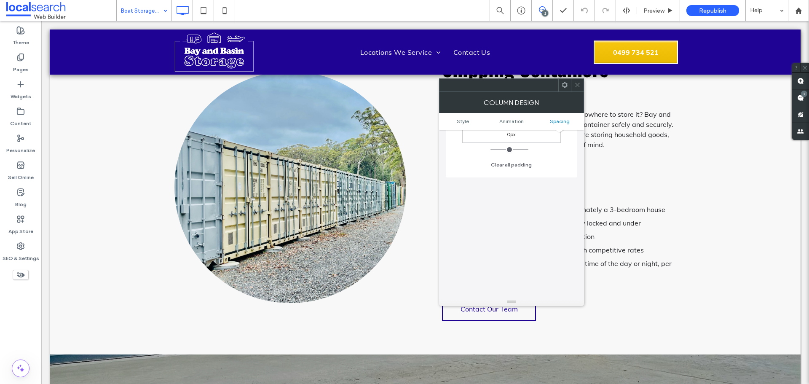
click at [575, 79] on span at bounding box center [577, 85] width 6 height 13
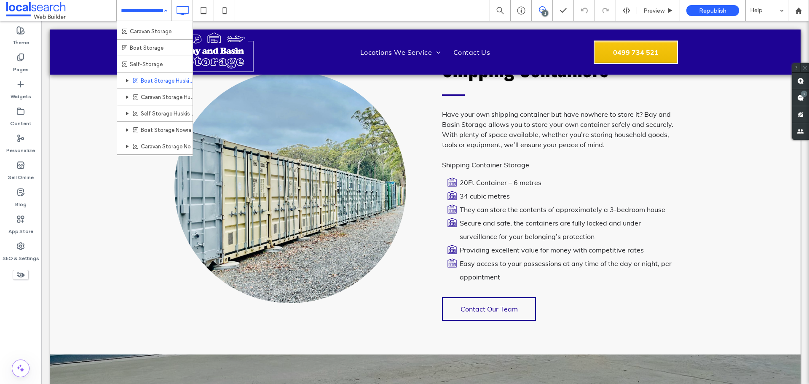
scroll to position [0, 0]
click at [223, 10] on use at bounding box center [224, 10] width 4 height 7
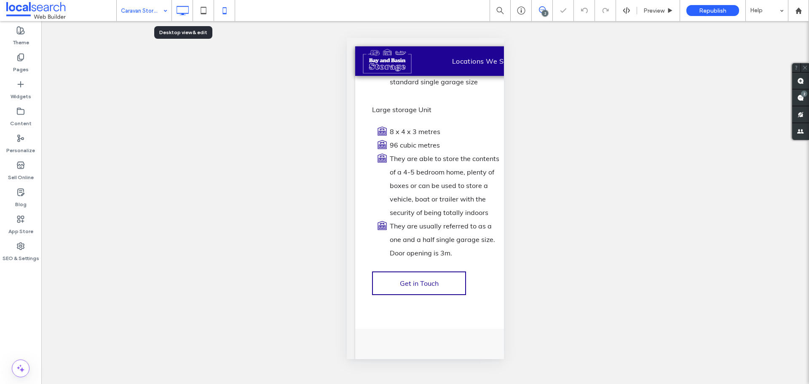
click at [181, 14] on icon at bounding box center [182, 10] width 17 height 17
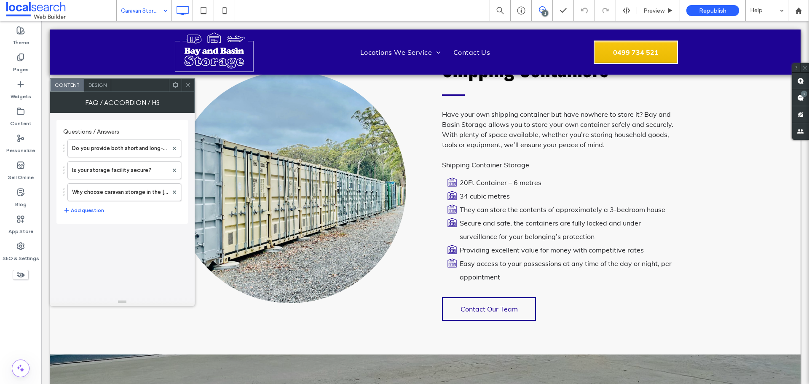
click at [94, 83] on span "Design" at bounding box center [97, 85] width 18 height 6
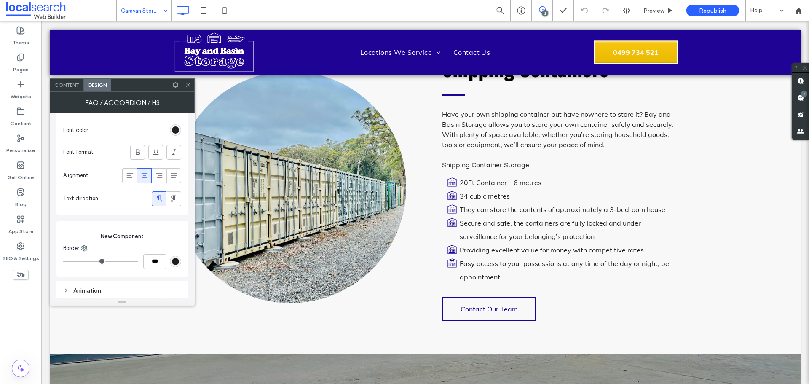
scroll to position [585, 0]
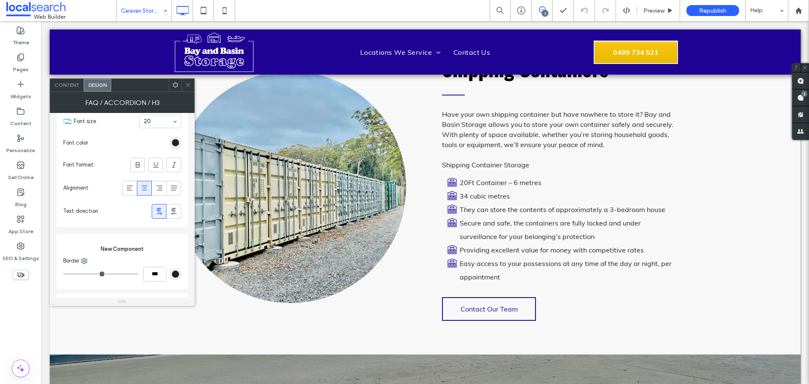
click at [71, 89] on div "Content" at bounding box center [67, 85] width 34 height 13
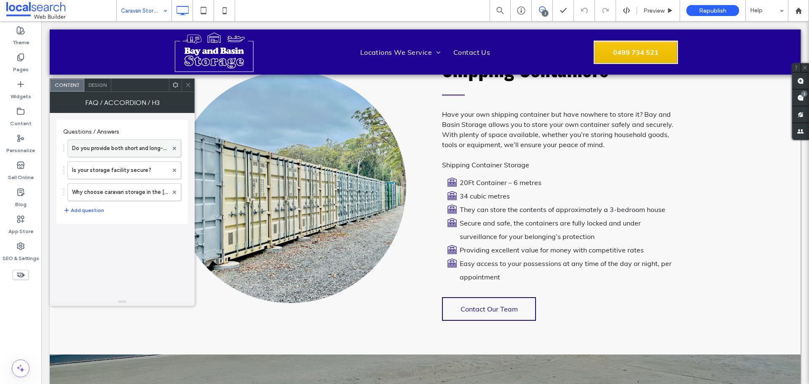
click at [118, 151] on label "Do you provide both short and long-term caravan storage?" at bounding box center [120, 148] width 96 height 17
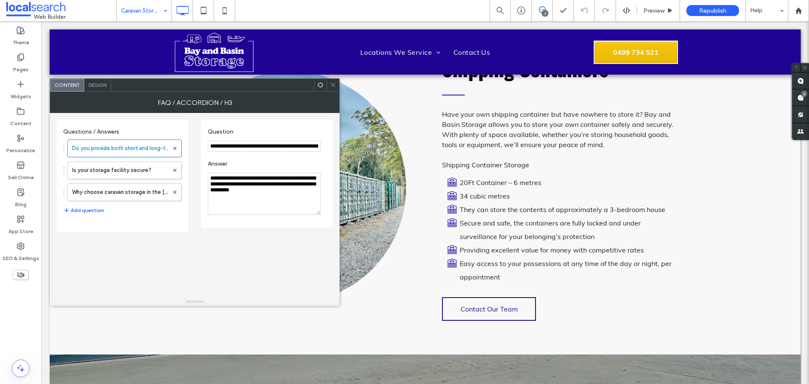
click at [329, 84] on div at bounding box center [333, 85] width 13 height 13
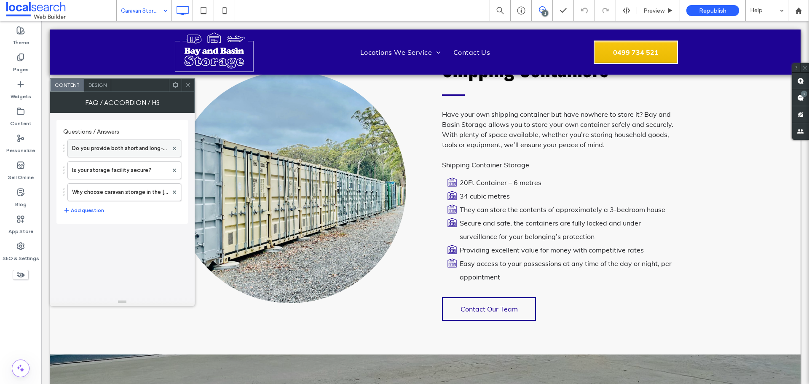
click at [125, 145] on label "Do you provide both short and long-term caravan storage?" at bounding box center [120, 148] width 96 height 17
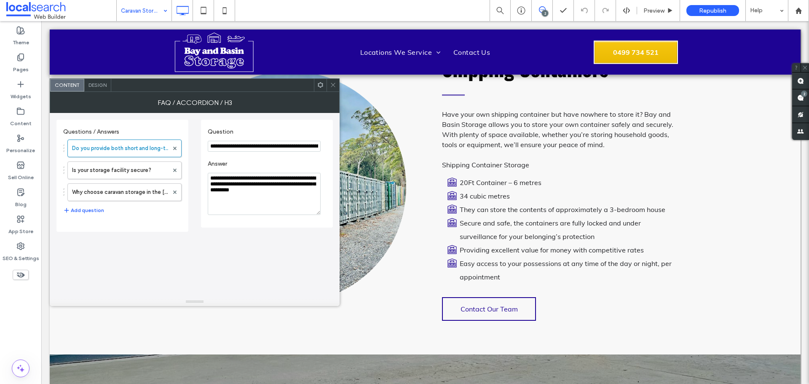
click at [97, 82] on span "Design" at bounding box center [97, 85] width 18 height 6
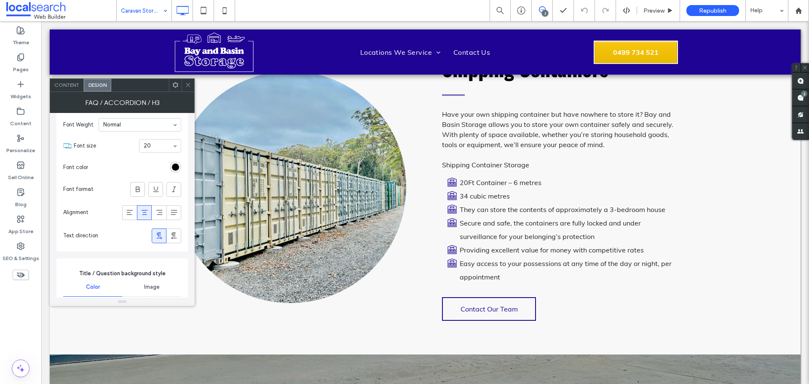
scroll to position [0, 0]
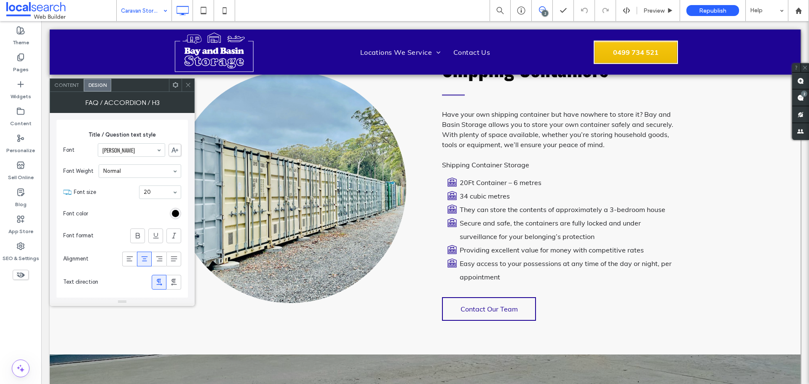
click at [175, 86] on icon at bounding box center [175, 85] width 6 height 6
click at [71, 86] on span "Content" at bounding box center [66, 85] width 25 height 6
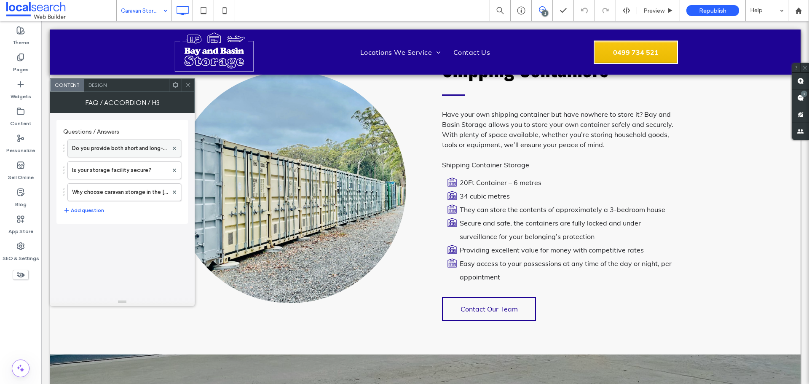
click at [128, 152] on label "Do you provide both short and long-term caravan storage?" at bounding box center [120, 148] width 96 height 17
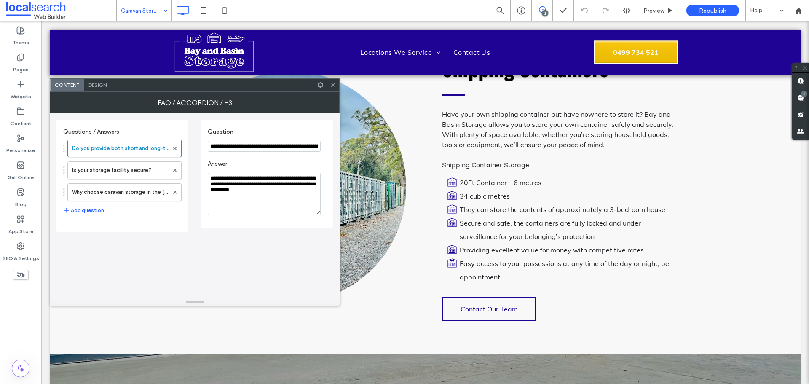
click at [260, 177] on textarea "**********" at bounding box center [264, 194] width 113 height 42
click at [119, 169] on label "Is your storage facility secure?" at bounding box center [120, 170] width 97 height 17
click at [124, 196] on label "Why choose caravan storage in the [GEOGRAPHIC_DATA]?" at bounding box center [120, 192] width 97 height 17
click at [100, 87] on span "Design" at bounding box center [97, 85] width 18 height 6
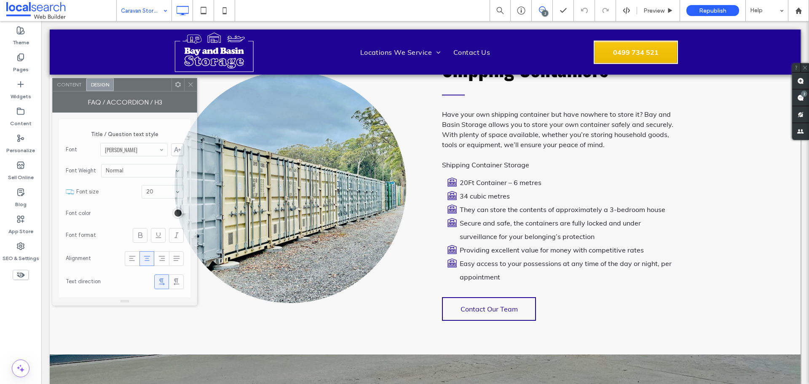
click at [155, 108] on div "FAQ / Accordion / H3" at bounding box center [124, 101] width 145 height 21
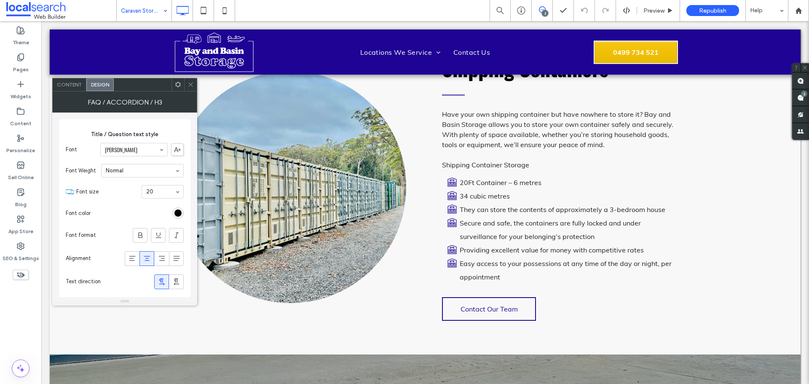
click at [192, 88] on span at bounding box center [191, 84] width 6 height 13
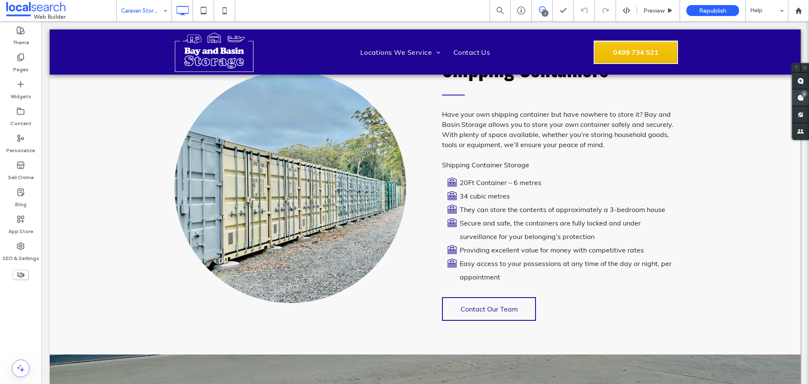
click at [801, 98] on span at bounding box center [800, 97] width 17 height 16
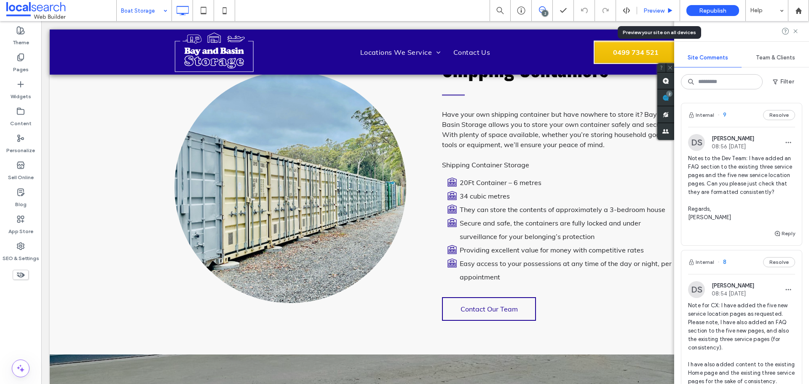
click at [659, 15] on div "Preview" at bounding box center [658, 10] width 43 height 21
click at [659, 12] on span "Preview" at bounding box center [653, 10] width 21 height 7
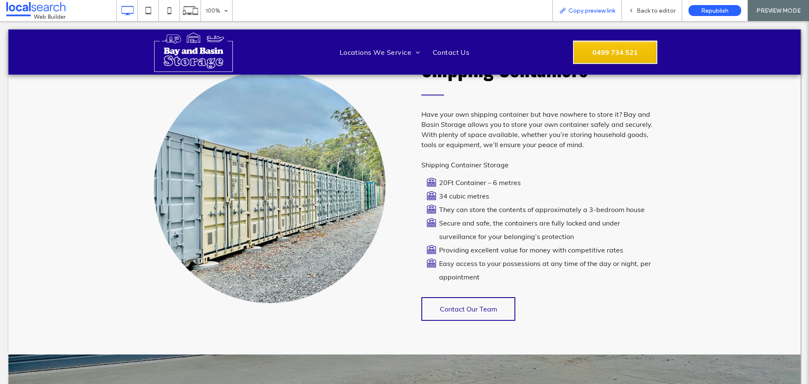
click at [601, 11] on span "Copy preview link" at bounding box center [591, 10] width 47 height 7
click at [649, 14] on span "Back to editor" at bounding box center [656, 10] width 39 height 7
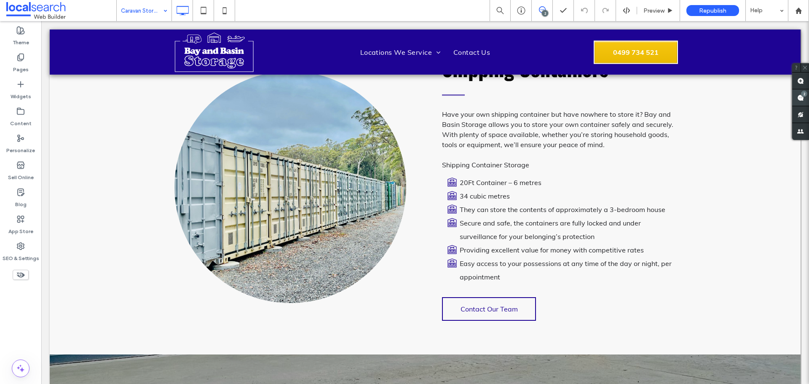
click at [808, 99] on span at bounding box center [800, 97] width 17 height 16
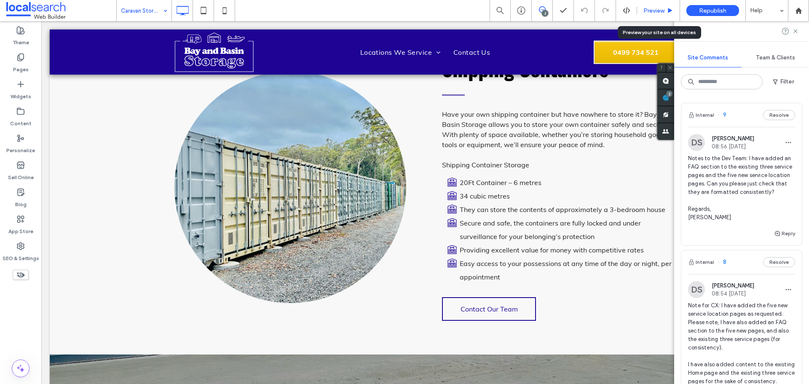
click at [656, 12] on span "Preview" at bounding box center [653, 10] width 21 height 7
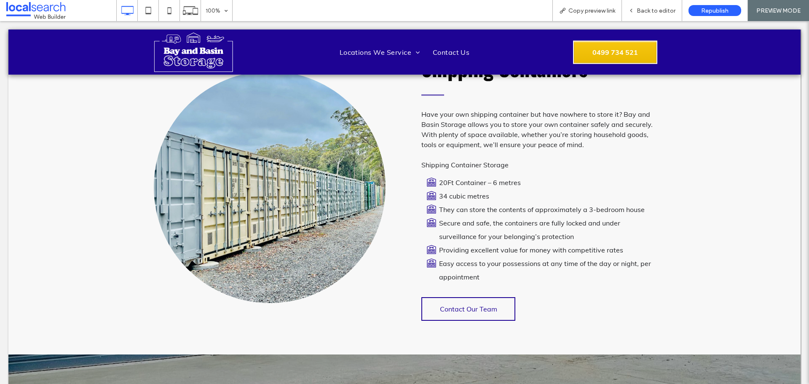
drag, startPoint x: 603, startPoint y: 10, endPoint x: 497, endPoint y: 1, distance: 106.1
click at [603, 10] on span "Copy preview link" at bounding box center [591, 10] width 47 height 7
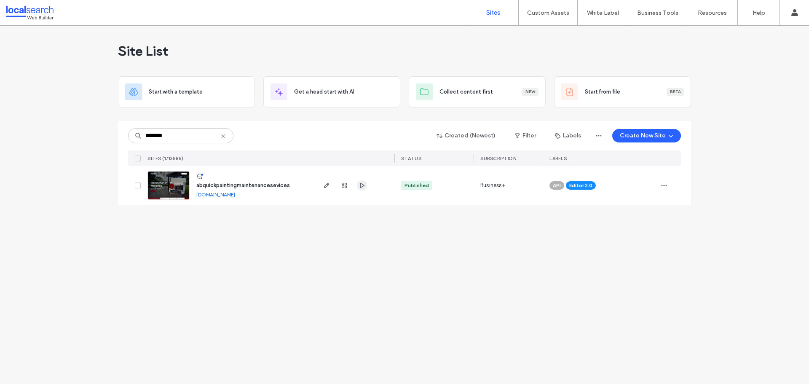
type input "********"
click at [361, 183] on use "button" at bounding box center [362, 185] width 4 height 5
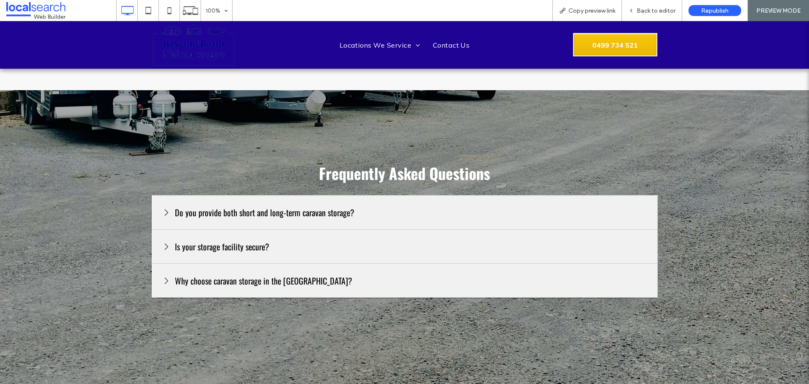
scroll to position [1053, 0]
